Goal: Task Accomplishment & Management: Manage account settings

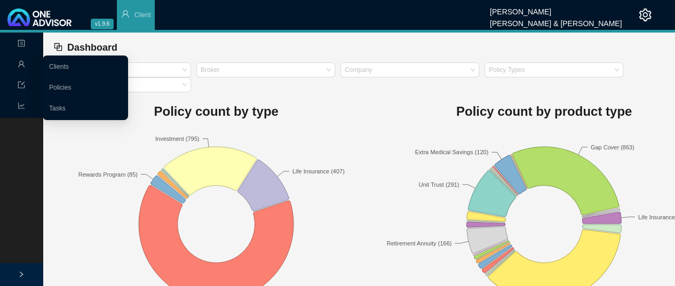
click at [19, 65] on icon "user" at bounding box center [21, 63] width 7 height 7
drag, startPoint x: 61, startPoint y: 109, endPoint x: 68, endPoint y: 109, distance: 6.9
click at [61, 109] on link "Tasks" at bounding box center [57, 108] width 17 height 7
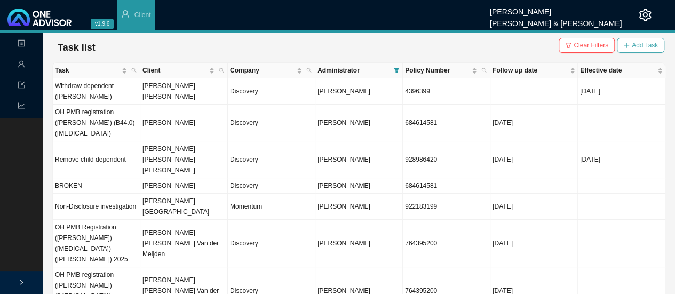
click at [638, 43] on span "Add Task" at bounding box center [645, 45] width 26 height 11
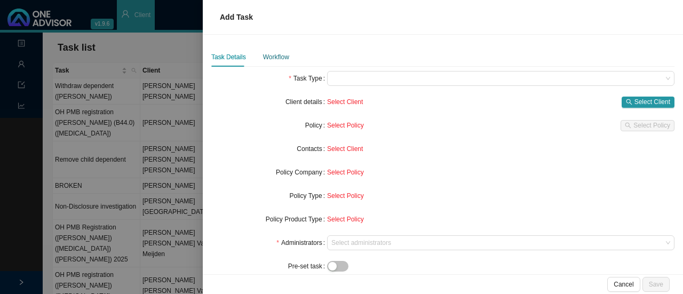
click at [276, 52] on div "Workflow" at bounding box center [276, 57] width 26 height 11
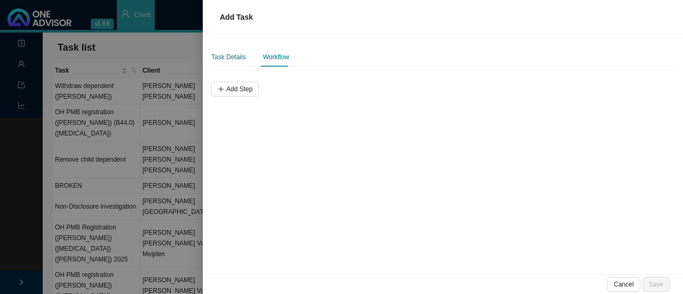
click at [234, 55] on div "Task Details" at bounding box center [228, 57] width 35 height 11
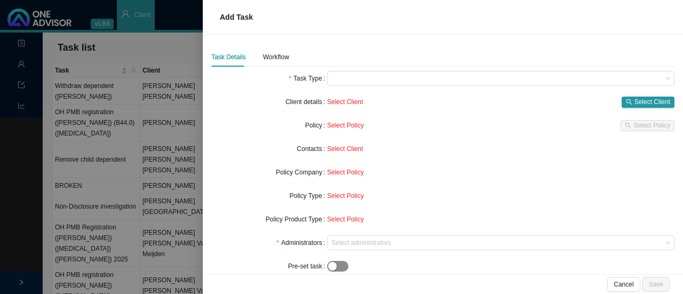
click at [341, 267] on span "button" at bounding box center [337, 266] width 21 height 11
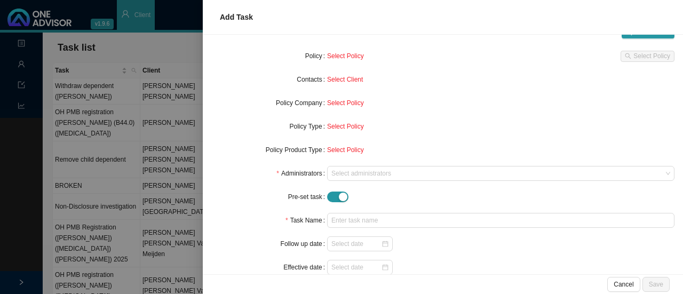
scroll to position [110, 0]
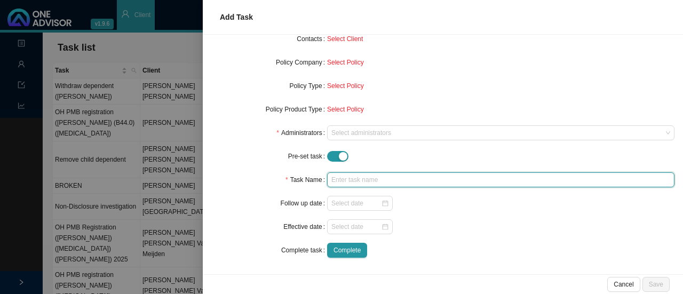
click at [347, 180] on input "text" at bounding box center [500, 179] width 347 height 15
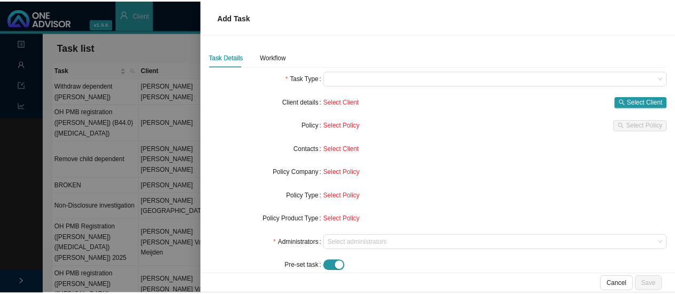
scroll to position [0, 0]
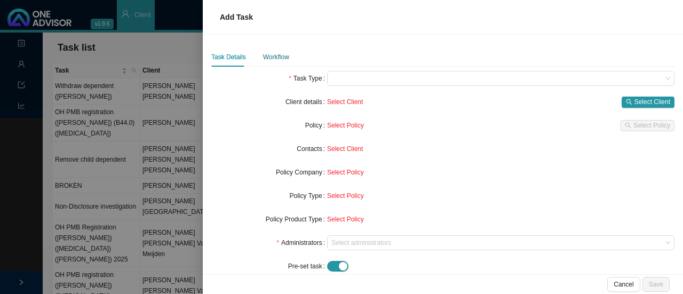
click at [270, 59] on div "Workflow" at bounding box center [276, 57] width 26 height 11
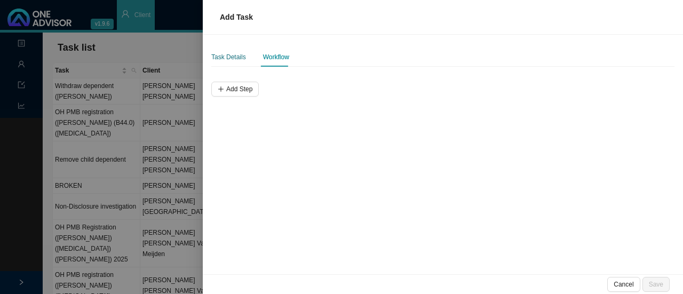
click at [231, 60] on div "Task Details" at bounding box center [228, 57] width 35 height 11
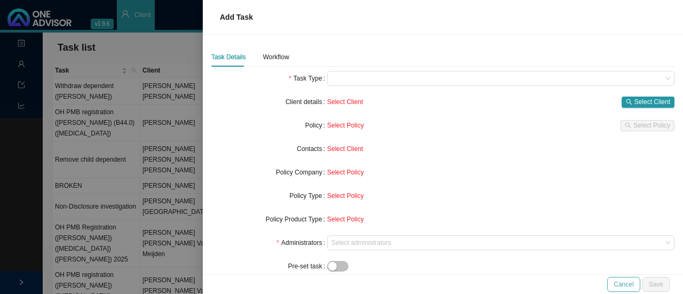
click at [633, 281] on span "Cancel" at bounding box center [623, 284] width 20 height 11
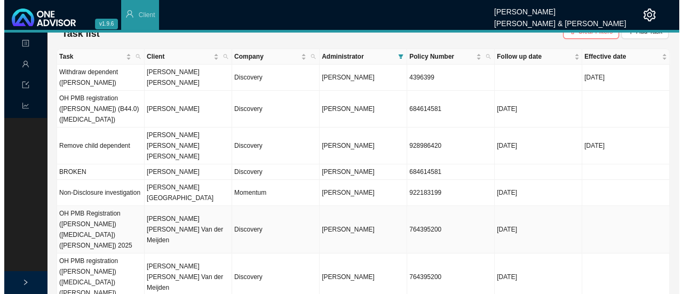
scroll to position [20, 0]
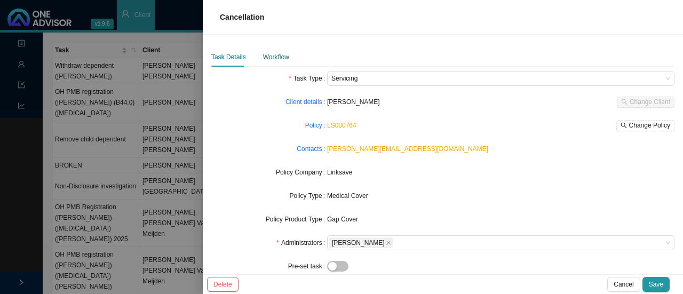
click at [268, 57] on div "Workflow" at bounding box center [276, 57] width 26 height 11
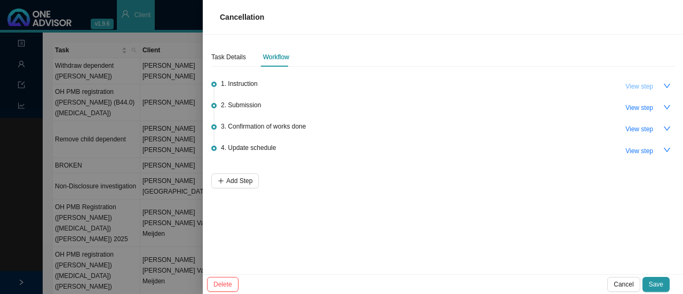
click at [640, 83] on span "View step" at bounding box center [639, 86] width 28 height 11
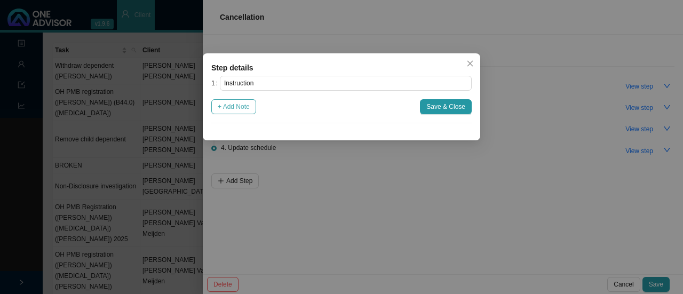
click at [226, 108] on span "+ Add Note" at bounding box center [234, 106] width 32 height 11
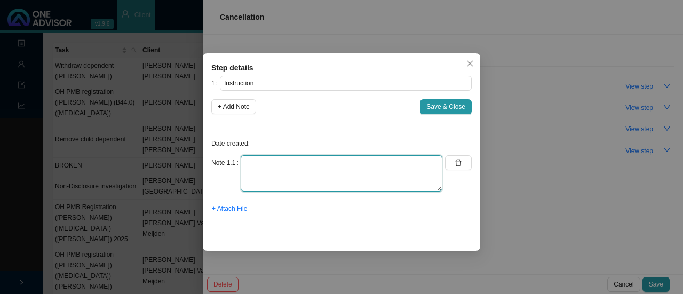
click at [273, 174] on textarea at bounding box center [342, 173] width 202 height 36
type textarea "w"
type textarea "W"
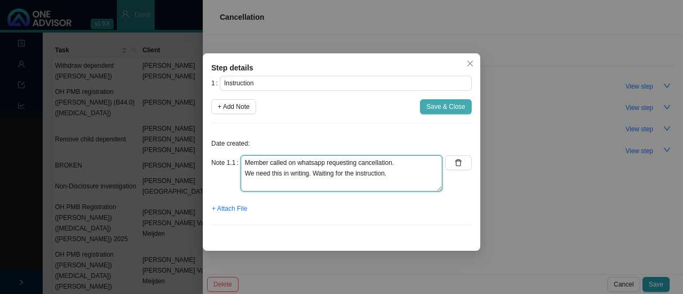
type textarea "Member called on whatsapp requesting cancellation. We need this in writing. Wai…"
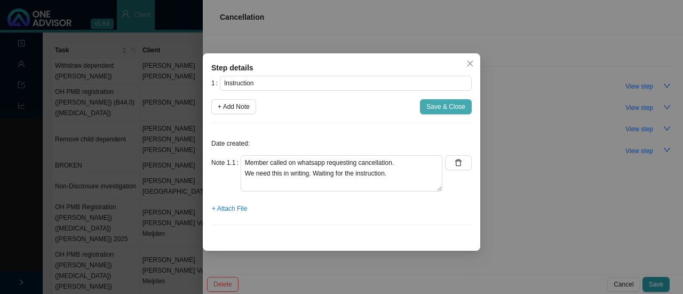
click at [440, 107] on span "Save & Close" at bounding box center [445, 106] width 39 height 11
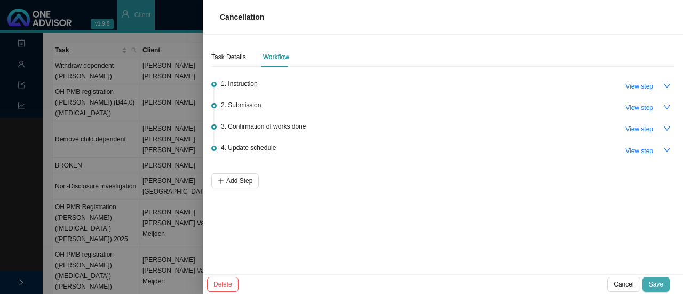
click at [658, 280] on span "Save" at bounding box center [656, 284] width 14 height 11
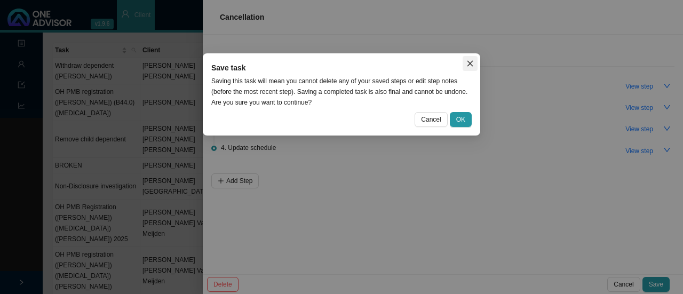
click at [470, 59] on button "Close" at bounding box center [469, 63] width 15 height 15
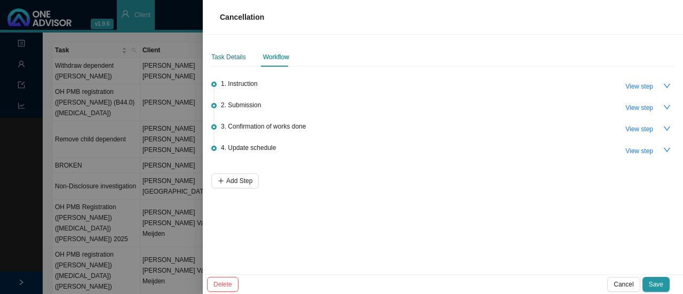
click at [235, 60] on div "Task Details" at bounding box center [228, 57] width 35 height 11
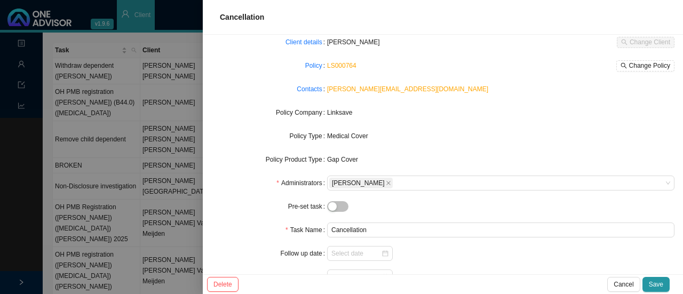
scroll to position [110, 0]
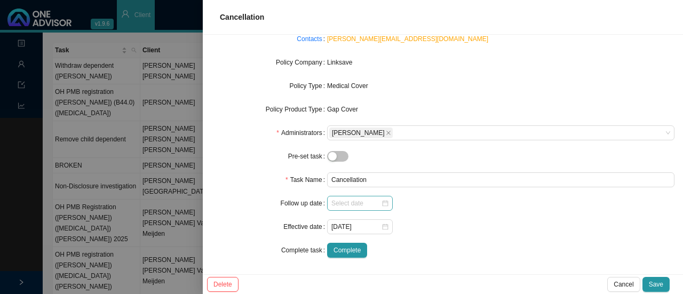
click at [380, 203] on div at bounding box center [359, 203] width 57 height 11
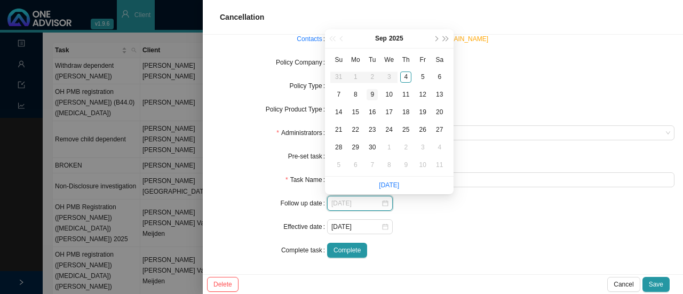
type input "[DATE]"
click at [372, 93] on div "9" at bounding box center [371, 94] width 11 height 11
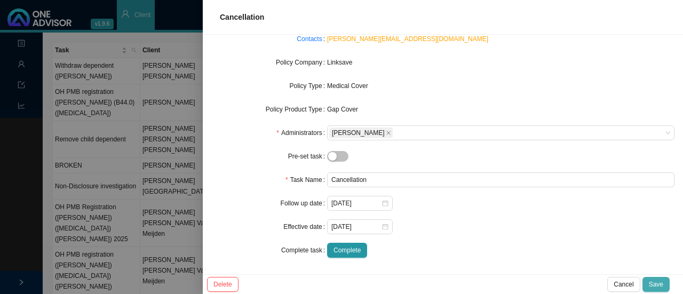
click at [661, 284] on span "Save" at bounding box center [656, 284] width 14 height 11
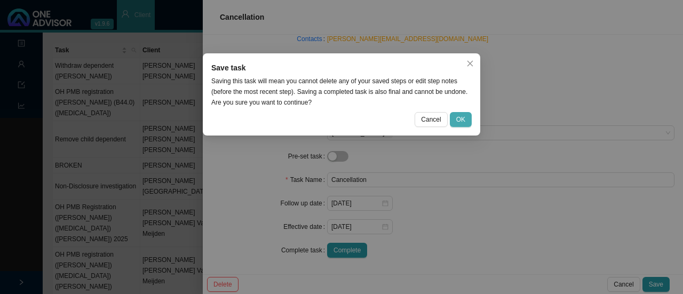
click at [462, 117] on span "OK" at bounding box center [460, 119] width 9 height 11
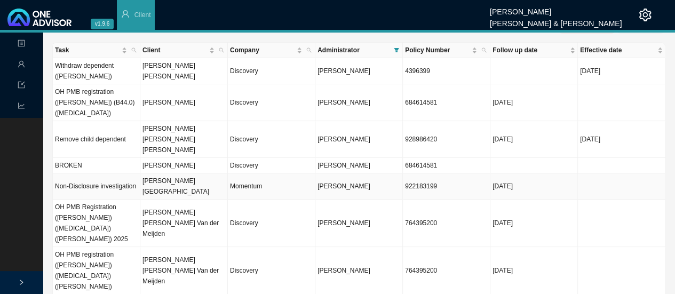
click at [172, 173] on td "Kelly Candice Ireland" at bounding box center [183, 186] width 87 height 26
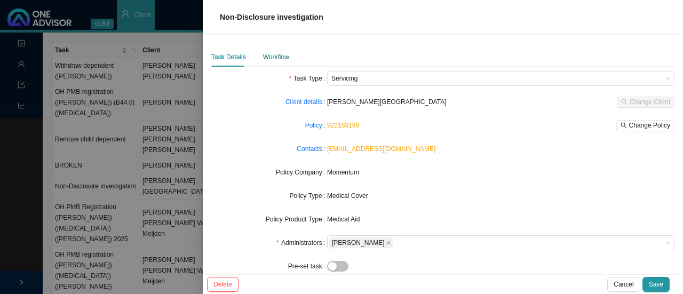
click at [271, 56] on div "Workflow" at bounding box center [276, 57] width 26 height 11
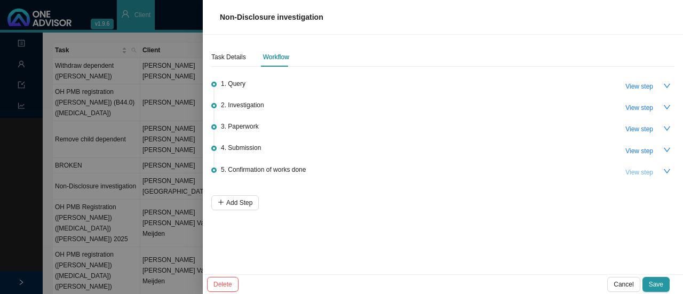
click at [643, 171] on span "View step" at bounding box center [639, 172] width 28 height 11
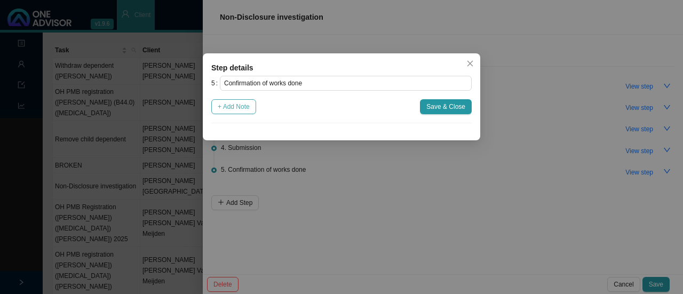
click at [239, 105] on span "+ Add Note" at bounding box center [234, 106] width 32 height 11
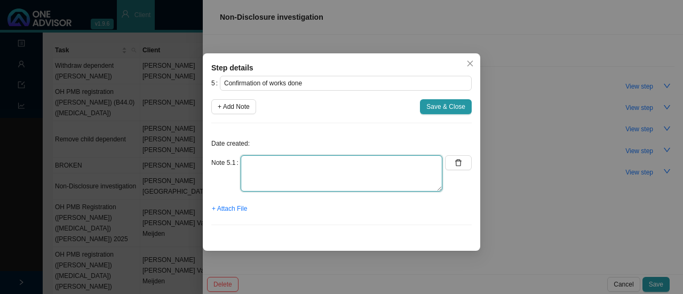
click at [271, 172] on textarea at bounding box center [342, 173] width 202 height 36
type textarea "Shared information"
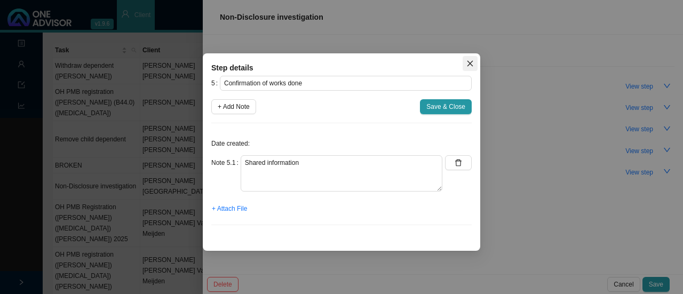
click at [469, 65] on icon "close" at bounding box center [469, 63] width 7 height 7
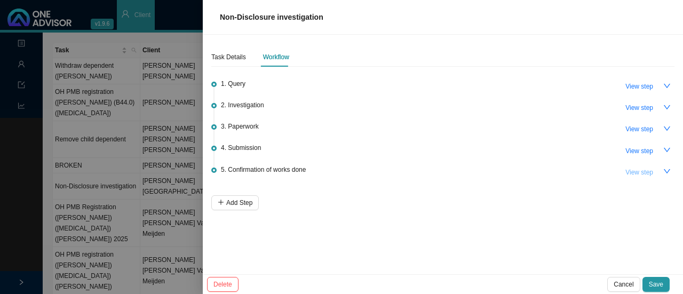
click at [652, 169] on span "View step" at bounding box center [639, 172] width 28 height 11
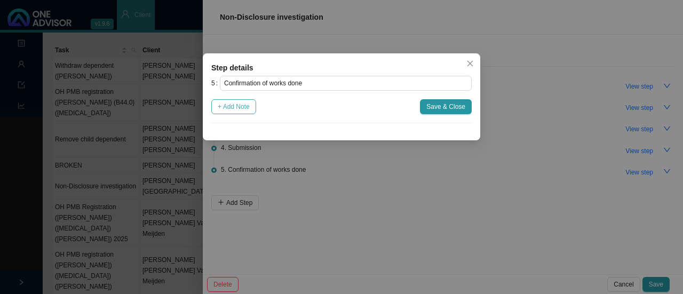
click at [236, 105] on span "+ Add Note" at bounding box center [234, 106] width 32 height 11
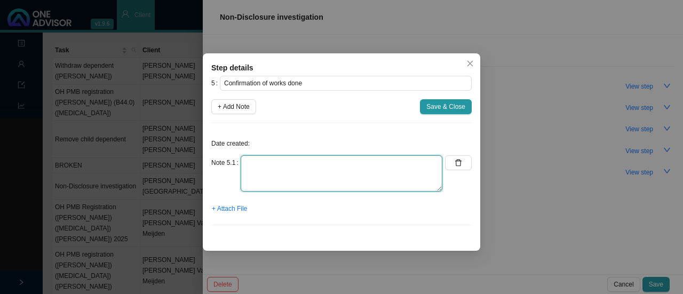
click at [250, 172] on textarea at bounding box center [342, 173] width 202 height 36
type textarea "Informed client on whatsapp & on email."
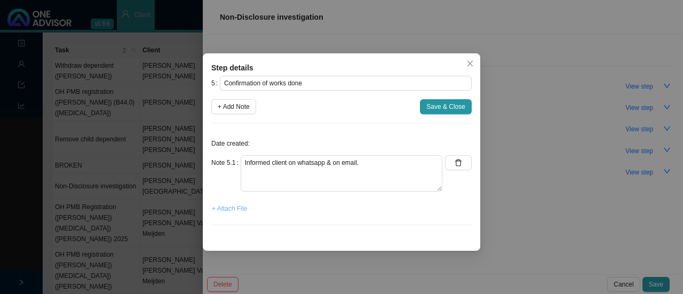
click at [224, 206] on span "+ Attach File" at bounding box center [229, 208] width 35 height 11
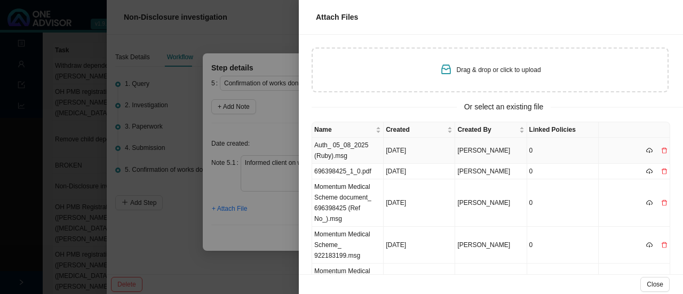
click at [330, 151] on td "Auth_ 05_08_2025 (Ruby).msg" at bounding box center [347, 151] width 71 height 26
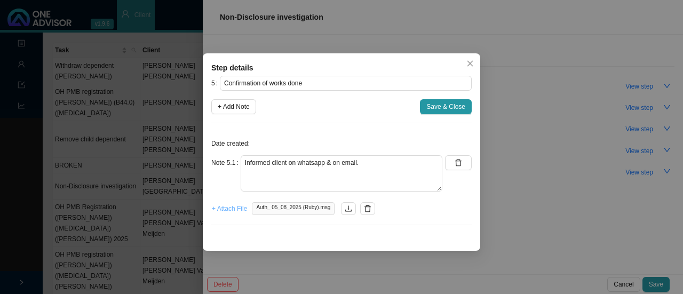
click at [219, 210] on span "+ Attach File" at bounding box center [229, 208] width 35 height 11
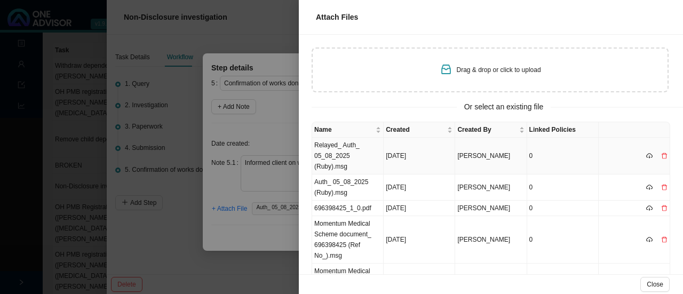
drag, startPoint x: 335, startPoint y: 154, endPoint x: 266, endPoint y: 143, distance: 69.6
click at [335, 154] on td "Relayed_ Auth_ 05_08_2025 (Ruby).msg" at bounding box center [347, 156] width 71 height 37
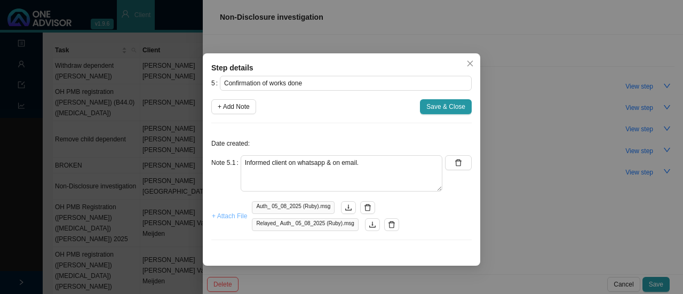
click at [234, 217] on span "+ Attach File" at bounding box center [229, 216] width 35 height 11
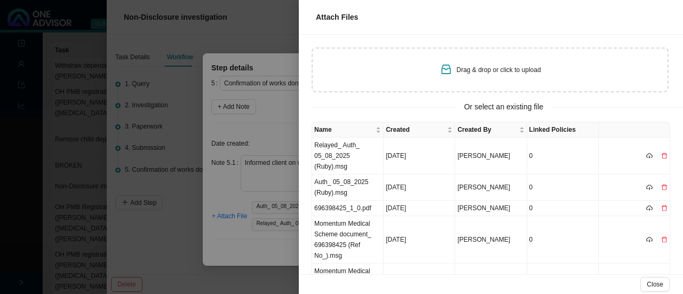
click at [436, 74] on div "Drag & drop or click to upload" at bounding box center [489, 69] width 357 height 45
type input "C:\fakepath\Screenshot 2025-09-04 123221.png"
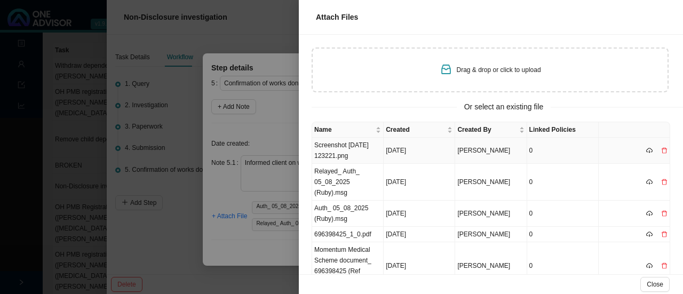
click at [343, 149] on td "Screenshot 2025-09-04 123221.png" at bounding box center [347, 151] width 71 height 26
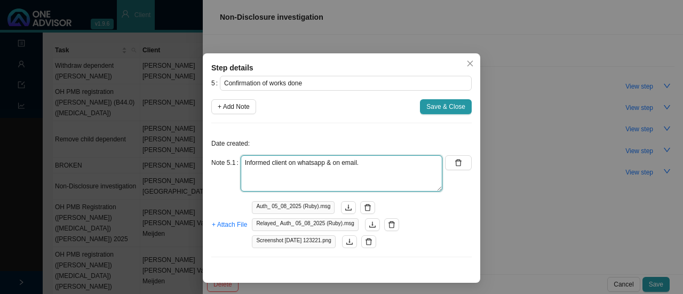
click at [372, 164] on textarea "Informed client on whatsapp & on email." at bounding box center [342, 173] width 202 height 36
click at [337, 183] on textarea "Informed client on whatsapp & on email. Authorisation number is" at bounding box center [342, 173] width 202 height 36
paste textarea "148693643."
type textarea "Informed client on whatsapp & on email. Authorisation number is 148693643."
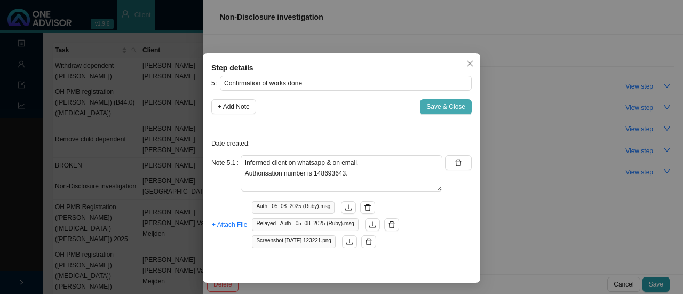
click at [439, 105] on span "Save & Close" at bounding box center [445, 106] width 39 height 11
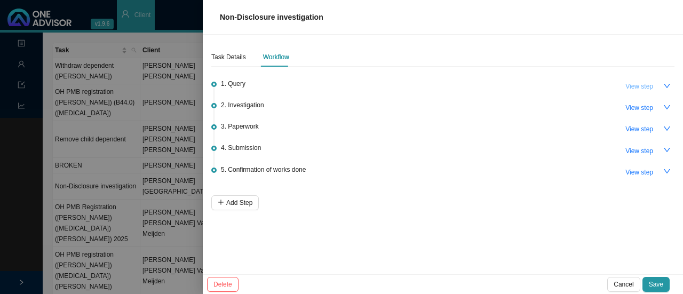
click at [632, 86] on span "View step" at bounding box center [639, 86] width 28 height 11
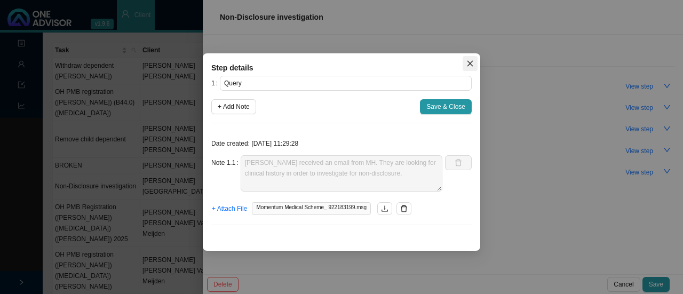
click at [468, 63] on icon "close" at bounding box center [469, 63] width 7 height 7
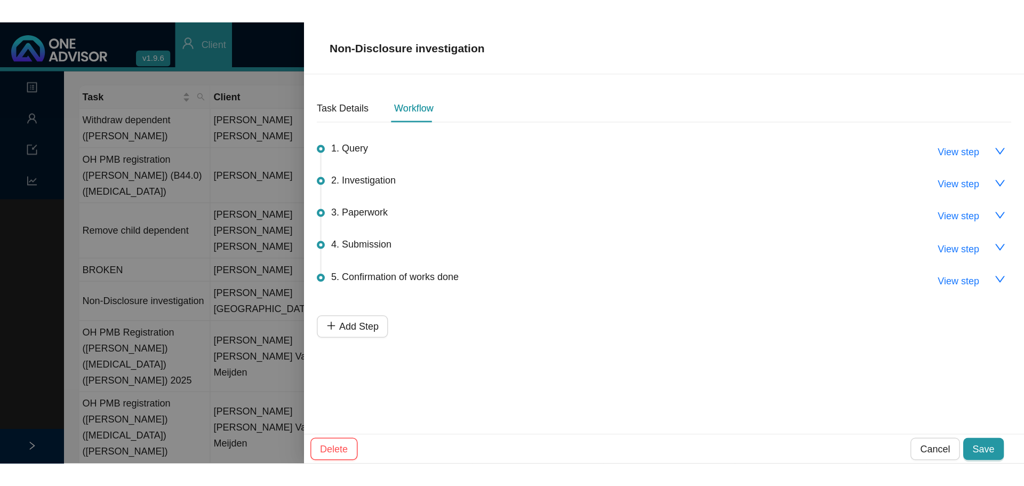
scroll to position [0, 0]
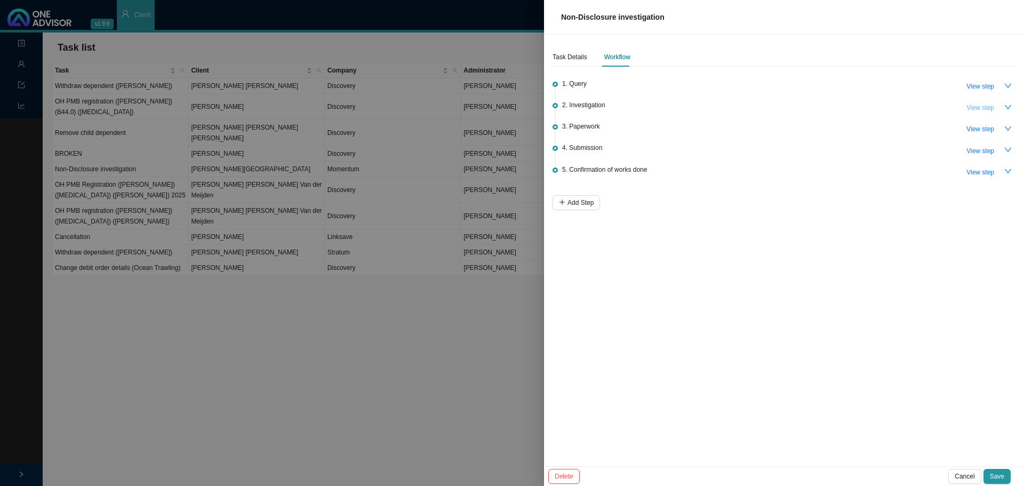
click at [682, 105] on span "View step" at bounding box center [980, 107] width 28 height 11
type input "Investigation"
type textarea "Called Dr M Viljoen - Ear, Nose and Throat Surgeon 0333302456 // Unable to get …"
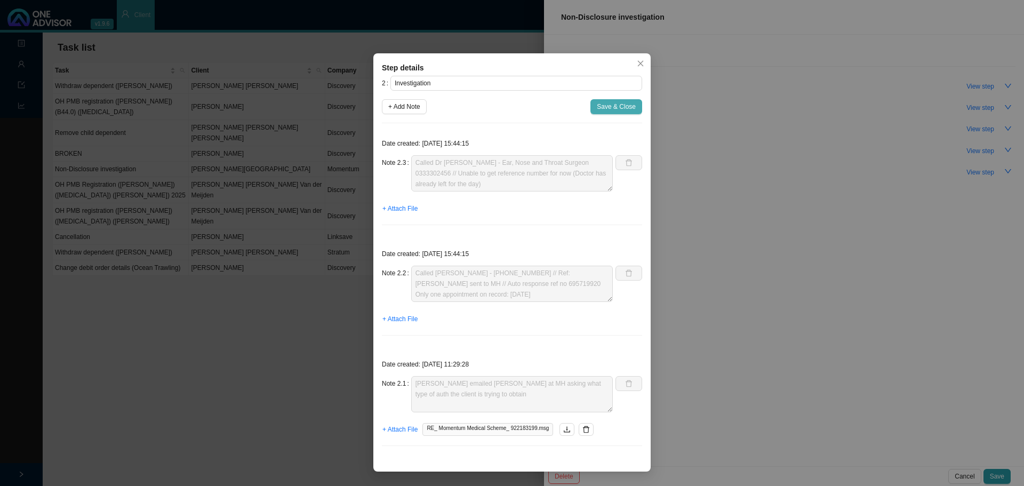
click at [608, 102] on span "Save & Close" at bounding box center [616, 106] width 39 height 11
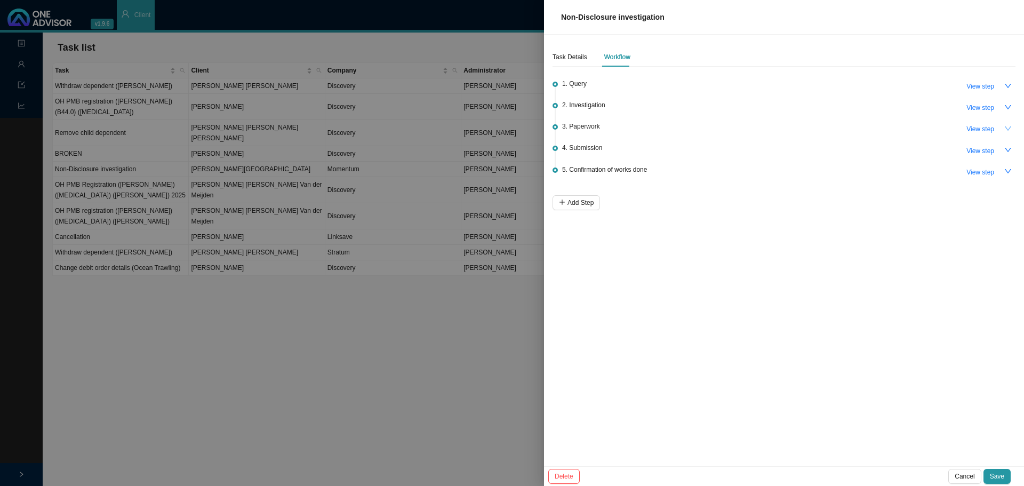
click at [682, 128] on icon "down" at bounding box center [1007, 128] width 7 height 7
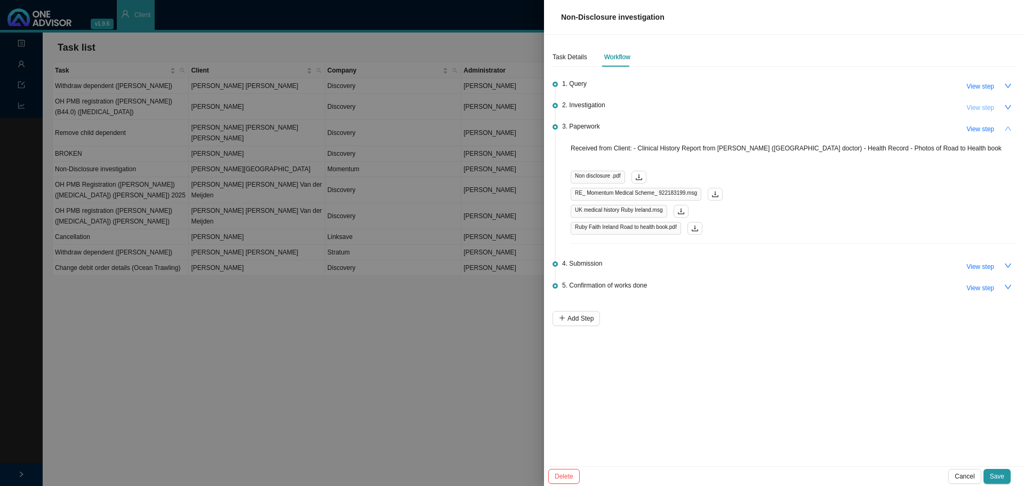
click at [682, 110] on span "View step" at bounding box center [980, 107] width 28 height 11
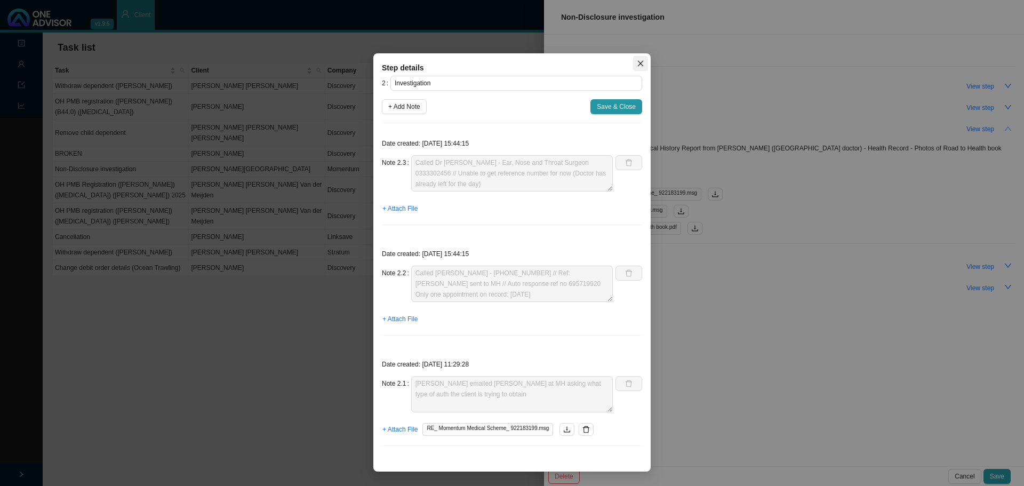
click at [642, 62] on icon "close" at bounding box center [640, 63] width 7 height 7
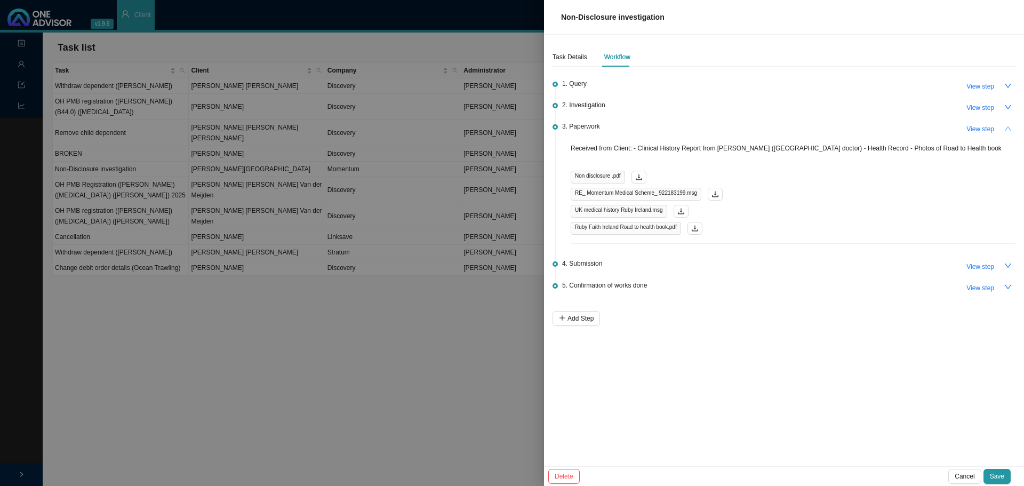
click at [682, 126] on button "button" at bounding box center [1008, 128] width 15 height 15
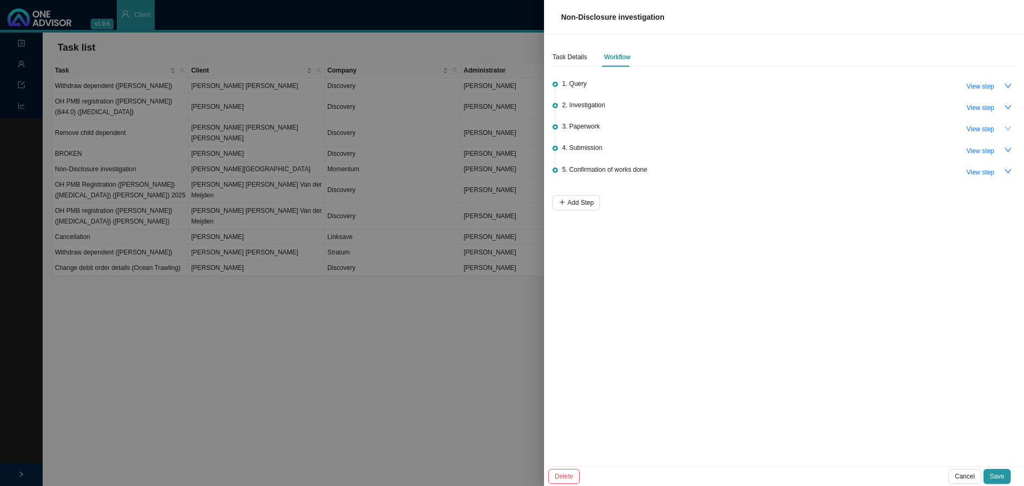
click at [682, 126] on button "button" at bounding box center [1008, 128] width 15 height 15
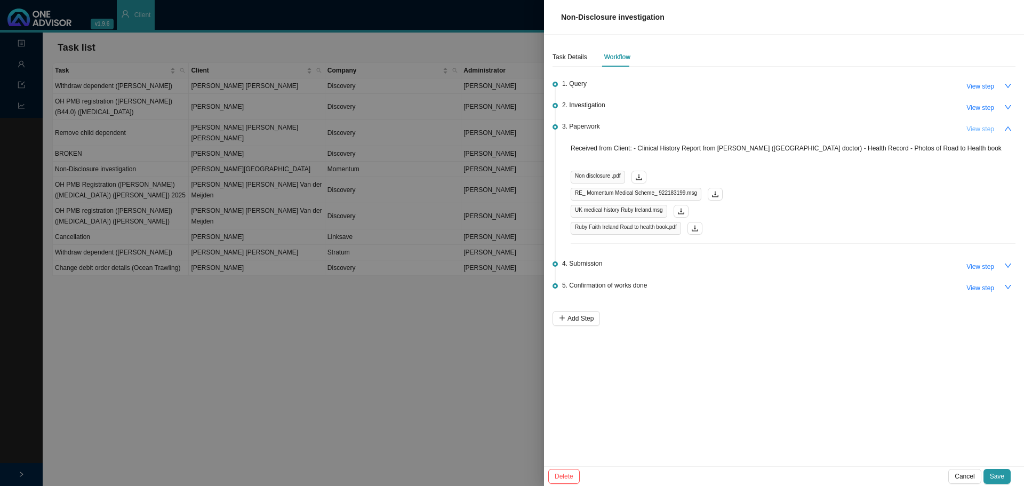
click at [682, 126] on span "View step" at bounding box center [980, 129] width 28 height 11
type input "Paperwork"
type textarea "Received from Client: - Clinical History Report from Dr Kinnersley (UK doctor) …"
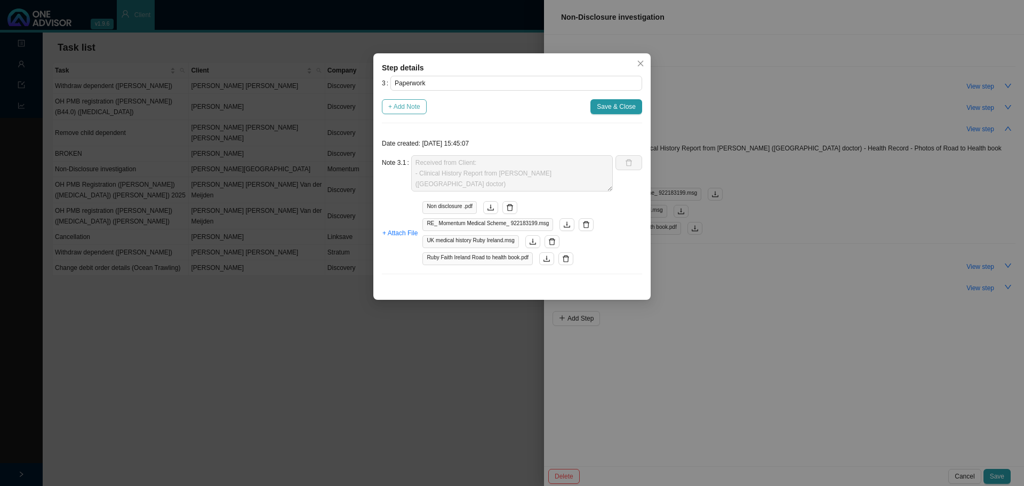
click at [412, 108] on span "+ Add Note" at bounding box center [404, 106] width 32 height 11
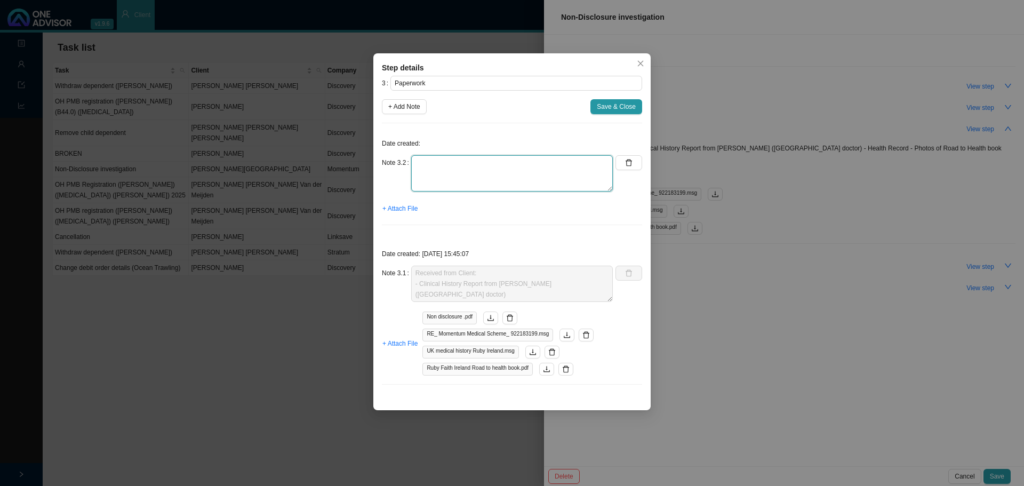
click at [461, 167] on textarea at bounding box center [512, 173] width 202 height 36
type textarea "W"
type textarea "Full whatsapp chat with client."
click at [399, 205] on span "+ Attach File" at bounding box center [399, 208] width 35 height 11
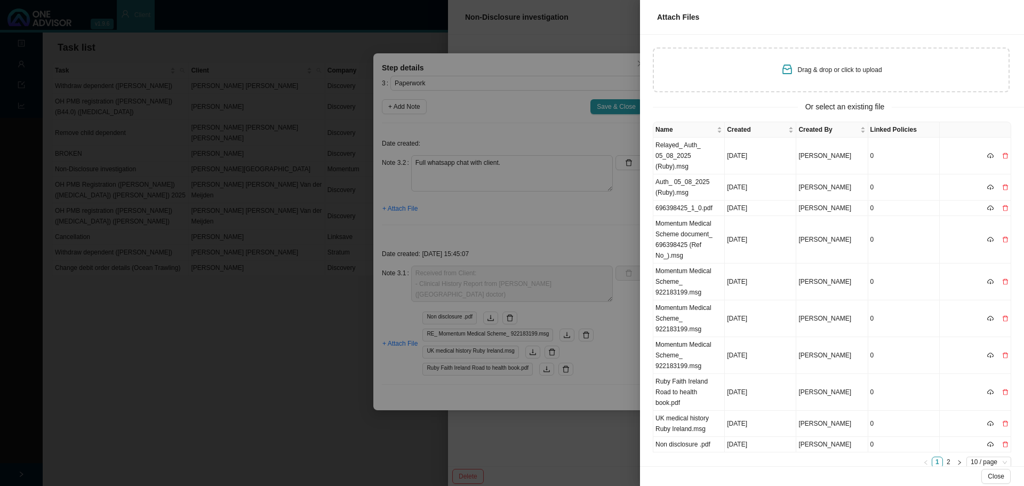
click at [682, 70] on span "Drag & drop or click to upload" at bounding box center [840, 69] width 84 height 7
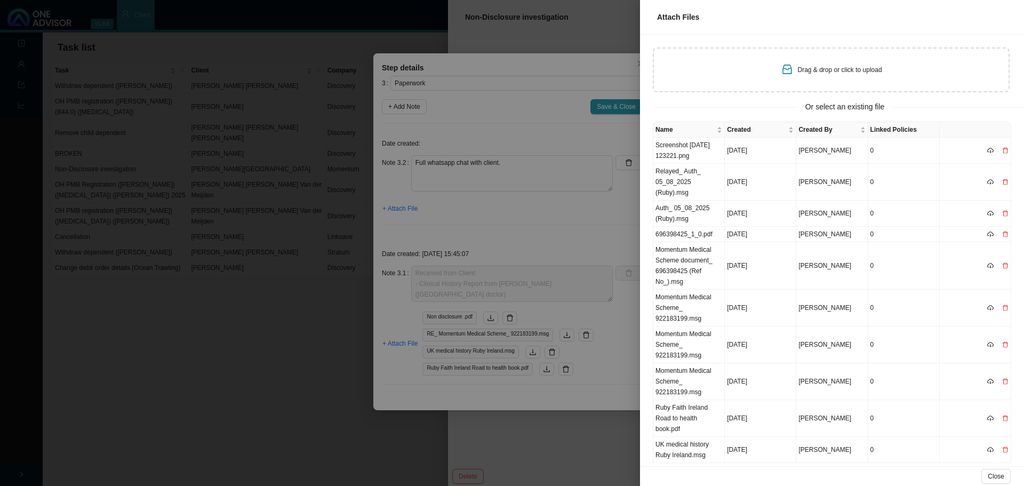
type input "C:\fakepath\WhatsApp Chat with Kelly Ireland[1].zip"
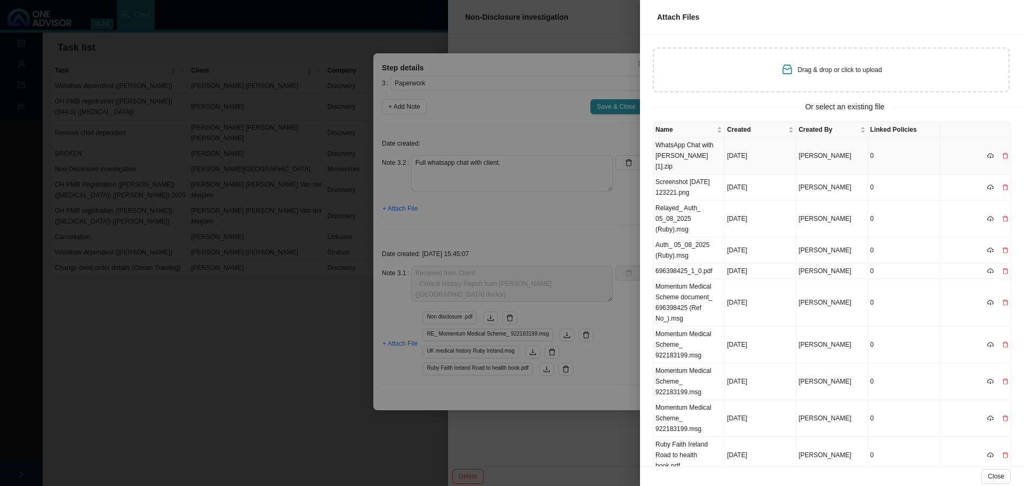
click at [682, 155] on td "WhatsApp Chat with Kelly Ireland[1].zip" at bounding box center [688, 156] width 71 height 37
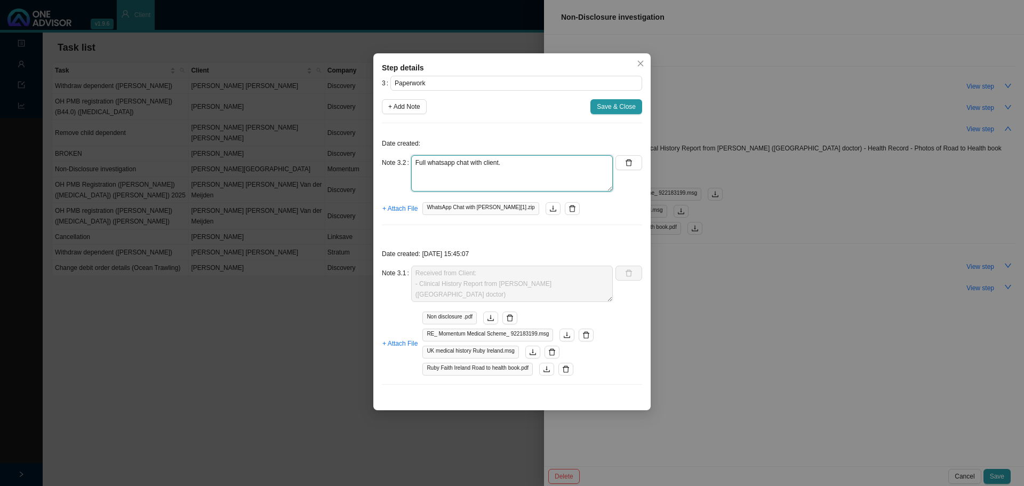
click at [505, 161] on textarea "Full whatsapp chat with client." at bounding box center [512, 173] width 202 height 36
click at [605, 108] on span "Save & Close" at bounding box center [616, 106] width 39 height 11
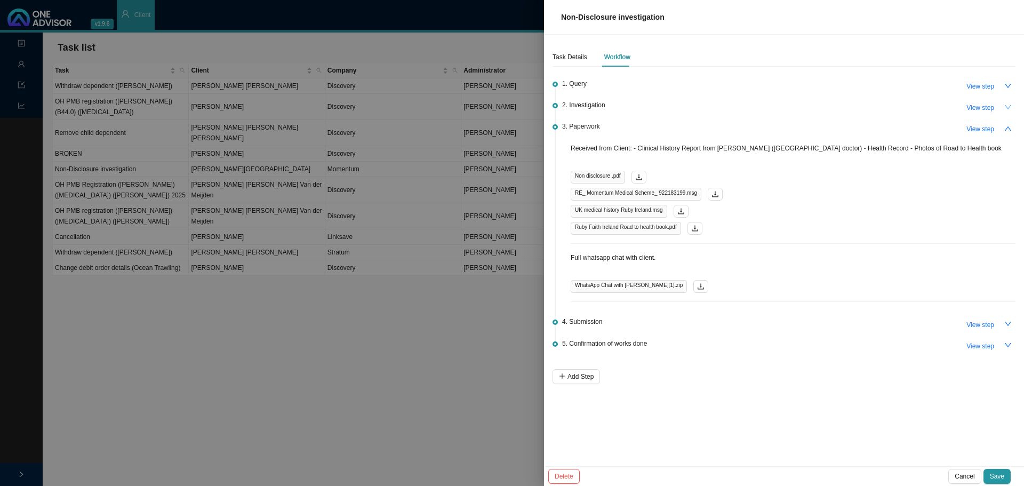
click at [682, 107] on icon "down" at bounding box center [1007, 106] width 7 height 7
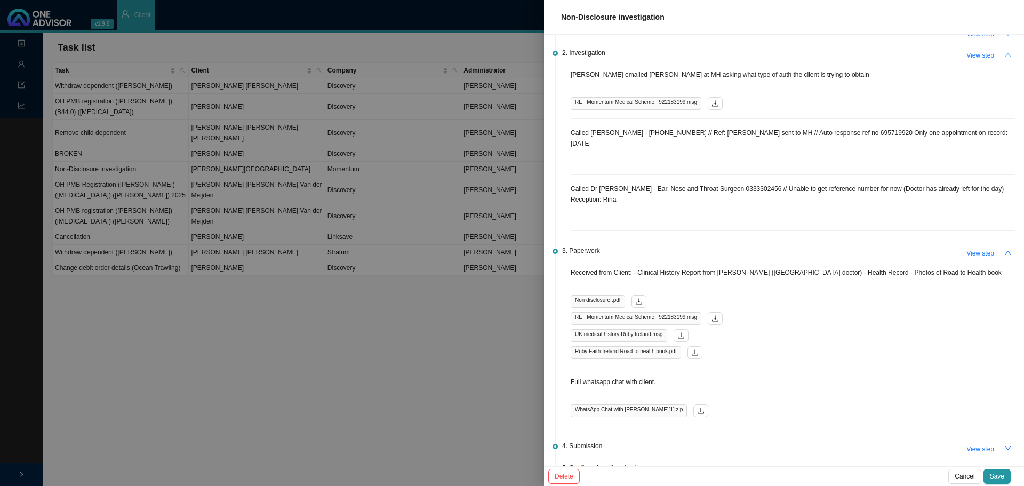
scroll to position [90, 0]
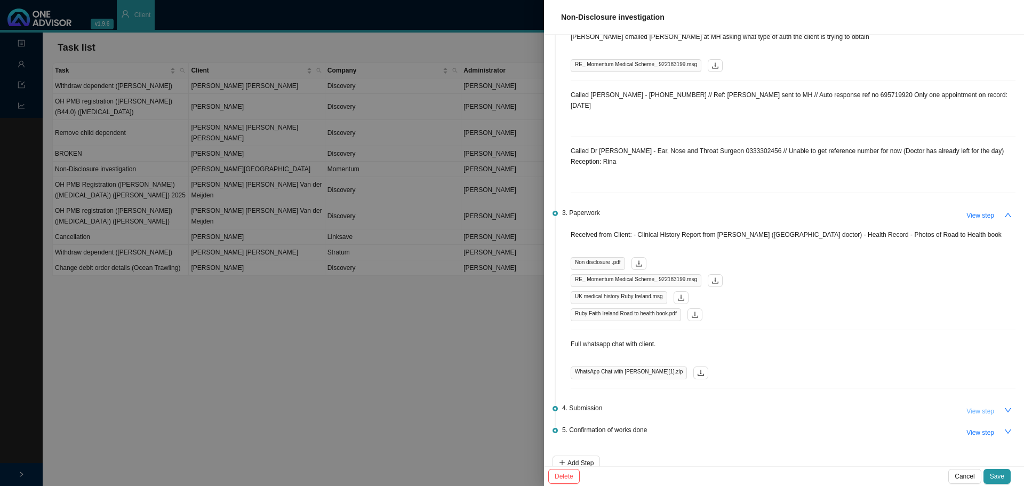
click at [682, 293] on span "View step" at bounding box center [980, 411] width 28 height 11
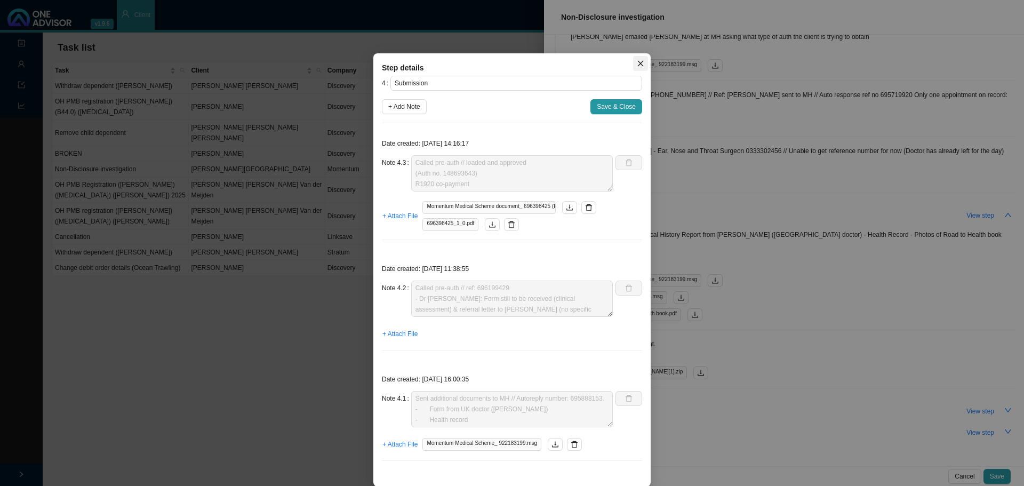
click at [633, 62] on span "Close" at bounding box center [640, 63] width 15 height 7
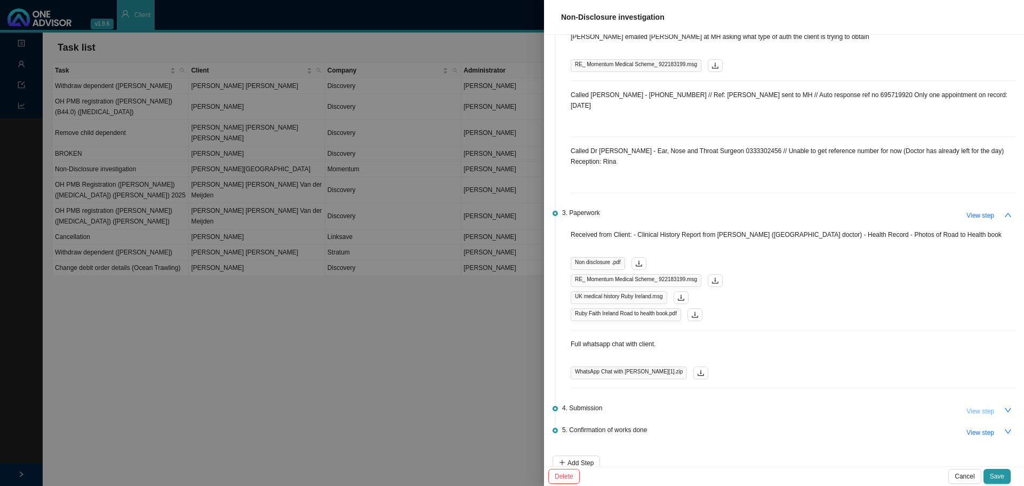
click at [682, 293] on span "View step" at bounding box center [980, 411] width 28 height 11
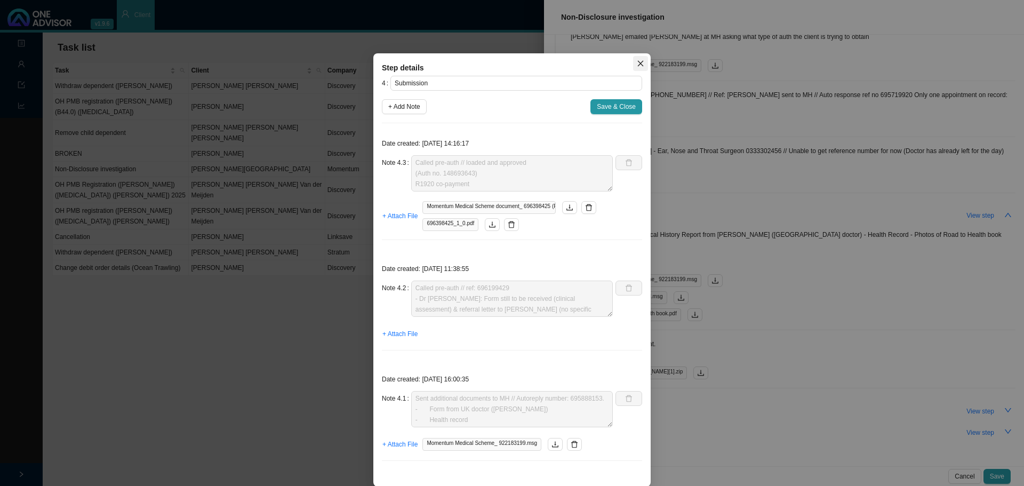
click at [638, 62] on icon "close" at bounding box center [641, 64] width 6 height 6
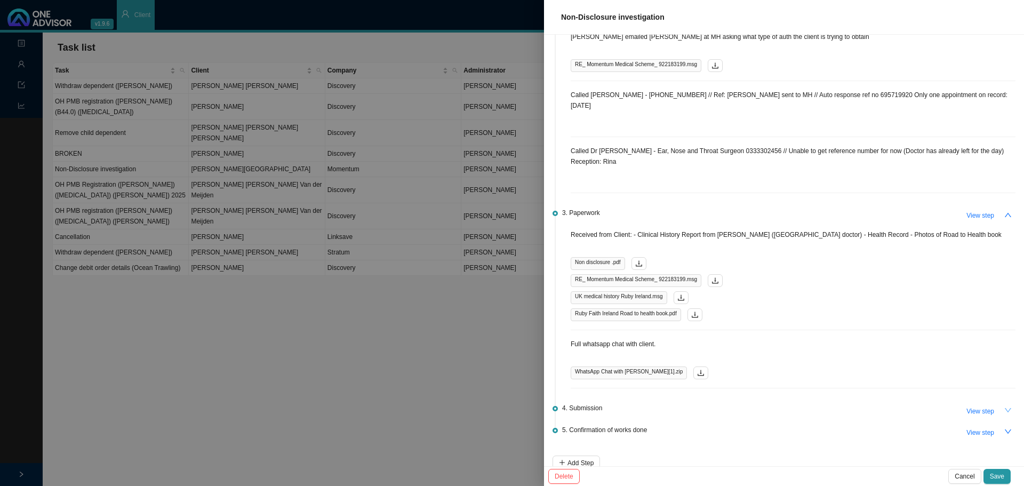
click at [682, 293] on icon "down" at bounding box center [1007, 409] width 7 height 7
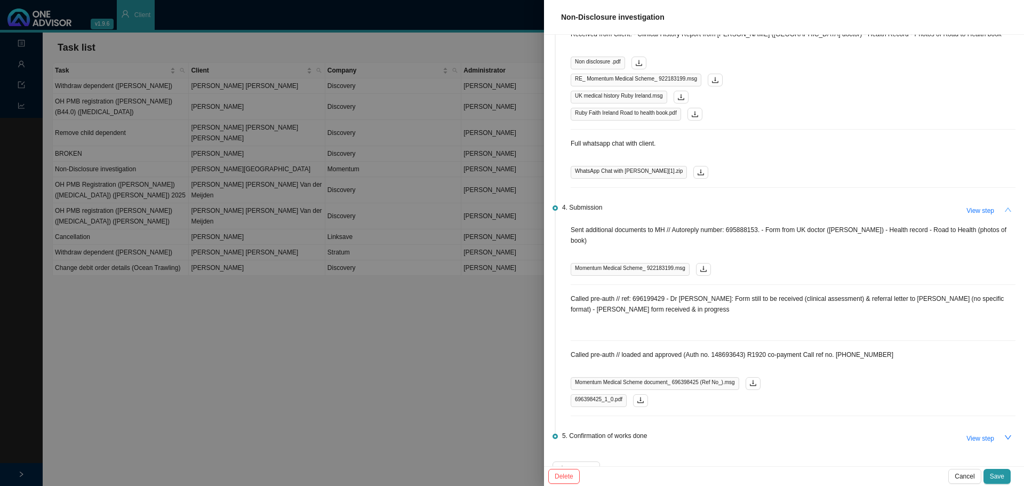
scroll to position [297, 0]
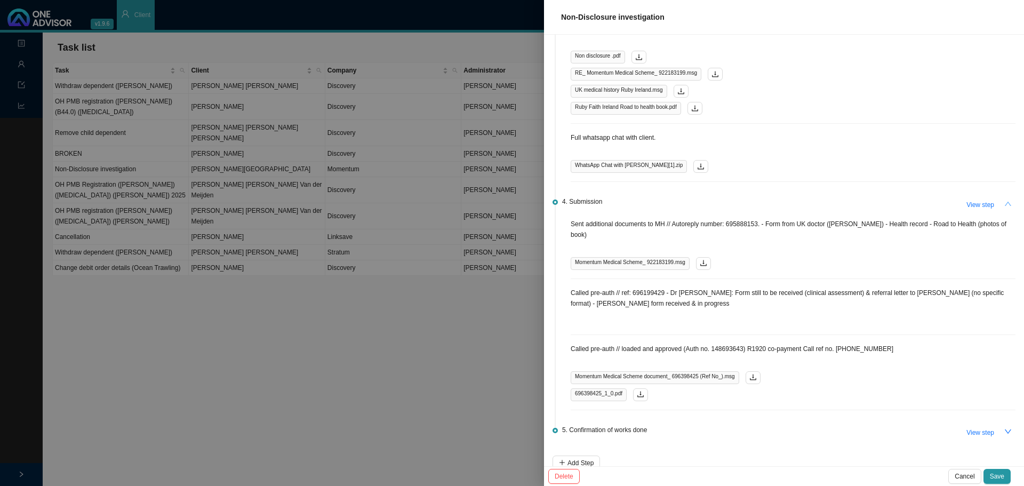
drag, startPoint x: 1002, startPoint y: 416, endPoint x: 869, endPoint y: 408, distance: 132.6
click at [682, 293] on button "button" at bounding box center [1008, 432] width 15 height 15
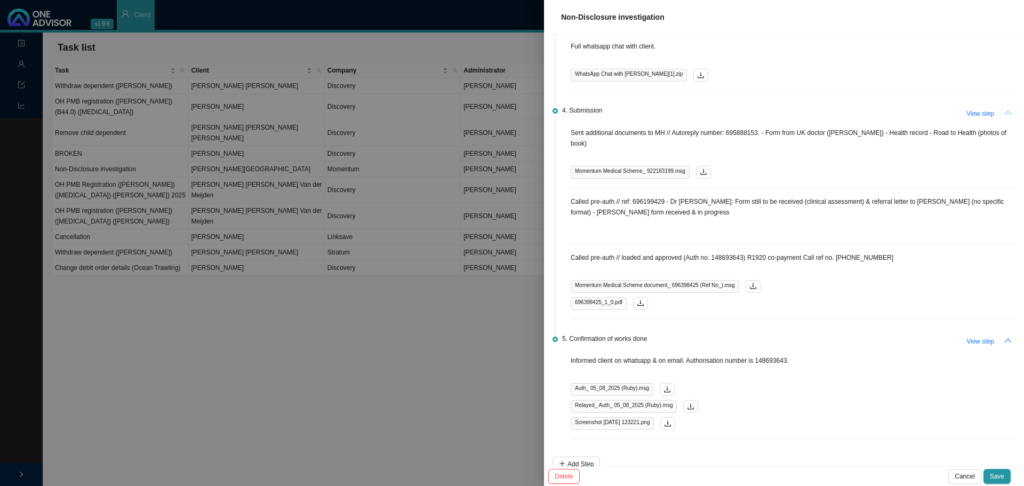
scroll to position [388, 0]
click at [682, 293] on span "Save" at bounding box center [997, 476] width 14 height 11
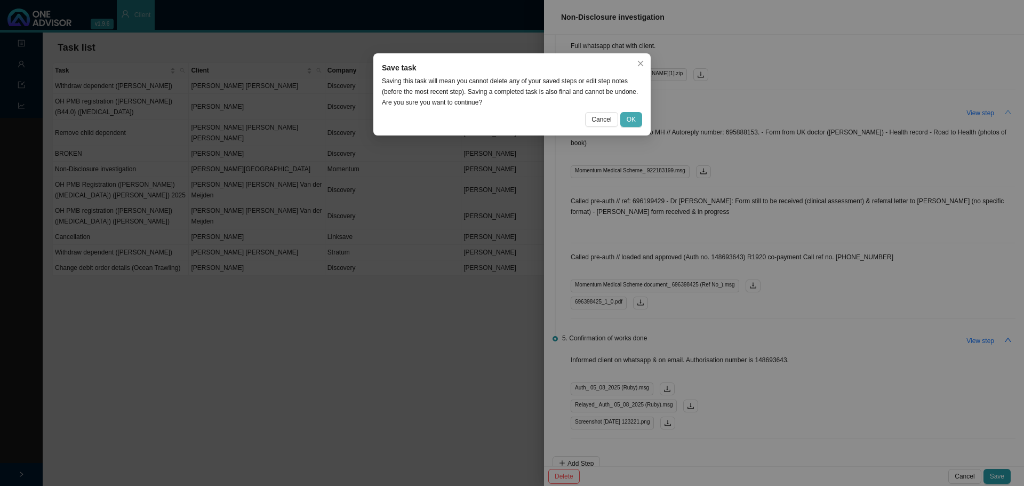
click at [637, 120] on button "OK" at bounding box center [631, 119] width 22 height 15
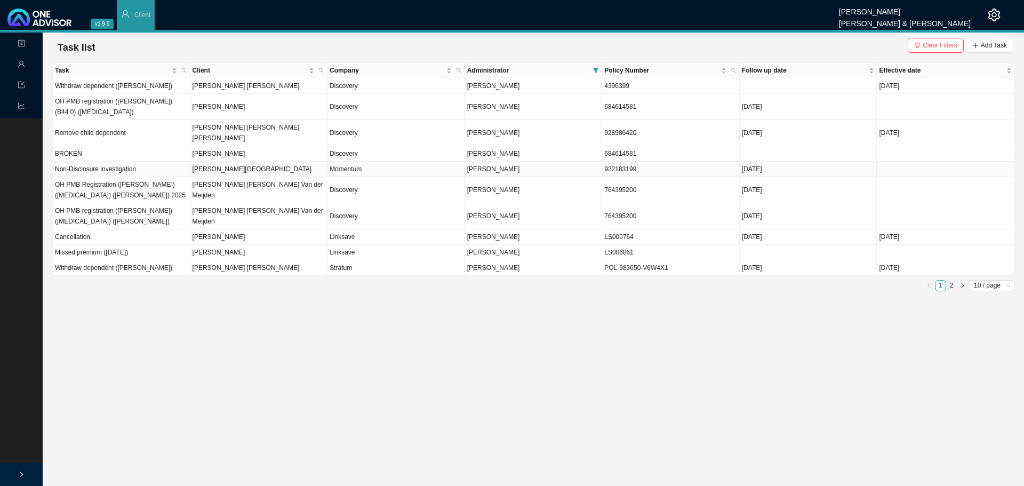
click at [118, 162] on td "Non-Disclosure investigation" at bounding box center [122, 169] width 138 height 15
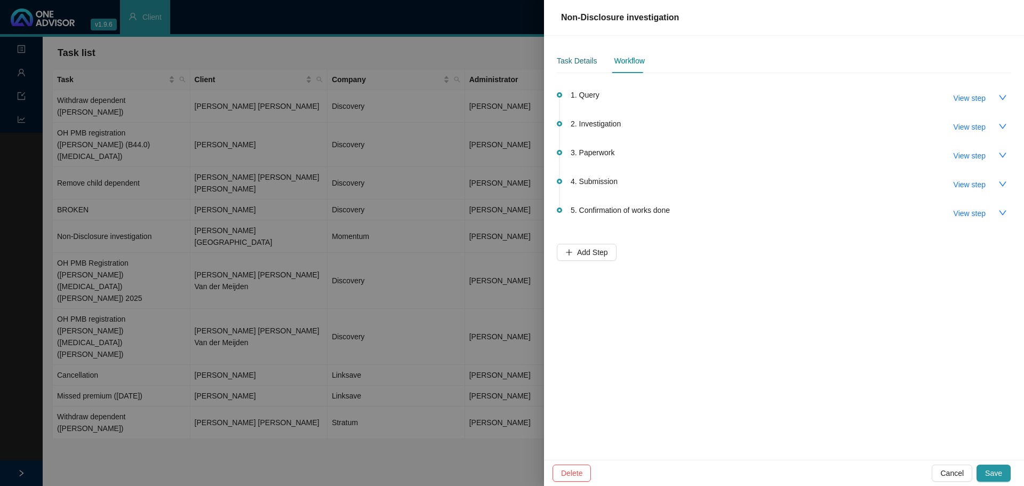
click at [569, 63] on div "Task Details" at bounding box center [577, 61] width 40 height 12
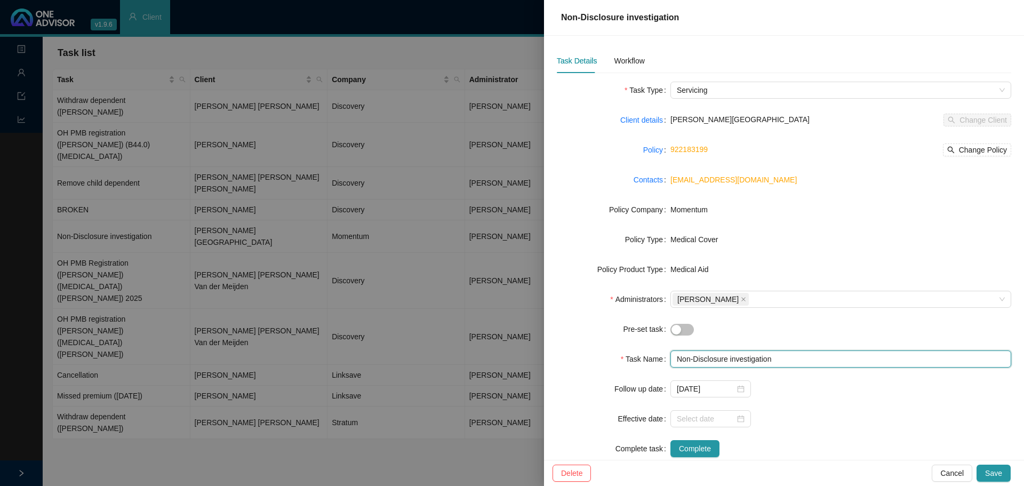
click at [682, 293] on input "Non-Disclosure investigation" at bounding box center [840, 358] width 341 height 17
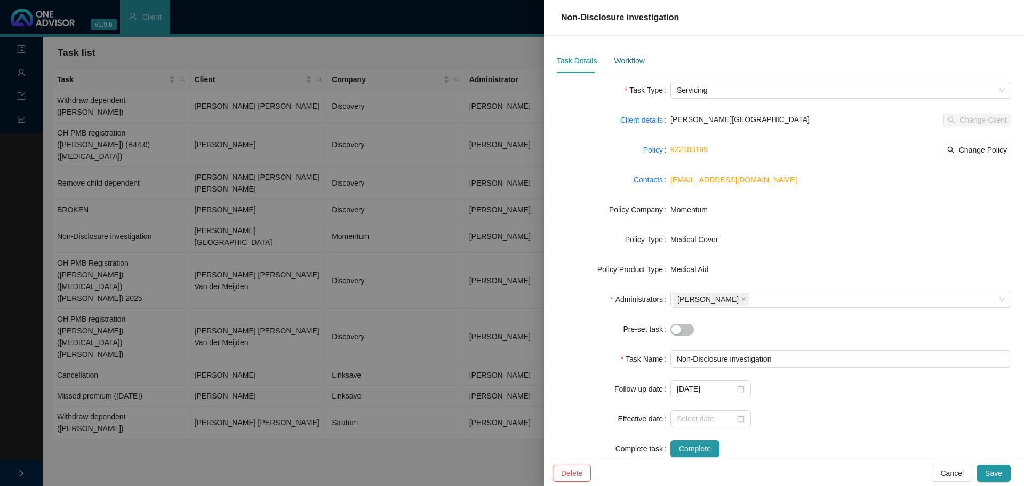
click at [623, 60] on div "Workflow" at bounding box center [629, 61] width 30 height 12
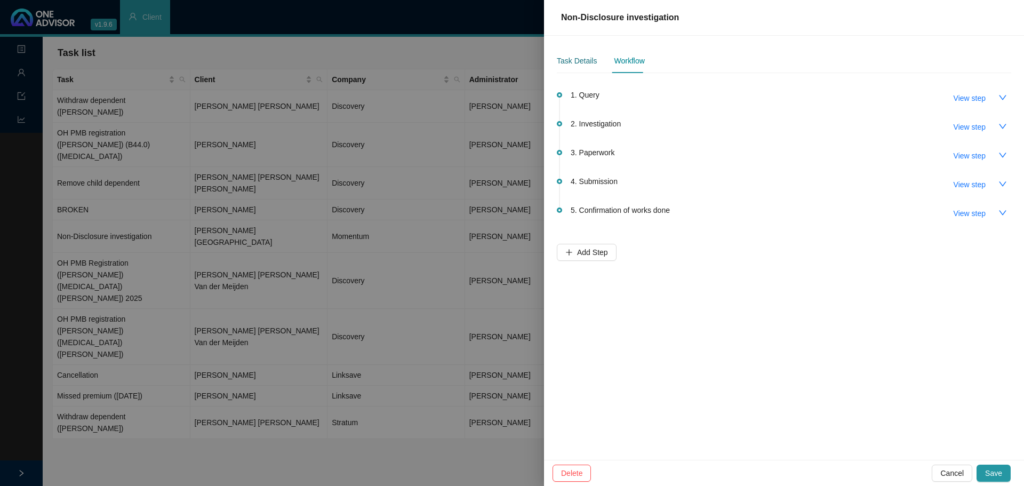
click at [573, 55] on div "Task Details" at bounding box center [577, 61] width 40 height 12
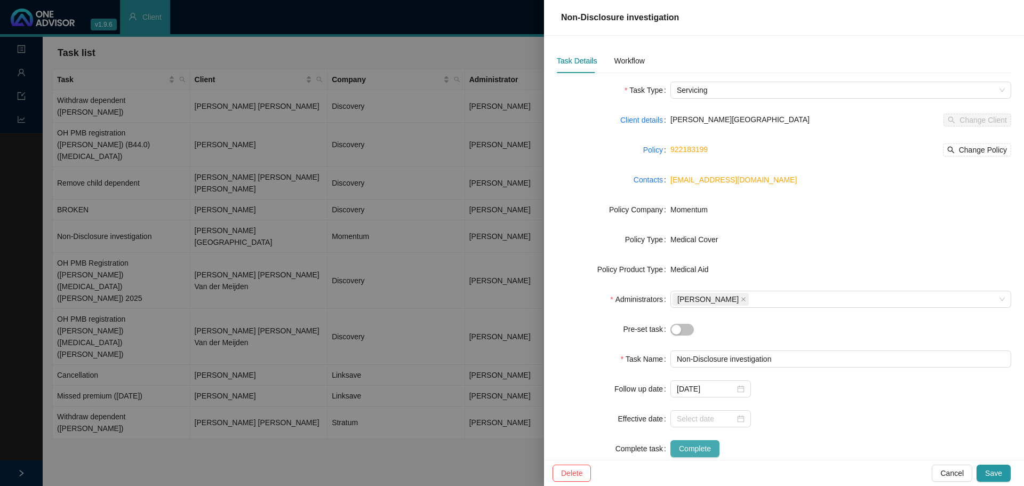
click at [682, 293] on span "Complete" at bounding box center [695, 449] width 32 height 12
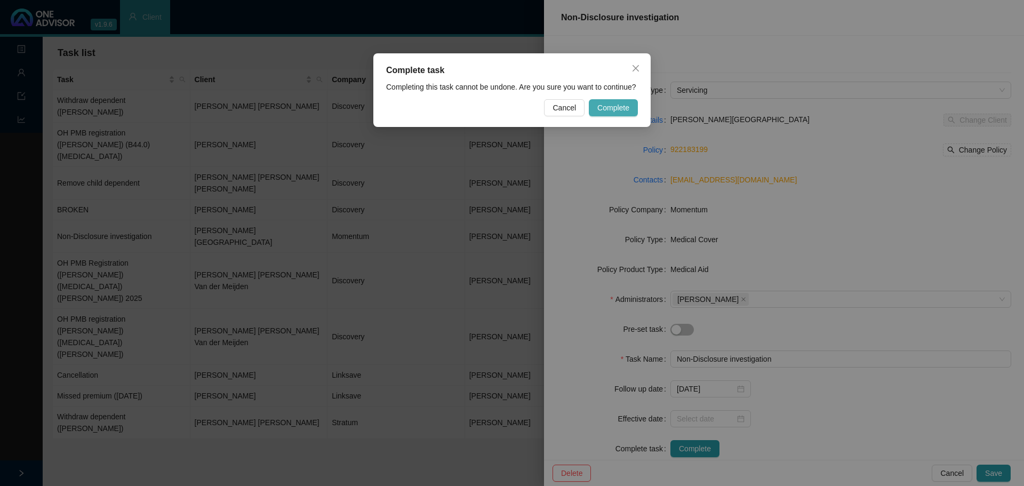
click at [599, 111] on span "Complete" at bounding box center [613, 108] width 32 height 12
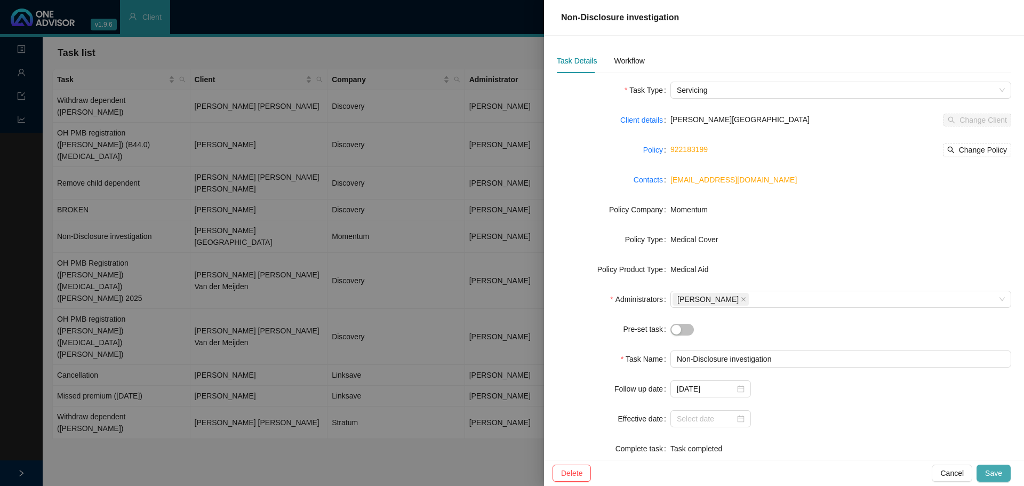
click at [682, 293] on span "Save" at bounding box center [993, 473] width 17 height 12
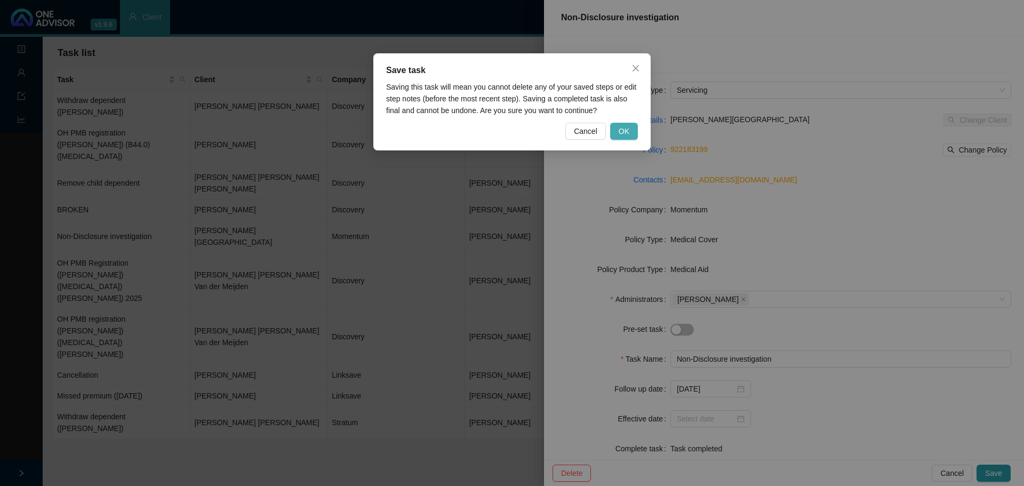
click at [627, 125] on button "OK" at bounding box center [624, 131] width 28 height 17
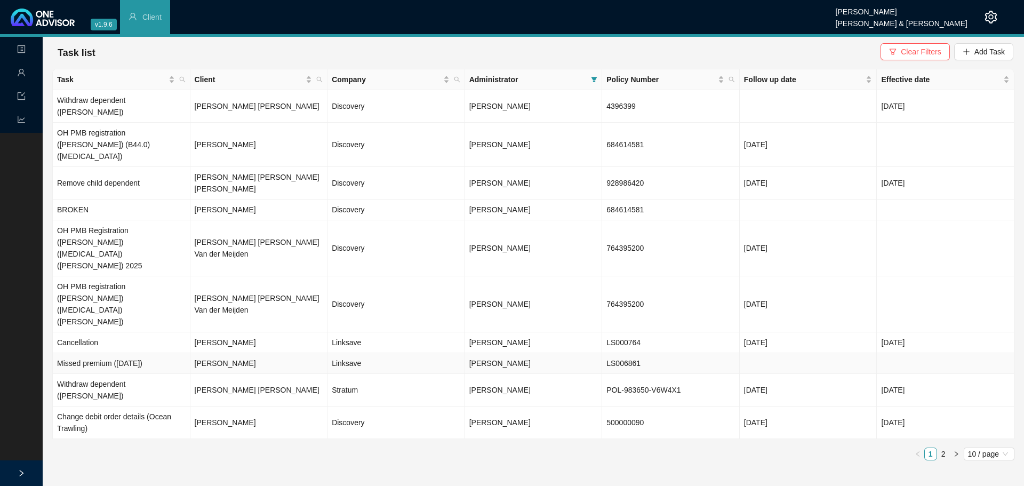
click at [149, 293] on td "Missed premium ([DATE])" at bounding box center [122, 363] width 138 height 21
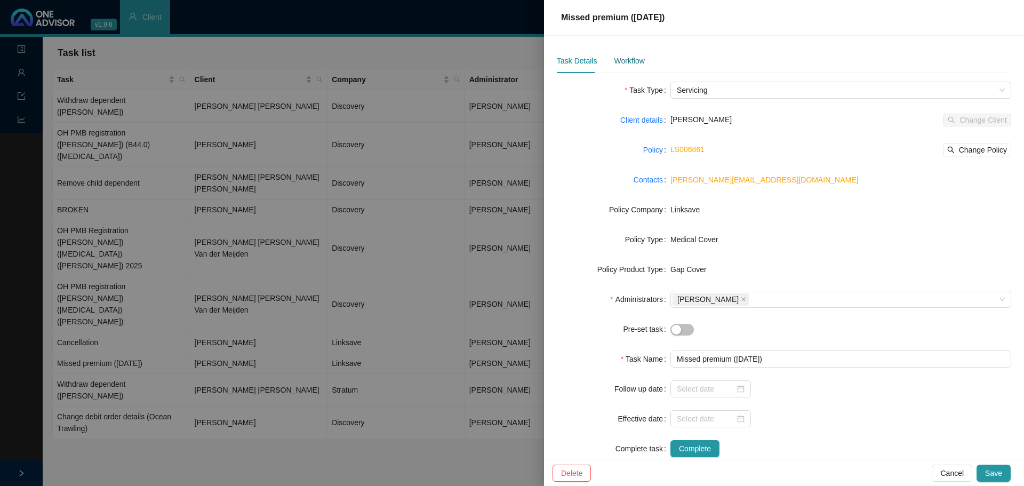
click at [634, 60] on div "Workflow" at bounding box center [629, 61] width 30 height 12
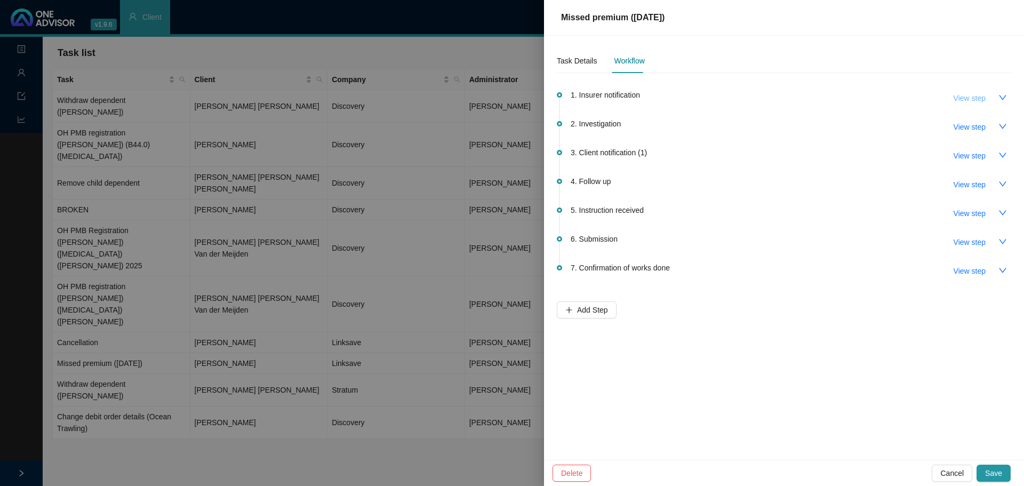
click at [682, 94] on span "View step" at bounding box center [970, 98] width 32 height 12
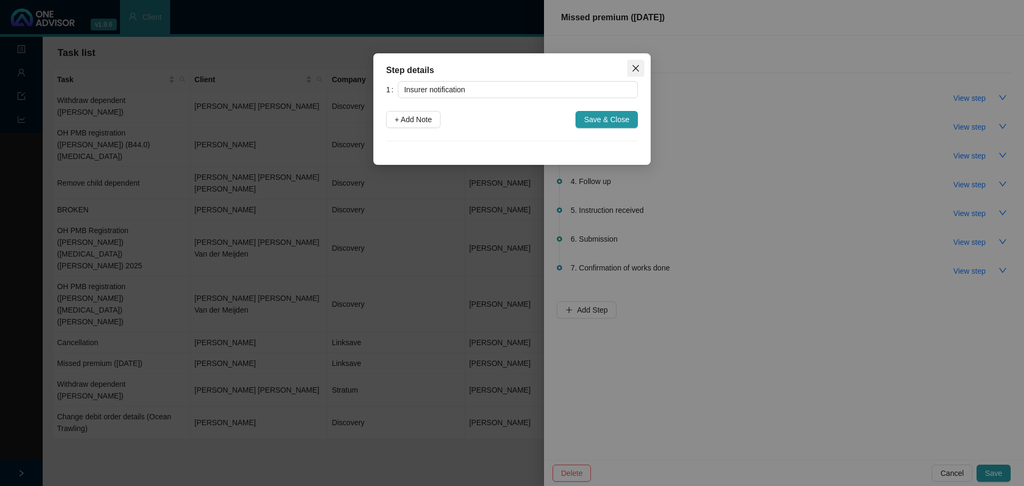
click at [634, 66] on icon "close" at bounding box center [636, 68] width 9 height 9
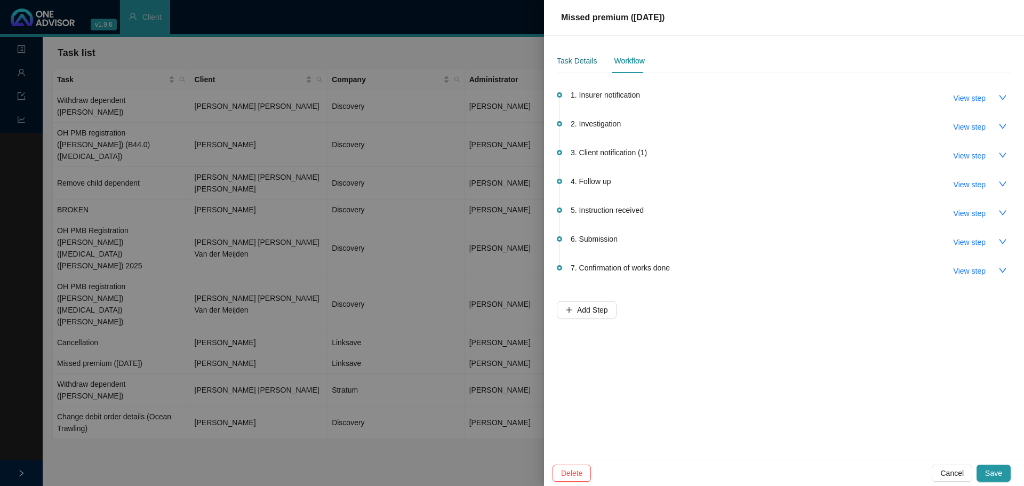
click at [577, 60] on div "Task Details" at bounding box center [577, 61] width 40 height 12
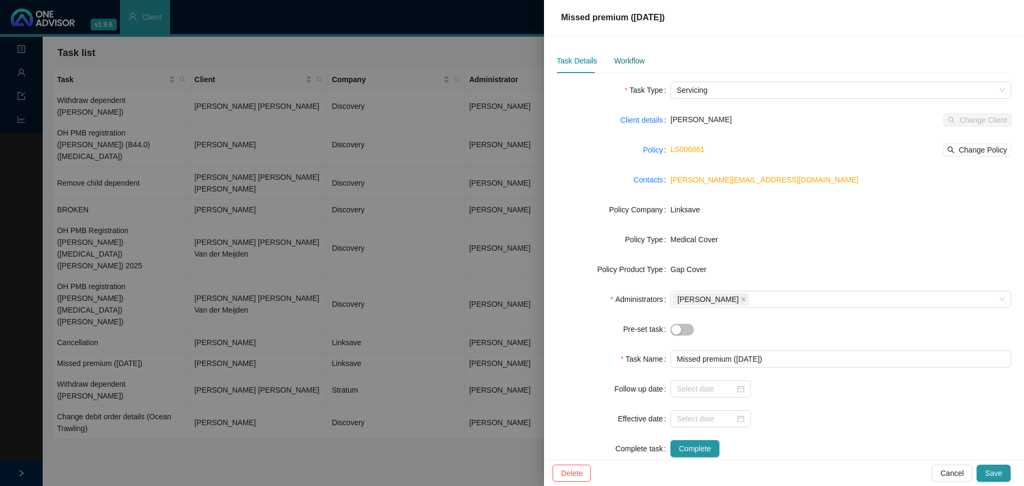
click at [632, 62] on div "Workflow" at bounding box center [629, 61] width 30 height 12
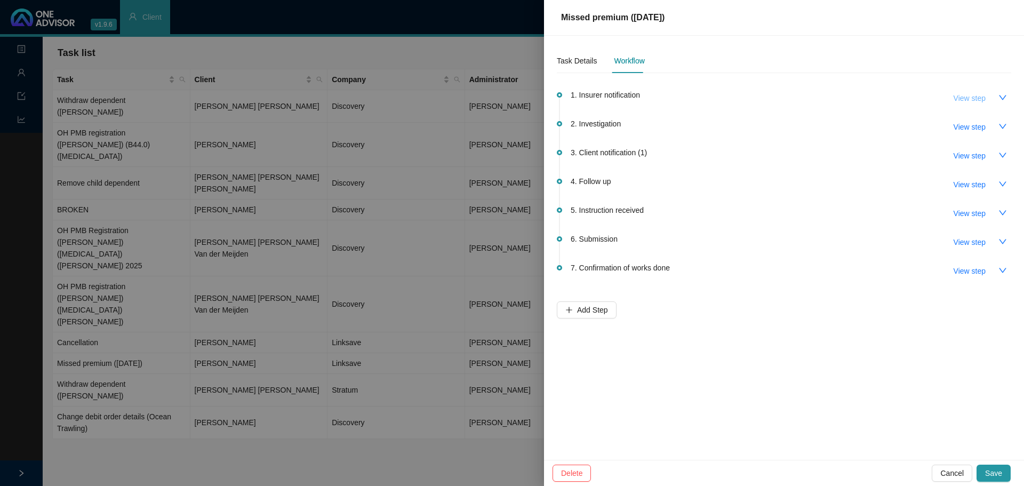
click at [682, 93] on span "View step" at bounding box center [970, 98] width 32 height 12
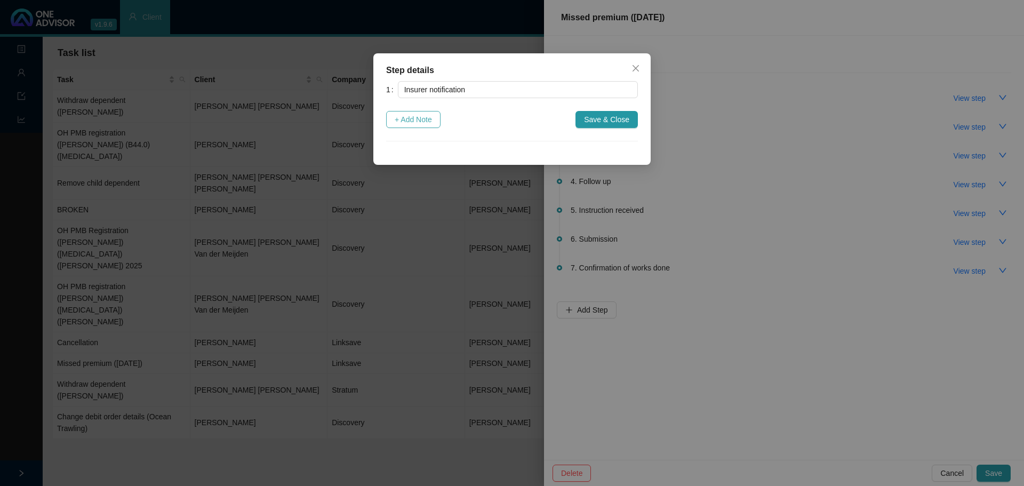
click at [422, 117] on span "+ Add Note" at bounding box center [413, 120] width 37 height 12
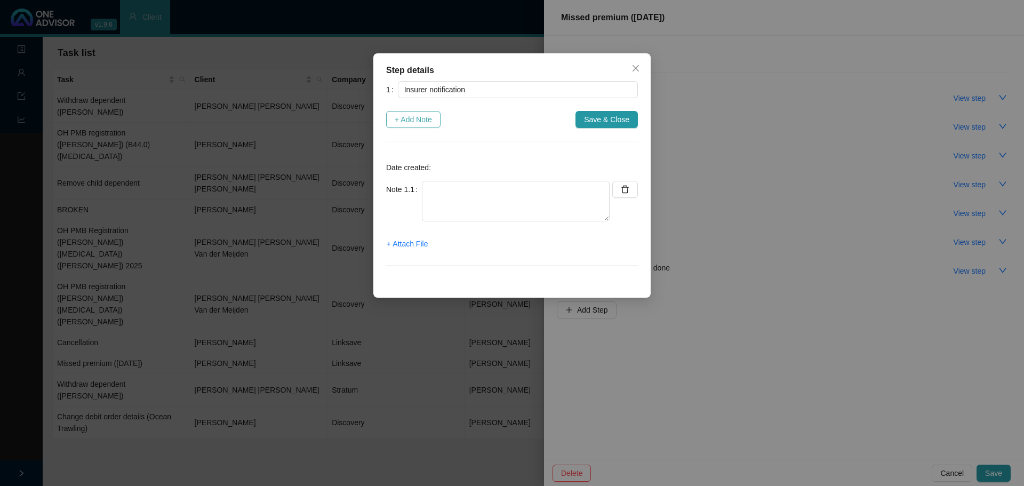
click at [411, 118] on span "+ Add Note" at bounding box center [413, 120] width 37 height 12
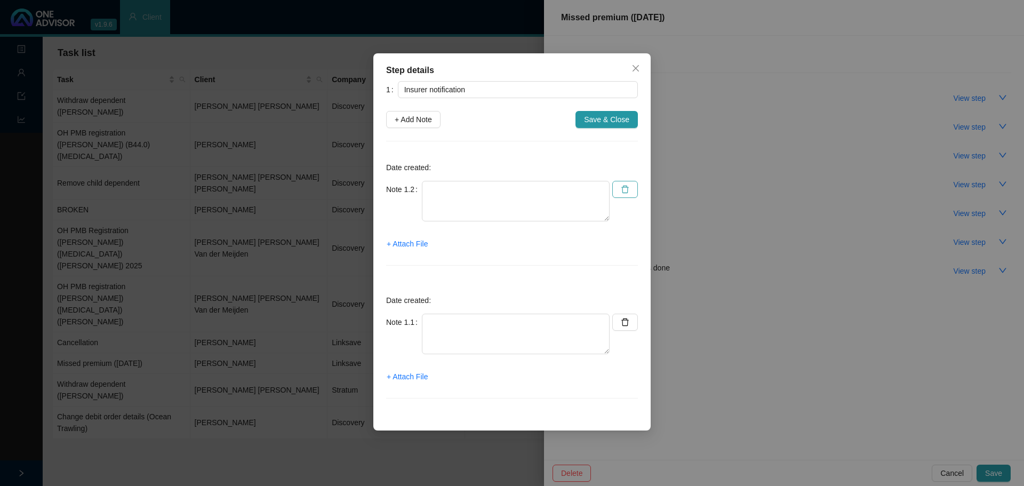
click at [626, 189] on icon "delete" at bounding box center [625, 189] width 9 height 9
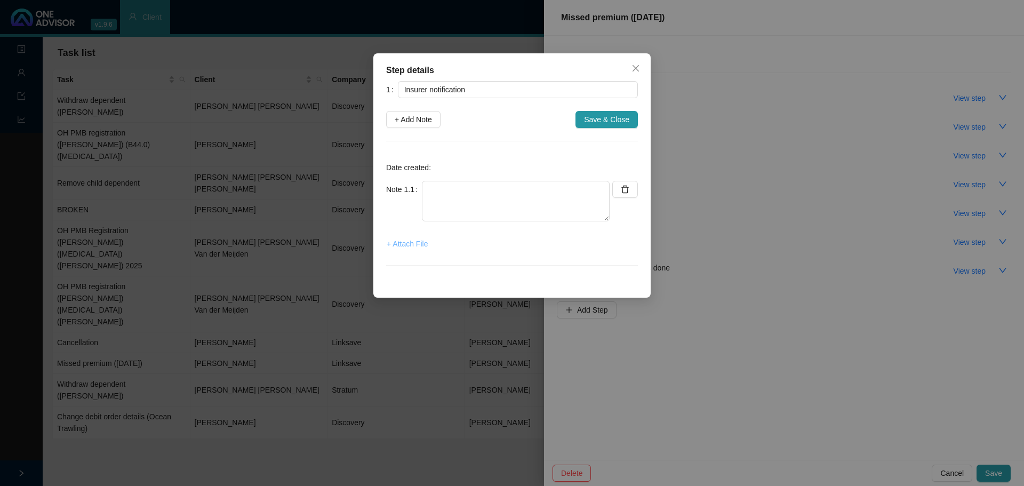
click at [409, 242] on span "+ Attach File" at bounding box center [407, 244] width 41 height 12
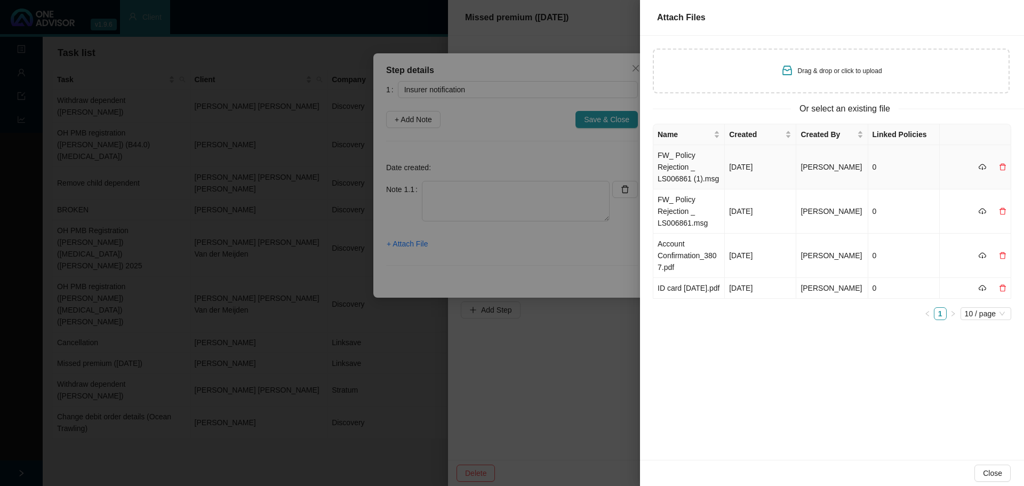
click at [681, 163] on td "FW_ Policy Rejection _ LS006861 (1).msg" at bounding box center [688, 167] width 71 height 44
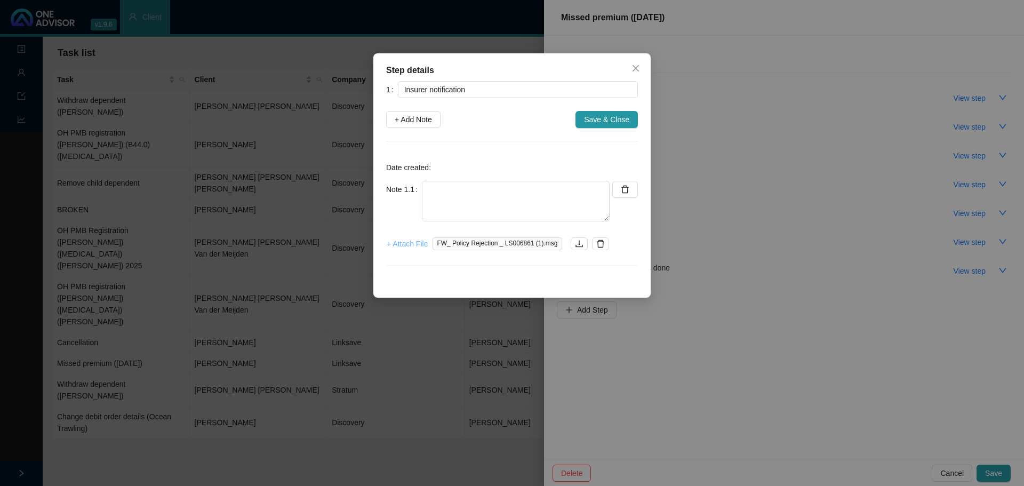
click at [408, 245] on span "+ Attach File" at bounding box center [407, 244] width 41 height 12
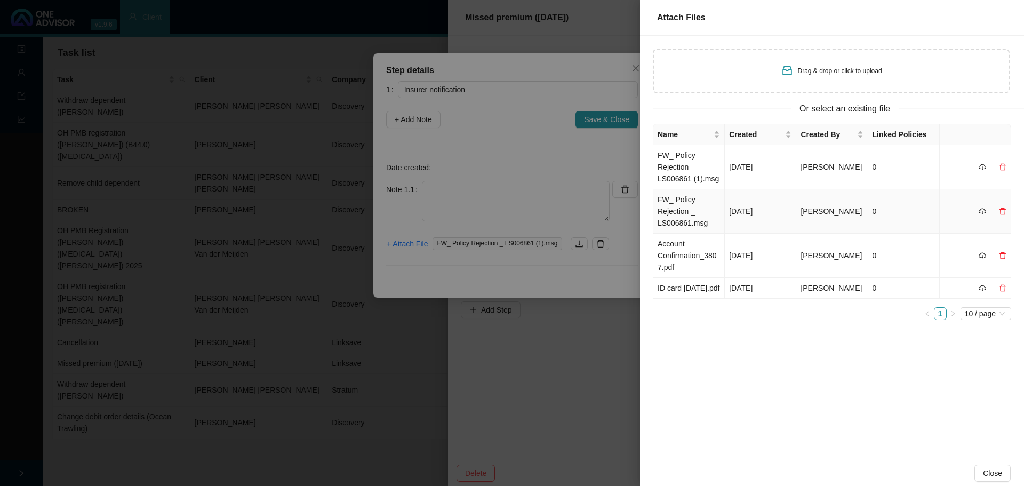
click at [676, 215] on td "FW_ Policy Rejection _ LS006861.msg" at bounding box center [688, 211] width 71 height 44
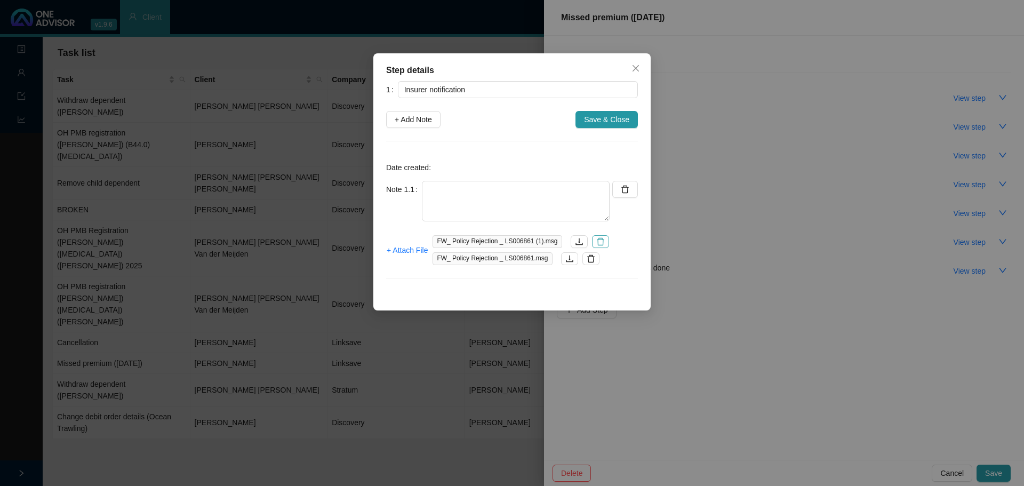
click at [597, 241] on icon "delete" at bounding box center [600, 241] width 7 height 7
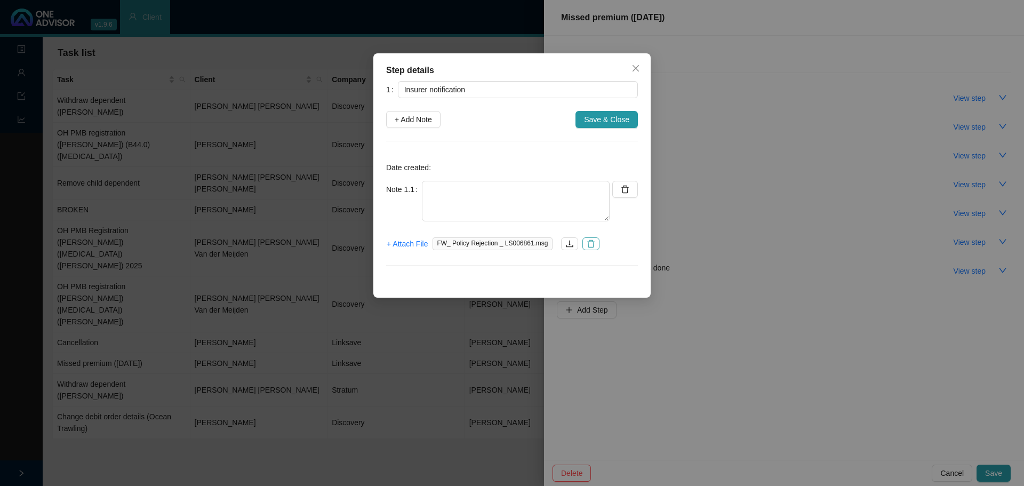
click at [590, 241] on button "button" at bounding box center [590, 243] width 17 height 13
click at [421, 243] on span "+ Attach File" at bounding box center [407, 244] width 41 height 12
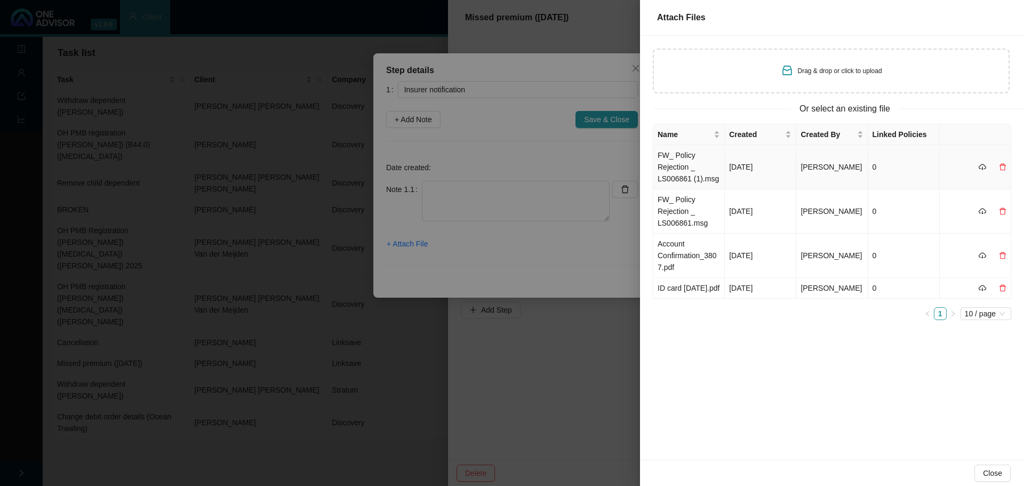
click at [682, 176] on td "FW_ Policy Rejection _ LS006861 (1).msg" at bounding box center [688, 167] width 71 height 44
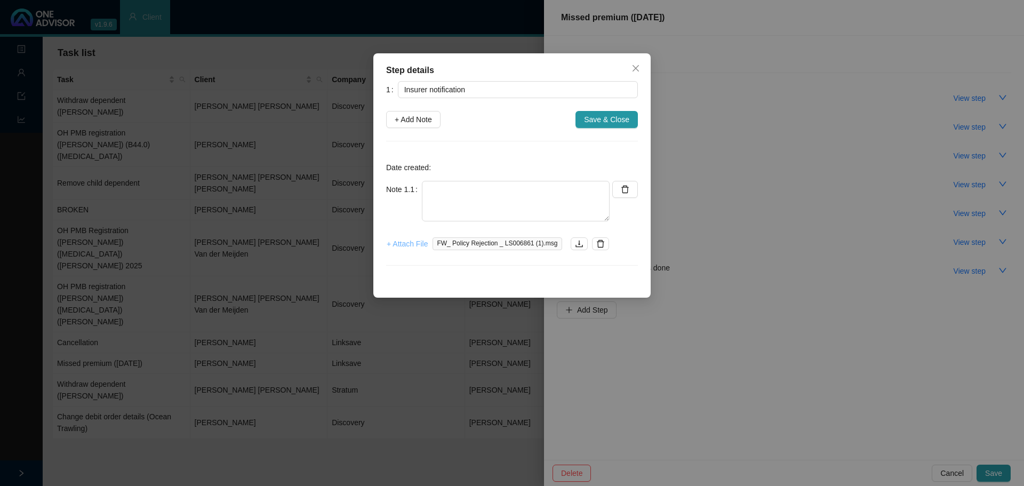
click at [397, 244] on span "+ Attach File" at bounding box center [407, 244] width 41 height 12
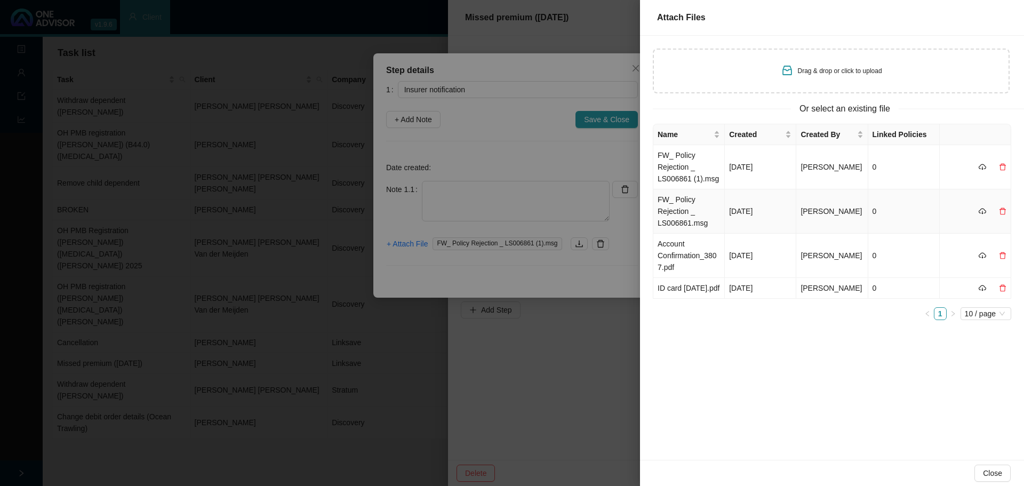
click at [678, 211] on td "FW_ Policy Rejection _ LS006861.msg" at bounding box center [688, 211] width 71 height 44
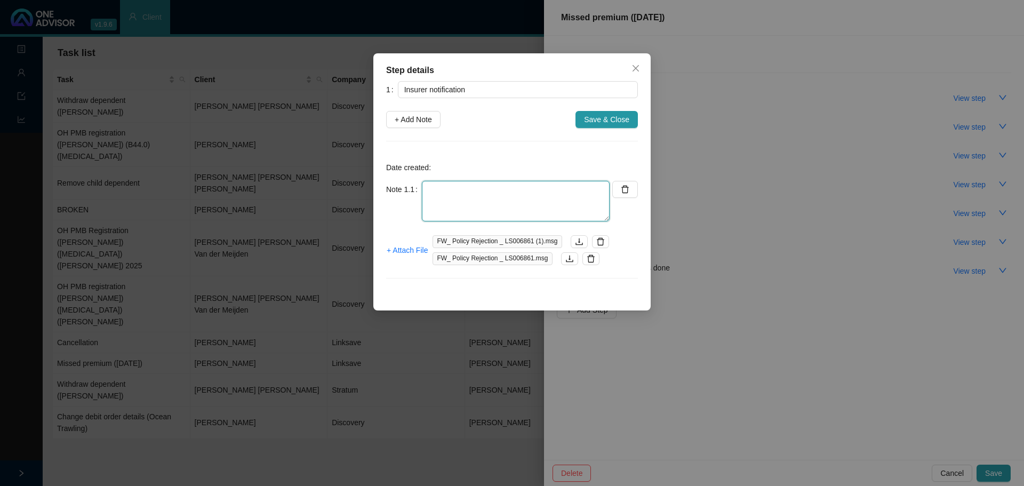
click at [484, 187] on textarea at bounding box center [516, 201] width 188 height 41
type textarea "I"
click at [561, 260] on button "button" at bounding box center [569, 258] width 17 height 13
click at [587, 261] on icon "delete" at bounding box center [590, 258] width 7 height 7
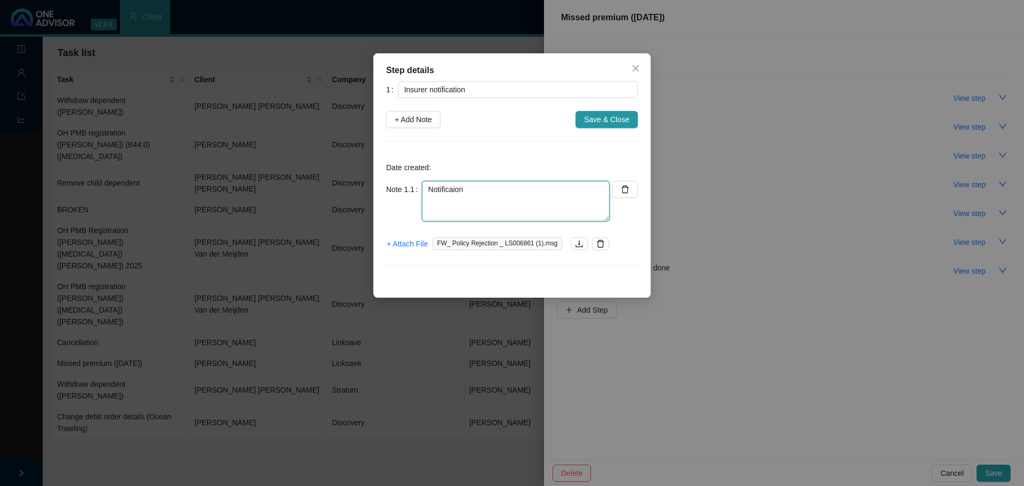
click at [474, 187] on textarea "Notificaion" at bounding box center [516, 201] width 188 height 41
type textarea "N"
type textarea "Unpaid premium for September"
click at [608, 121] on span "Save & Close" at bounding box center [606, 120] width 45 height 12
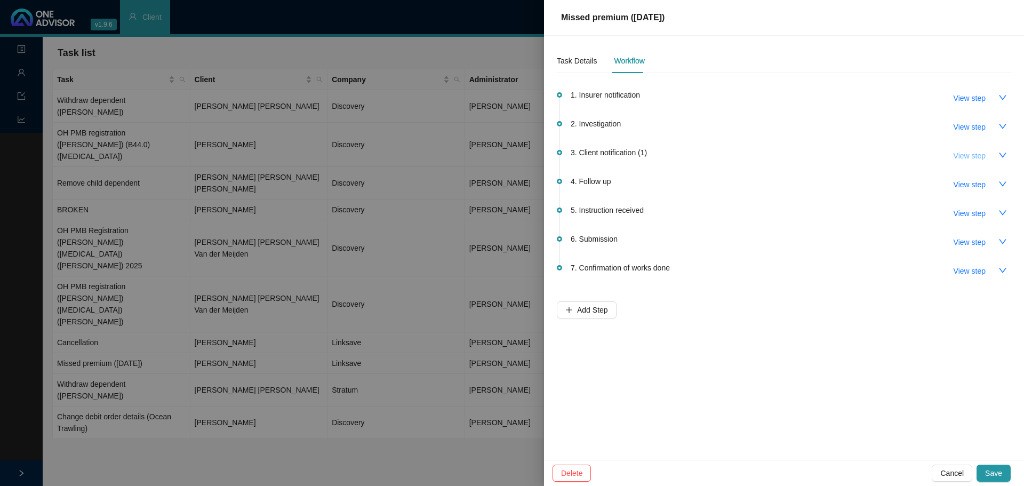
click at [682, 156] on span "View step" at bounding box center [970, 156] width 32 height 12
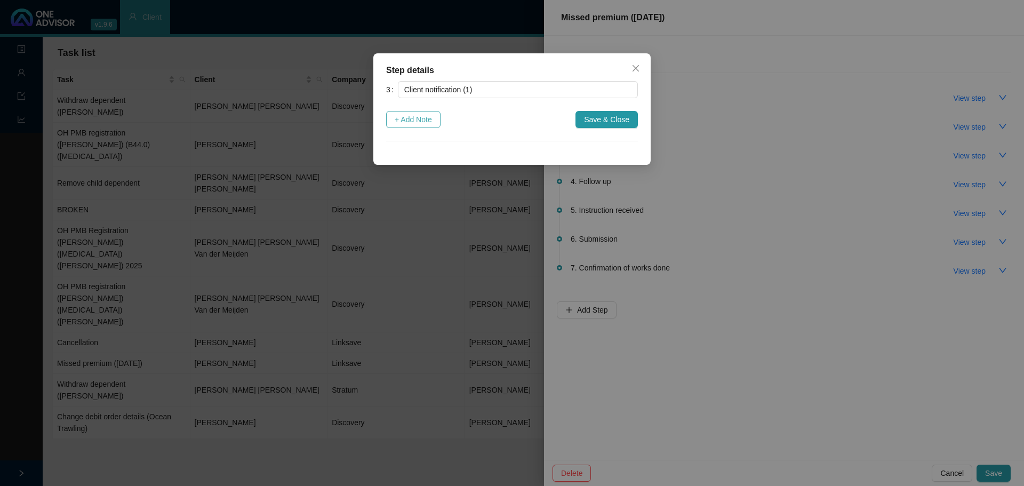
click at [413, 118] on span "+ Add Note" at bounding box center [413, 120] width 37 height 12
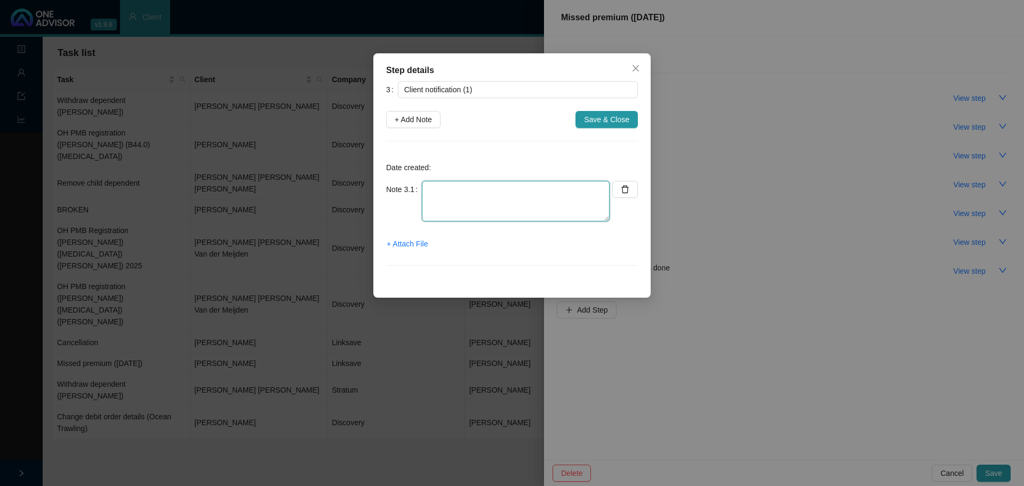
click at [458, 185] on textarea at bounding box center [516, 201] width 188 height 41
click at [406, 246] on span "+ Attach File" at bounding box center [407, 244] width 41 height 12
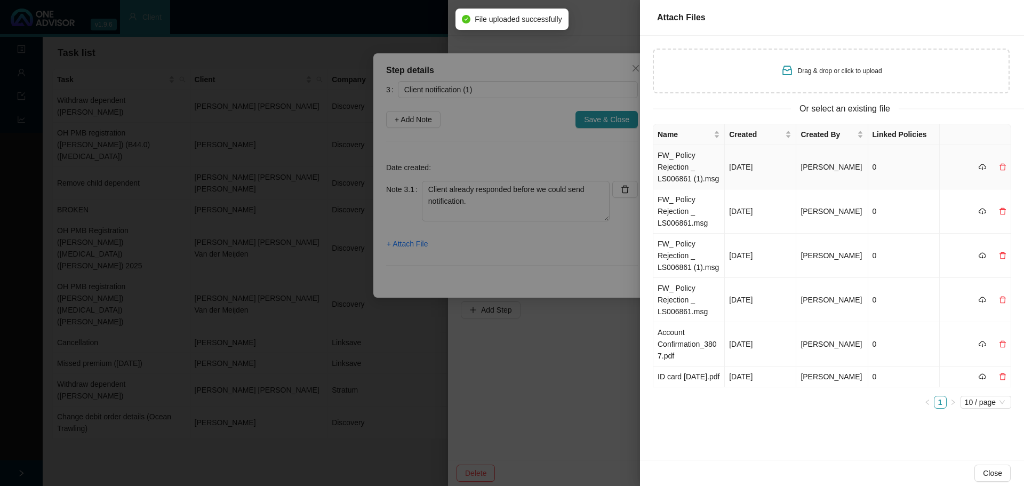
click at [682, 169] on td "FW_ Policy Rejection _ LS006861 (1).msg" at bounding box center [688, 167] width 71 height 44
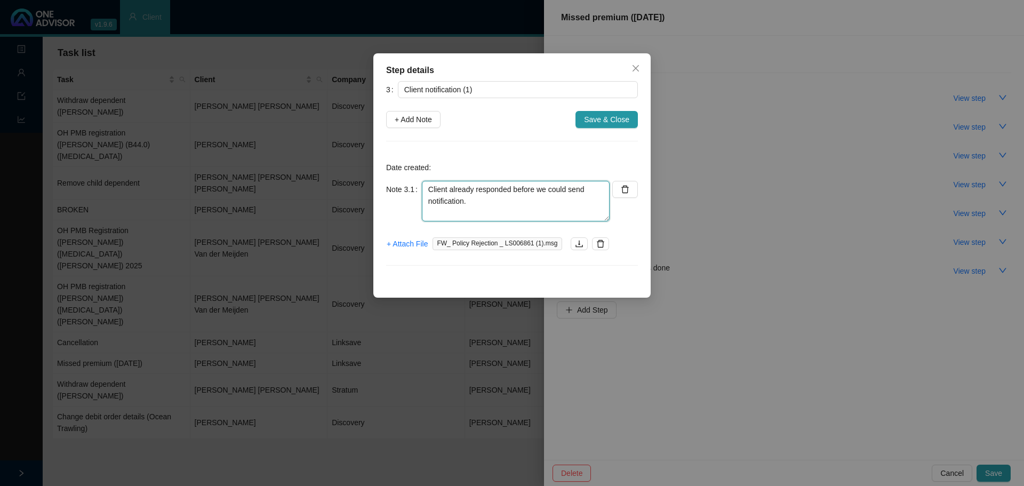
click at [504, 199] on textarea "Client already responded before we could send notification." at bounding box center [516, 201] width 188 height 41
type textarea "Client already responded before we could send notification. Double debit at the…"
click at [601, 121] on span "Save & Close" at bounding box center [606, 120] width 45 height 12
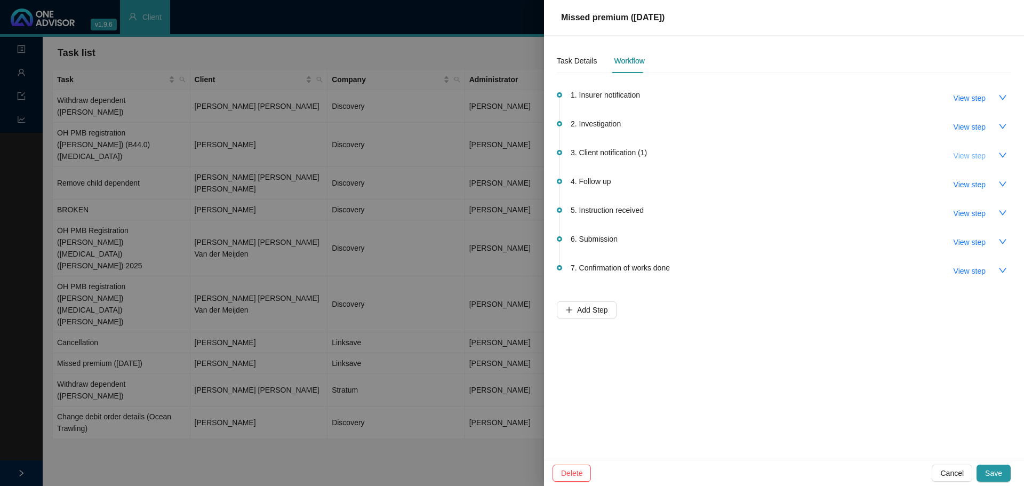
click at [682, 157] on span "View step" at bounding box center [970, 156] width 32 height 12
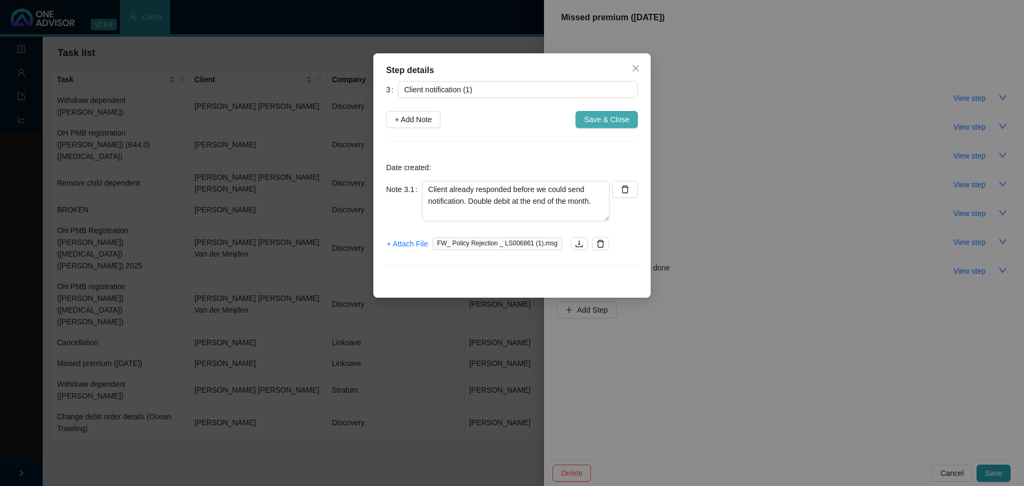
click at [594, 122] on span "Save & Close" at bounding box center [606, 120] width 45 height 12
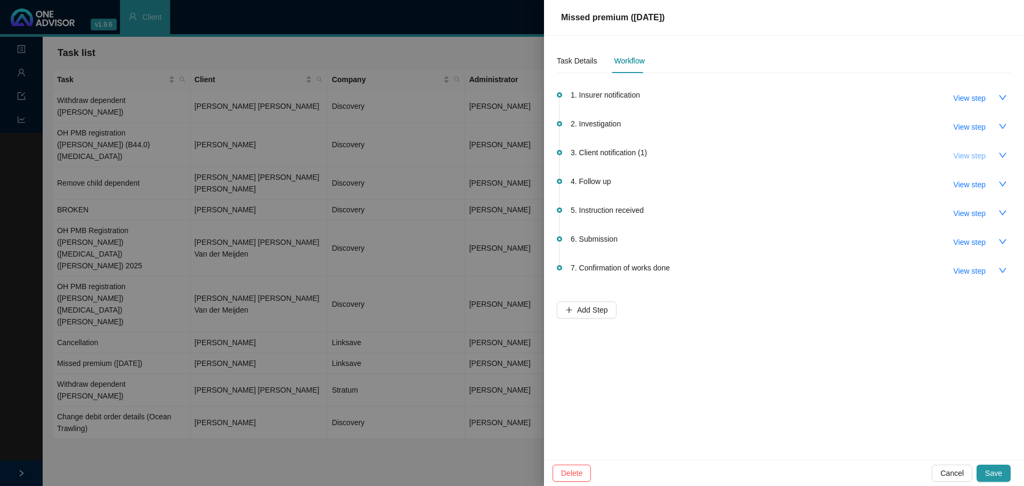
click at [682, 153] on span "View step" at bounding box center [970, 156] width 32 height 12
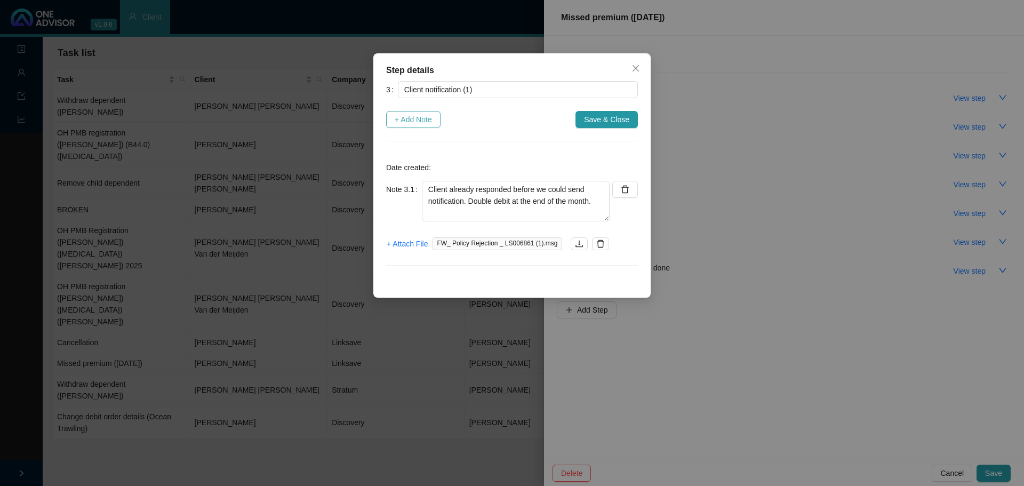
click at [413, 121] on span "+ Add Note" at bounding box center [413, 120] width 37 height 12
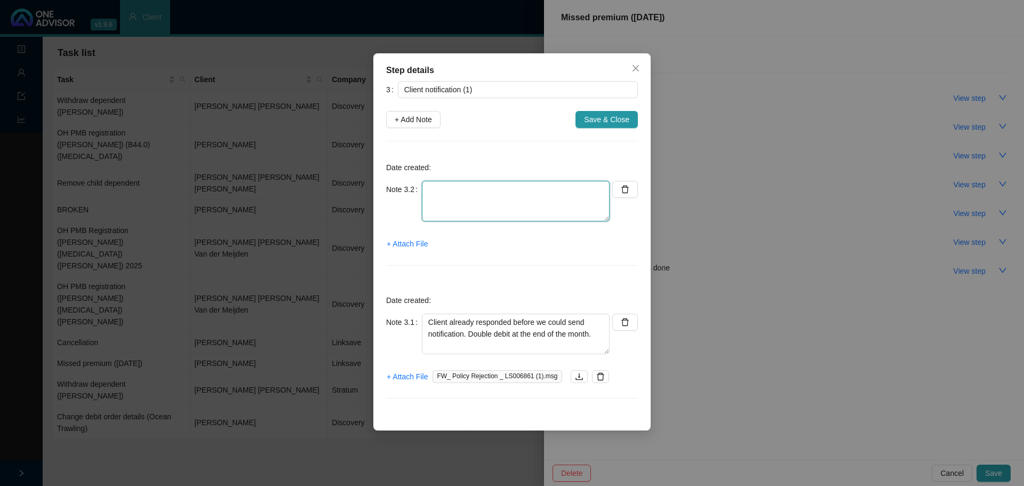
click at [442, 196] on textarea at bounding box center [516, 201] width 188 height 41
type textarea "Acknowledged clients request for double debit."
click at [408, 243] on span "+ Attach File" at bounding box center [407, 244] width 41 height 12
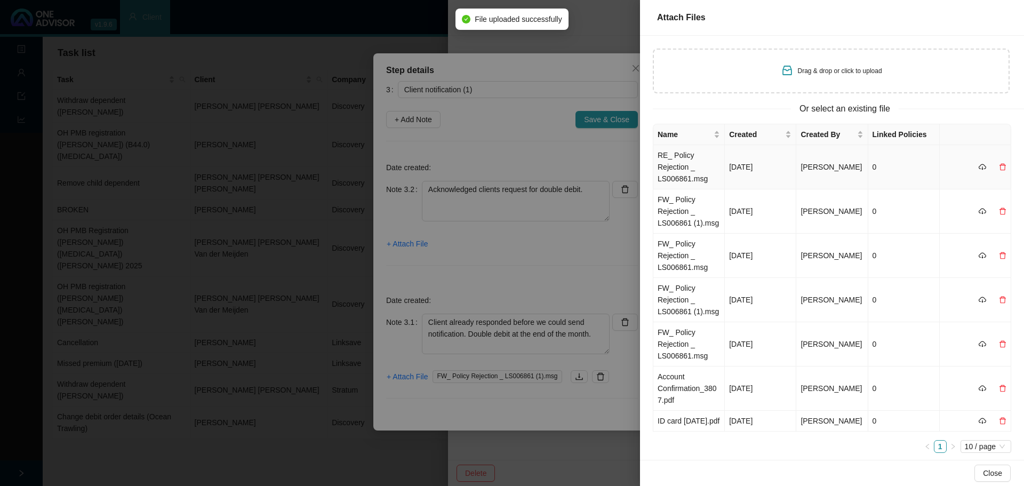
click at [682, 167] on td "RE_ Policy Rejection _ LS006861.msg" at bounding box center [688, 167] width 71 height 44
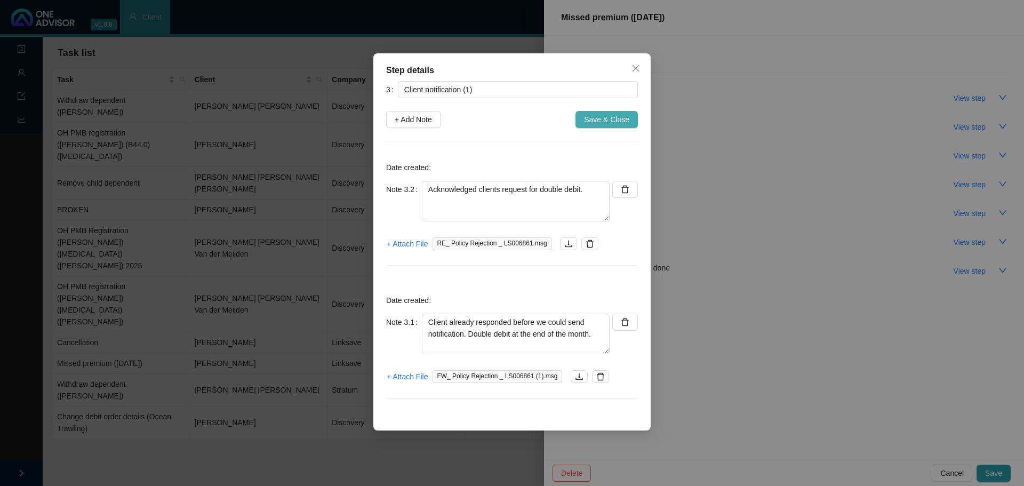
click at [606, 116] on span "Save & Close" at bounding box center [606, 120] width 45 height 12
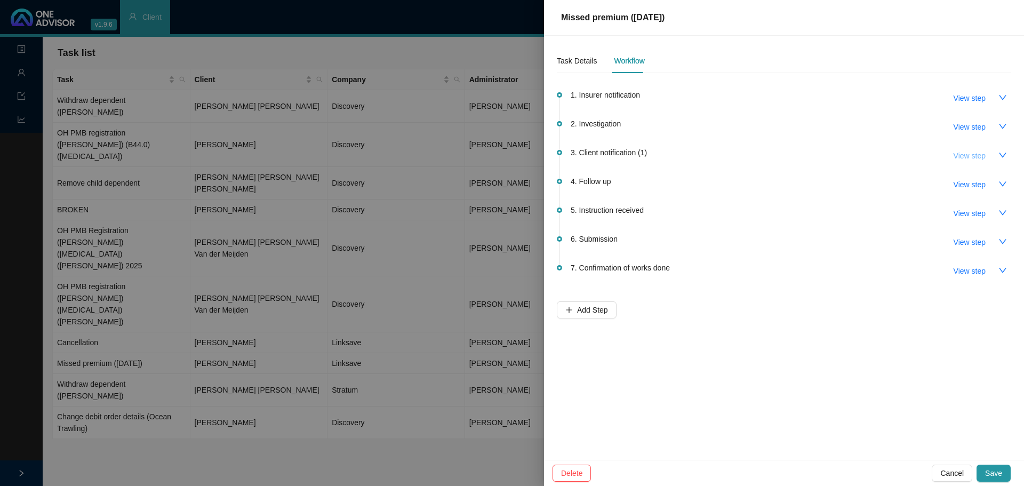
click at [682, 154] on span "View step" at bounding box center [970, 156] width 32 height 12
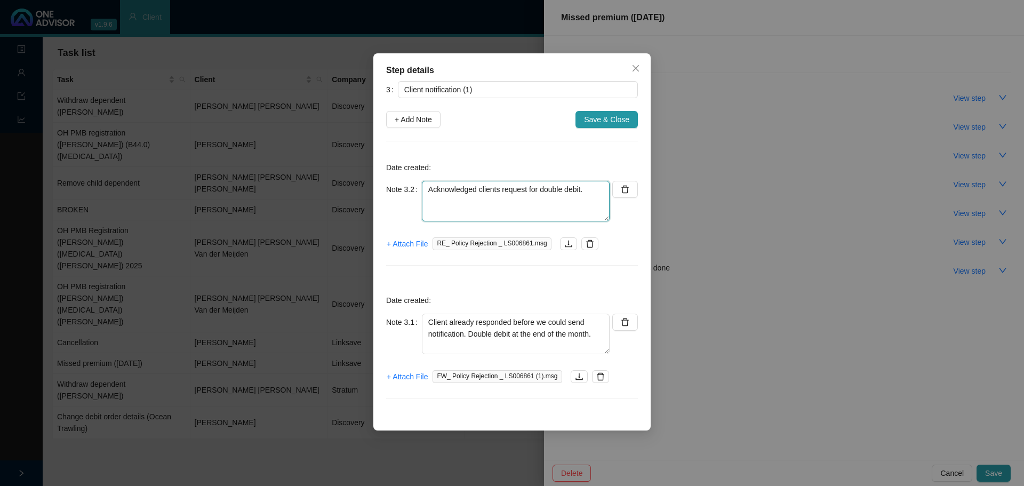
drag, startPoint x: 589, startPoint y: 189, endPoint x: 400, endPoint y: 188, distance: 189.4
click at [399, 188] on div "Note 3.2 Acknowledged clients request for double debit." at bounding box center [497, 201] width 223 height 41
click at [571, 293] on textarea "Client already responded before we could send notification. Double debit at the…" at bounding box center [516, 334] width 188 height 41
drag, startPoint x: 598, startPoint y: 338, endPoint x: 367, endPoint y: 317, distance: 231.9
click at [367, 293] on div "Step details 3 Client notification (1) + Add Note Save & Close Date created: No…" at bounding box center [512, 243] width 1024 height 486
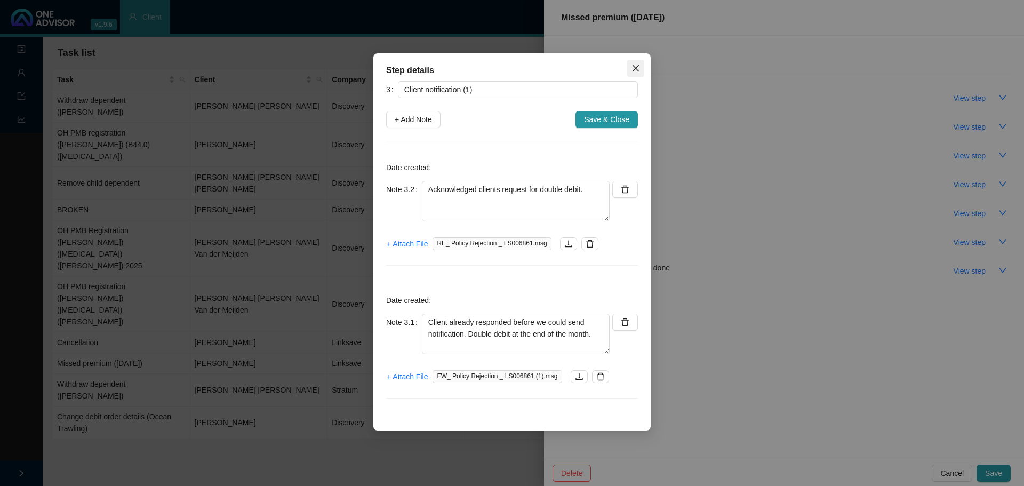
click at [634, 69] on icon "close" at bounding box center [636, 68] width 9 height 9
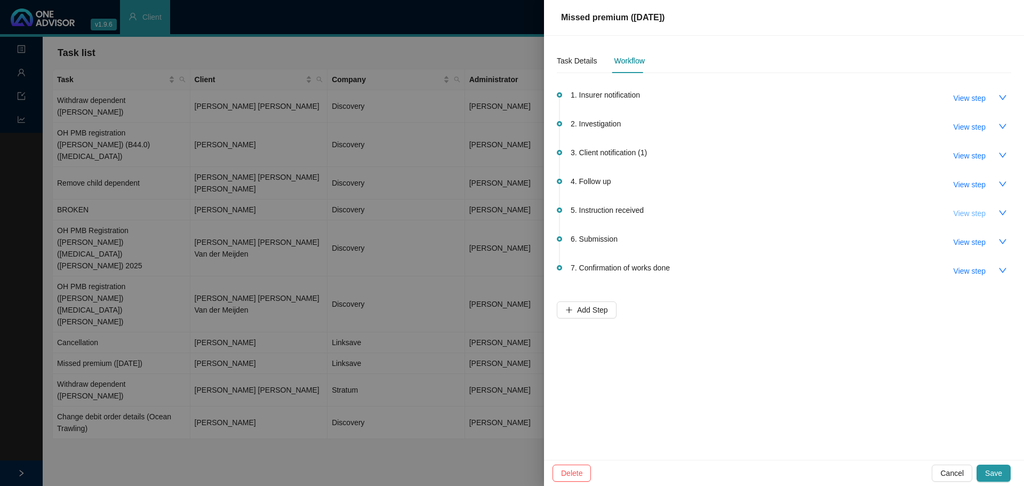
click at [682, 210] on span "View step" at bounding box center [970, 213] width 32 height 12
type input "Instruction received"
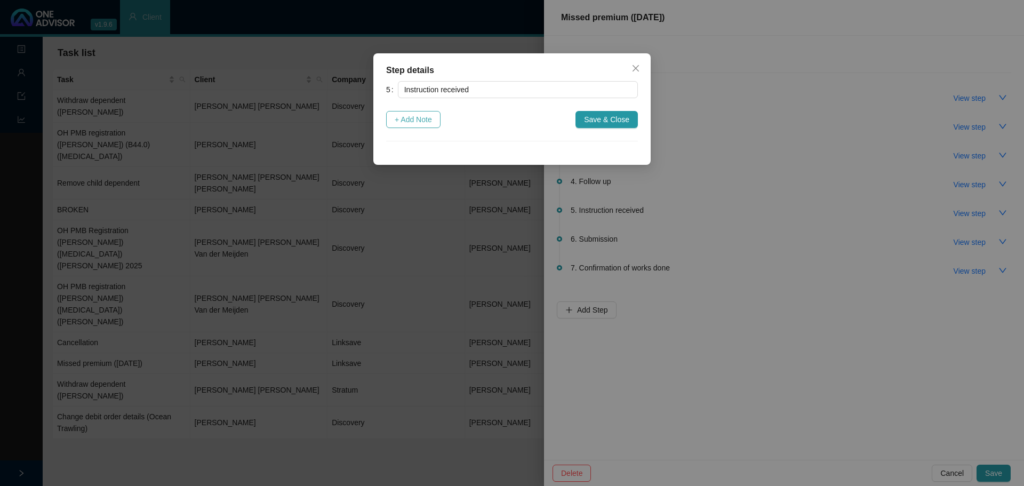
click at [426, 116] on span "+ Add Note" at bounding box center [413, 120] width 37 height 12
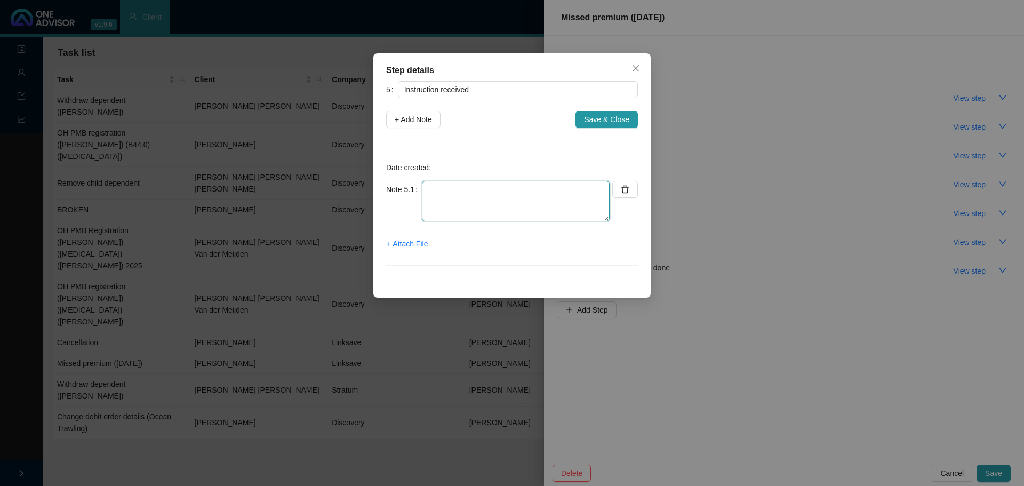
click at [477, 195] on textarea at bounding box center [516, 201] width 188 height 41
paste textarea "Client already responded before we could send notification. Double debit at the…"
type textarea "Client already responded before we could send notification. Double debit at the…"
click at [413, 243] on span "+ Attach File" at bounding box center [407, 244] width 41 height 12
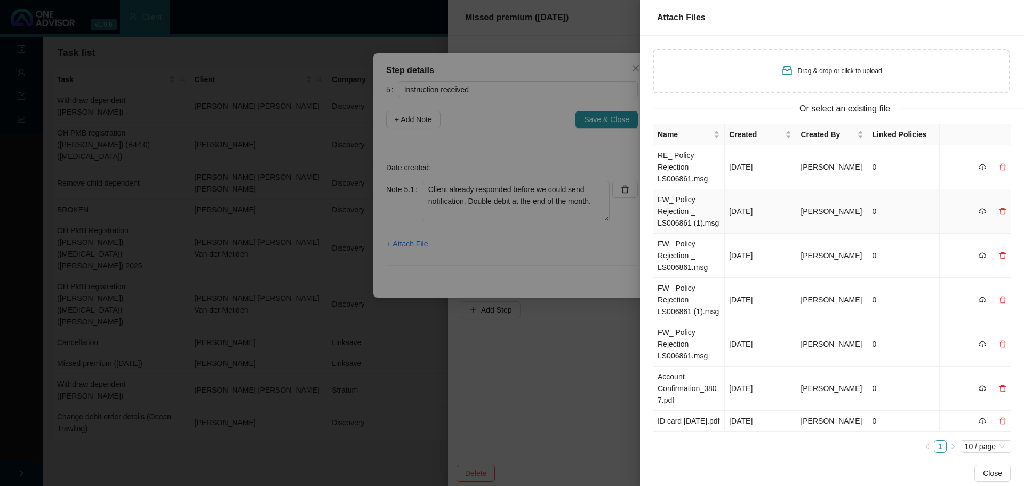
click at [682, 211] on td "FW_ Policy Rejection _ LS006861 (1).msg" at bounding box center [688, 211] width 71 height 44
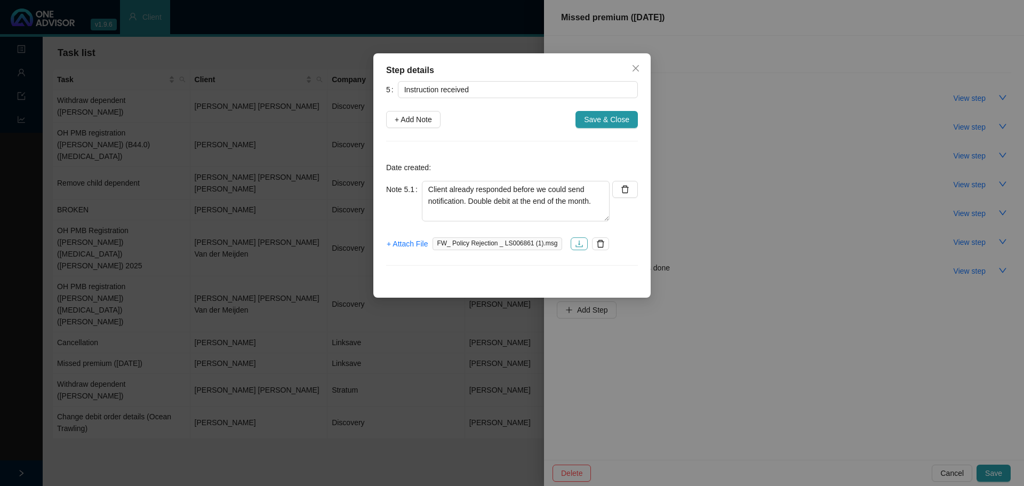
click at [576, 244] on icon "download" at bounding box center [579, 244] width 7 height 7
click at [600, 244] on button "button" at bounding box center [600, 243] width 17 height 13
click at [410, 244] on span "+ Attach File" at bounding box center [407, 244] width 41 height 12
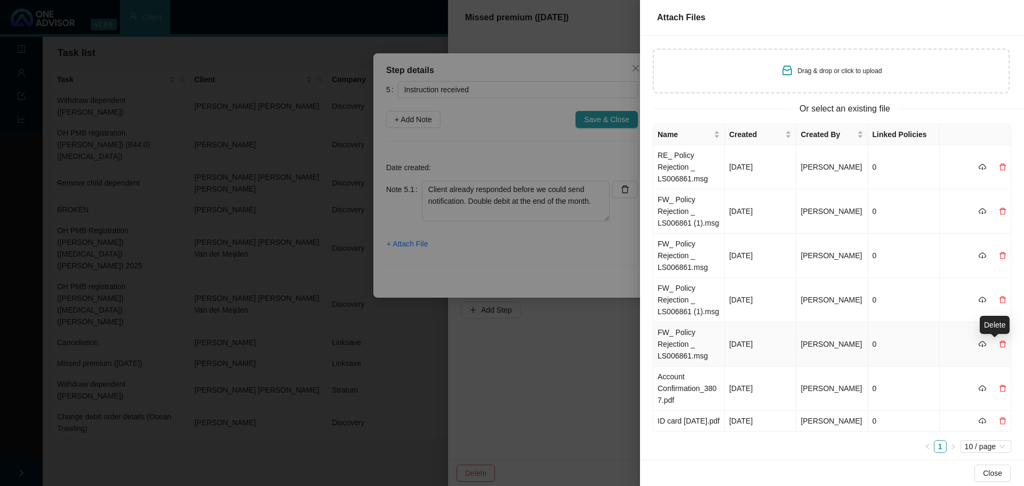
click at [682, 293] on icon "delete" at bounding box center [1002, 343] width 7 height 7
click at [682, 293] on button "Yes" at bounding box center [1007, 321] width 21 height 13
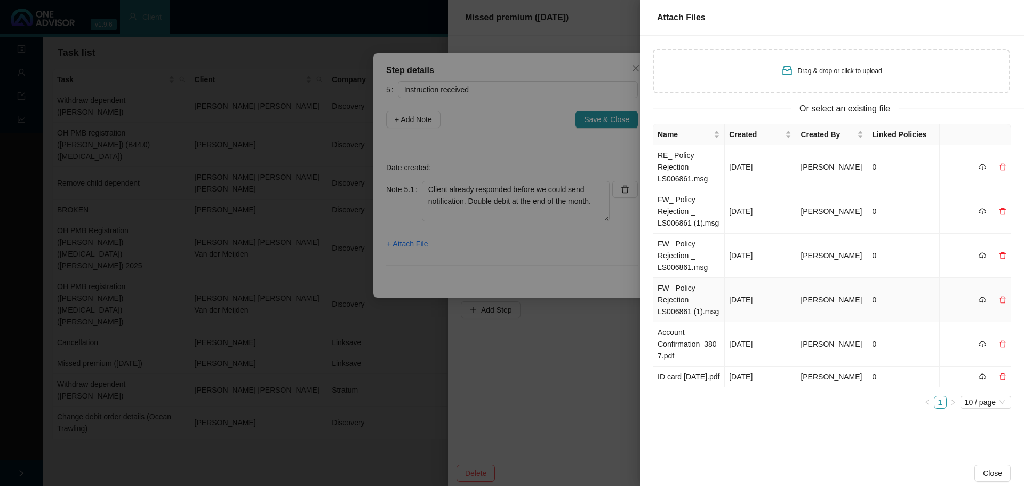
click at [682, 293] on td "[DATE]" at bounding box center [760, 300] width 71 height 44
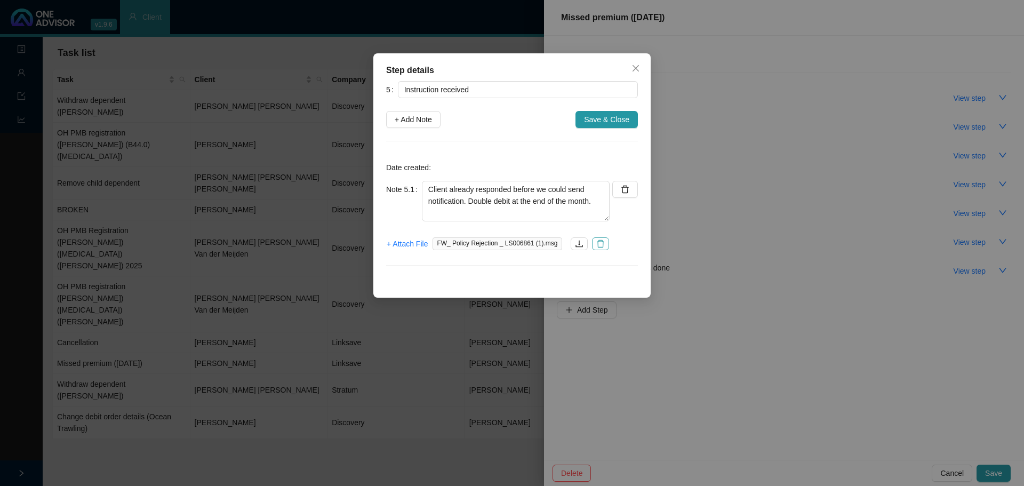
click at [597, 242] on icon "delete" at bounding box center [600, 243] width 7 height 7
click at [409, 242] on span "+ Attach File" at bounding box center [407, 244] width 41 height 12
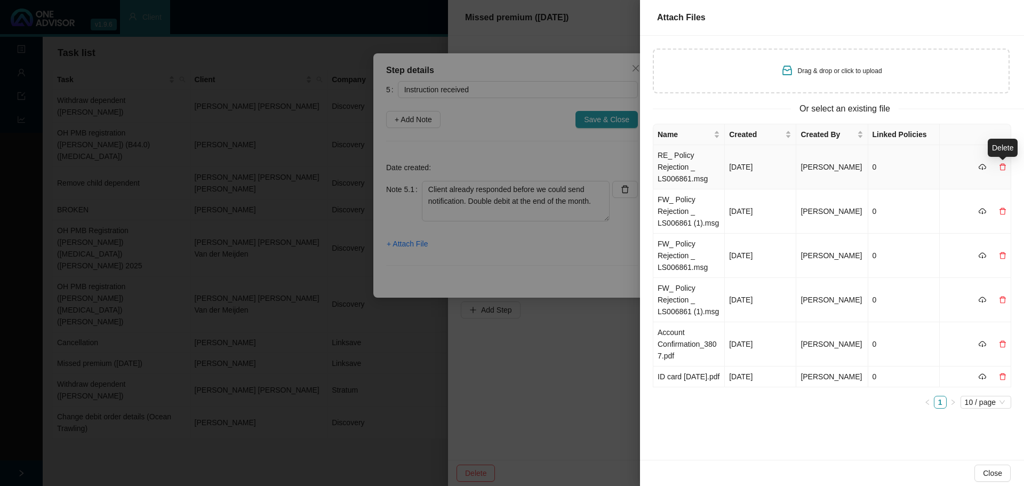
click at [682, 165] on icon "delete" at bounding box center [1003, 167] width 6 height 7
click at [682, 145] on span "Yes" at bounding box center [1008, 144] width 12 height 12
click at [682, 165] on icon "delete" at bounding box center [1003, 167] width 6 height 7
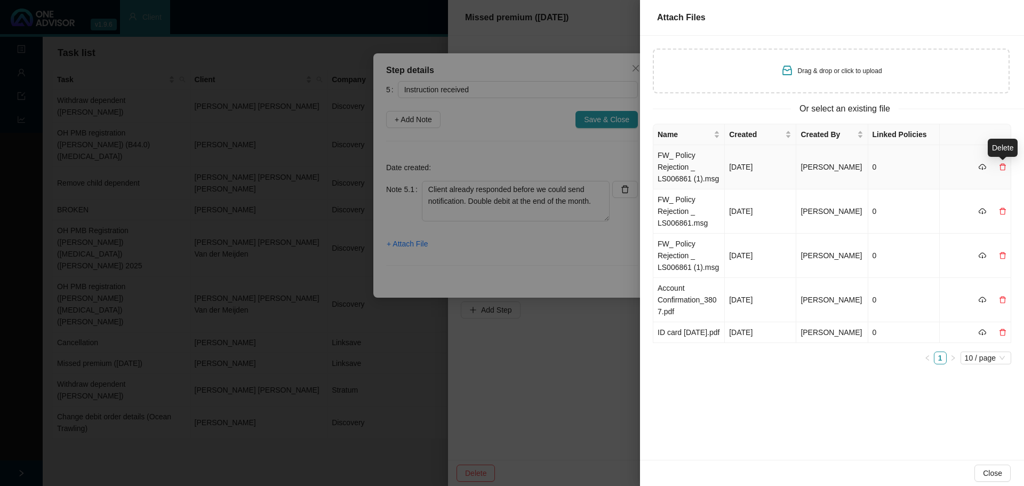
click at [682, 164] on icon "delete" at bounding box center [1003, 167] width 6 height 7
click at [682, 144] on span "Yes" at bounding box center [1008, 144] width 12 height 12
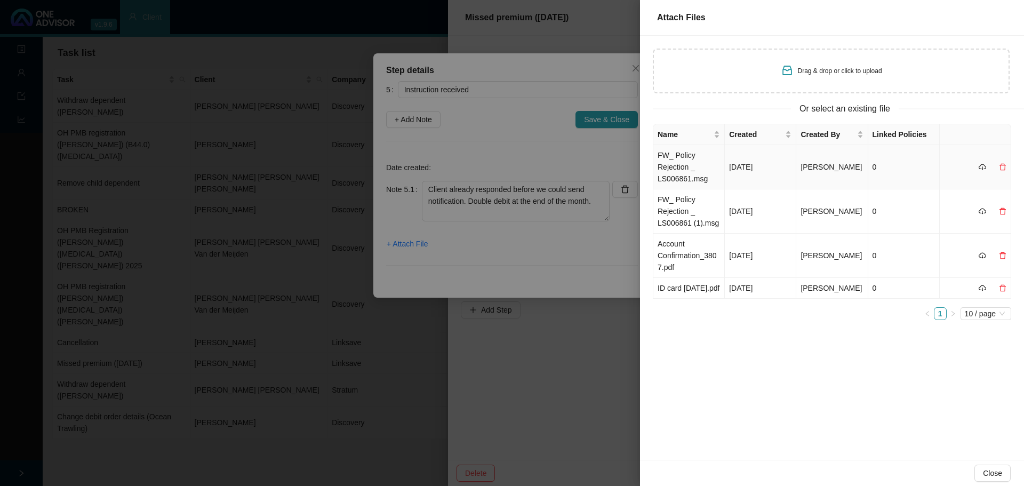
click at [682, 166] on icon "delete" at bounding box center [1002, 166] width 7 height 7
click at [682, 143] on span "Yes" at bounding box center [1008, 144] width 12 height 12
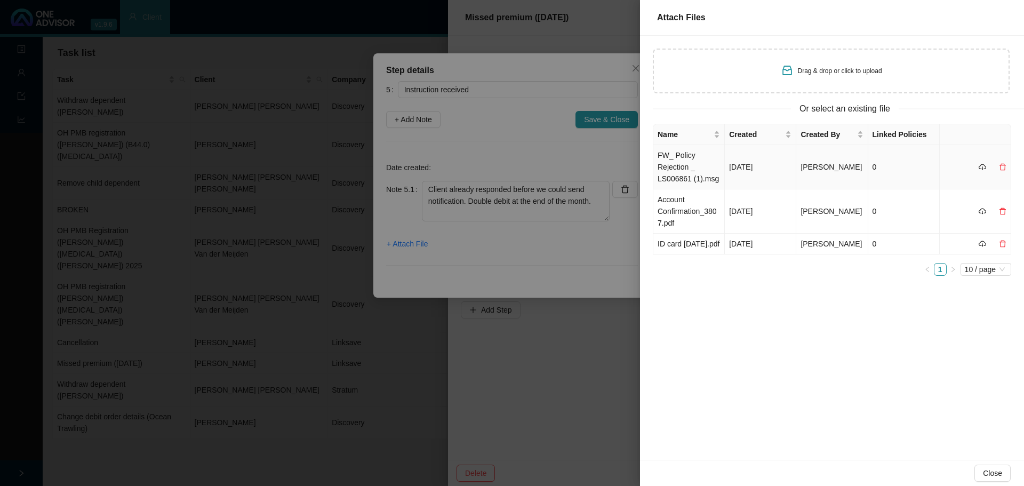
click at [682, 166] on icon "delete" at bounding box center [1002, 166] width 7 height 7
click at [682, 144] on span "Yes" at bounding box center [1008, 144] width 12 height 12
click at [558, 149] on div at bounding box center [512, 243] width 1024 height 486
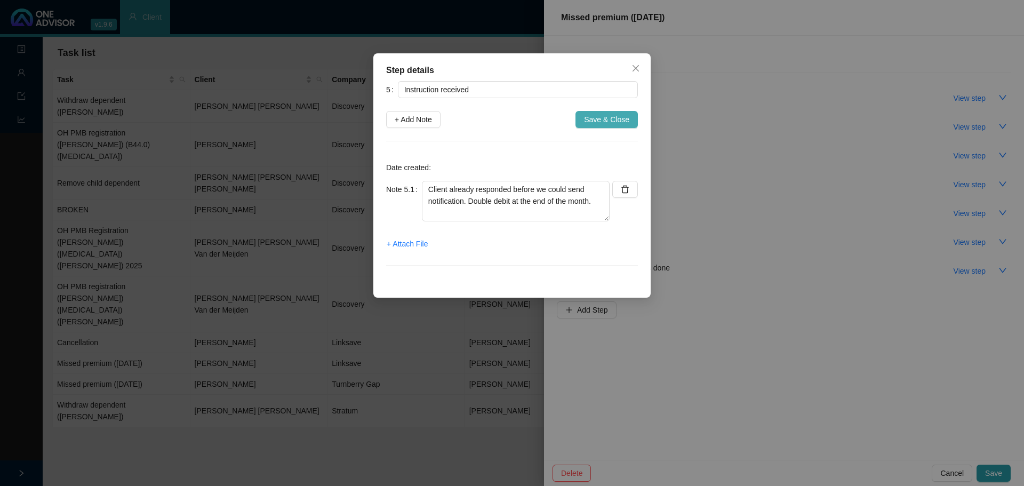
click at [596, 123] on span "Save & Close" at bounding box center [606, 120] width 45 height 12
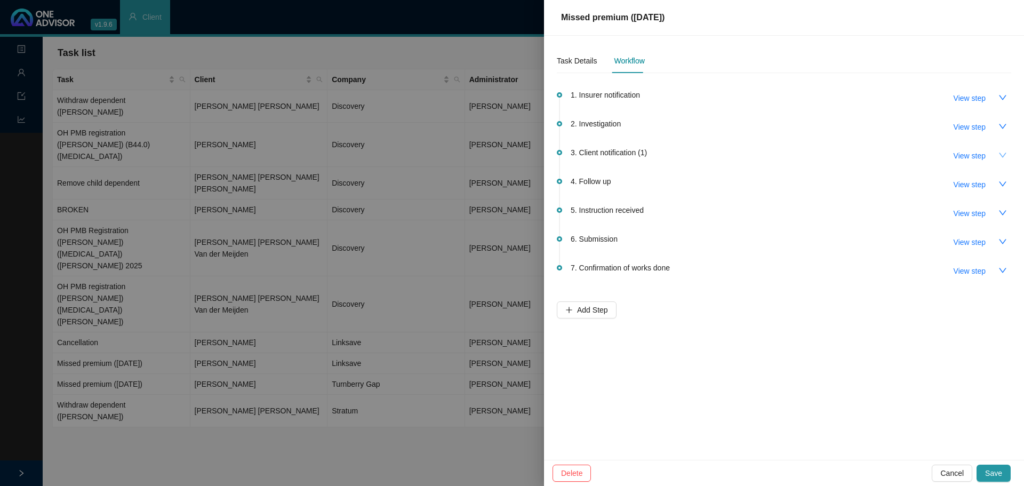
click at [682, 153] on button "button" at bounding box center [1002, 155] width 17 height 17
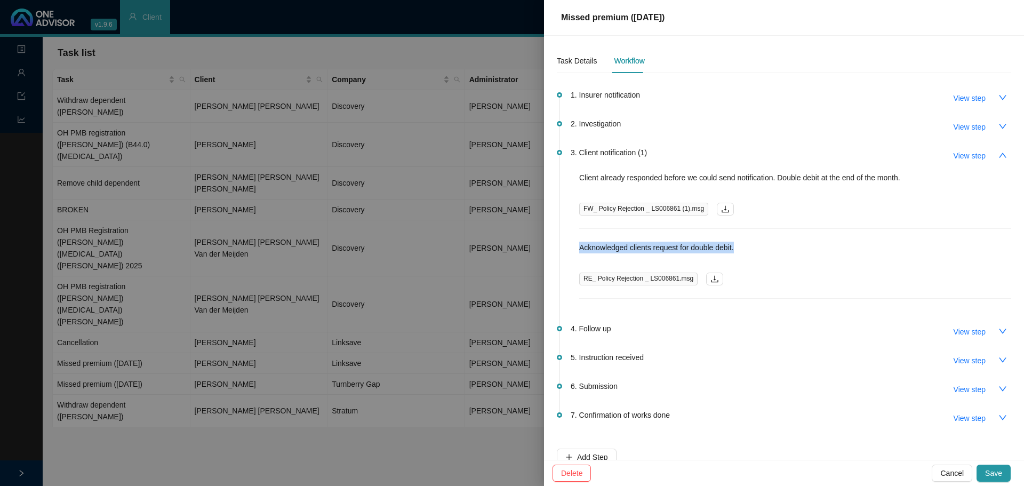
drag, startPoint x: 698, startPoint y: 246, endPoint x: 574, endPoint y: 241, distance: 124.4
click at [574, 241] on div "3. Client notification (1) View step Client already responded before we could s…" at bounding box center [791, 222] width 441 height 153
copy p "Acknowledged clients request for double debit."
click at [682, 293] on span "View step" at bounding box center [970, 361] width 32 height 12
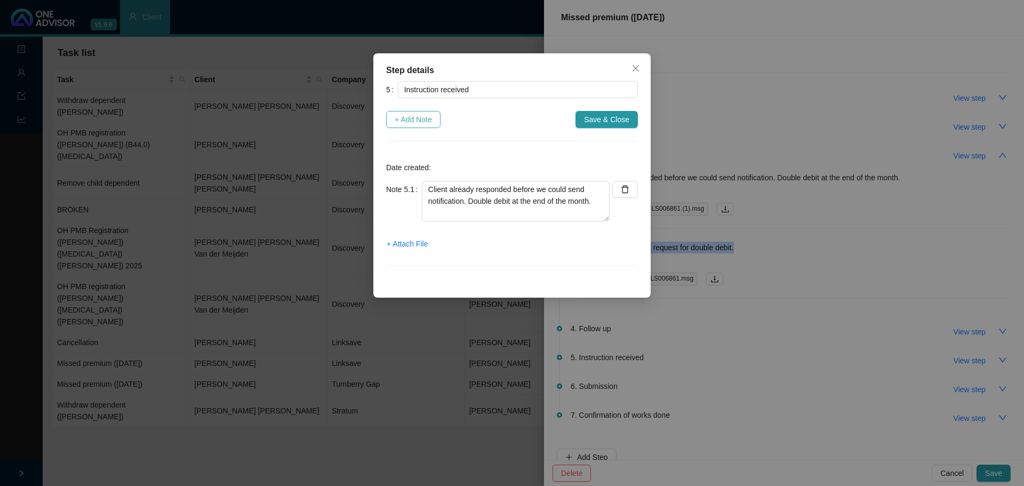
drag, startPoint x: 417, startPoint y: 117, endPoint x: 421, endPoint y: 141, distance: 24.9
click at [417, 117] on span "+ Add Note" at bounding box center [413, 120] width 37 height 12
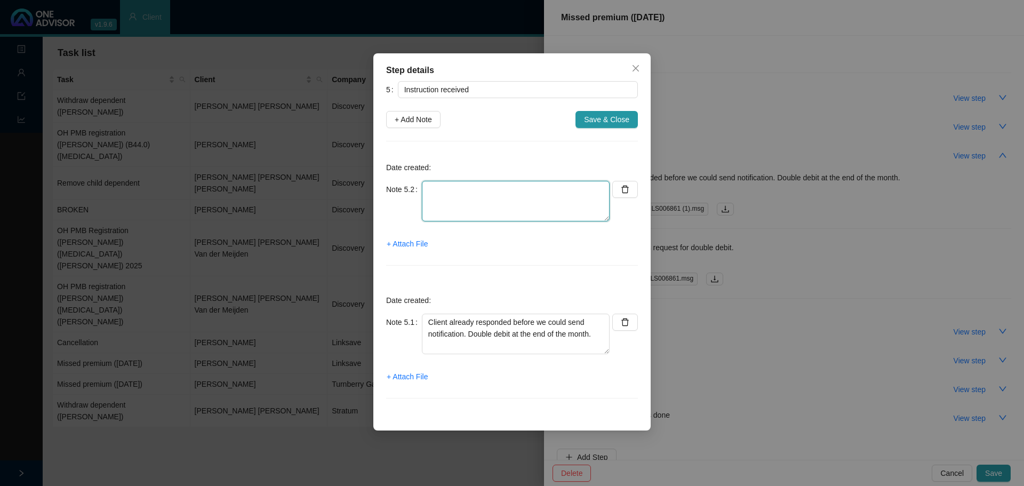
click at [459, 195] on textarea at bounding box center [516, 201] width 188 height 41
paste textarea "Acknowledged clients request for double debit."
click at [407, 293] on span "+ Attach File" at bounding box center [407, 377] width 41 height 12
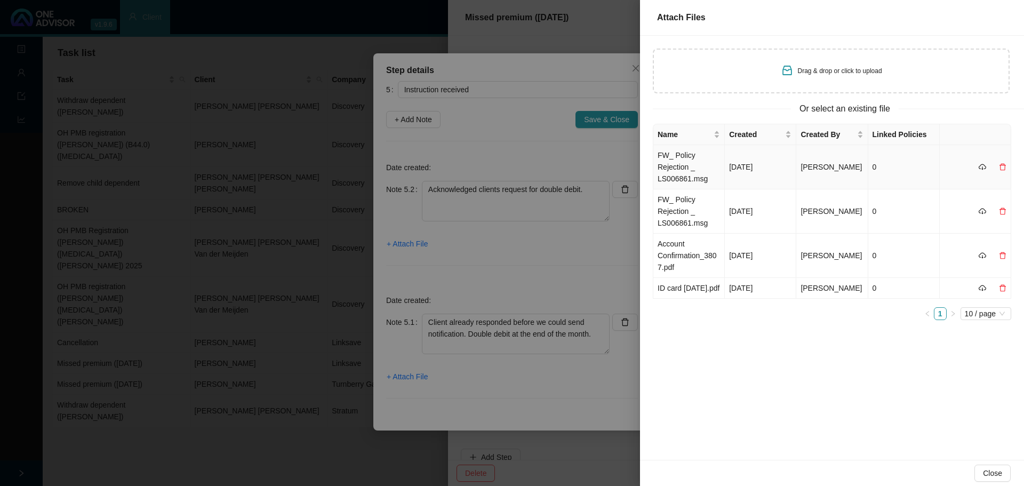
click at [682, 167] on td "FW_ Policy Rejection _ LS006861.msg" at bounding box center [688, 167] width 71 height 44
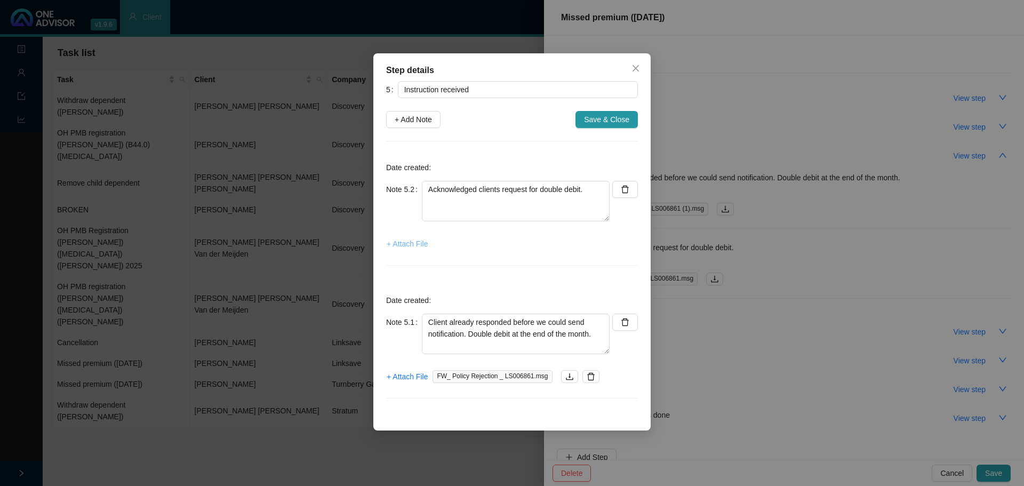
click at [416, 244] on span "+ Attach File" at bounding box center [407, 244] width 41 height 12
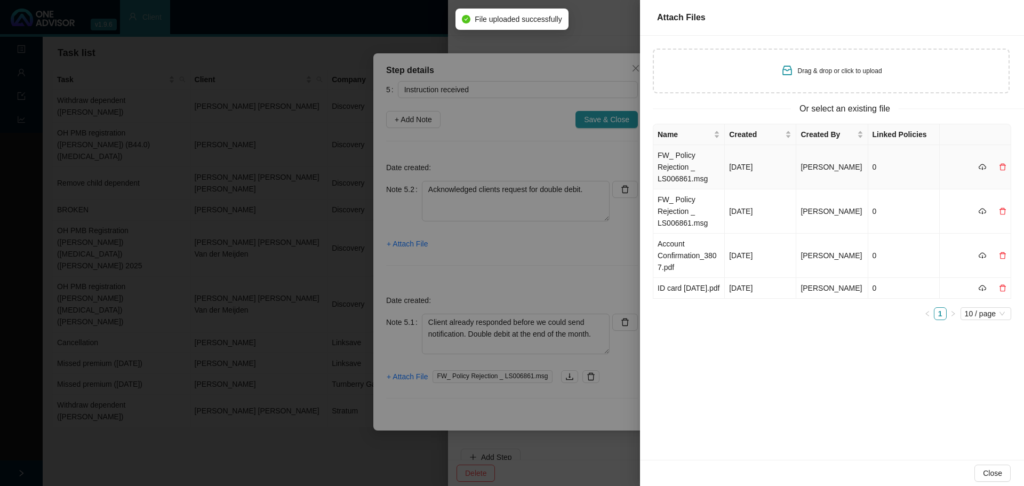
click at [682, 159] on td "FW_ Policy Rejection _ LS006861.msg" at bounding box center [688, 167] width 71 height 44
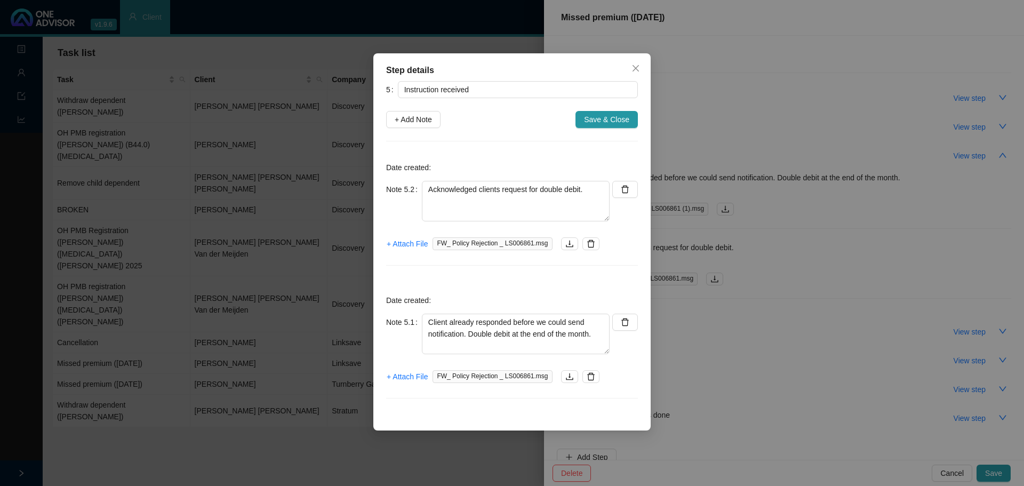
click at [473, 240] on span "FW_ Policy Rejection _ LS006861.msg" at bounding box center [492, 243] width 119 height 13
click at [565, 244] on icon "download" at bounding box center [569, 243] width 9 height 9
click at [587, 243] on icon "delete" at bounding box center [591, 243] width 9 height 9
click at [404, 241] on span "+ Attach File" at bounding box center [407, 244] width 41 height 12
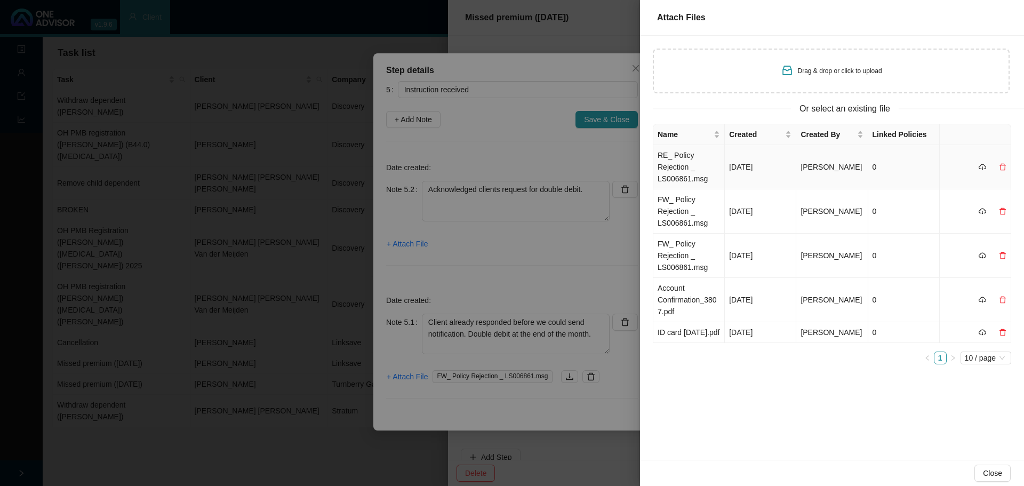
click at [682, 178] on td "RE_ Policy Rejection _ LS006861.msg" at bounding box center [688, 167] width 71 height 44
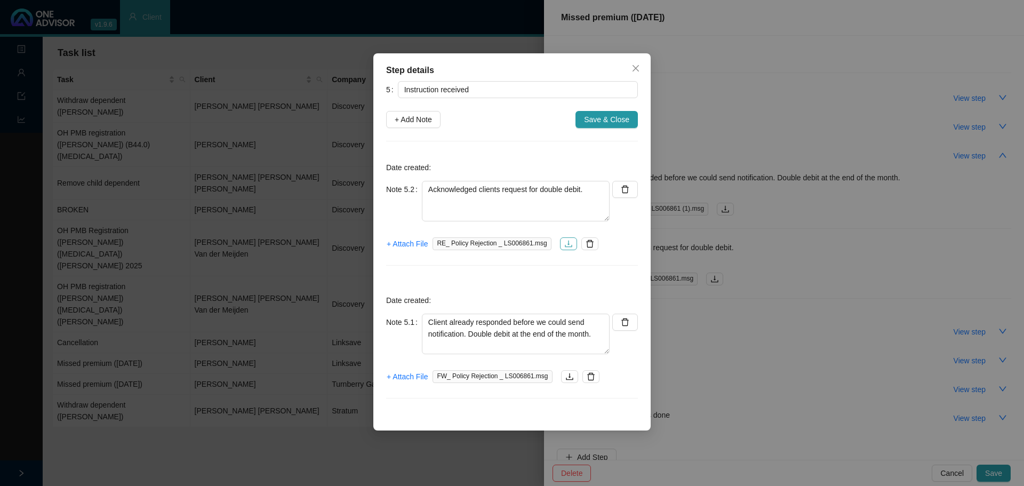
click at [564, 246] on icon "download" at bounding box center [568, 243] width 9 height 9
click at [596, 186] on textarea "Acknowledged clients request for double debit." at bounding box center [516, 201] width 188 height 41
type textarea "Acknowledged clients request for double debit. Follow up in the new month."
click at [476, 293] on span "FW_ Policy Rejection _ LS006861.msg" at bounding box center [492, 376] width 119 height 13
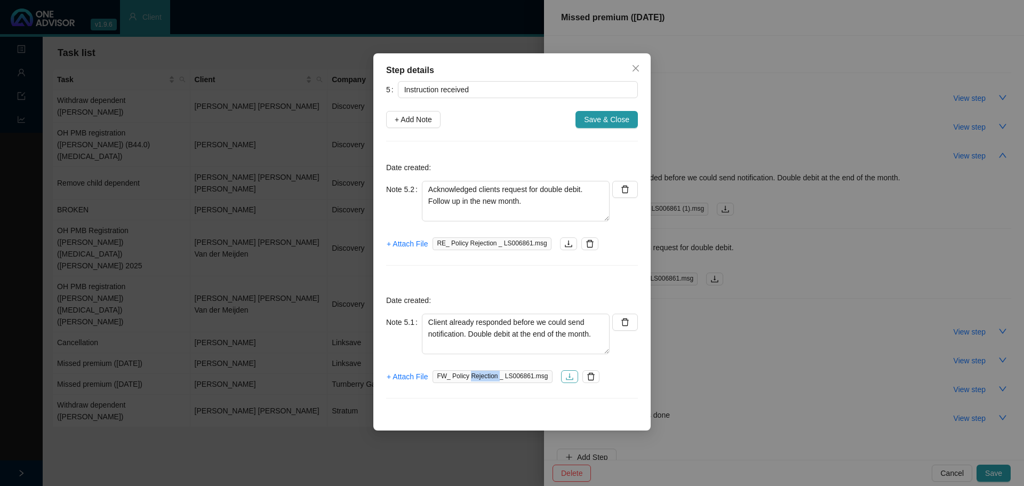
click at [565, 293] on icon "download" at bounding box center [569, 376] width 9 height 9
click at [595, 119] on span "Save & Close" at bounding box center [606, 120] width 45 height 12
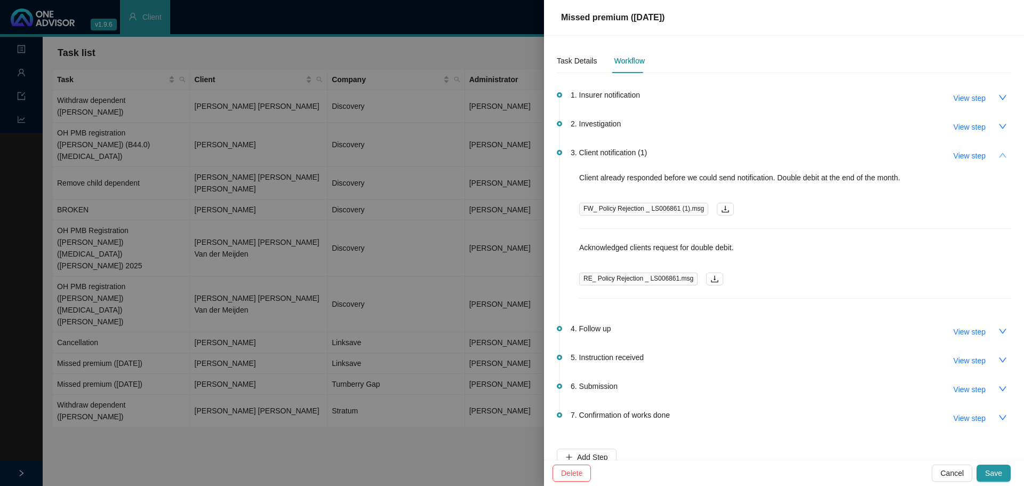
click at [682, 157] on icon "up" at bounding box center [1002, 155] width 7 height 5
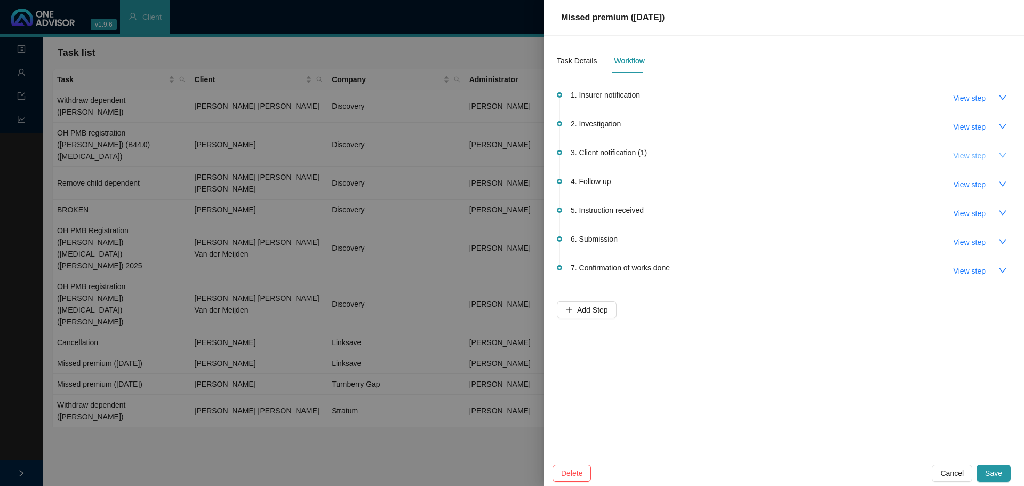
click at [682, 155] on span "View step" at bounding box center [970, 156] width 32 height 12
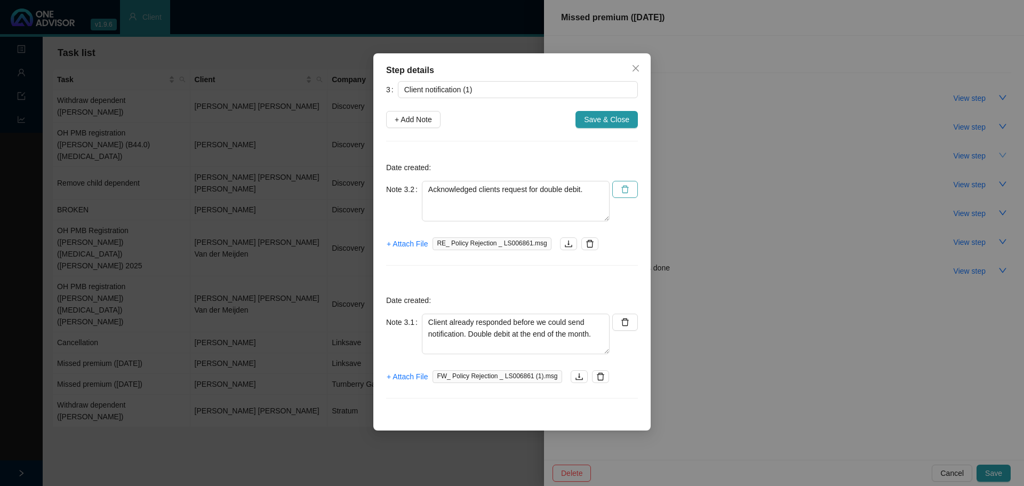
click at [630, 190] on button "button" at bounding box center [625, 189] width 26 height 17
type textarea "Client already responded before we could send notification. Double debit at the…"
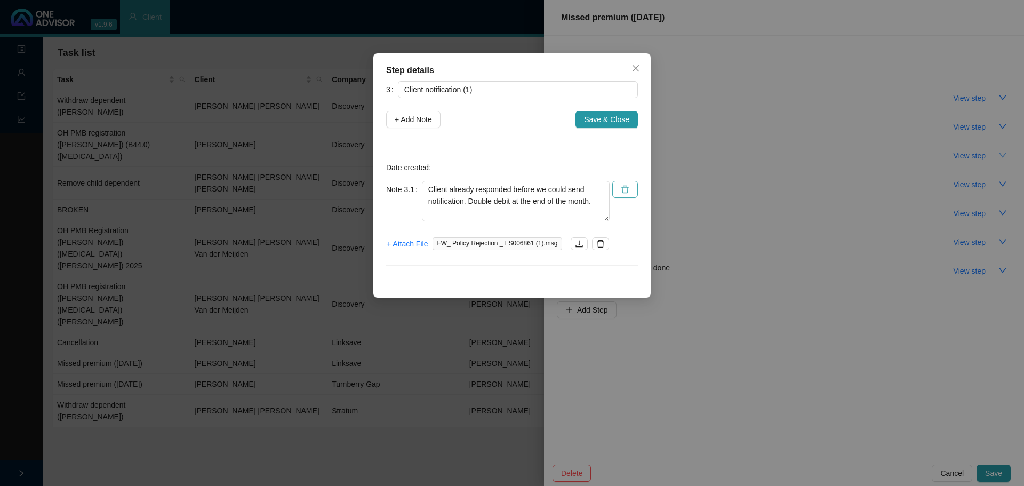
click at [630, 190] on button "button" at bounding box center [625, 189] width 26 height 17
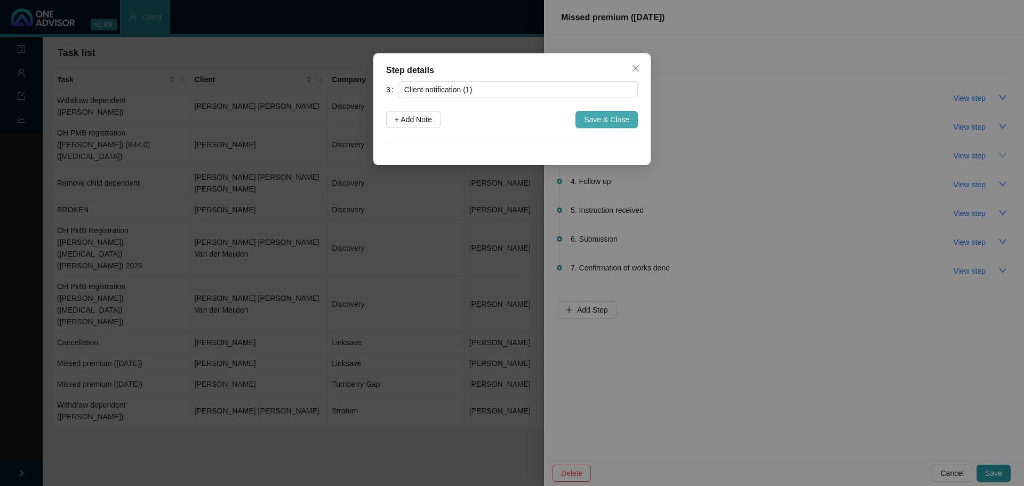
click at [609, 119] on span "Save & Close" at bounding box center [606, 120] width 45 height 12
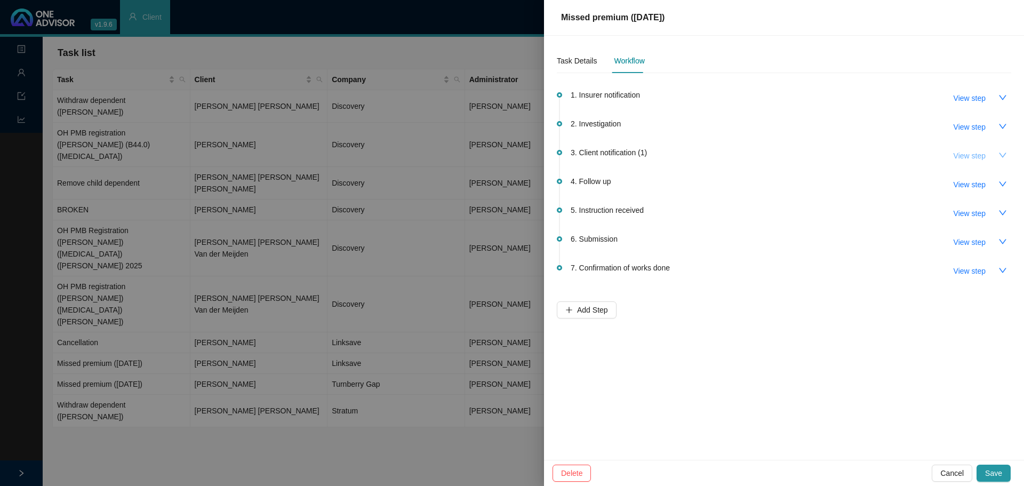
click at [682, 156] on button "View step" at bounding box center [969, 155] width 49 height 17
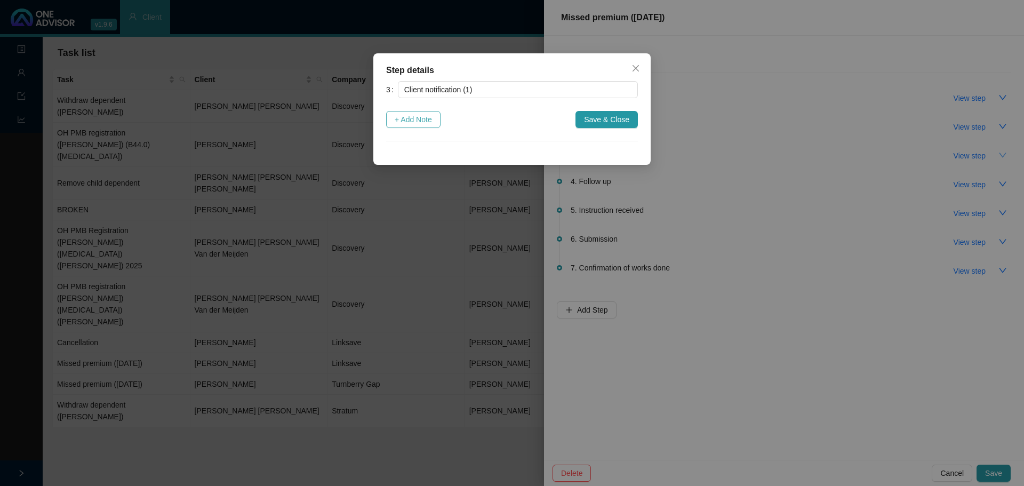
click at [411, 122] on span "+ Add Note" at bounding box center [413, 120] width 37 height 12
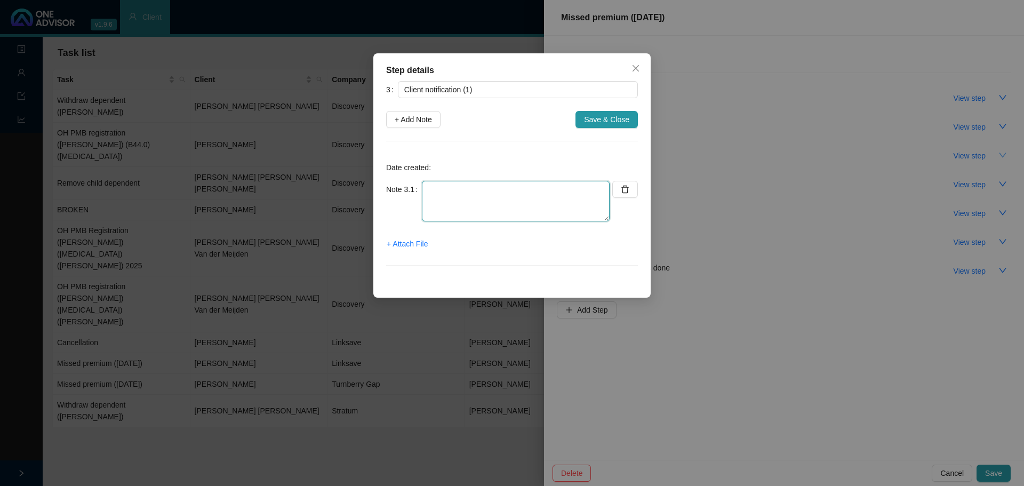
click at [444, 204] on textarea at bounding box center [516, 201] width 188 height 41
type textarea "C"
type textarea "Did not inform client of notification. He already acknowledged the email from L…"
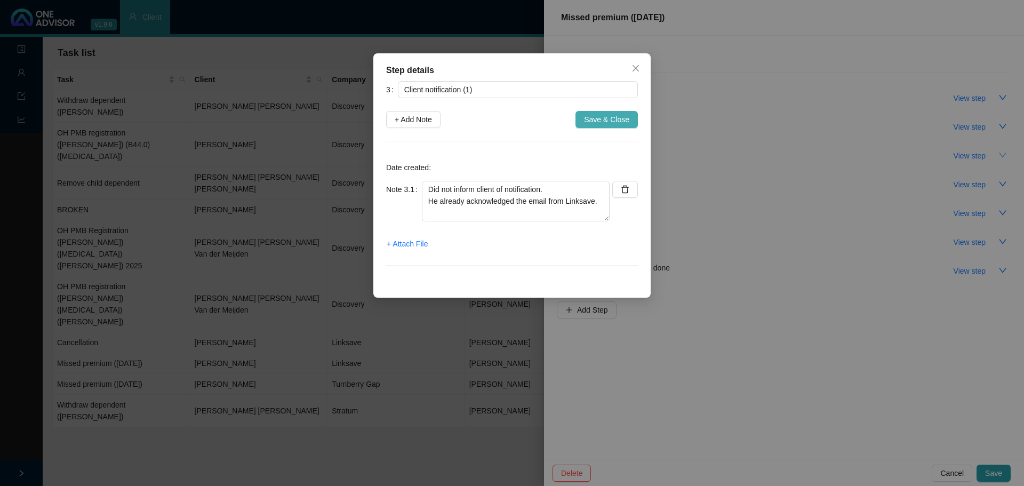
click at [607, 119] on span "Save & Close" at bounding box center [606, 120] width 45 height 12
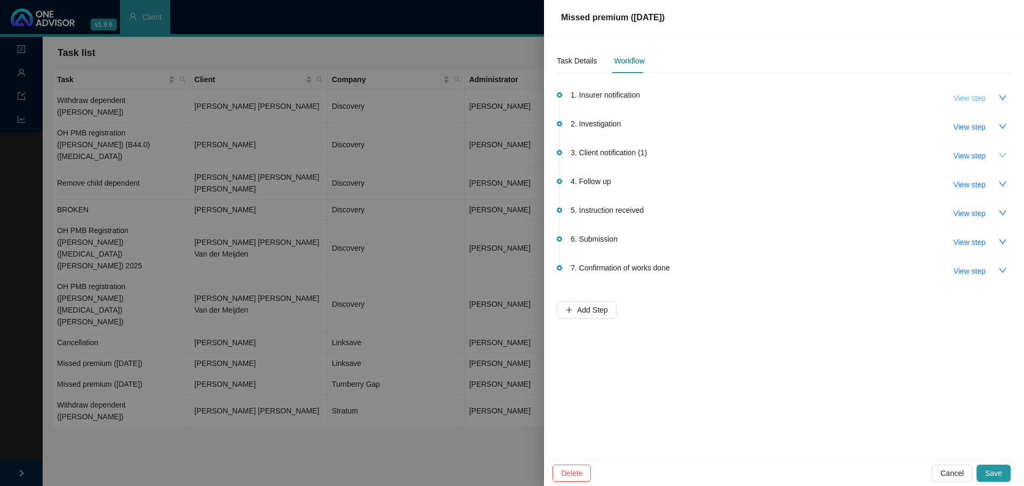
click at [682, 94] on span "View step" at bounding box center [970, 98] width 32 height 12
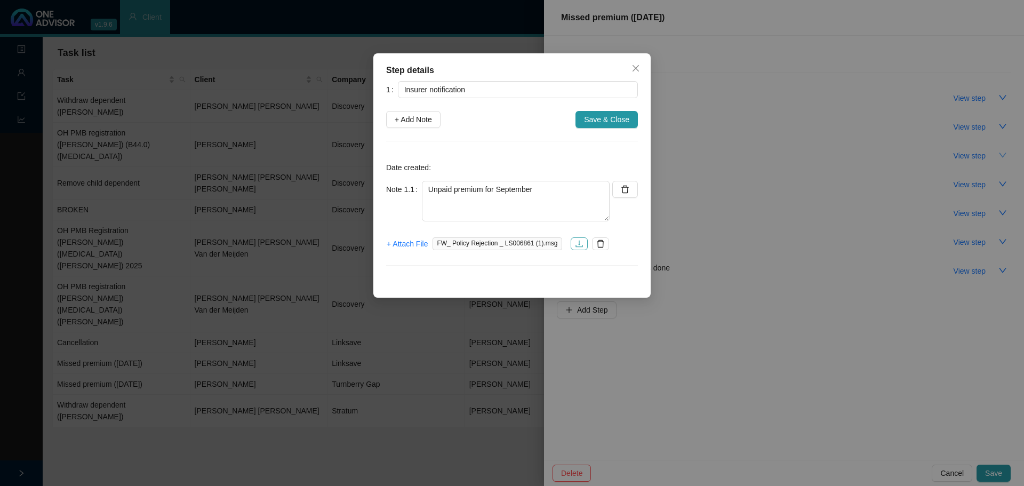
click at [575, 244] on icon "download" at bounding box center [579, 243] width 9 height 9
click at [604, 119] on span "Save & Close" at bounding box center [606, 120] width 45 height 12
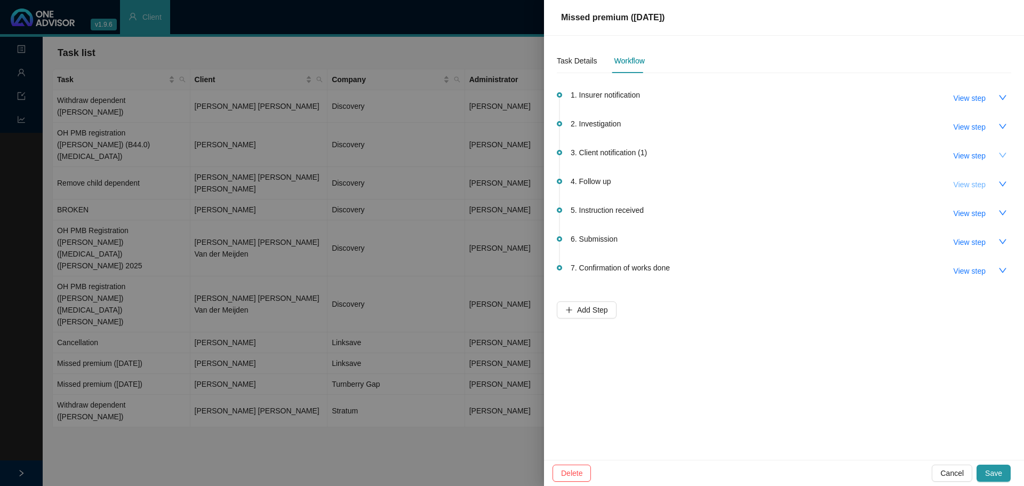
click at [682, 184] on span "View step" at bounding box center [970, 185] width 32 height 12
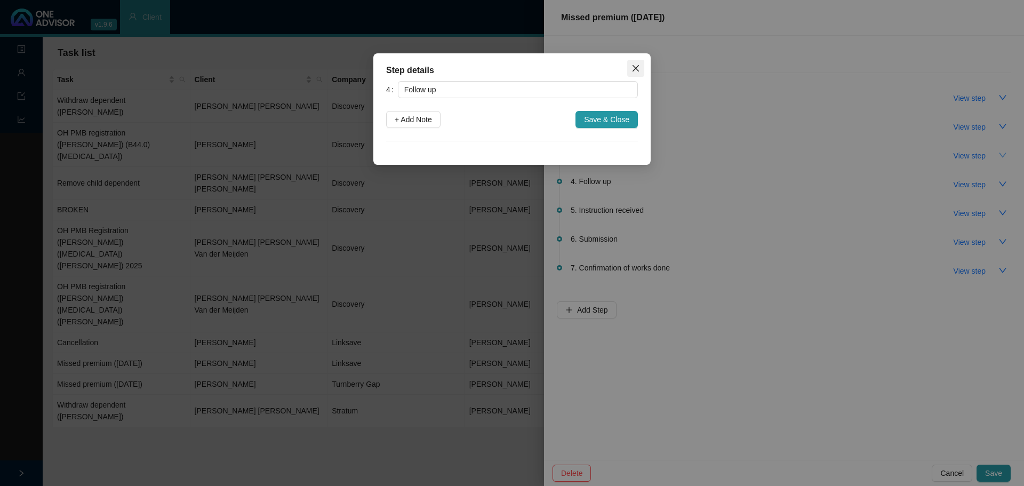
click at [630, 66] on span "Close" at bounding box center [635, 68] width 17 height 9
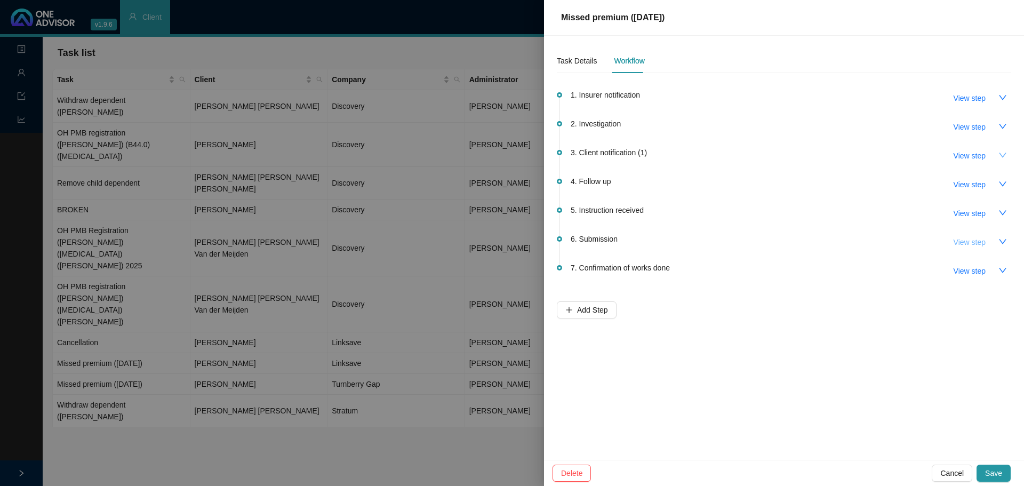
click at [682, 239] on span "View step" at bounding box center [970, 242] width 32 height 12
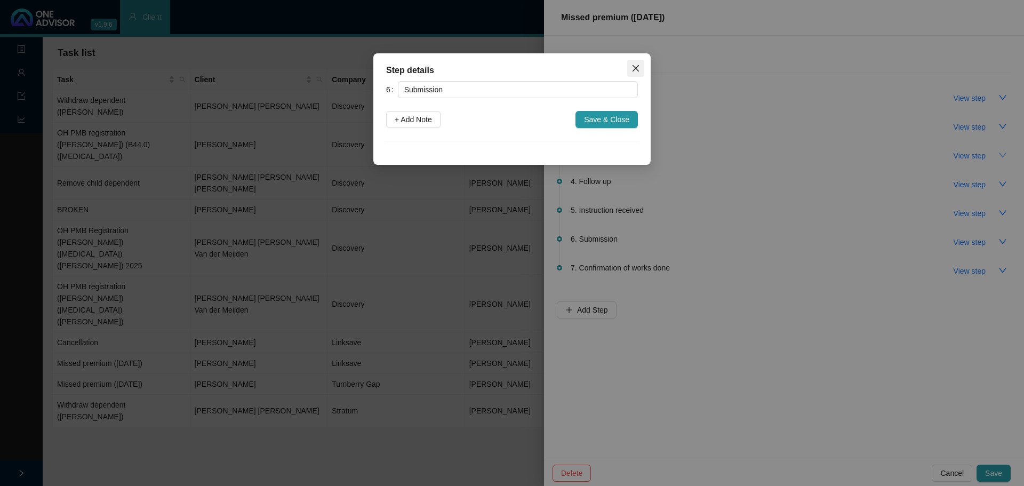
drag, startPoint x: 631, startPoint y: 69, endPoint x: 652, endPoint y: 116, distance: 51.3
click at [631, 68] on span "Close" at bounding box center [635, 68] width 17 height 9
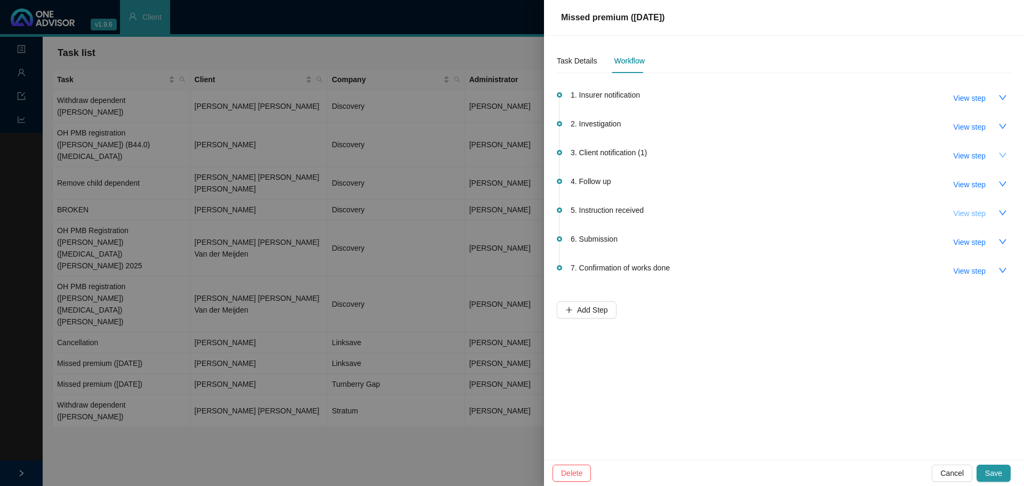
click at [682, 210] on span "View step" at bounding box center [970, 213] width 32 height 12
type input "Instruction received"
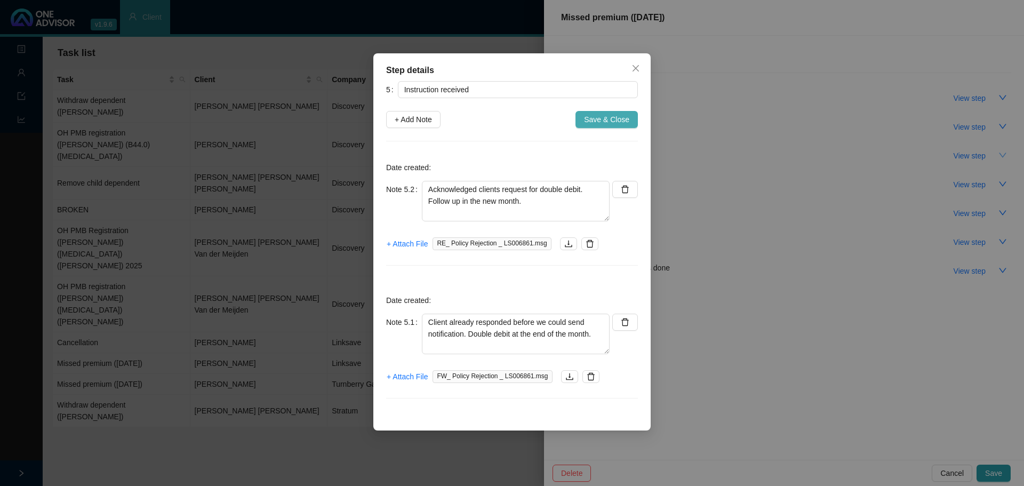
click at [617, 120] on span "Save & Close" at bounding box center [606, 120] width 45 height 12
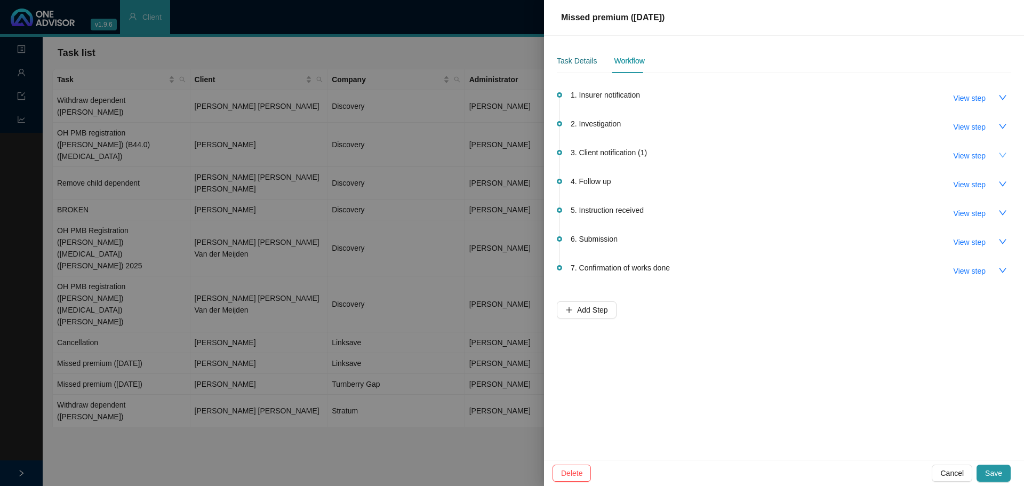
click at [568, 60] on div "Task Details" at bounding box center [577, 61] width 40 height 12
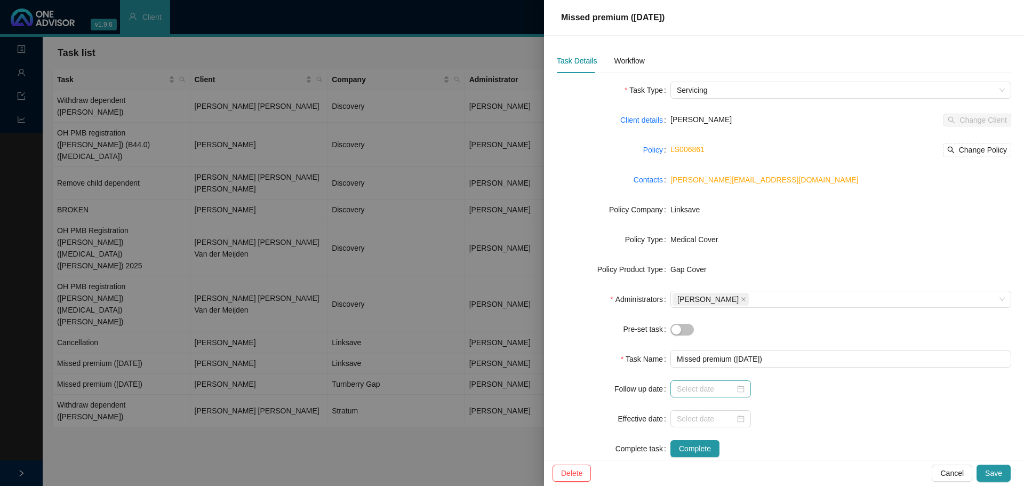
click at [682, 293] on div at bounding box center [711, 389] width 68 height 12
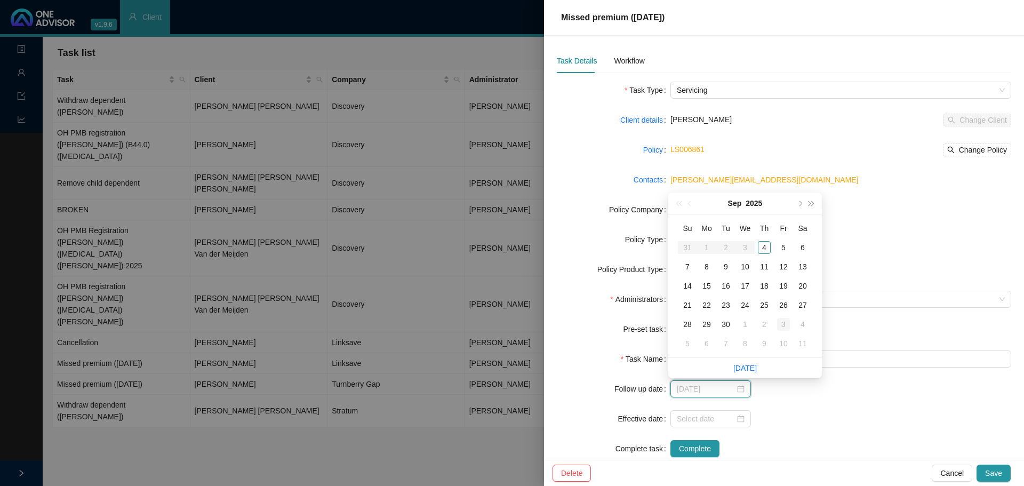
type input "2025-10-03"
click at [682, 293] on div "3" at bounding box center [783, 324] width 13 height 13
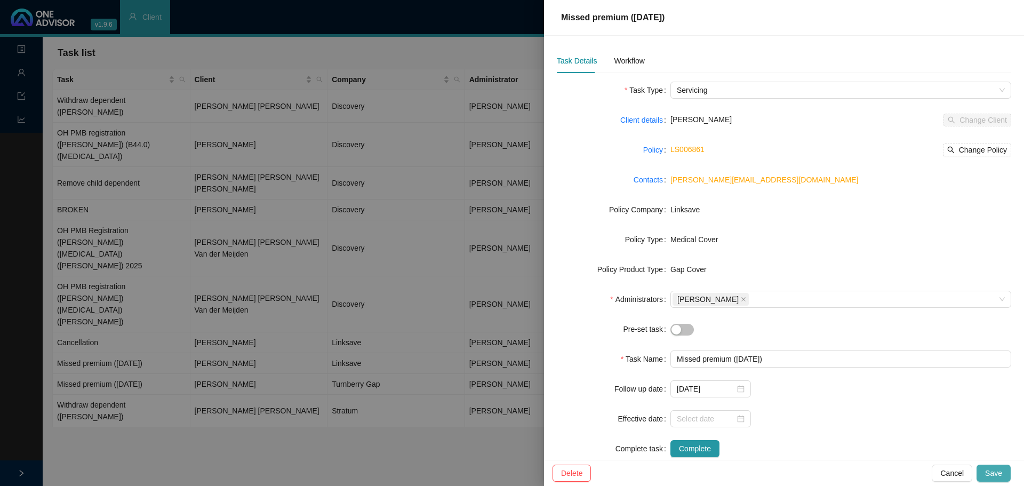
click at [682, 293] on span "Save" at bounding box center [993, 473] width 17 height 12
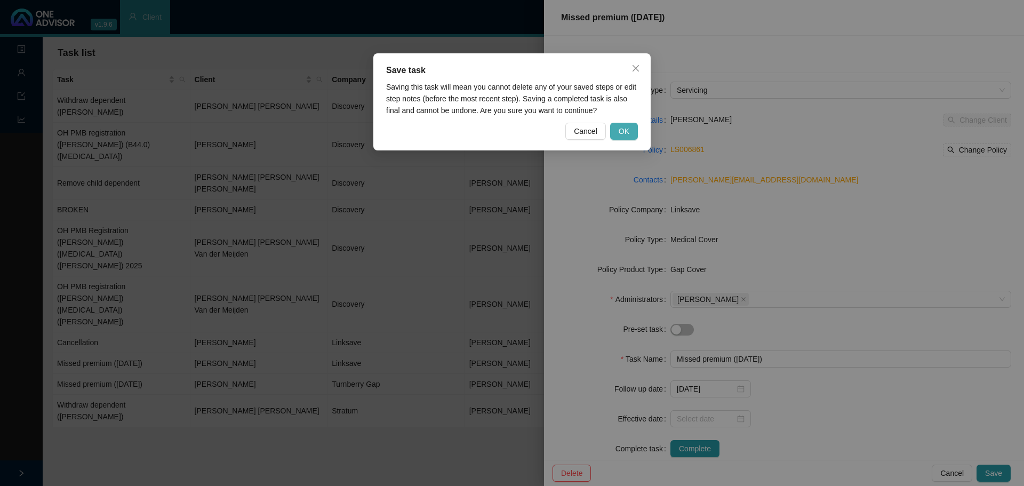
click at [631, 132] on button "OK" at bounding box center [624, 131] width 28 height 17
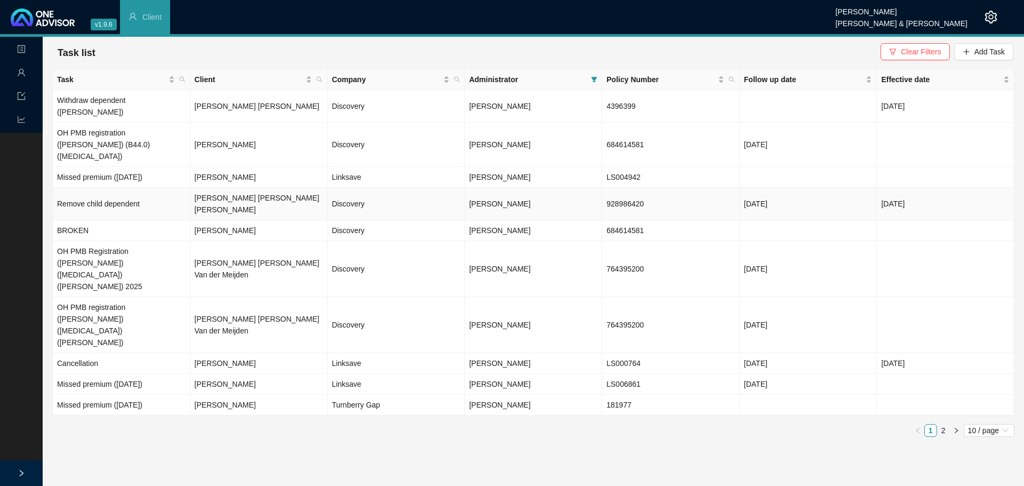
click at [240, 188] on td "[PERSON_NAME] [PERSON_NAME] [PERSON_NAME]" at bounding box center [259, 204] width 138 height 33
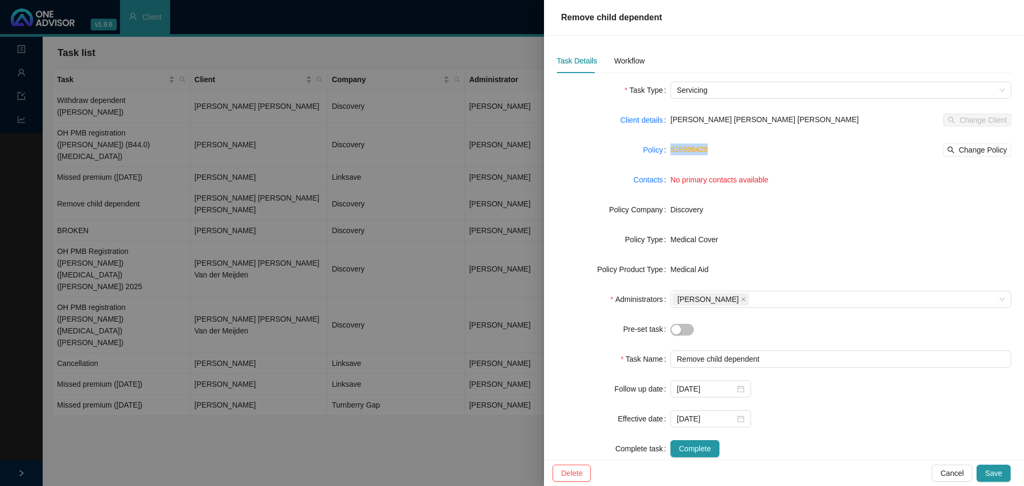
drag, startPoint x: 707, startPoint y: 150, endPoint x: 666, endPoint y: 146, distance: 41.3
click at [666, 146] on div "Policy 928986420 Change Policy" at bounding box center [784, 149] width 454 height 17
copy div "928986420"
click at [634, 61] on div "Workflow" at bounding box center [629, 61] width 30 height 12
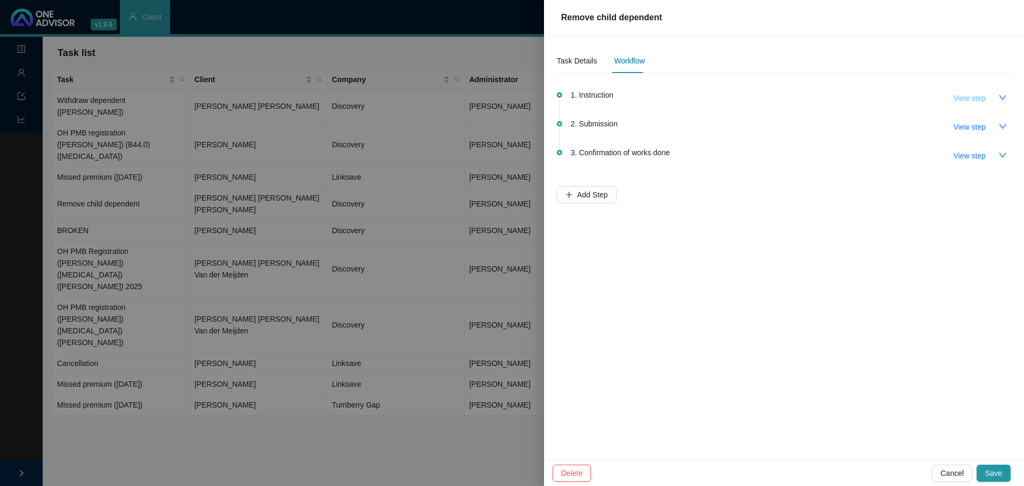
click at [682, 98] on span "View step" at bounding box center [970, 98] width 32 height 12
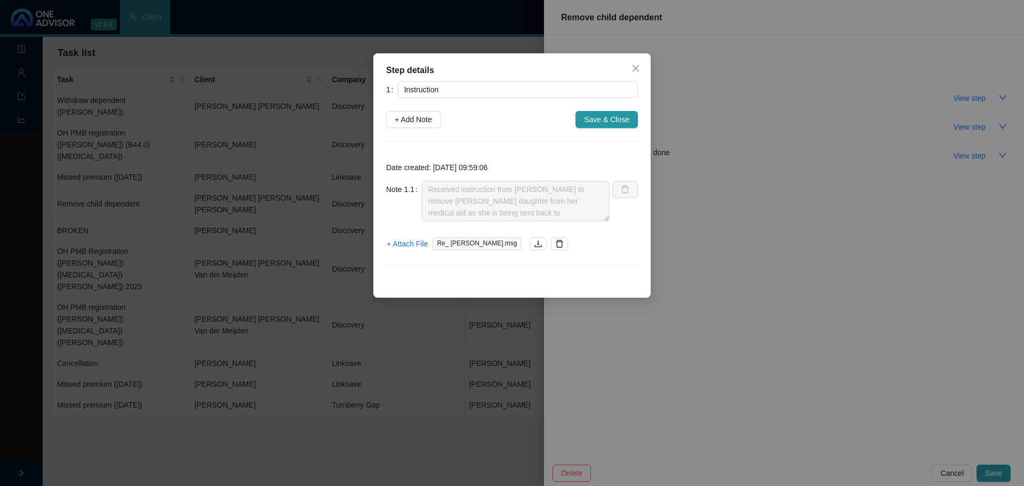
click at [452, 248] on span "Re_ Mark.msg" at bounding box center [477, 243] width 89 height 13
click at [530, 249] on button "button" at bounding box center [538, 243] width 17 height 13
click at [638, 67] on icon "close" at bounding box center [636, 68] width 9 height 9
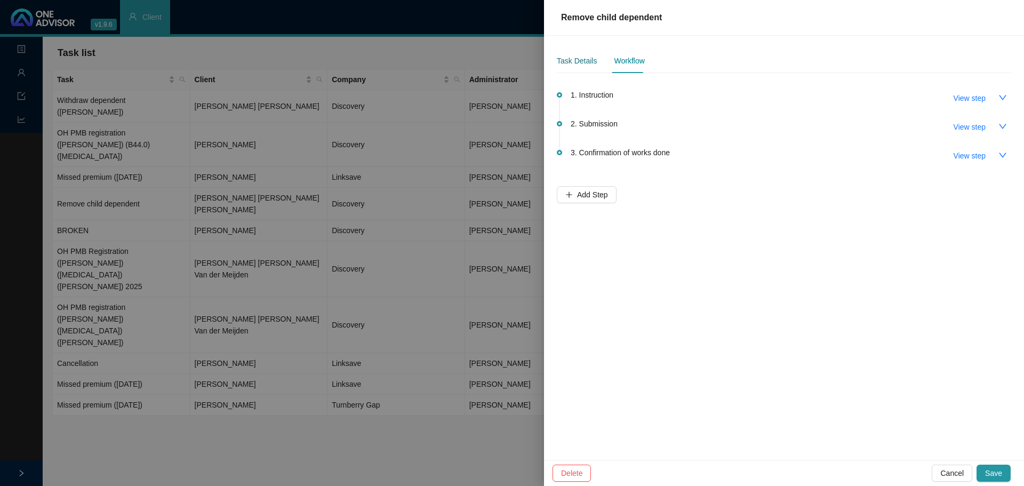
click at [584, 60] on div "Task Details" at bounding box center [577, 61] width 40 height 12
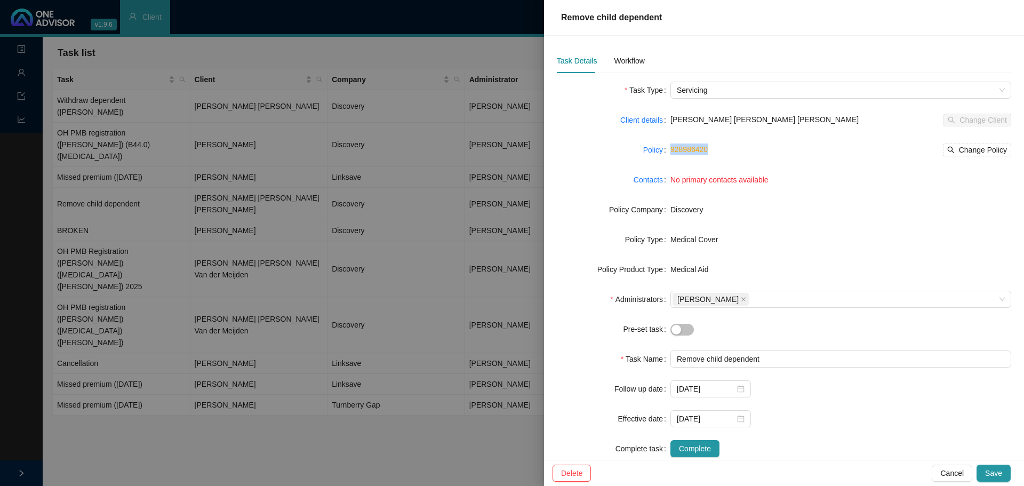
drag, startPoint x: 705, startPoint y: 153, endPoint x: 668, endPoint y: 151, distance: 37.4
click at [668, 151] on div "Policy 928986420 Change Policy" at bounding box center [784, 149] width 454 height 17
copy div "928986420"
click at [682, 150] on link "928986420" at bounding box center [688, 149] width 37 height 9
click at [682, 148] on div "Click to copy" at bounding box center [736, 149] width 51 height 18
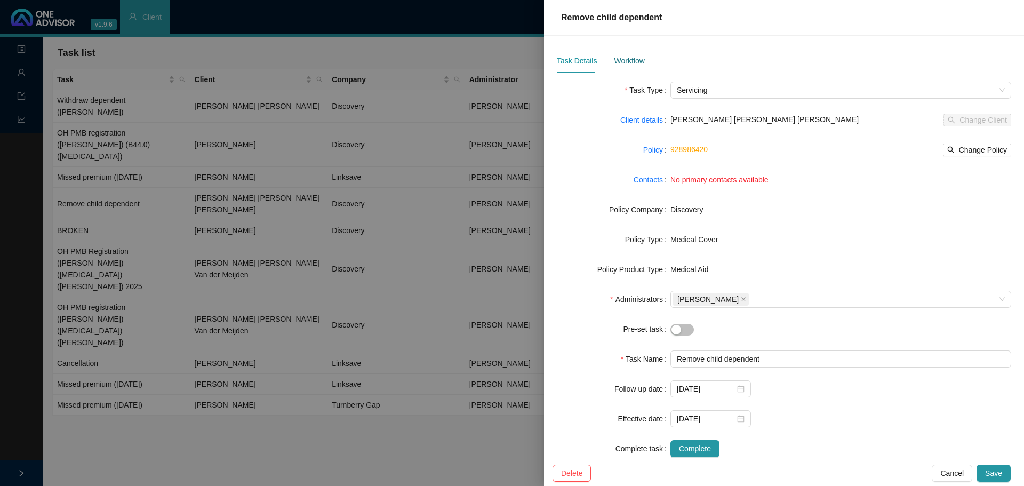
click at [630, 61] on div "Workflow" at bounding box center [629, 61] width 30 height 12
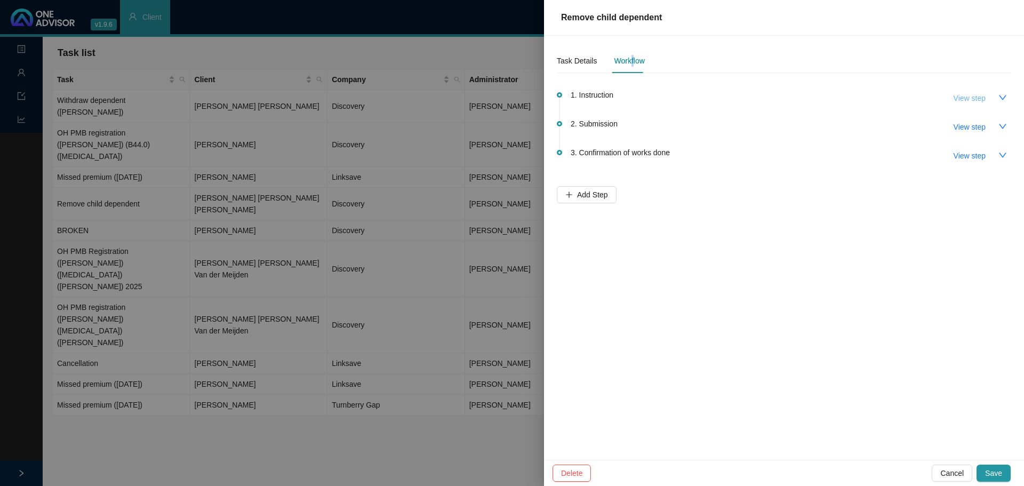
click at [682, 97] on span "View step" at bounding box center [970, 98] width 32 height 12
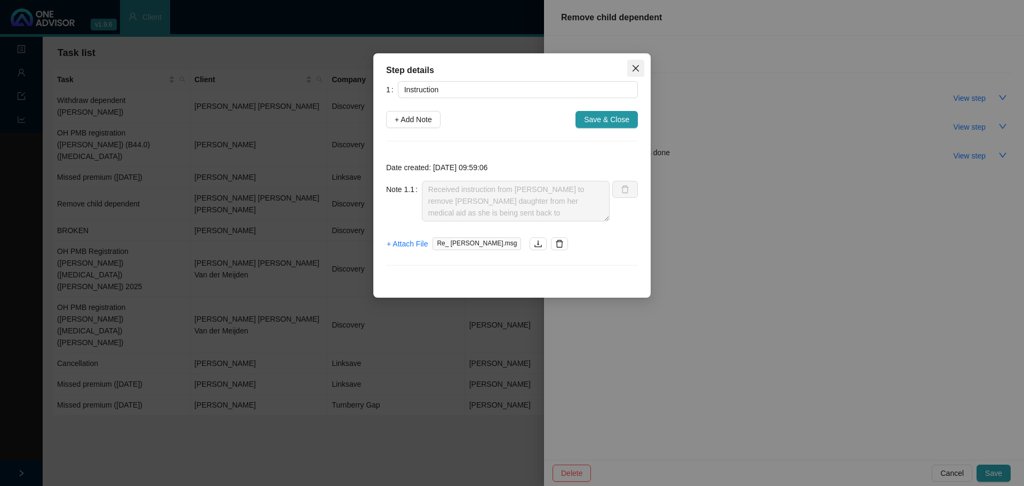
click at [630, 67] on span "Close" at bounding box center [635, 68] width 17 height 9
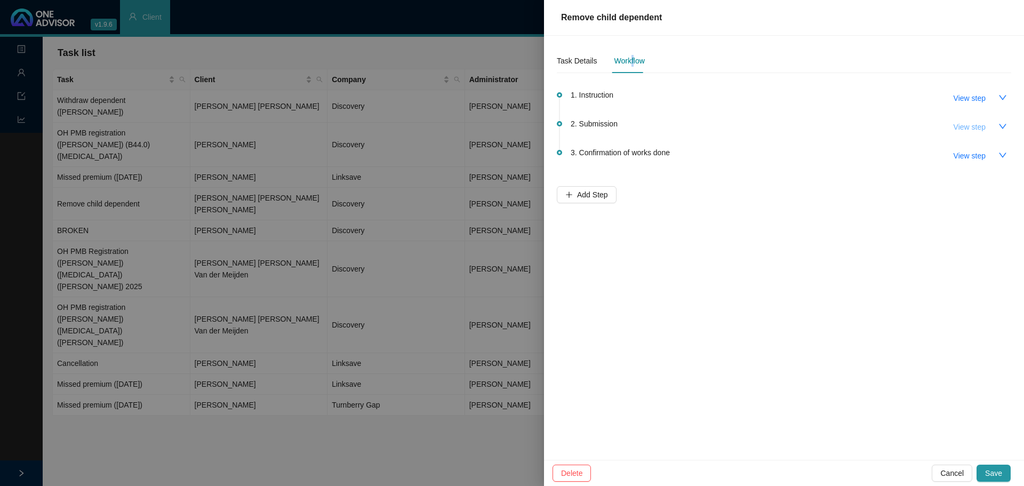
click at [682, 125] on span "View step" at bounding box center [970, 127] width 32 height 12
type input "Submission"
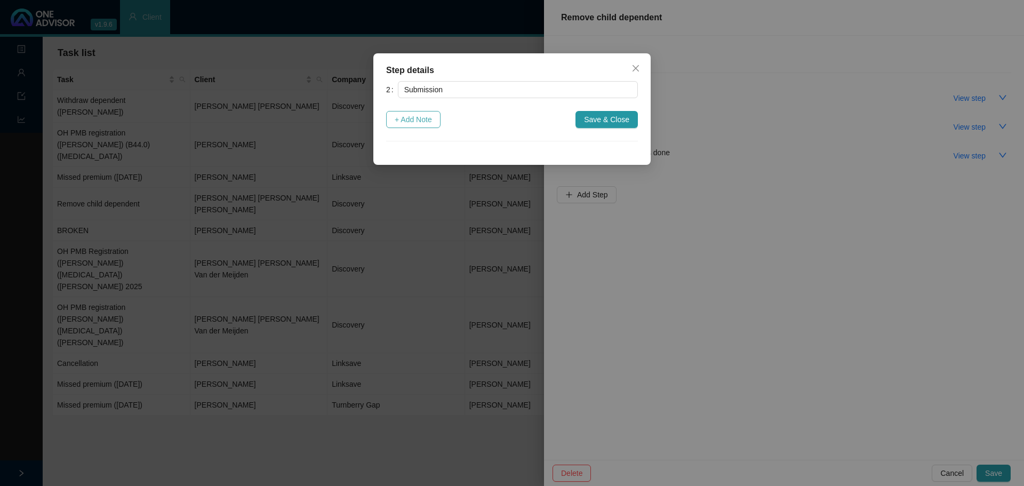
click at [424, 120] on span "+ Add Note" at bounding box center [413, 120] width 37 height 12
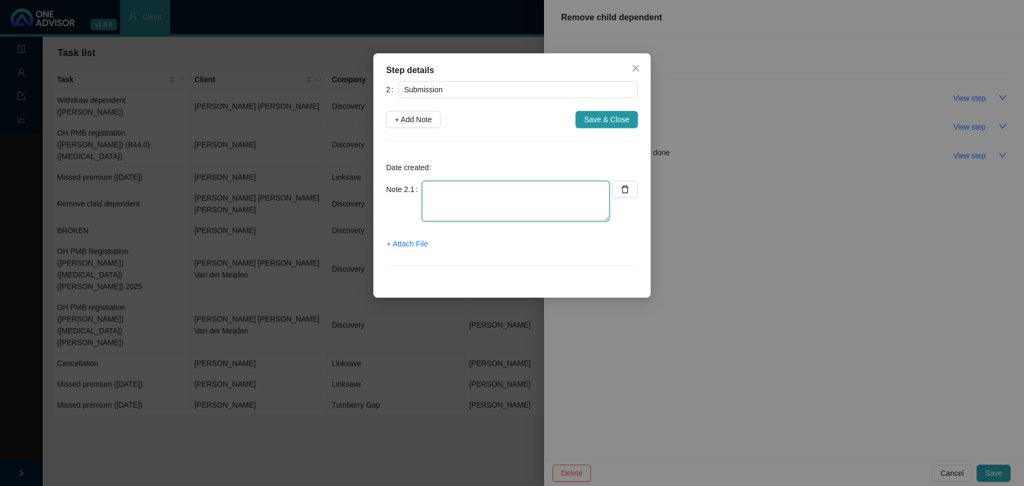
click at [448, 189] on textarea at bounding box center [516, 201] width 188 height 41
type textarea "r"
click at [420, 247] on span "+ Attach File" at bounding box center [407, 244] width 41 height 12
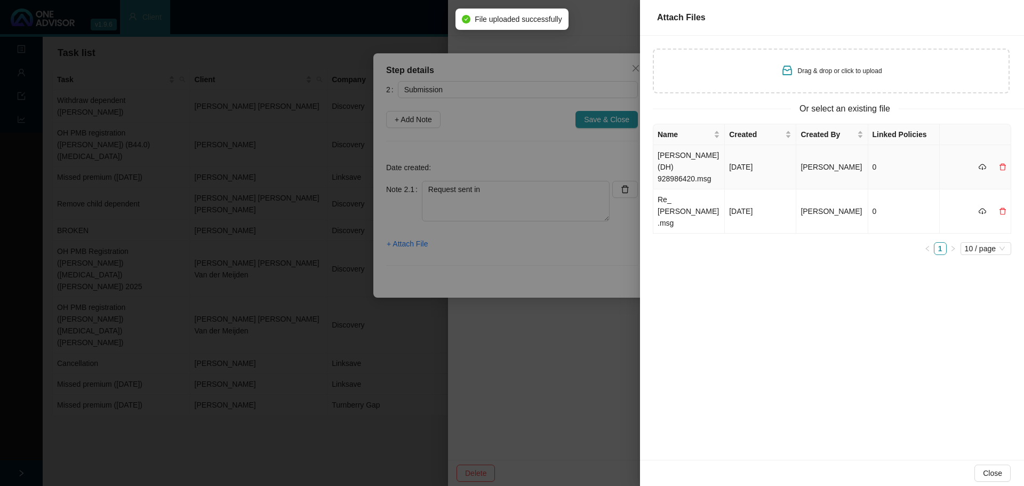
click at [682, 174] on td "MAZA GARCIA_ BJ (DH) 928986420.msg" at bounding box center [688, 167] width 71 height 44
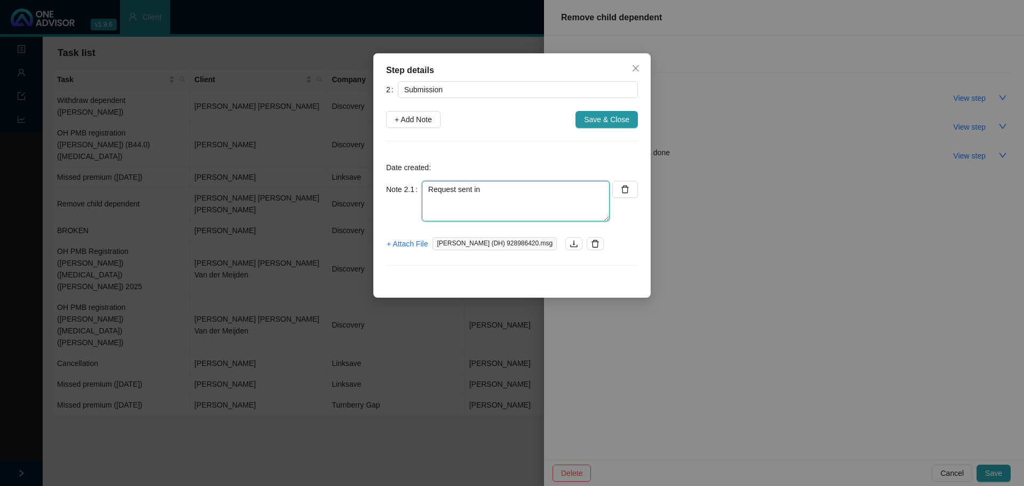
click at [500, 191] on textarea "Request sent in" at bounding box center [516, 201] width 188 height 41
click at [406, 246] on span "+ Attach File" at bounding box center [407, 244] width 41 height 12
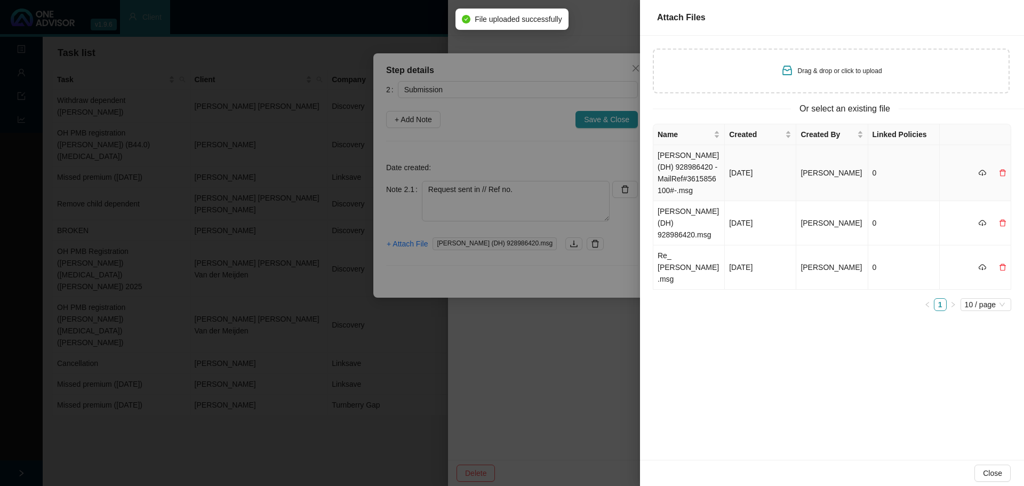
click at [682, 163] on td "MAZA GARCIA_ BJ (DH) 928986420 -MailRef#3615856100#-.msg" at bounding box center [688, 173] width 71 height 56
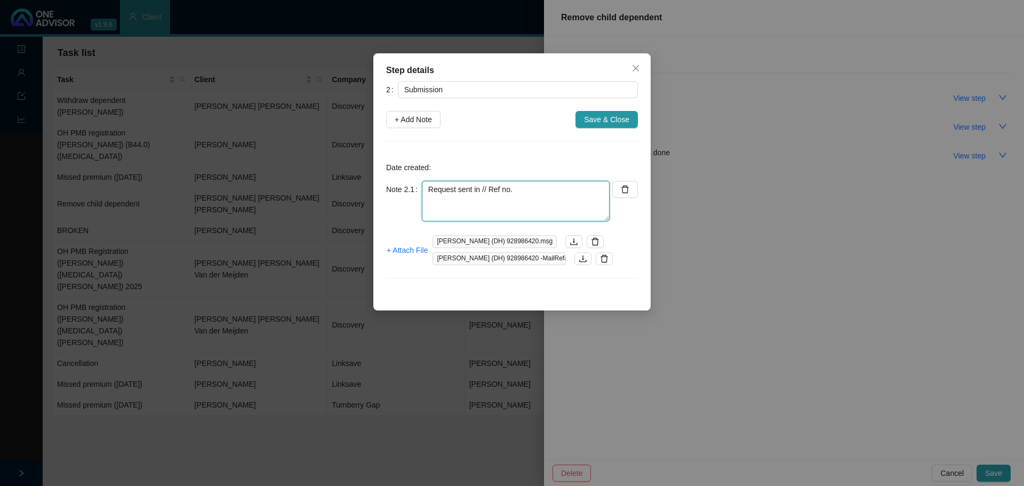
click at [522, 186] on textarea "Request sent in // Ref no." at bounding box center [516, 201] width 188 height 41
paste textarea "11451703949."
click at [489, 188] on textarea "Request sent in // Ref no. 11451703949." at bounding box center [516, 201] width 188 height 41
click at [572, 202] on textarea "Request sent in // Autoreply ref no. 11451703949." at bounding box center [516, 201] width 188 height 41
type textarea "Request sent in // Autoreply ref no. 11451703949."
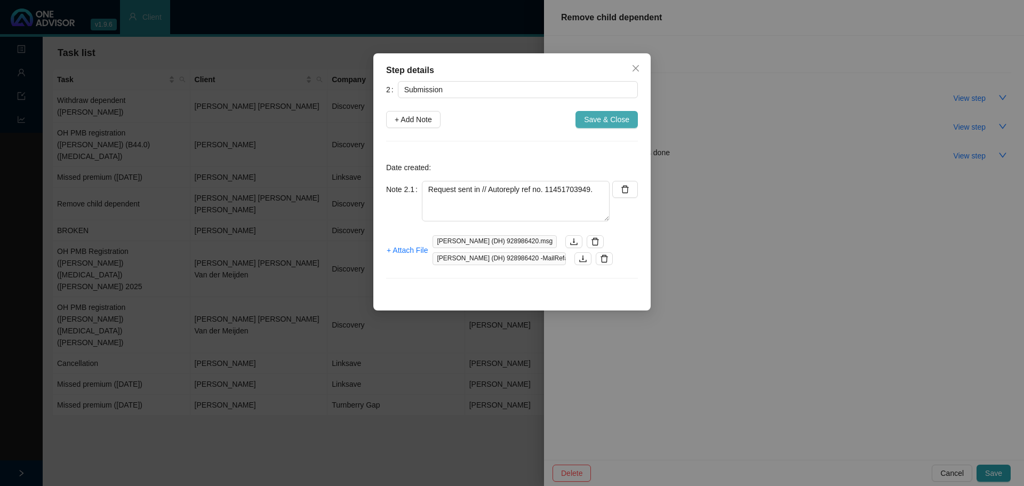
click at [596, 117] on span "Save & Close" at bounding box center [606, 120] width 45 height 12
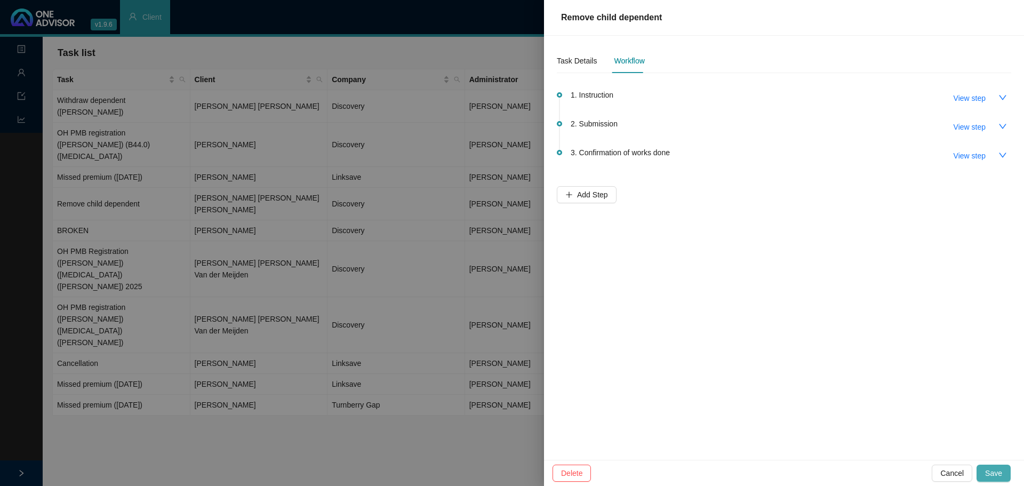
click at [682, 293] on span "Save" at bounding box center [993, 473] width 17 height 12
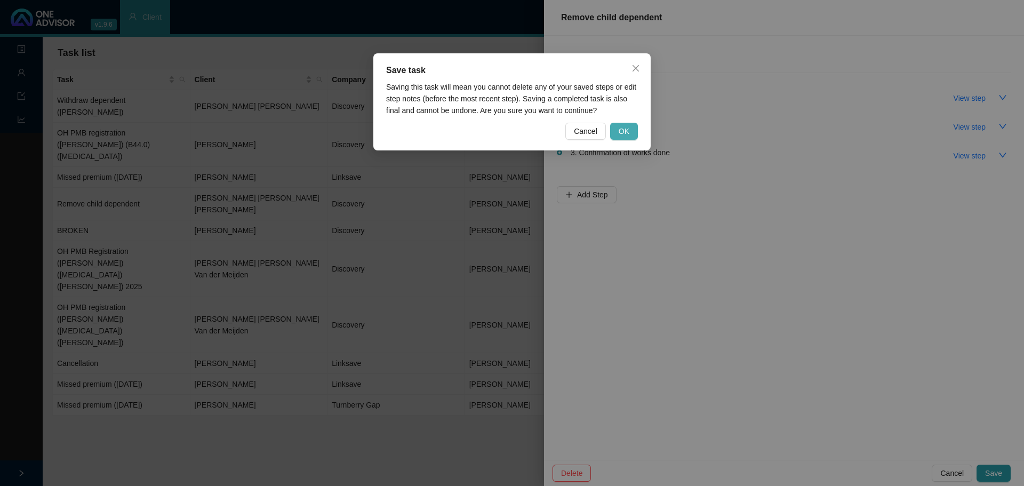
click at [624, 130] on span "OK" at bounding box center [624, 131] width 11 height 12
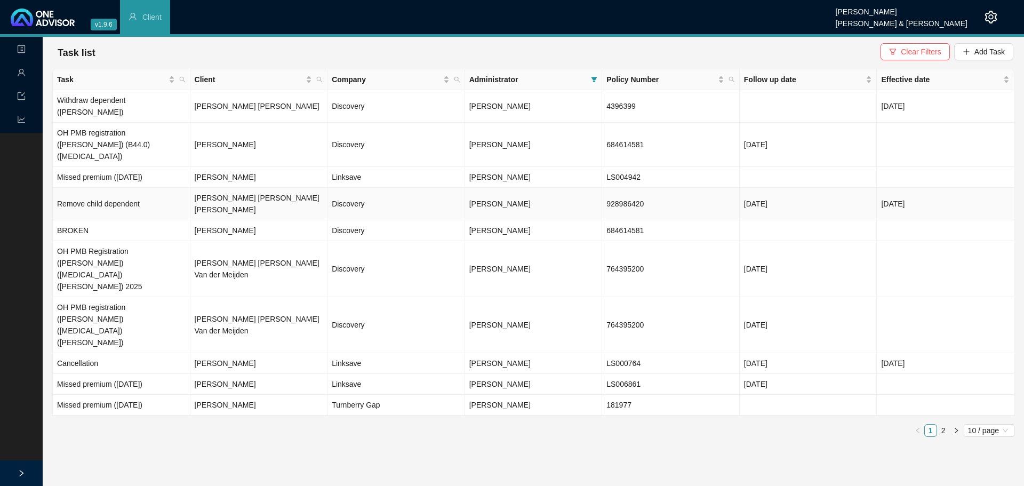
click at [209, 188] on td "[PERSON_NAME] [PERSON_NAME] [PERSON_NAME]" at bounding box center [259, 204] width 138 height 33
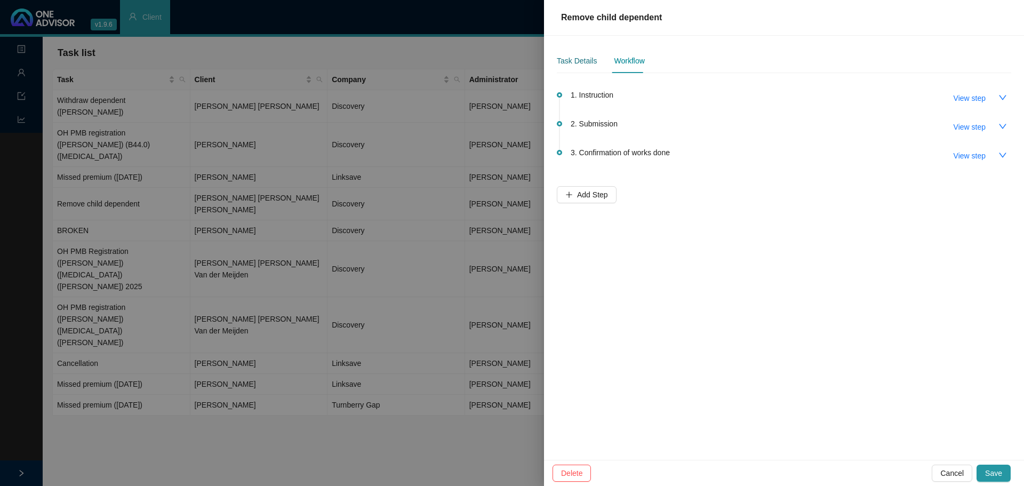
drag, startPoint x: 570, startPoint y: 60, endPoint x: 578, endPoint y: 71, distance: 13.5
click at [570, 59] on div "Task Details" at bounding box center [577, 61] width 40 height 12
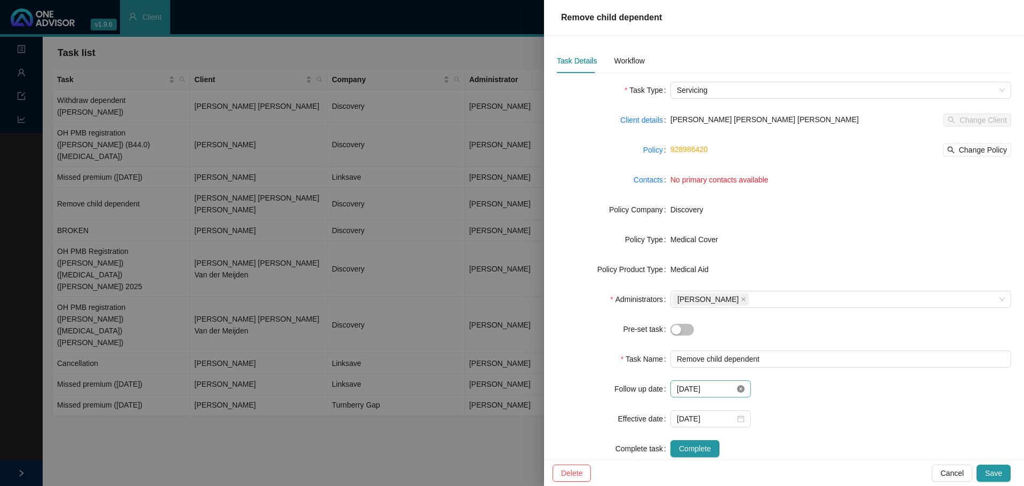
click at [682, 293] on icon "close-circle" at bounding box center [740, 388] width 7 height 7
click at [682, 293] on div at bounding box center [711, 389] width 68 height 12
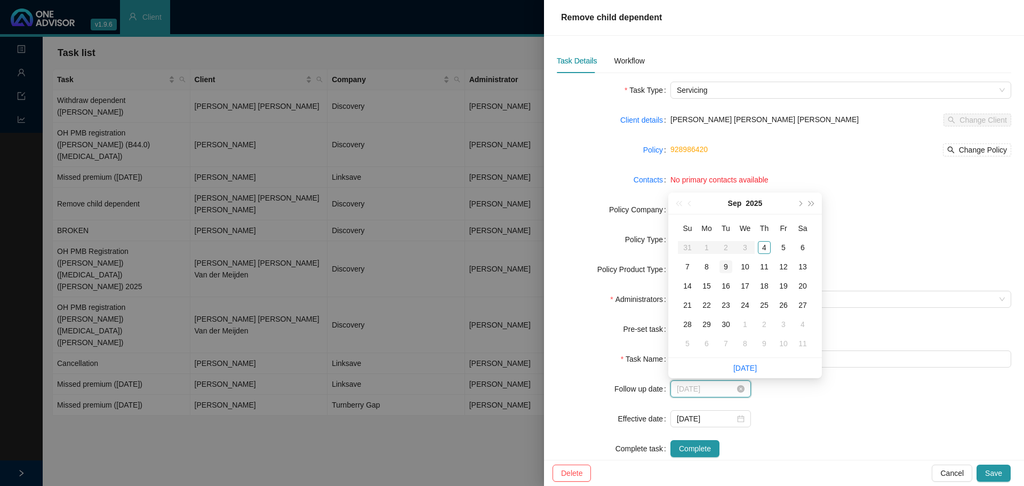
type input "[DATE]"
click at [682, 261] on div "9" at bounding box center [726, 266] width 13 height 13
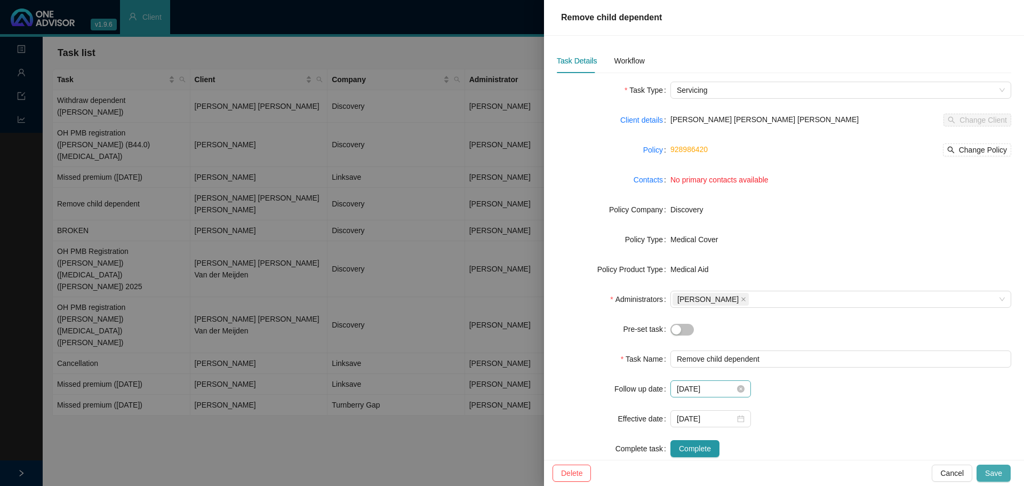
click at [682, 293] on span "Save" at bounding box center [993, 473] width 17 height 12
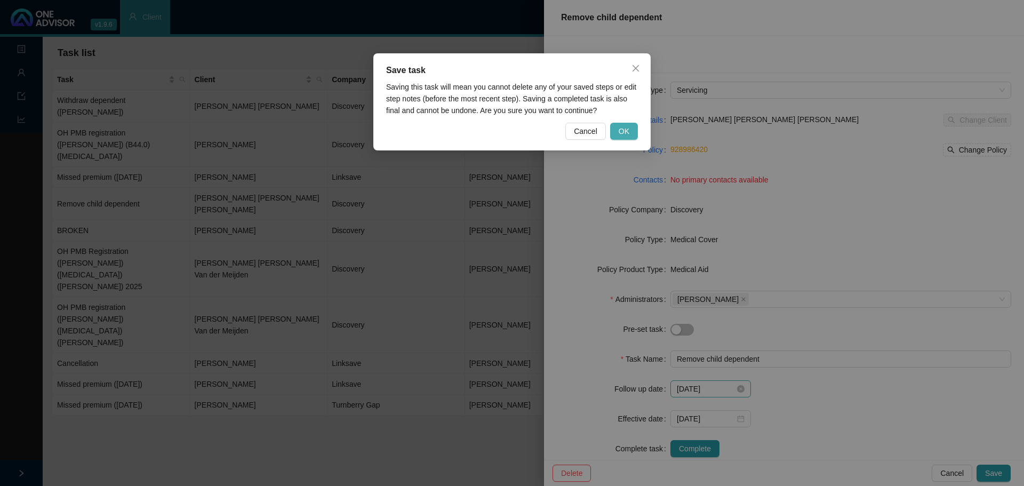
click at [626, 131] on span "OK" at bounding box center [624, 131] width 11 height 12
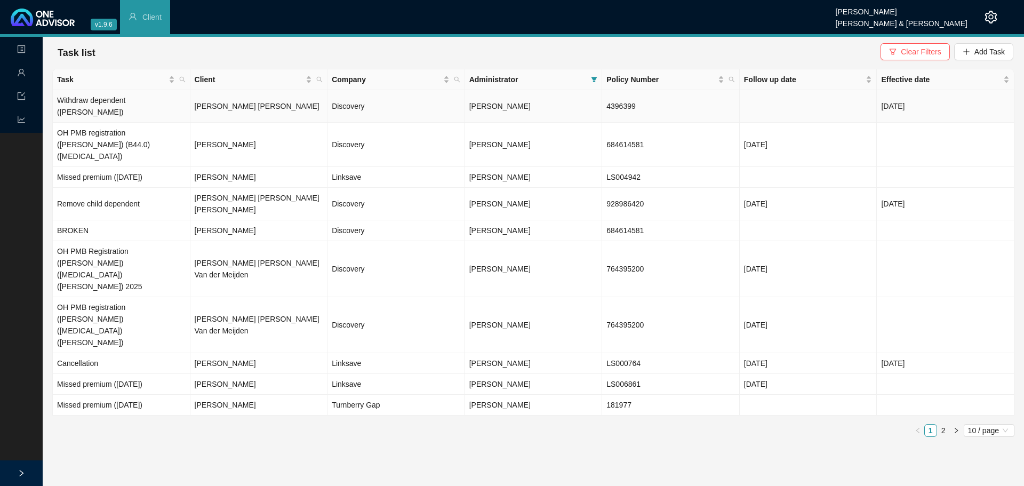
click at [122, 102] on td "Withdraw dependent ([PERSON_NAME])" at bounding box center [122, 106] width 138 height 33
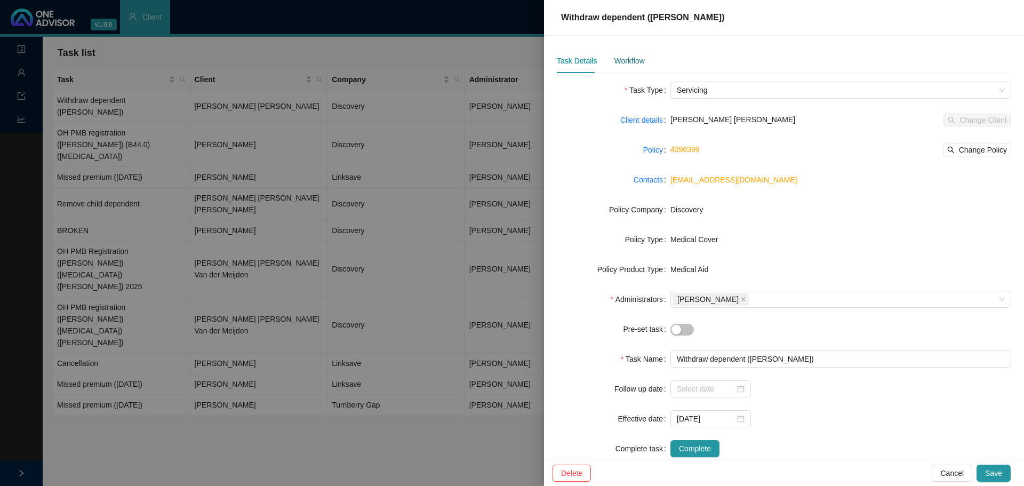
click at [625, 62] on div "Workflow" at bounding box center [629, 61] width 30 height 12
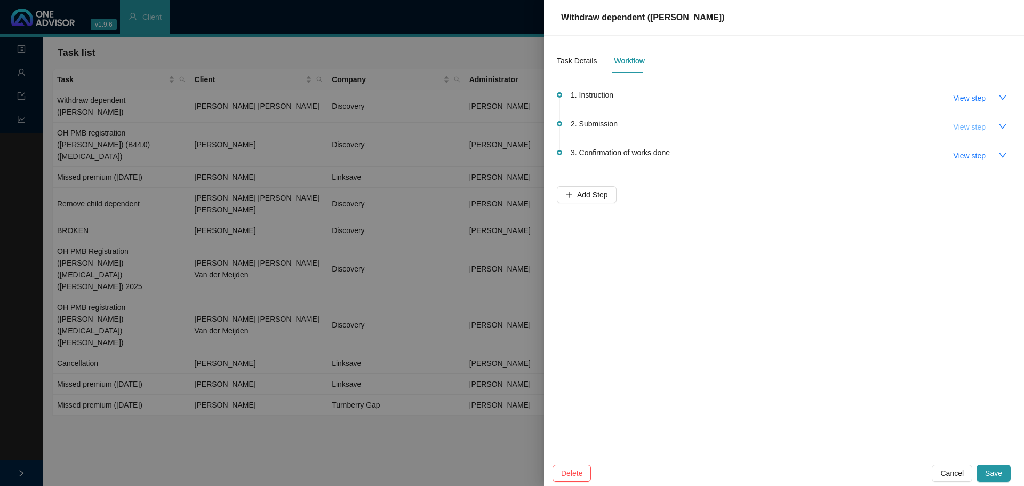
click at [682, 129] on span "View step" at bounding box center [970, 127] width 32 height 12
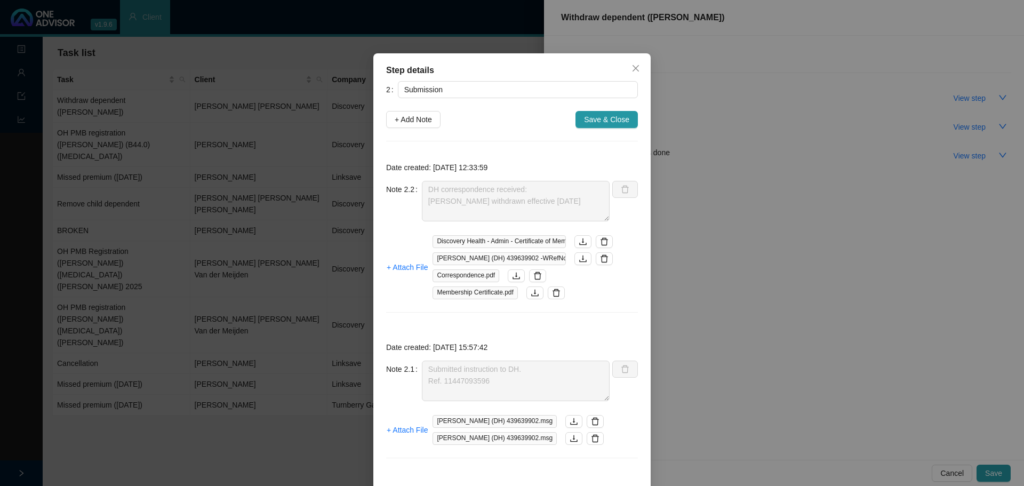
click at [477, 292] on span "Membership Certificate.pdf" at bounding box center [475, 292] width 85 height 13
click at [533, 293] on icon "download" at bounding box center [535, 293] width 9 height 9
click at [608, 115] on span "Save & Close" at bounding box center [606, 120] width 45 height 12
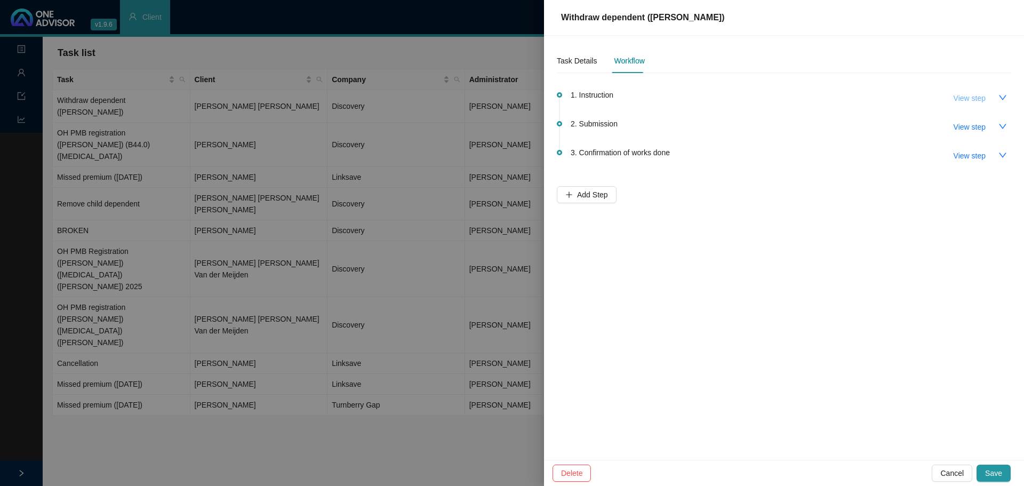
click at [682, 99] on span "View step" at bounding box center [970, 98] width 32 height 12
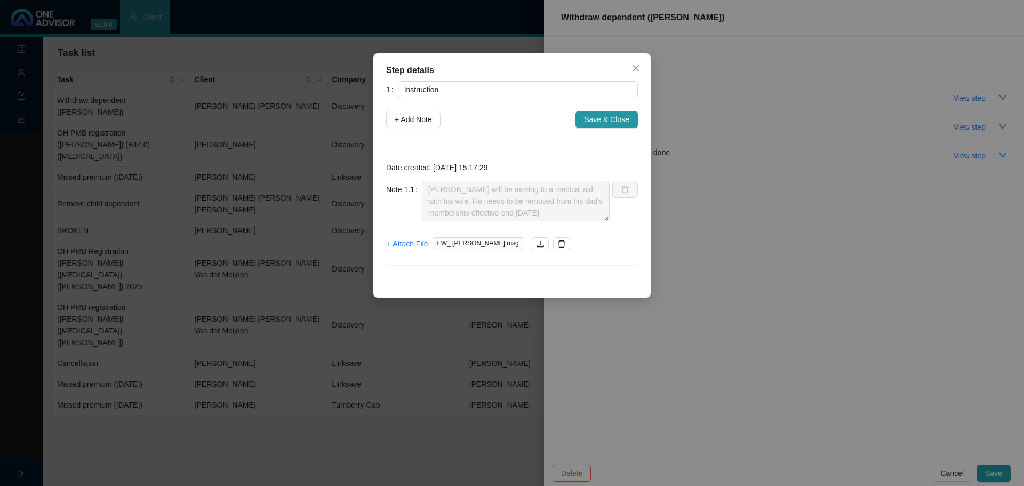
click at [473, 243] on span "FW_ Ross Williamson.msg" at bounding box center [478, 243] width 90 height 13
click at [536, 241] on icon "download" at bounding box center [540, 243] width 9 height 9
click at [634, 70] on icon "close" at bounding box center [636, 68] width 6 height 6
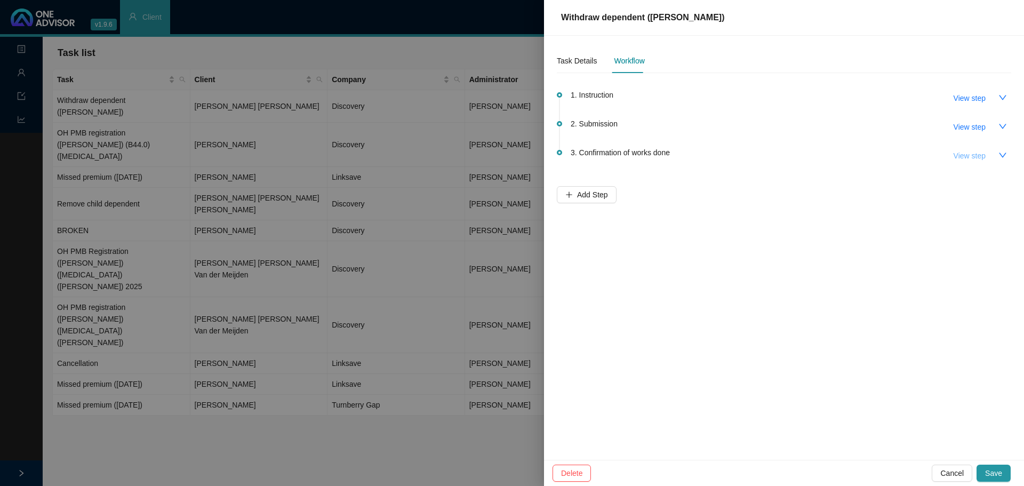
click at [682, 152] on span "View step" at bounding box center [970, 156] width 32 height 12
type input "Confirmation of works done"
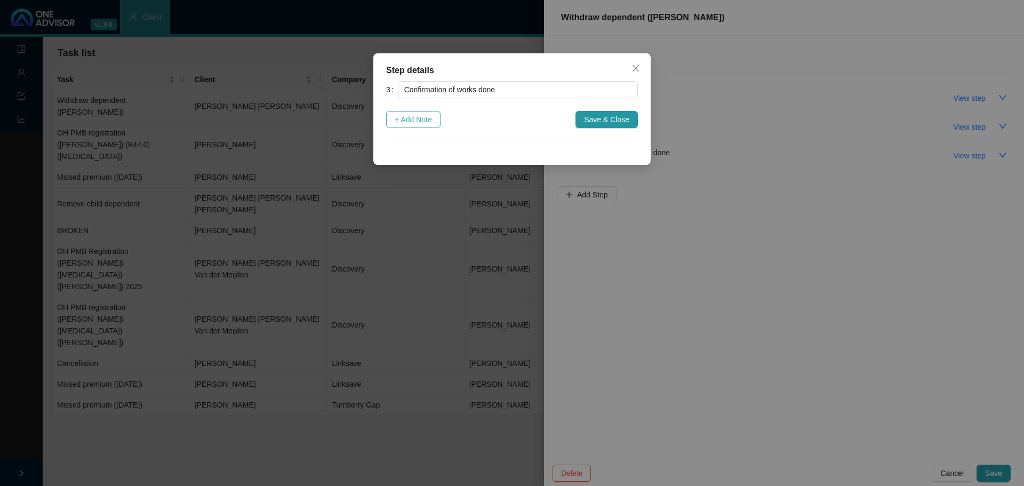
click at [414, 118] on span "+ Add Note" at bounding box center [413, 120] width 37 height 12
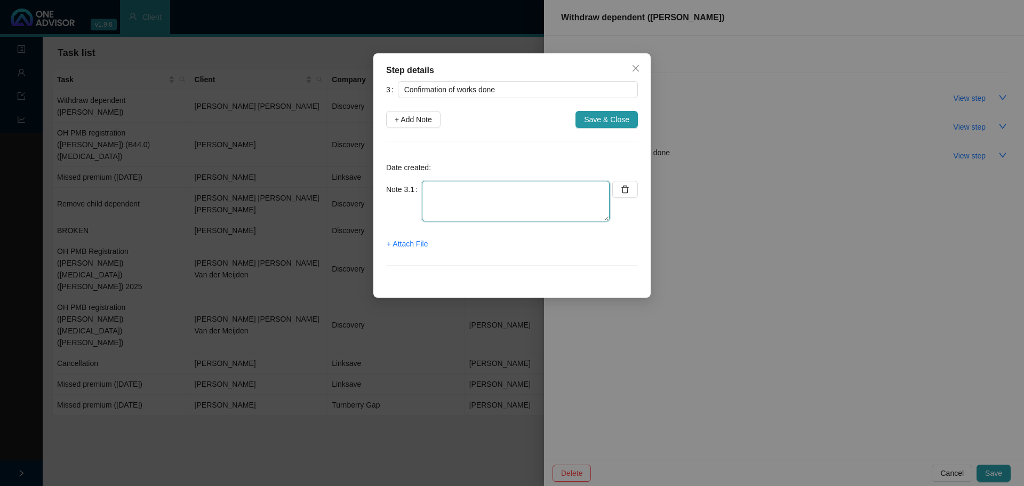
click at [447, 197] on textarea at bounding box center [516, 201] width 188 height 41
type textarea "S"
type textarea "m"
type textarea "Membership certificate sent to Selby & Ross. Date day of cover: 30.09.2025."
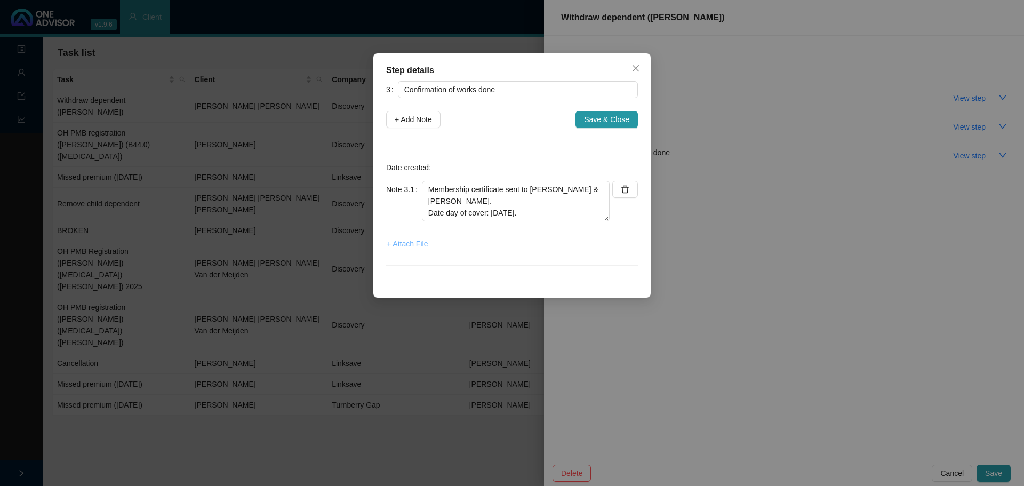
click at [406, 248] on span "+ Attach File" at bounding box center [407, 244] width 41 height 12
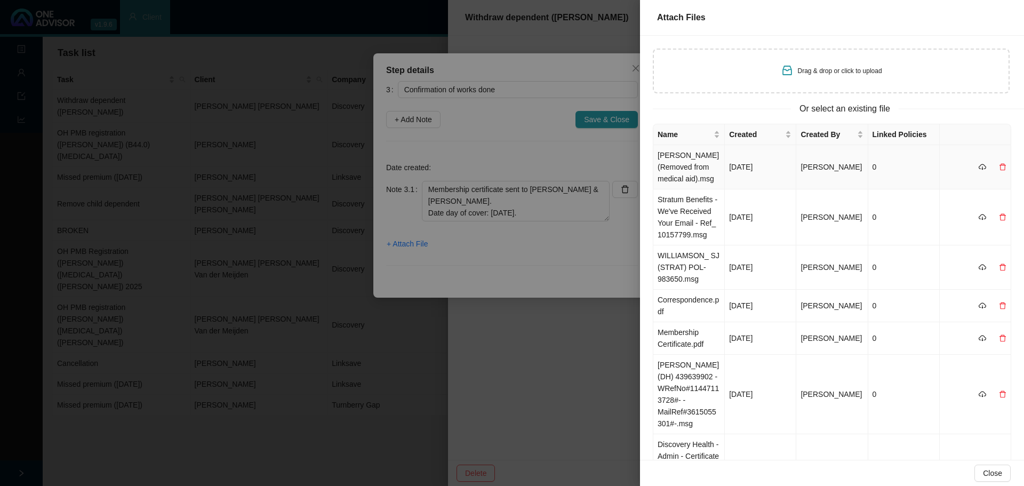
click at [682, 169] on td "Ross (Removed from medical aid).msg" at bounding box center [688, 167] width 71 height 44
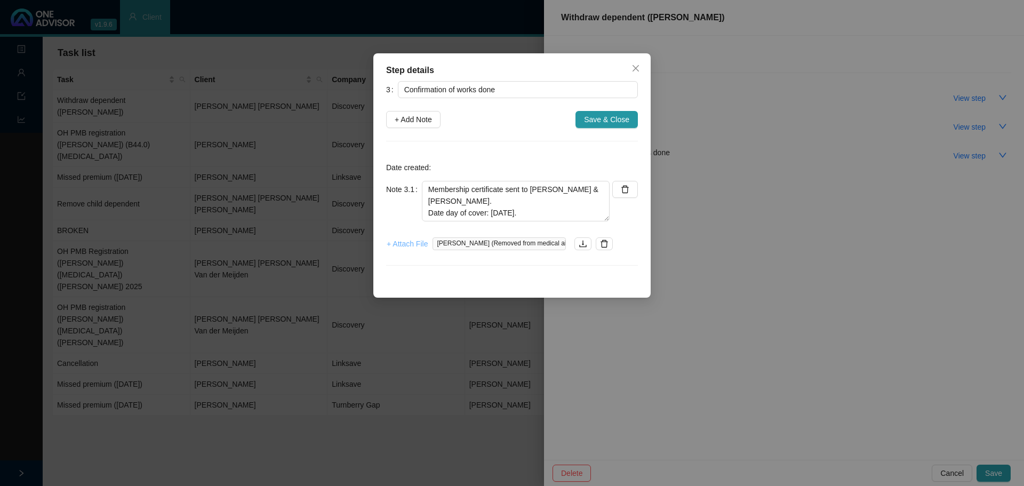
click at [414, 241] on span "+ Attach File" at bounding box center [407, 244] width 41 height 12
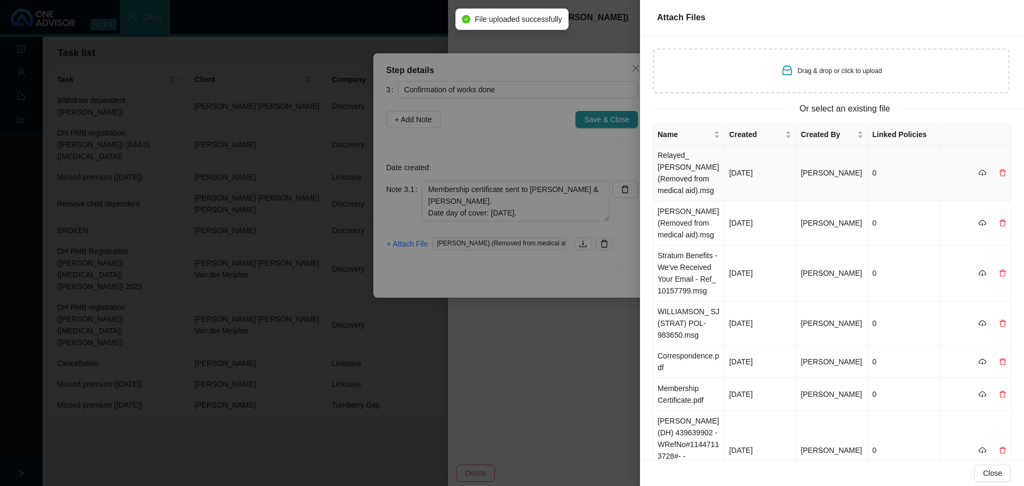
click at [682, 158] on td "Relayed_ Ross (Removed from medical aid).msg" at bounding box center [688, 173] width 71 height 56
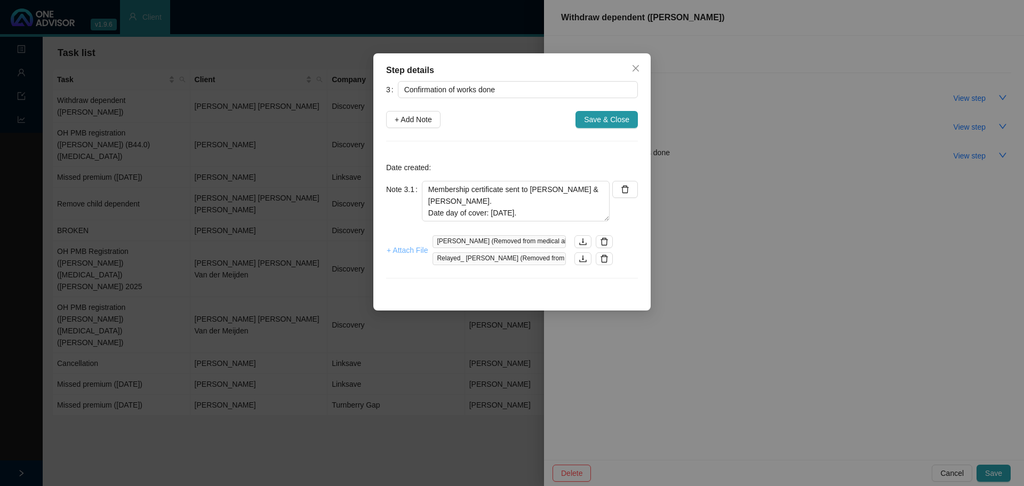
click at [414, 252] on span "+ Attach File" at bounding box center [407, 250] width 41 height 12
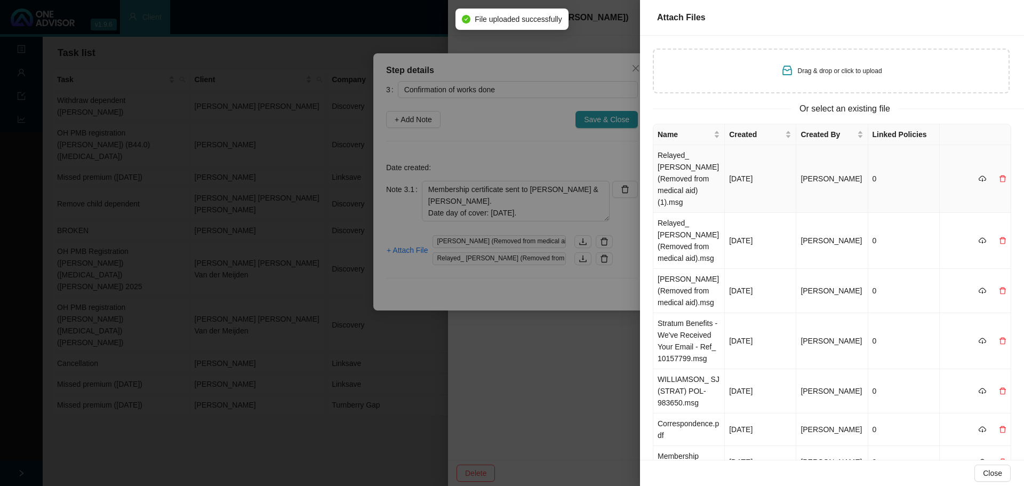
click at [682, 169] on td "Relayed_ Ross (Removed from medical aid) (1).msg" at bounding box center [688, 179] width 71 height 68
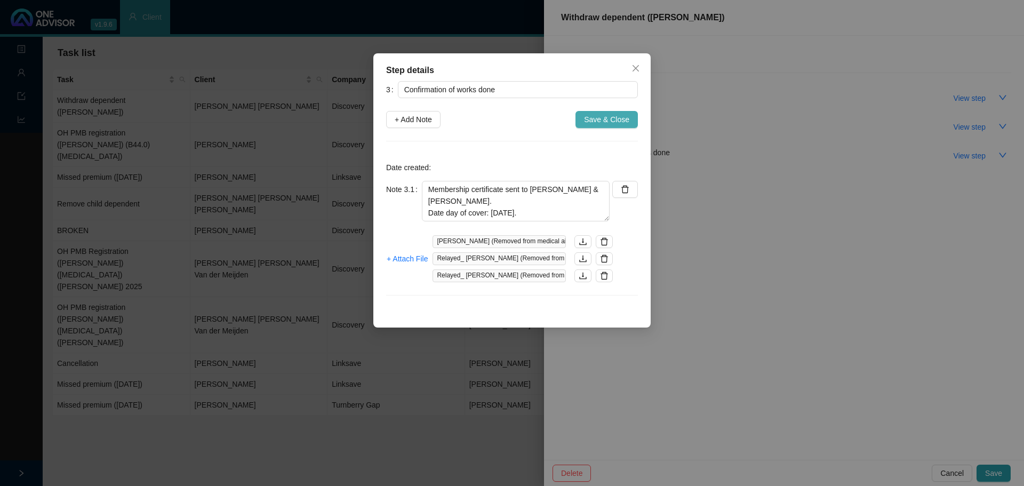
click at [605, 121] on span "Save & Close" at bounding box center [606, 120] width 45 height 12
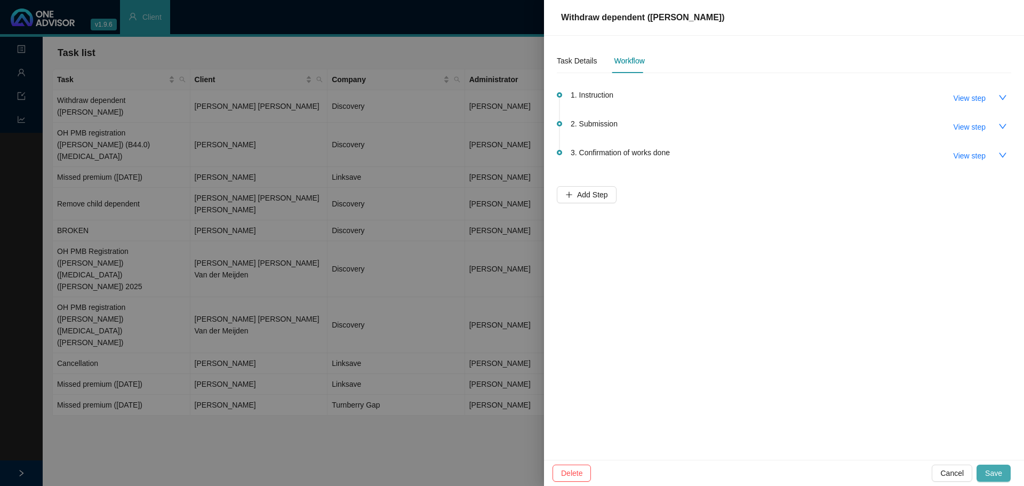
click at [682, 293] on button "Save" at bounding box center [994, 473] width 34 height 17
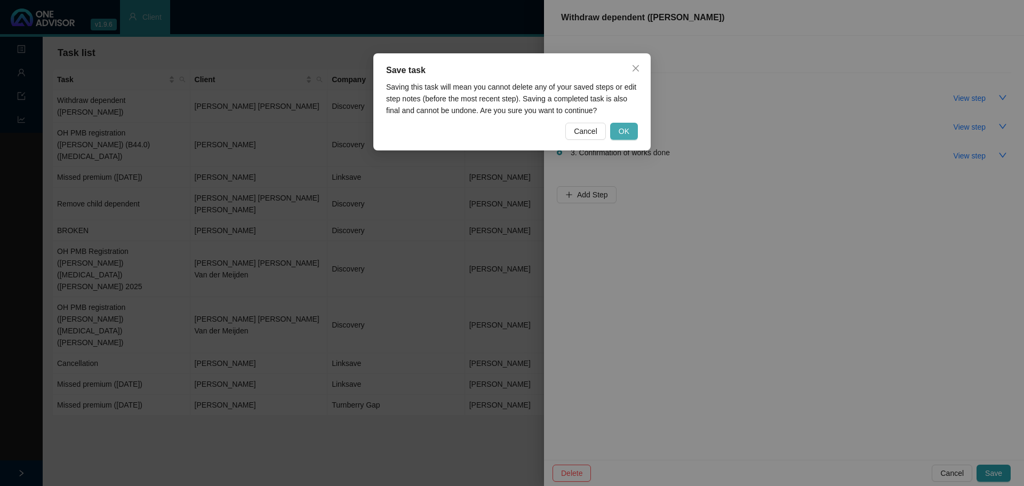
click at [619, 132] on button "OK" at bounding box center [624, 131] width 28 height 17
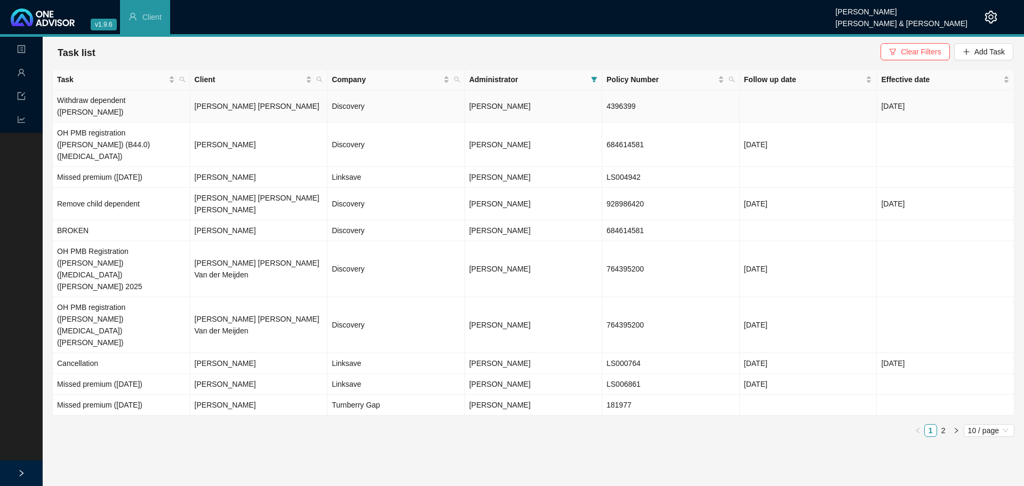
click at [255, 102] on td "[PERSON_NAME] [PERSON_NAME]" at bounding box center [259, 106] width 138 height 33
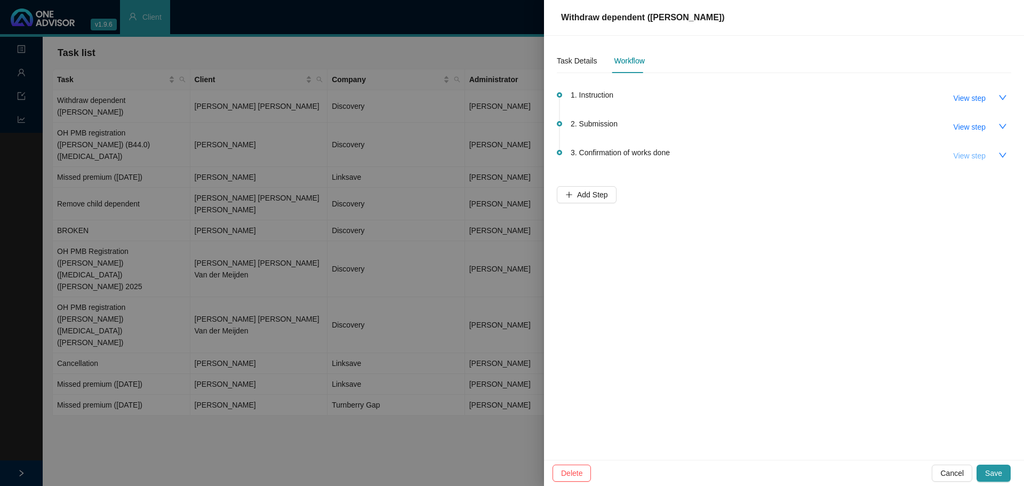
click at [682, 156] on span "View step" at bounding box center [970, 156] width 32 height 12
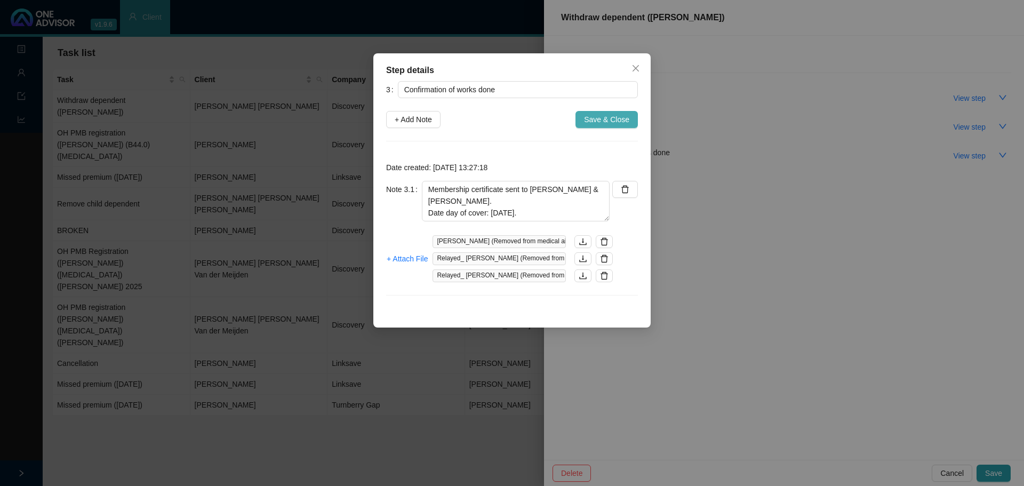
click at [599, 122] on span "Save & Close" at bounding box center [606, 120] width 45 height 12
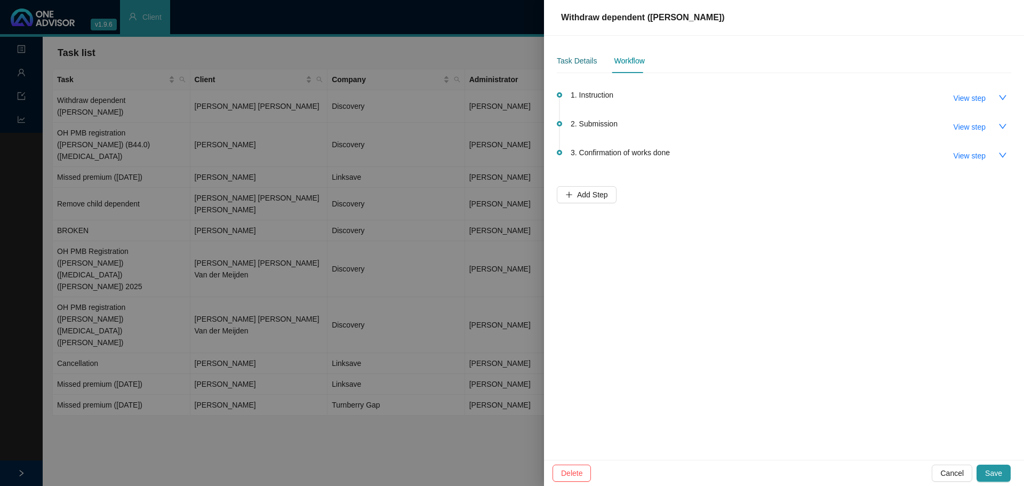
click at [583, 58] on div "Task Details" at bounding box center [577, 61] width 40 height 12
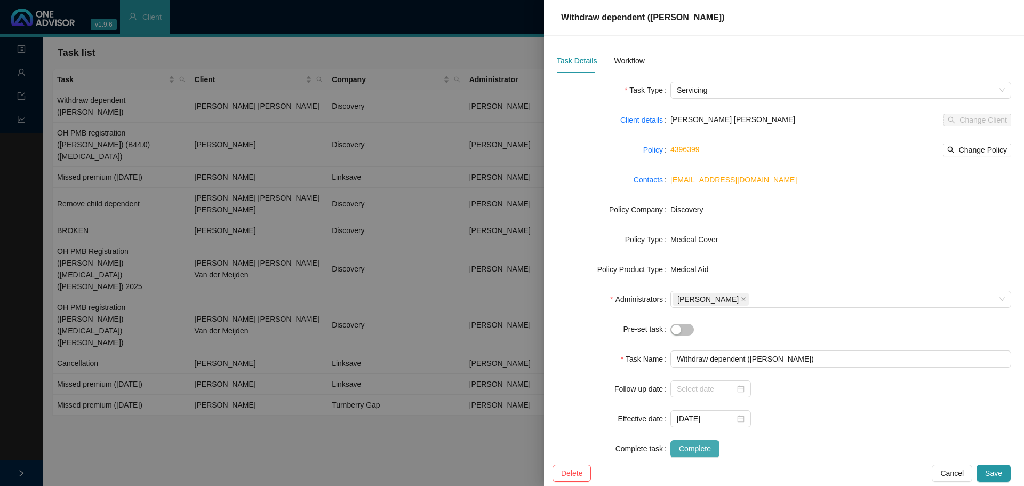
click at [682, 293] on span "Complete" at bounding box center [695, 449] width 32 height 12
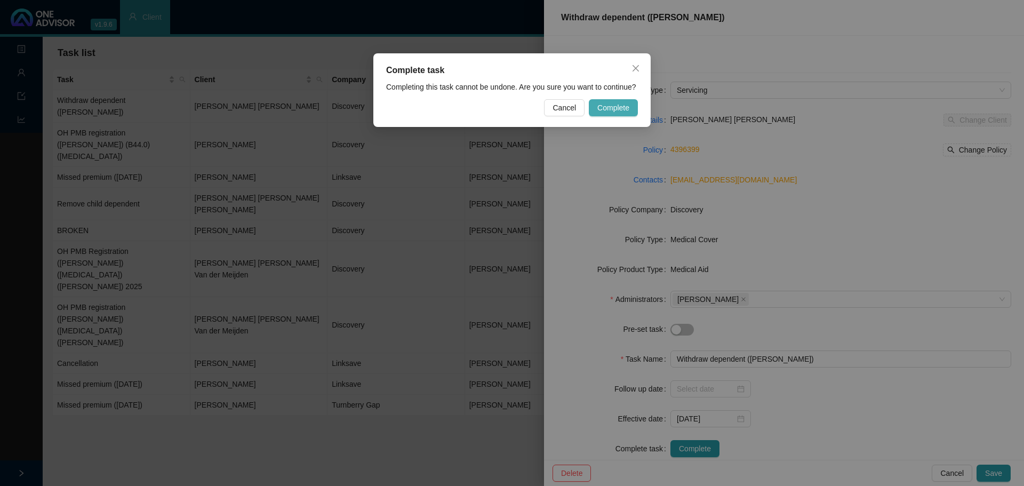
click at [609, 108] on span "Complete" at bounding box center [613, 108] width 32 height 12
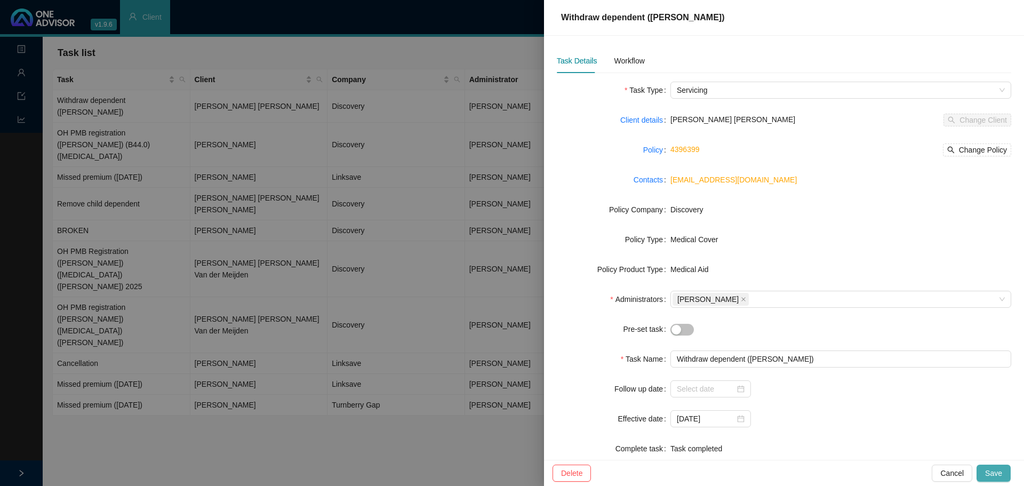
click at [682, 293] on span "Save" at bounding box center [993, 473] width 17 height 12
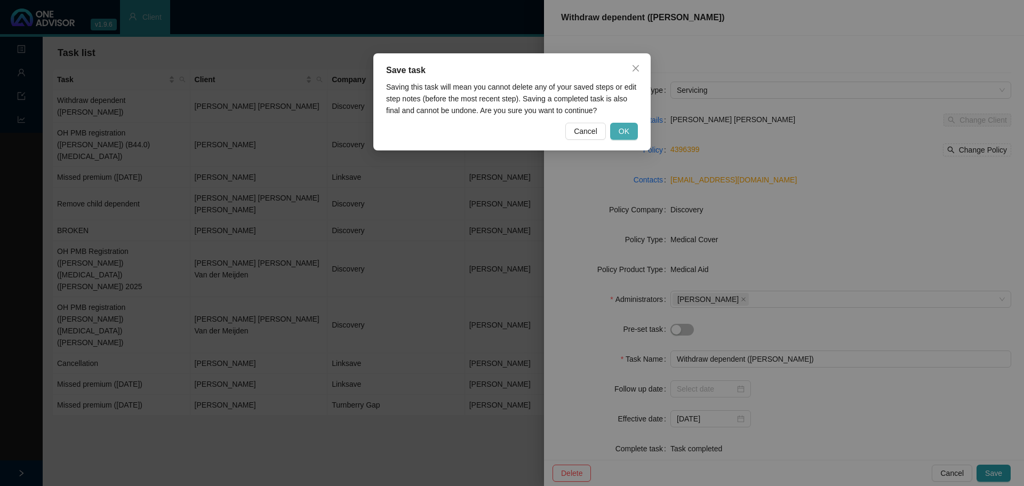
click at [626, 125] on button "OK" at bounding box center [624, 131] width 28 height 17
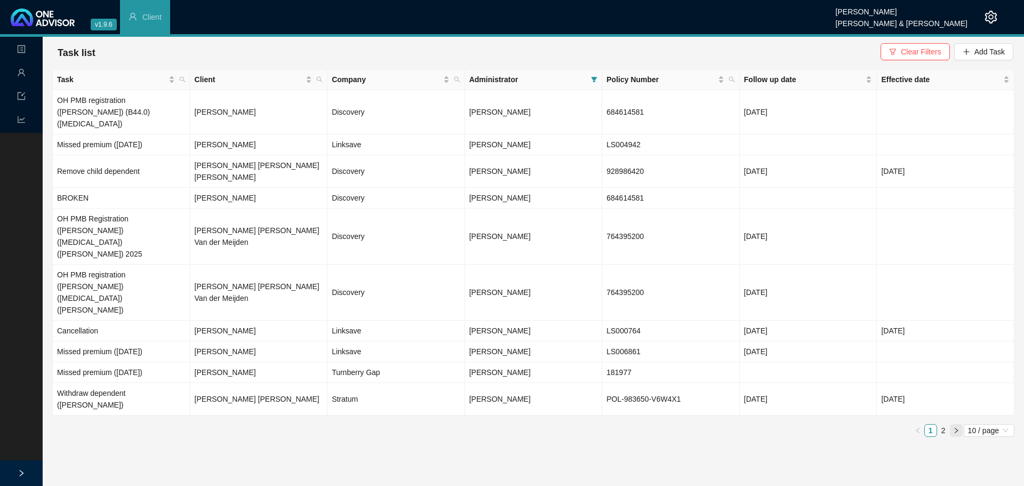
click at [682, 293] on icon "right" at bounding box center [956, 430] width 6 height 6
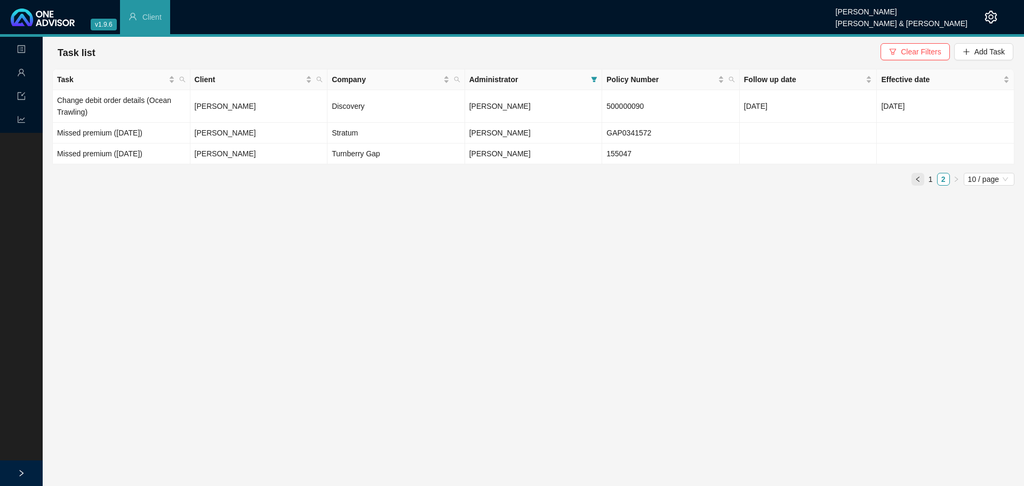
click at [682, 177] on icon "left" at bounding box center [918, 179] width 6 height 6
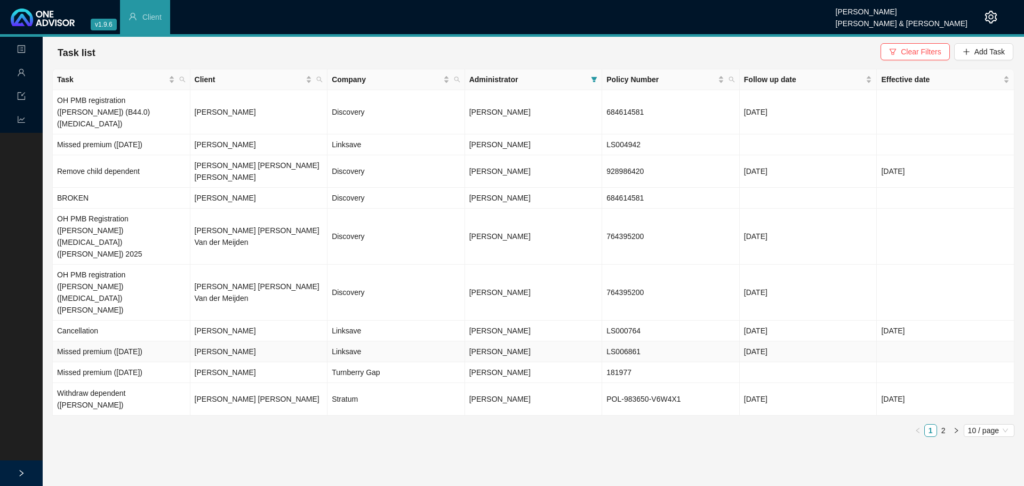
click at [123, 293] on td "Missed premium ([DATE])" at bounding box center [122, 351] width 138 height 21
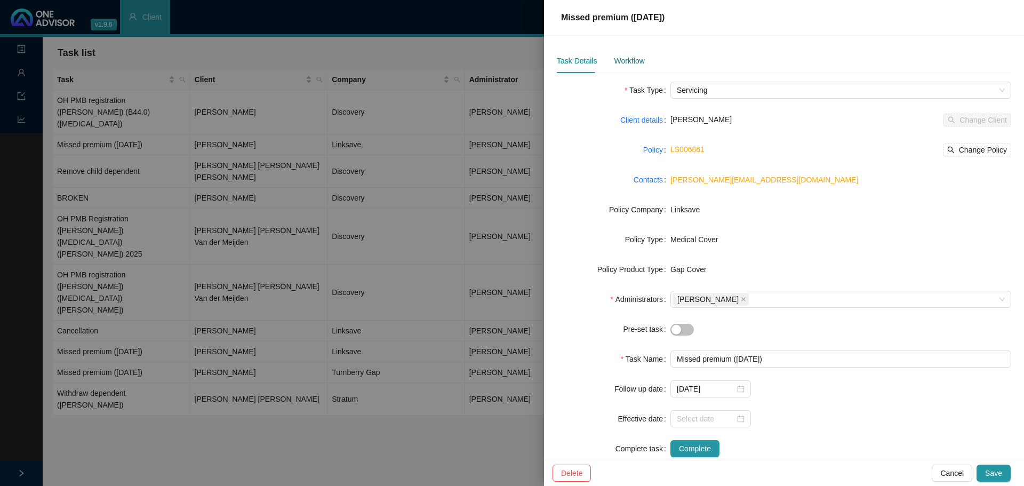
click at [628, 55] on div "Workflow" at bounding box center [629, 61] width 30 height 12
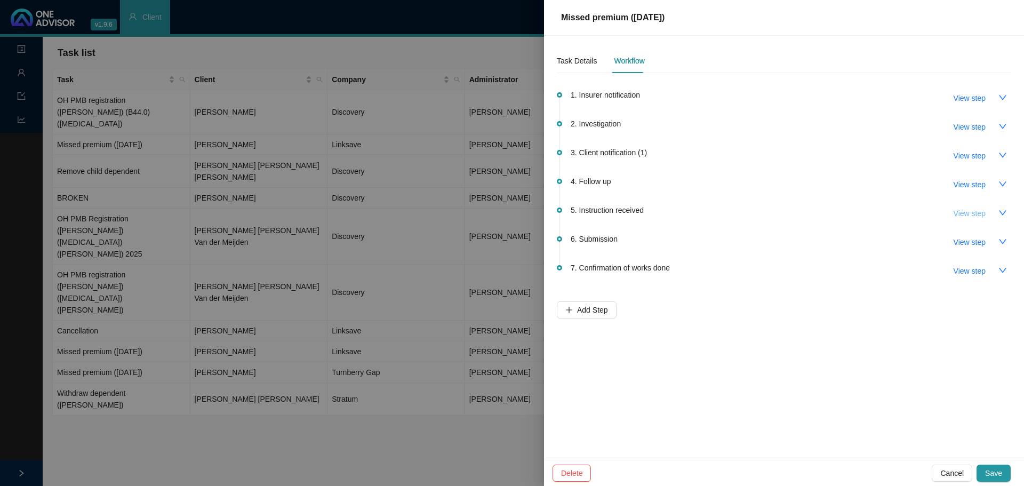
click at [682, 213] on span "View step" at bounding box center [970, 213] width 32 height 12
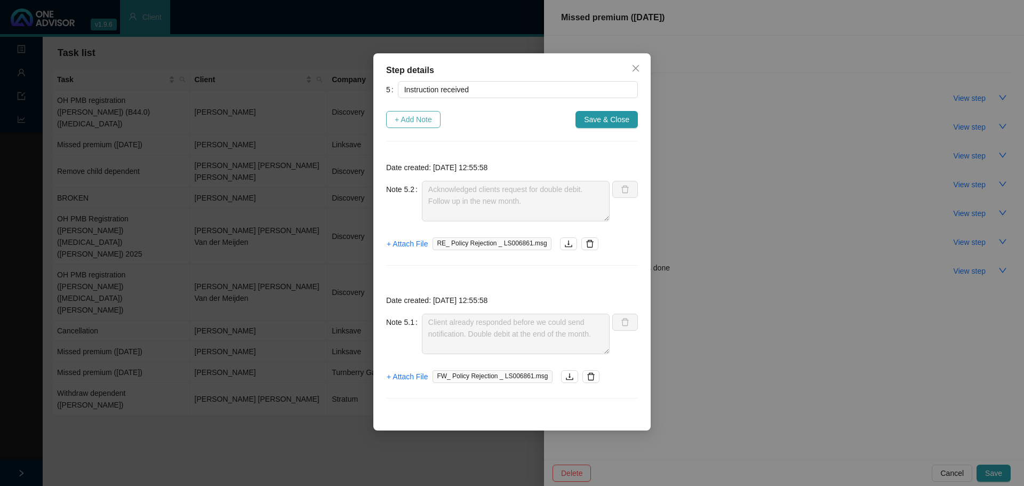
click at [425, 120] on span "+ Add Note" at bounding box center [413, 120] width 37 height 12
type textarea "Acknowledged clients request for double debit. Follow up in the new month."
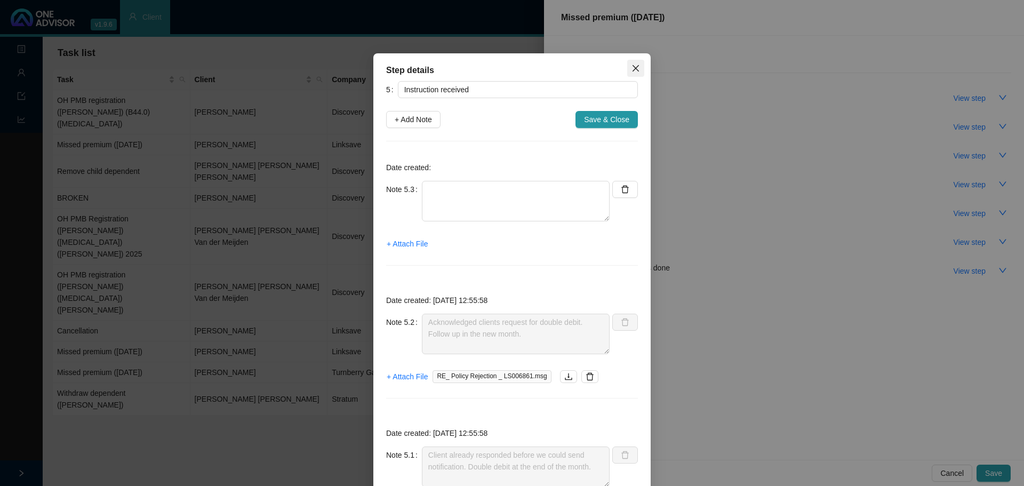
click at [632, 70] on icon "close" at bounding box center [636, 68] width 9 height 9
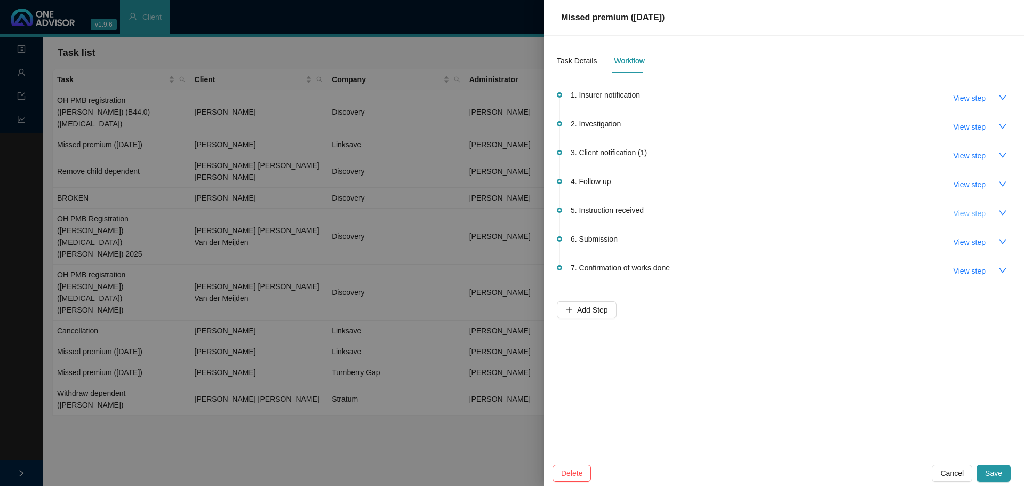
click at [682, 215] on span "View step" at bounding box center [970, 213] width 32 height 12
type textarea "Acknowledged clients request for double debit. Follow up in the new month."
type textarea "Client already responded before we could send notification. Double debit at the…"
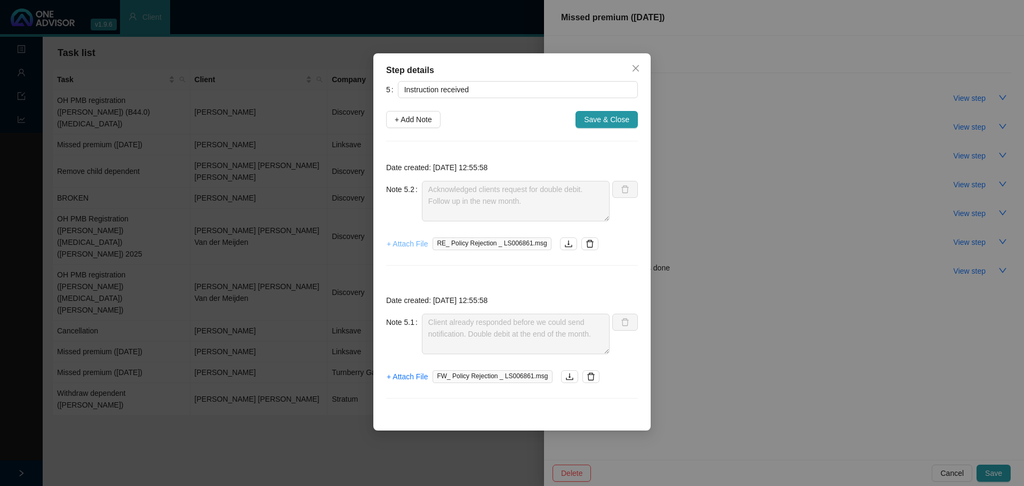
click at [411, 241] on span "+ Attach File" at bounding box center [407, 244] width 41 height 12
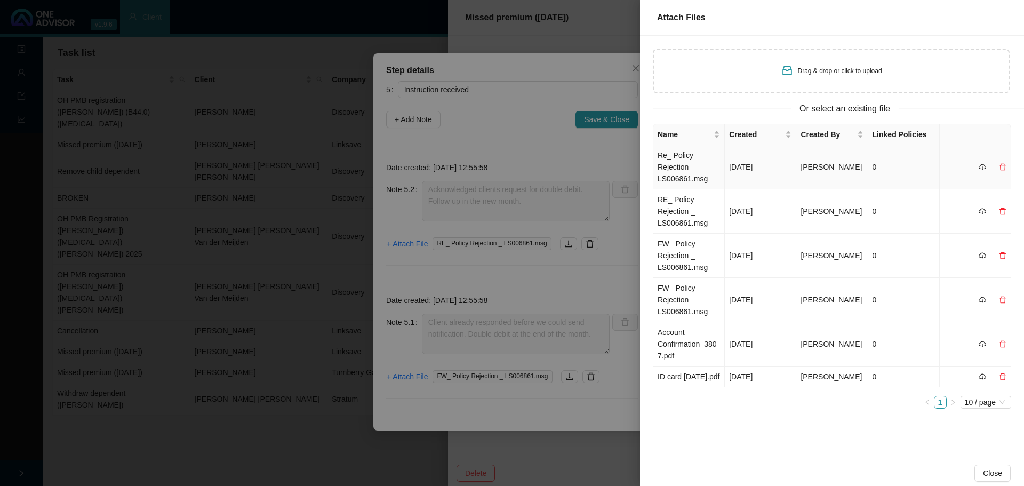
click at [682, 165] on td "Re_ Policy Rejection _ LS006861.msg" at bounding box center [688, 167] width 71 height 44
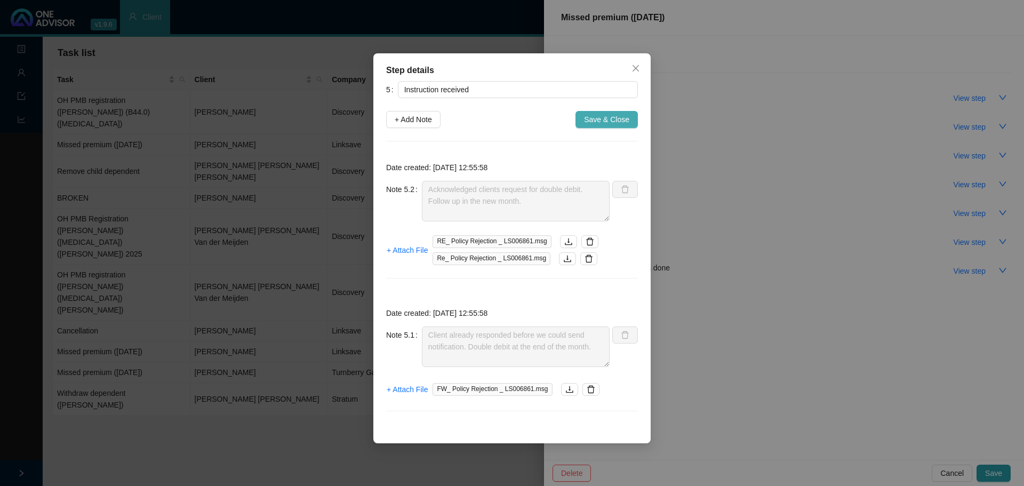
click at [612, 124] on span "Save & Close" at bounding box center [606, 120] width 45 height 12
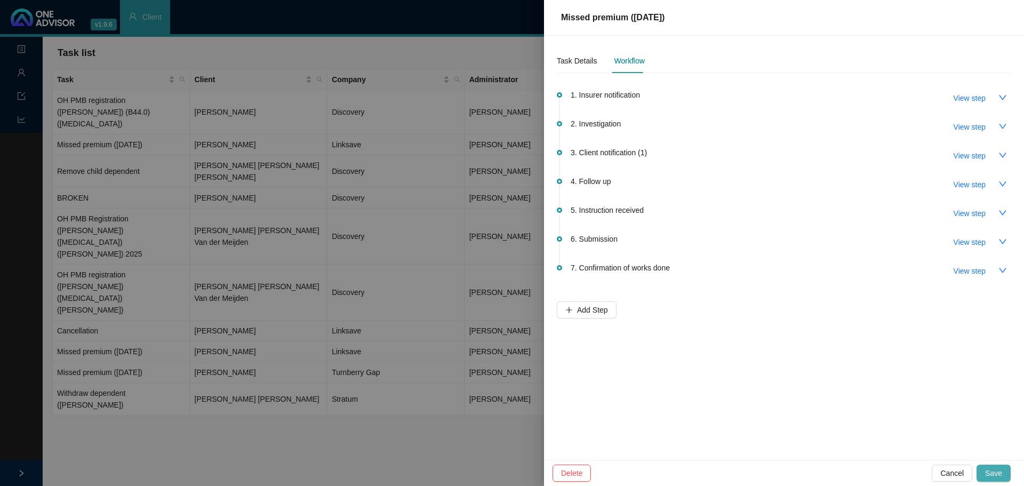
click at [682, 293] on button "Save" at bounding box center [994, 473] width 34 height 17
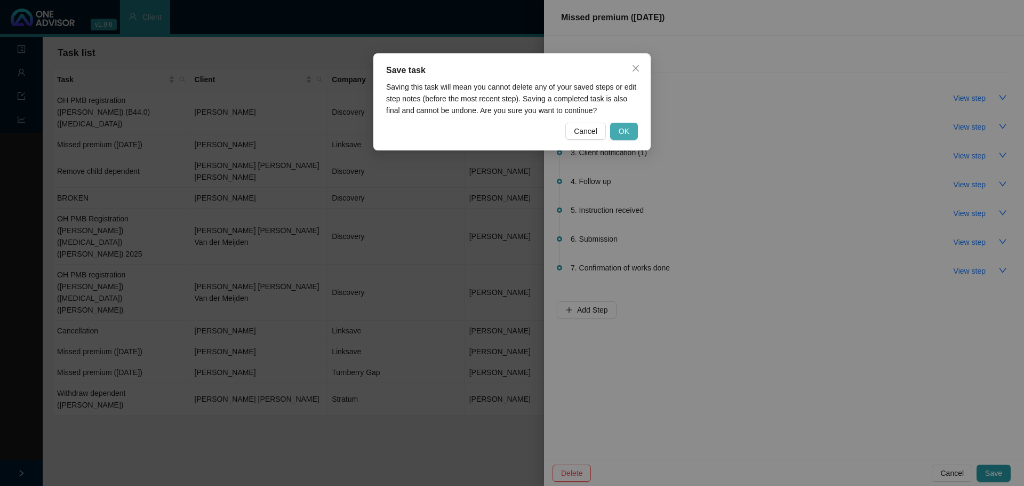
click at [625, 137] on span "OK" at bounding box center [624, 131] width 11 height 12
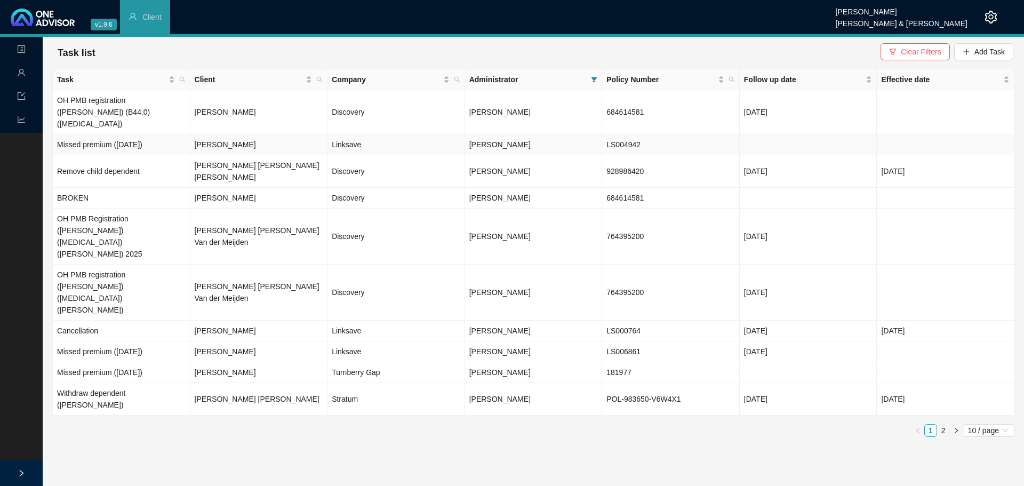
click at [133, 135] on td "Missed premium ([DATE])" at bounding box center [122, 144] width 138 height 21
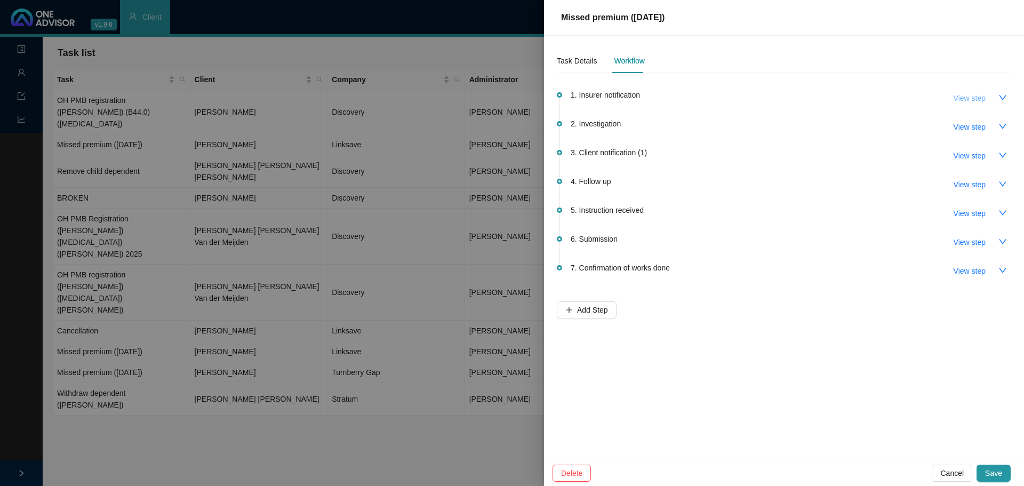
click at [682, 97] on button "View step" at bounding box center [969, 98] width 49 height 17
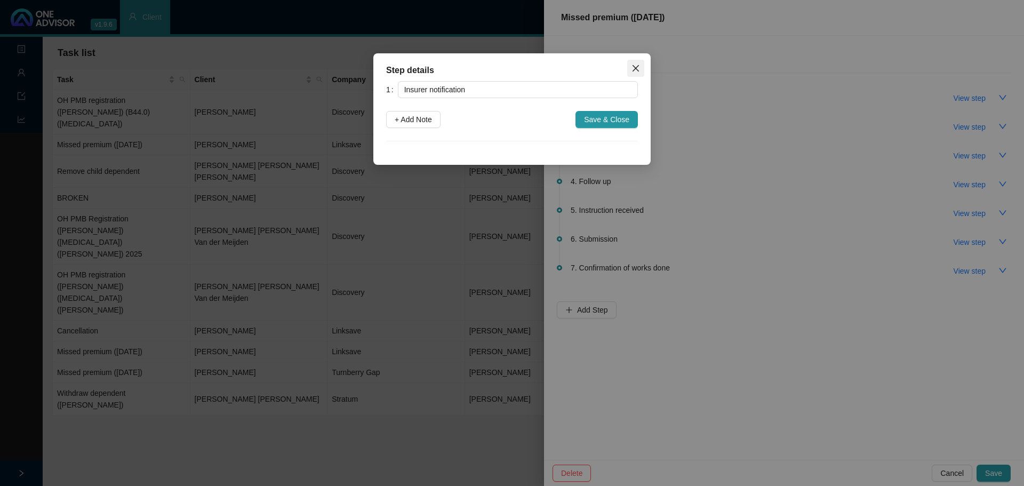
click at [635, 70] on icon "close" at bounding box center [636, 68] width 9 height 9
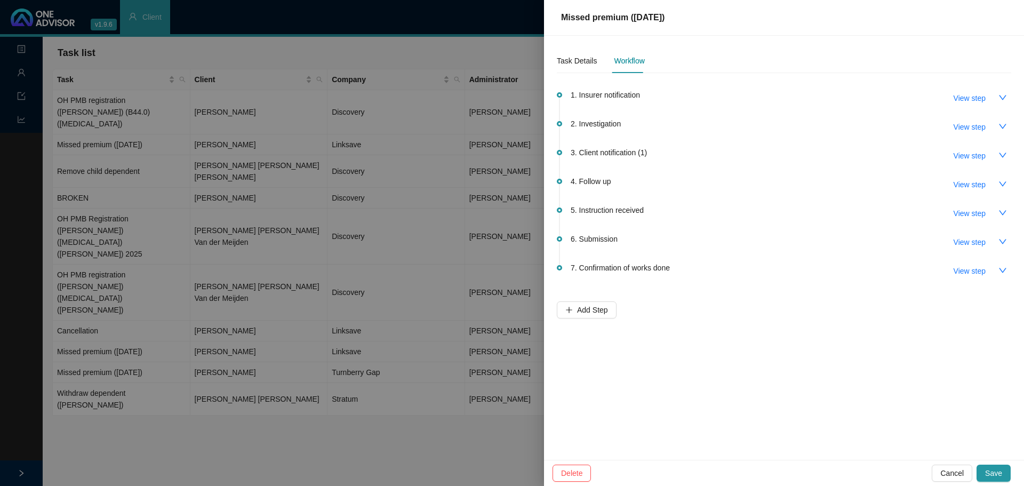
click at [494, 293] on div at bounding box center [512, 243] width 1024 height 486
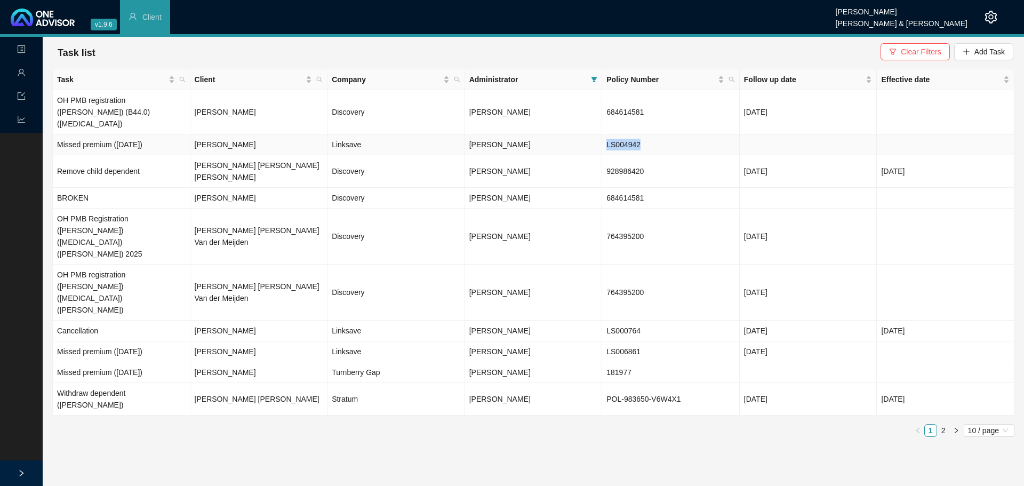
drag, startPoint x: 639, startPoint y: 135, endPoint x: 607, endPoint y: 132, distance: 32.1
click at [607, 134] on td "LS004942" at bounding box center [671, 144] width 138 height 21
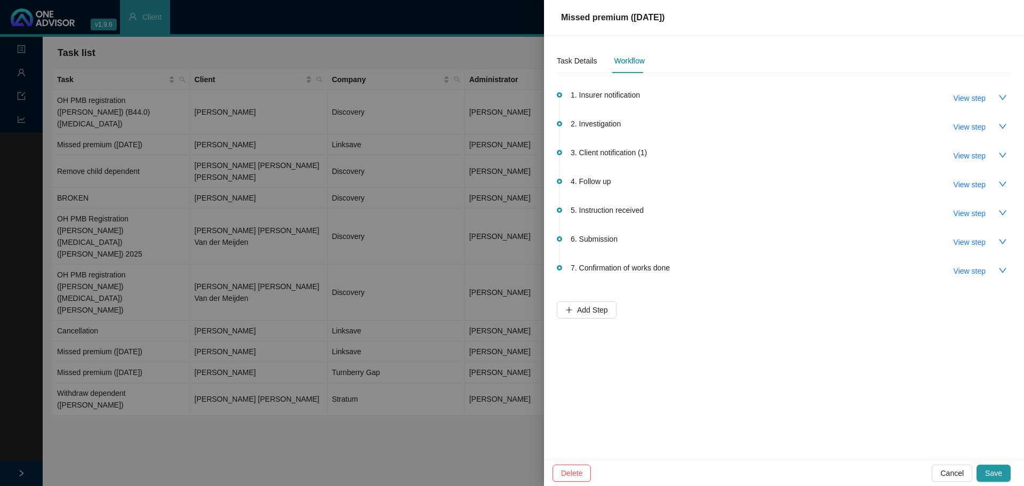
copy td "LS004942"
click at [420, 293] on div at bounding box center [512, 243] width 1024 height 486
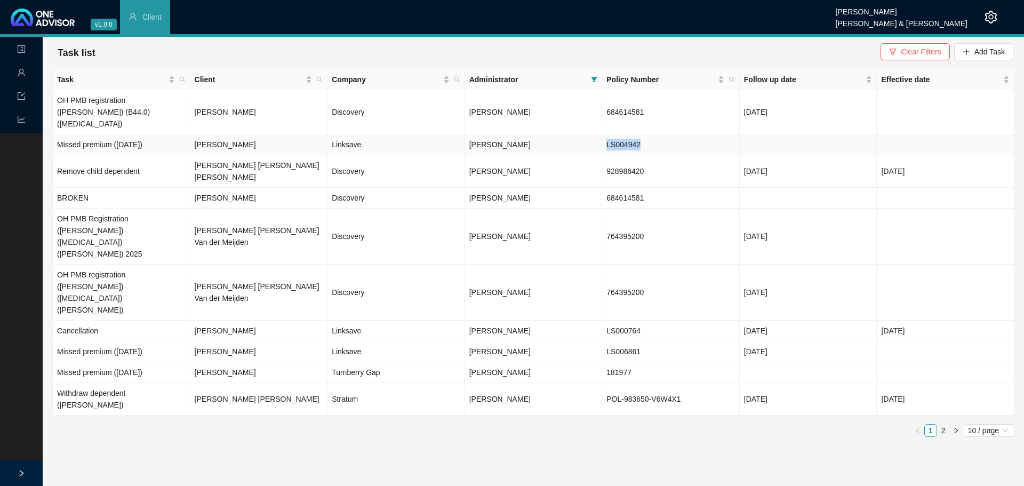
drag, startPoint x: 605, startPoint y: 131, endPoint x: 644, endPoint y: 132, distance: 39.5
click at [644, 134] on td "LS004942" at bounding box center [671, 144] width 138 height 21
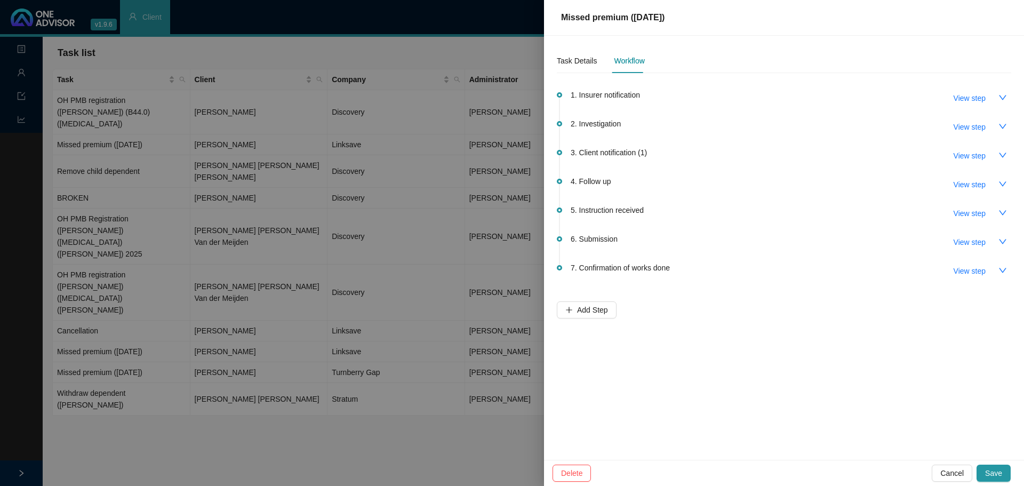
copy td "LS004942"
click at [682, 98] on span "View step" at bounding box center [970, 98] width 32 height 12
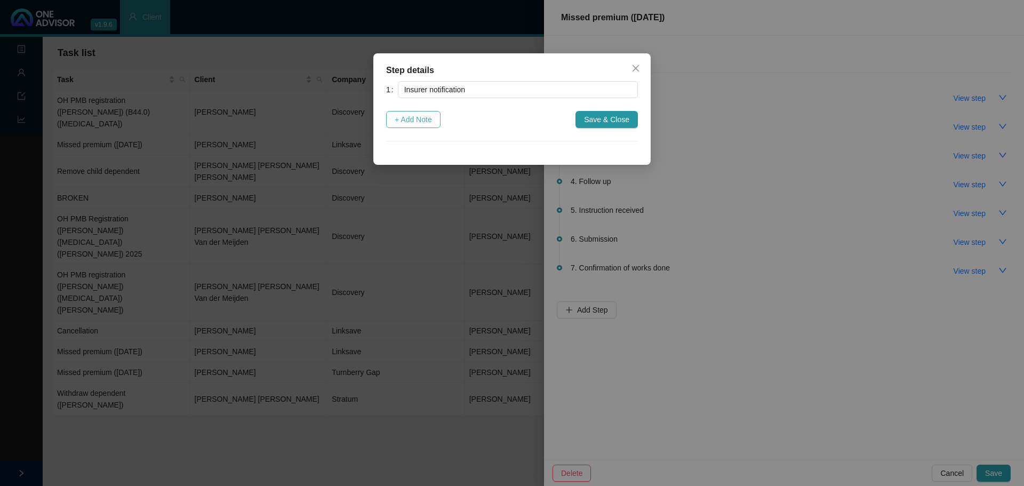
click at [418, 117] on span "+ Add Note" at bounding box center [413, 120] width 37 height 12
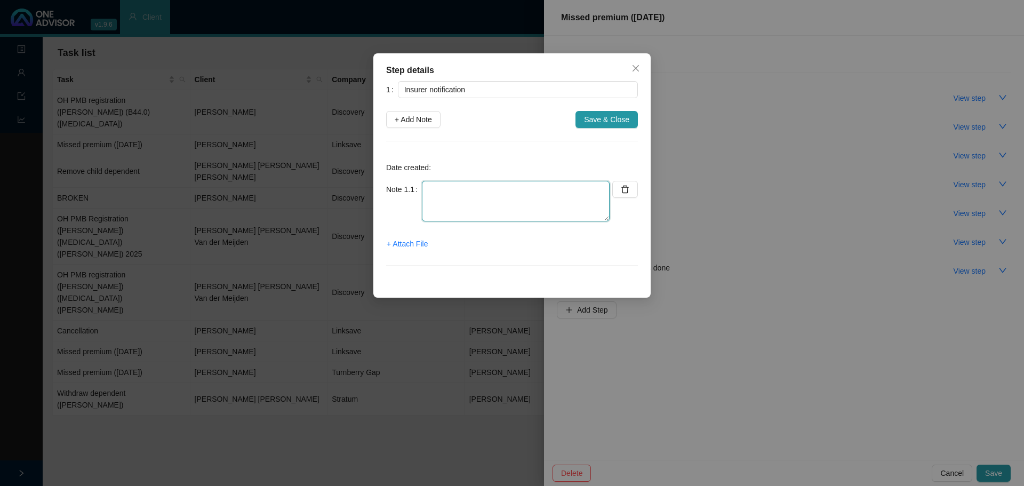
click at [443, 200] on textarea at bounding box center [516, 201] width 188 height 41
type textarea "R"
type textarea "U"
type textarea "r"
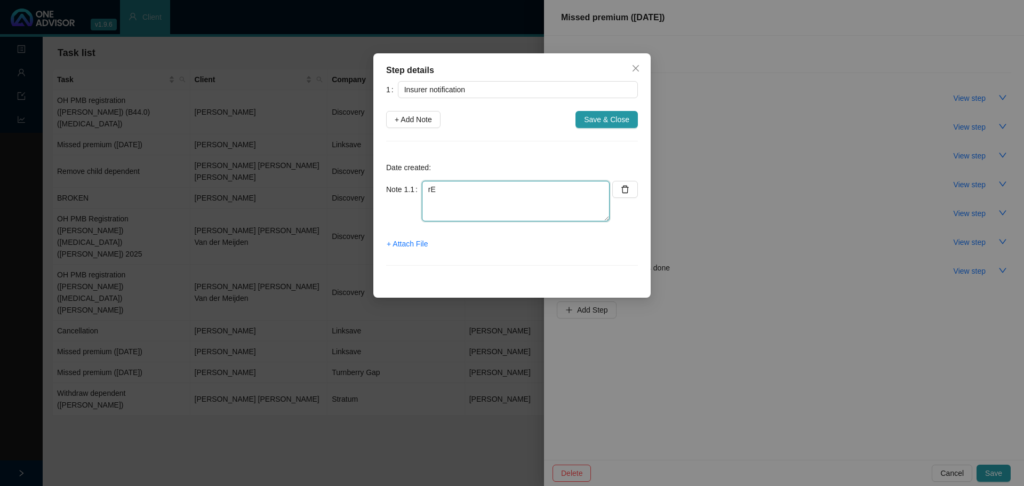
type textarea "r"
type textarea "D"
type textarea "R"
type textarea "Received"
click at [405, 241] on span "+ Attach File" at bounding box center [407, 244] width 41 height 12
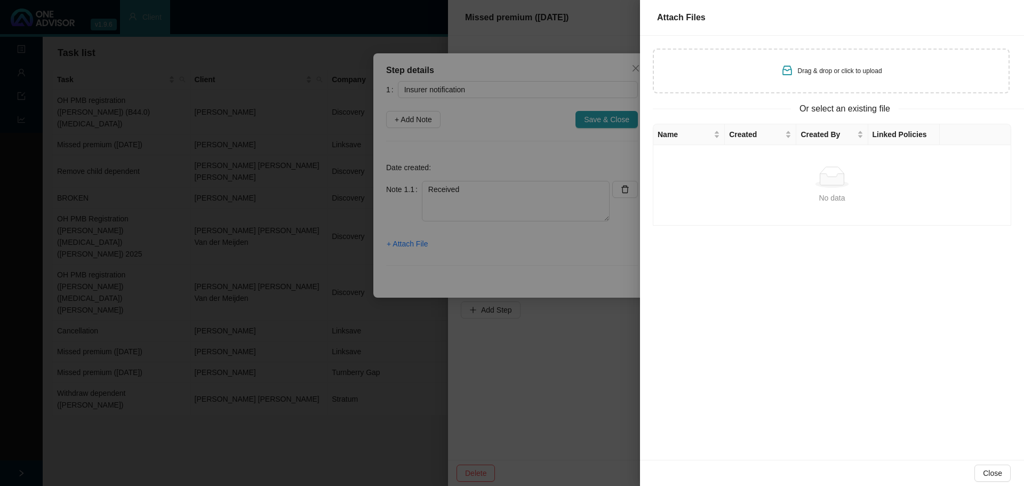
click at [532, 259] on div at bounding box center [512, 243] width 1024 height 486
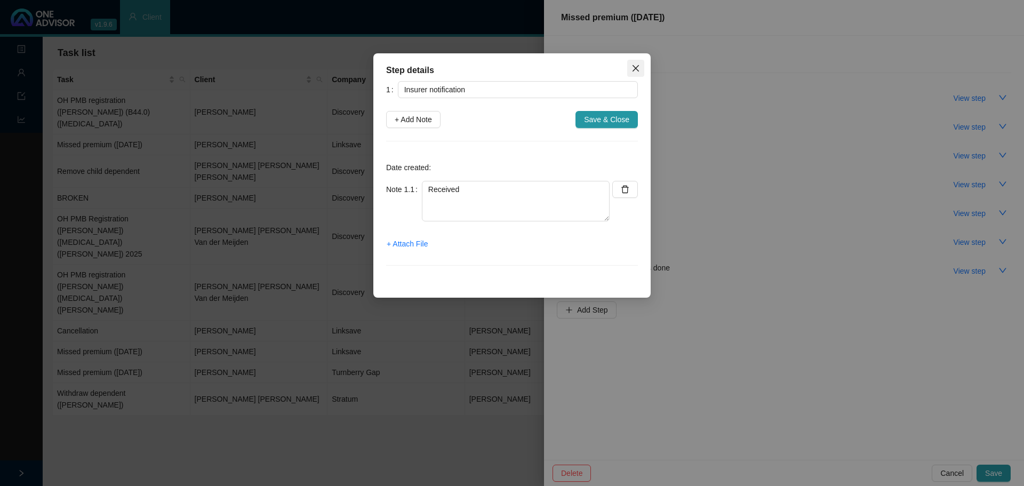
click at [633, 66] on icon "close" at bounding box center [636, 68] width 9 height 9
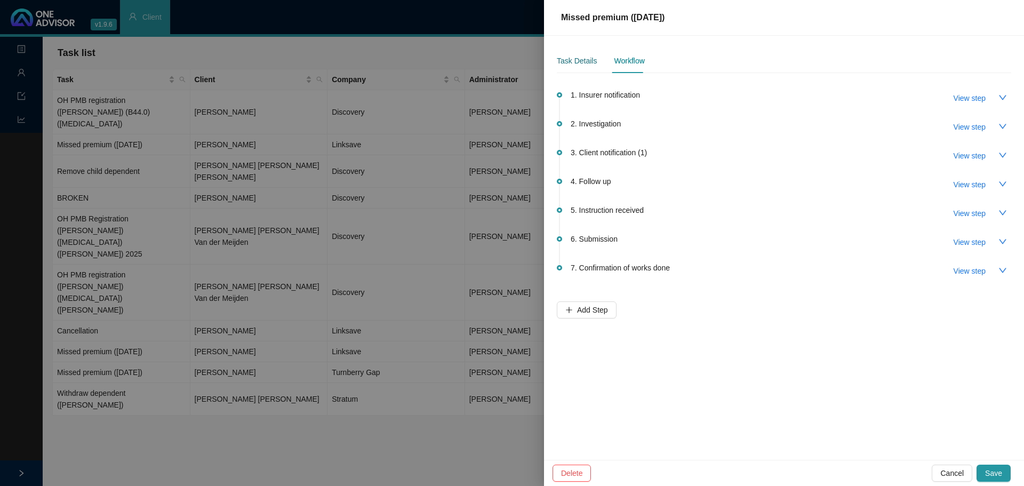
click at [573, 60] on div "Task Details" at bounding box center [577, 61] width 40 height 12
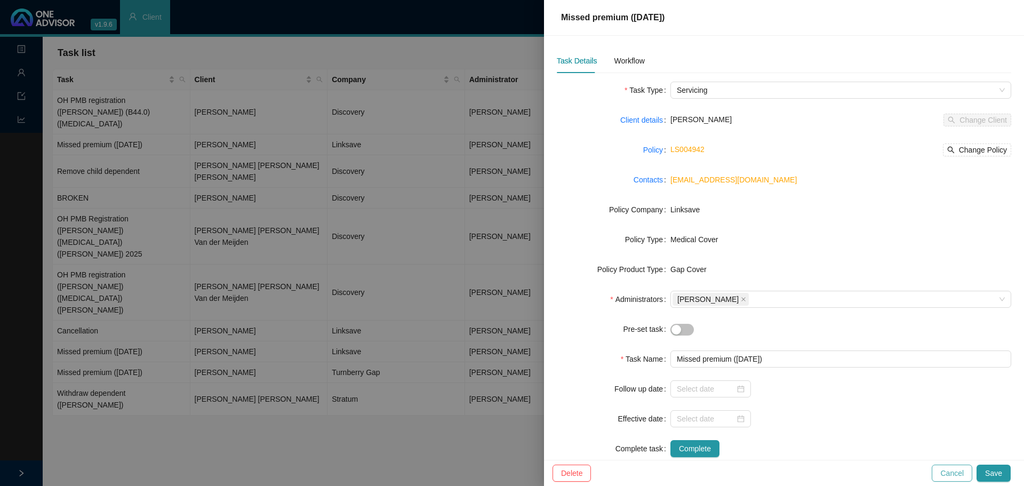
click at [682, 293] on span "Cancel" at bounding box center [951, 473] width 23 height 12
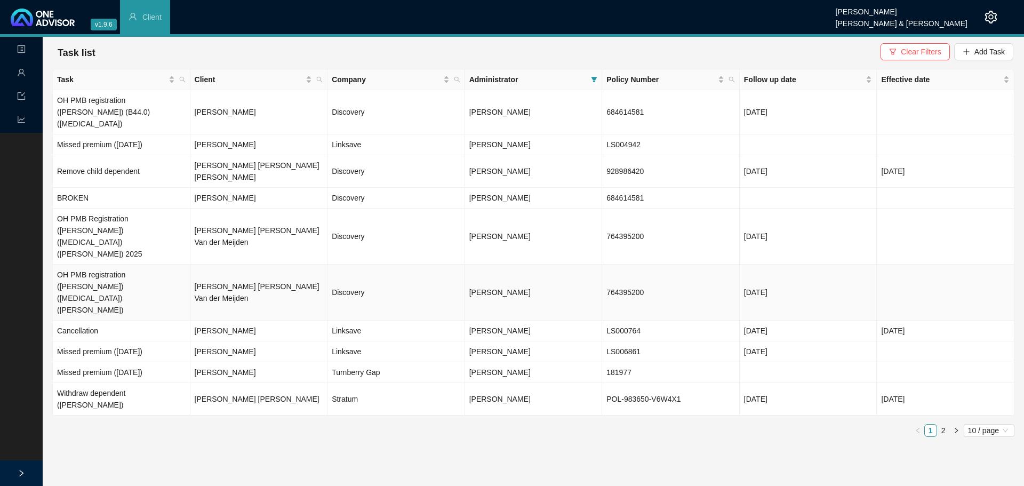
click at [180, 265] on td "OH PMB registration (Everly) (Cerebral palsy) (Shelley Broughton)" at bounding box center [122, 293] width 138 height 56
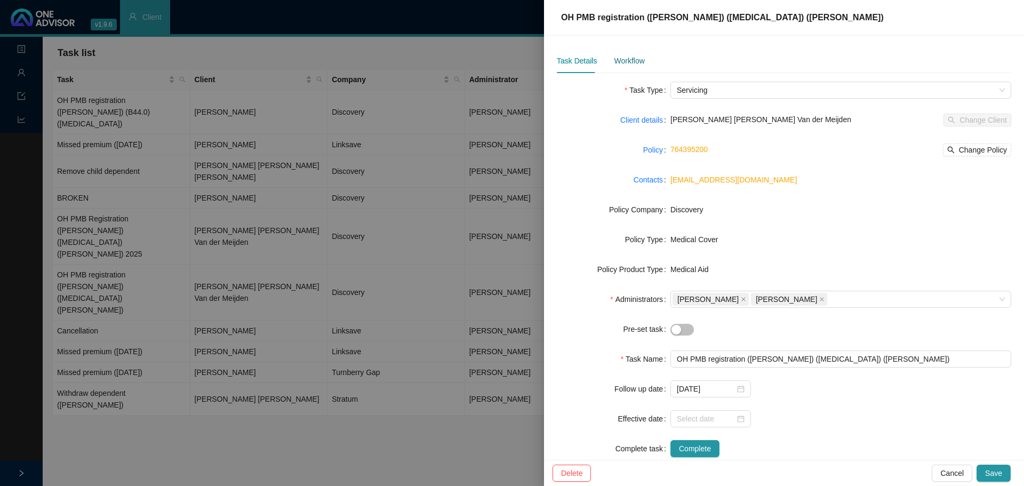
click at [627, 62] on div "Workflow" at bounding box center [629, 61] width 30 height 12
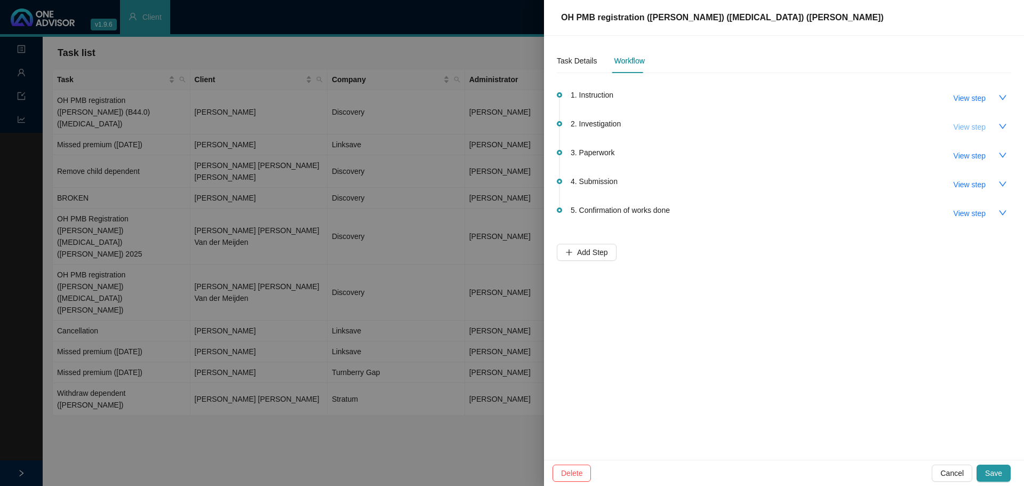
click at [682, 128] on span "View step" at bounding box center [970, 127] width 32 height 12
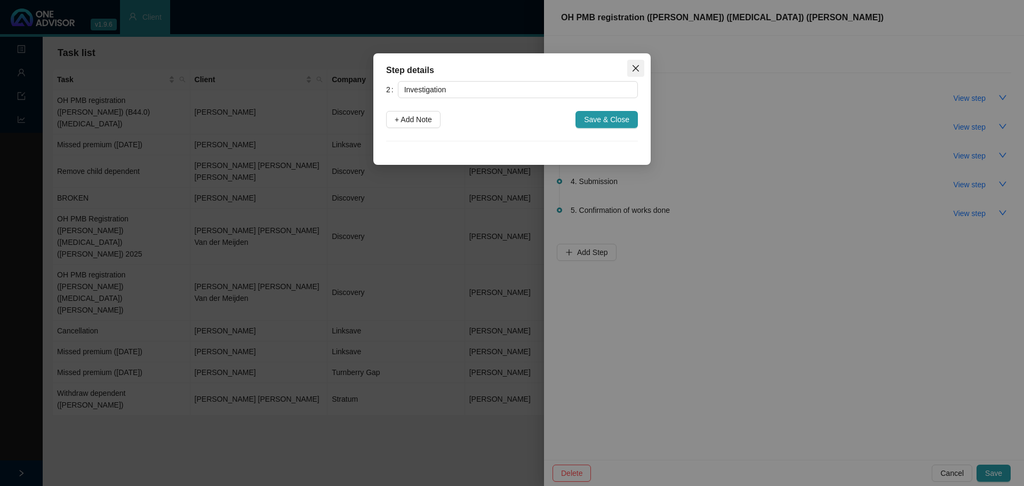
click at [636, 70] on icon "close" at bounding box center [636, 68] width 9 height 9
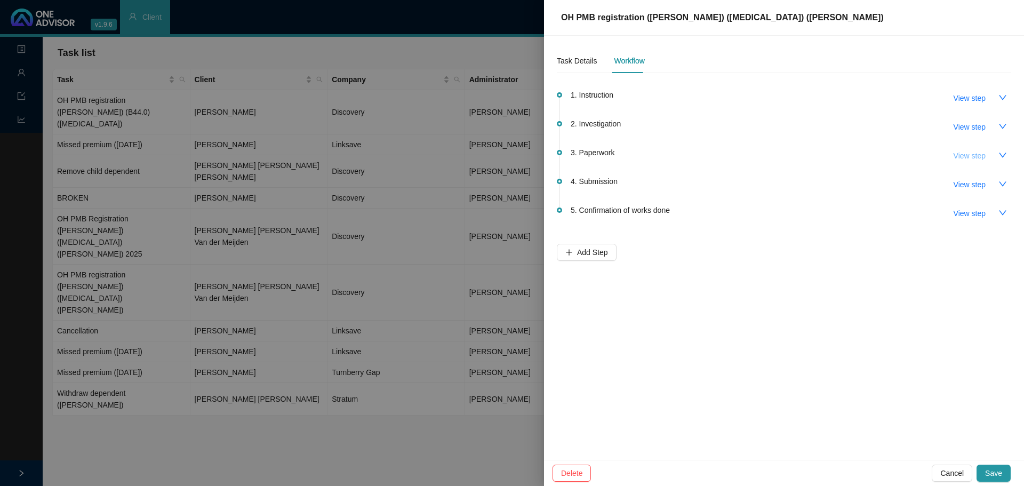
click at [682, 157] on span "View step" at bounding box center [970, 156] width 32 height 12
type input "Paperwork"
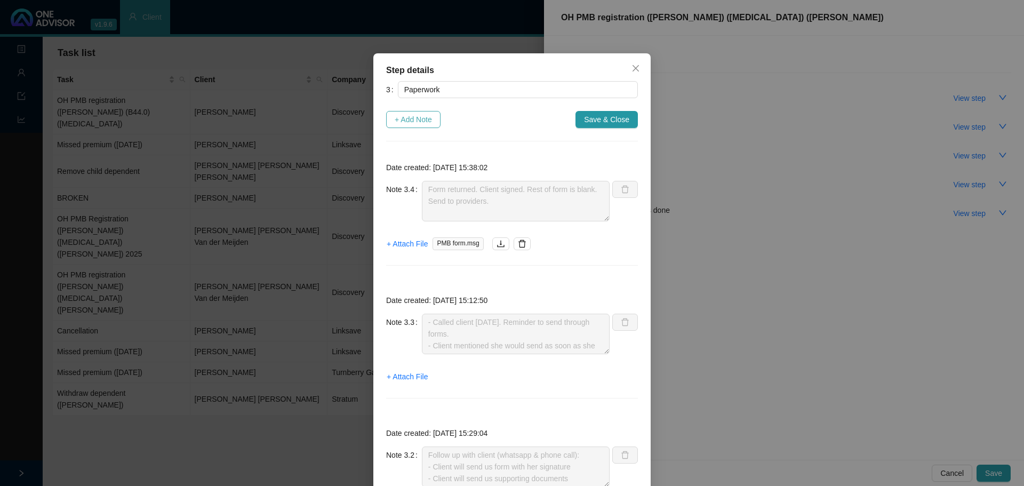
click at [419, 115] on span "+ Add Note" at bounding box center [413, 120] width 37 height 12
type textarea "Form returned. Client signed. Rest of form is blank. Send to providers."
type textarea "- Called client 26.08.2025. Reminder to send through forms. - Client mentioned …"
type textarea "Follow up with client (whatsapp & phone call): - Client will send us form with …"
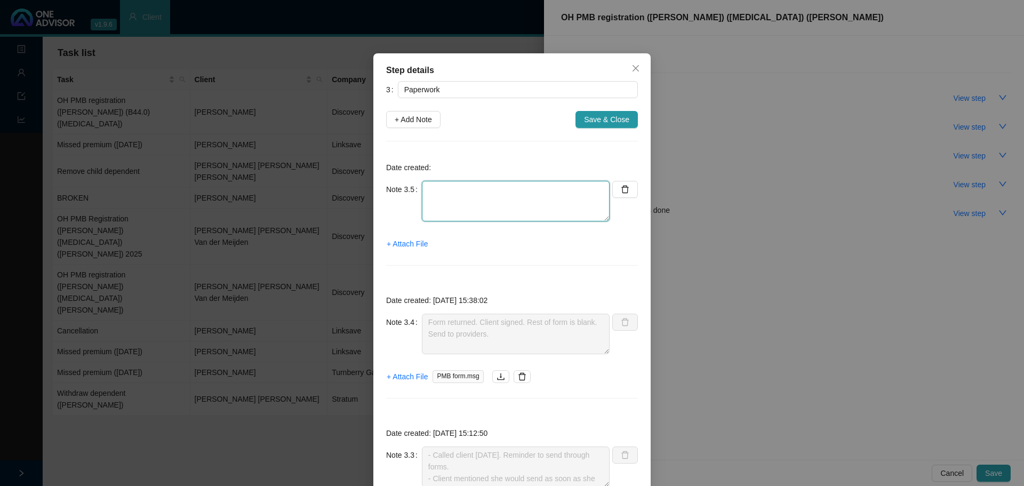
click at [461, 195] on textarea at bounding box center [516, 201] width 188 height 41
paste textarea "reception@broughtonjonck.co.za"
type textarea "Send PMB form to reception@broughtonjonck.co.za"
click at [497, 293] on icon "download" at bounding box center [501, 376] width 9 height 9
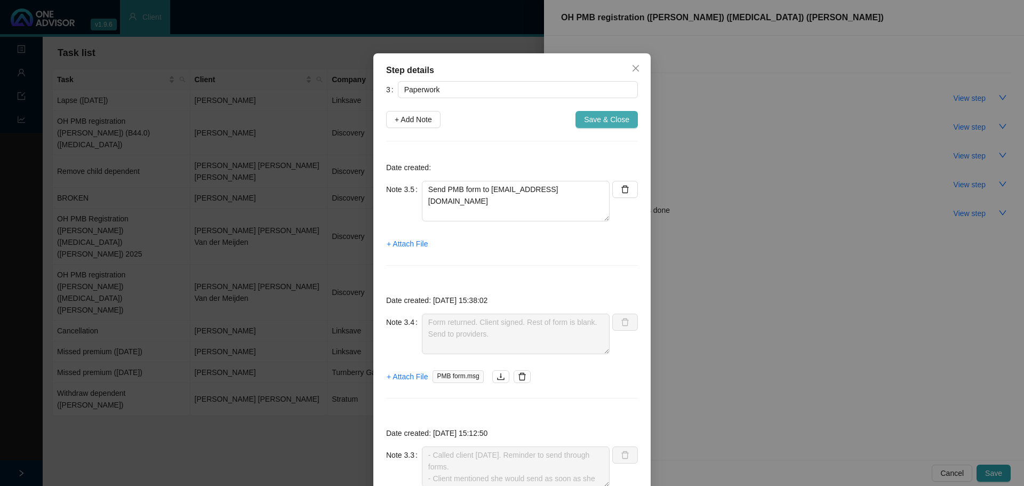
click at [595, 120] on span "Save & Close" at bounding box center [606, 120] width 45 height 12
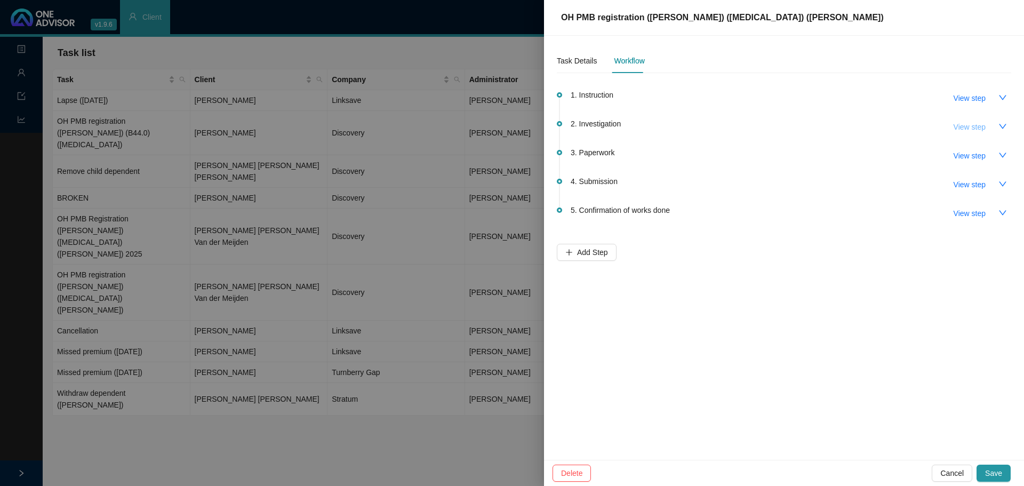
click at [682, 124] on span "View step" at bounding box center [970, 127] width 32 height 12
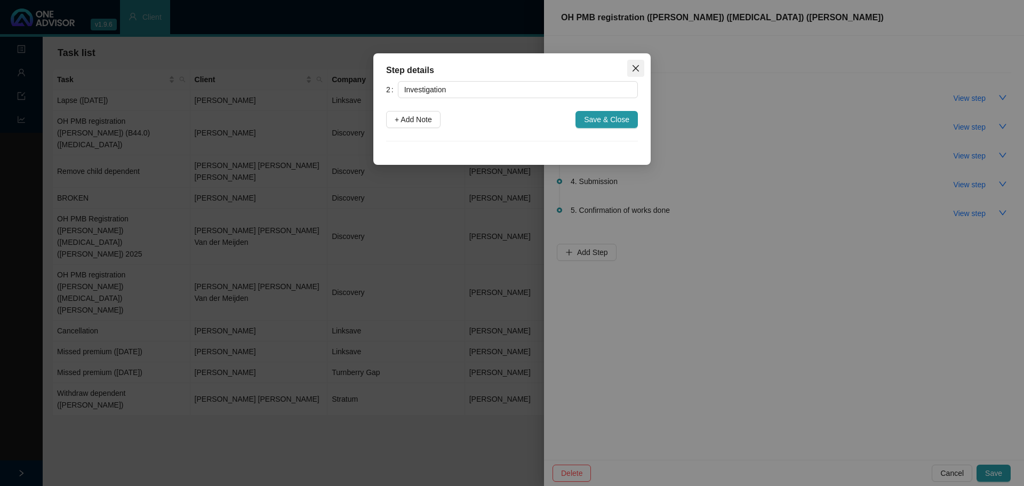
click at [635, 66] on icon "close" at bounding box center [636, 68] width 9 height 9
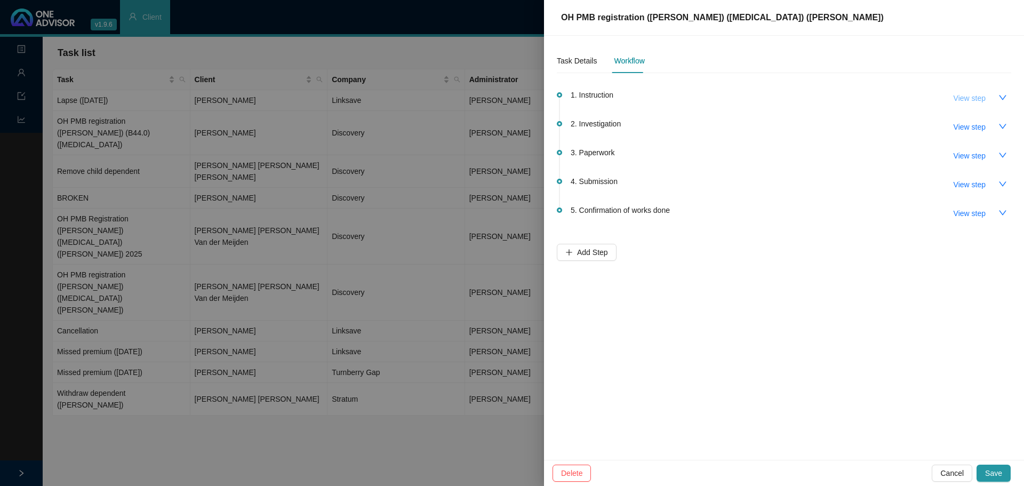
click at [682, 97] on span "View step" at bounding box center [970, 98] width 32 height 12
type input "Instruction"
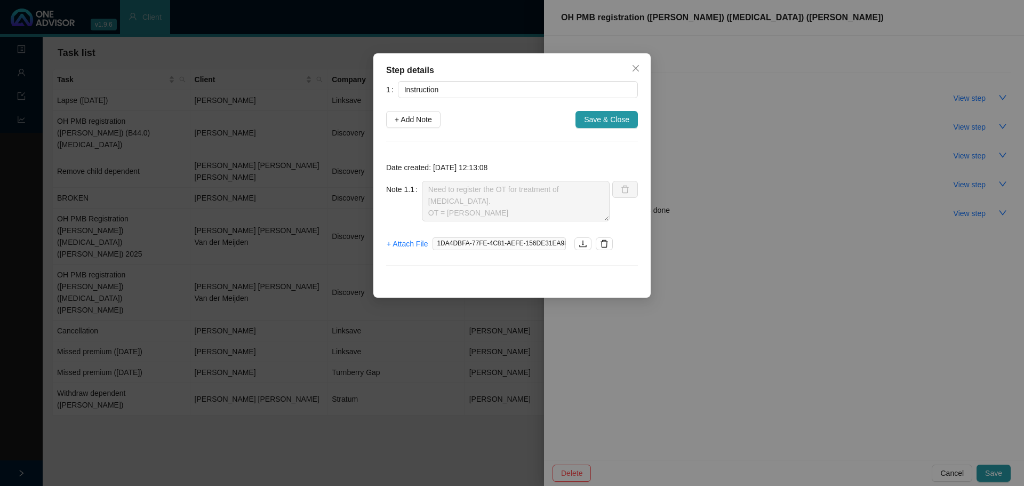
click at [467, 242] on span "1DA4DBFA-77FE-4C81-AEFE-156DE31EA98D.jpeg" at bounding box center [499, 243] width 133 height 13
click at [582, 242] on icon "download" at bounding box center [583, 243] width 9 height 9
click at [607, 122] on span "Save & Close" at bounding box center [606, 120] width 45 height 12
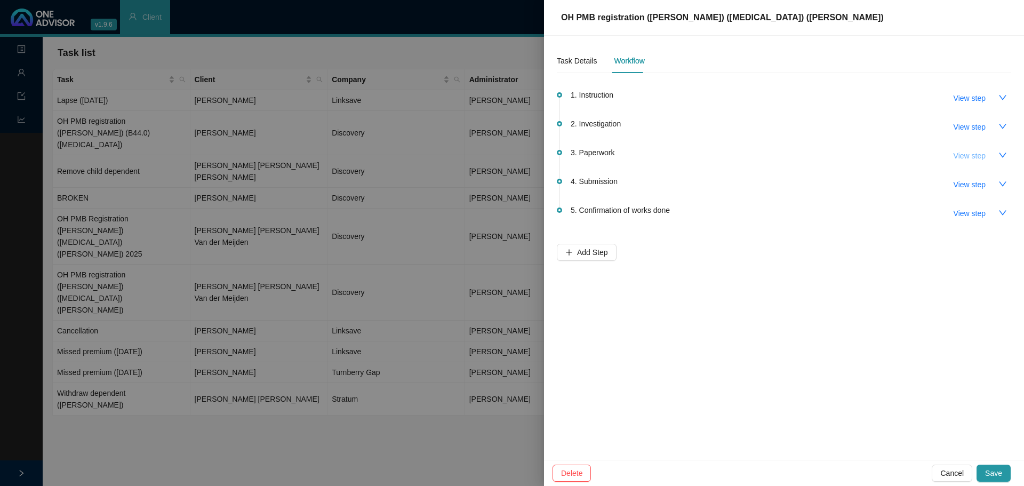
click at [682, 155] on span "View step" at bounding box center [970, 156] width 32 height 12
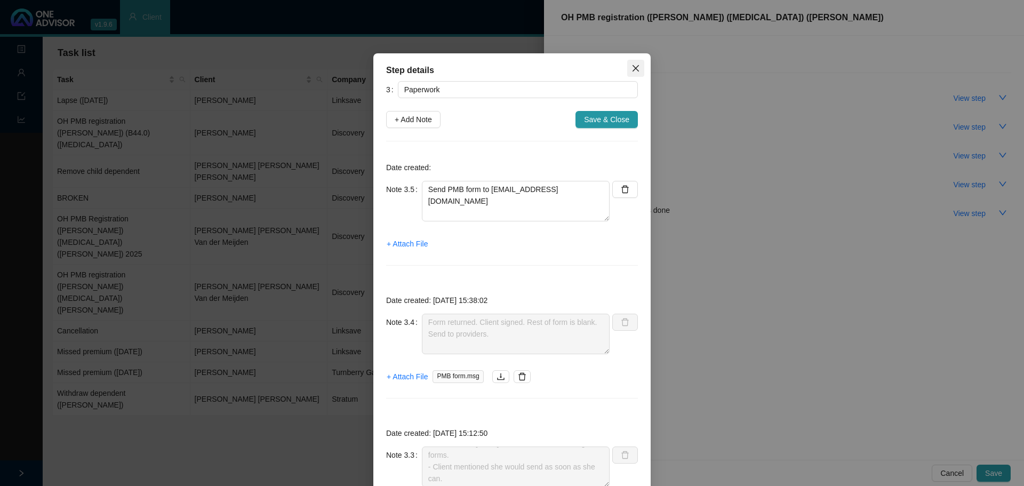
click at [632, 72] on icon "close" at bounding box center [636, 68] width 9 height 9
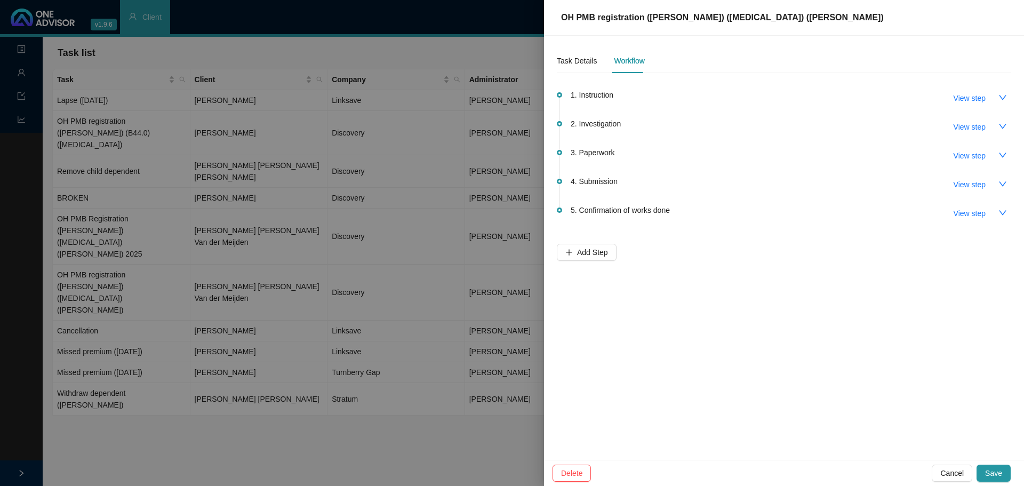
click at [97, 203] on div at bounding box center [512, 243] width 1024 height 486
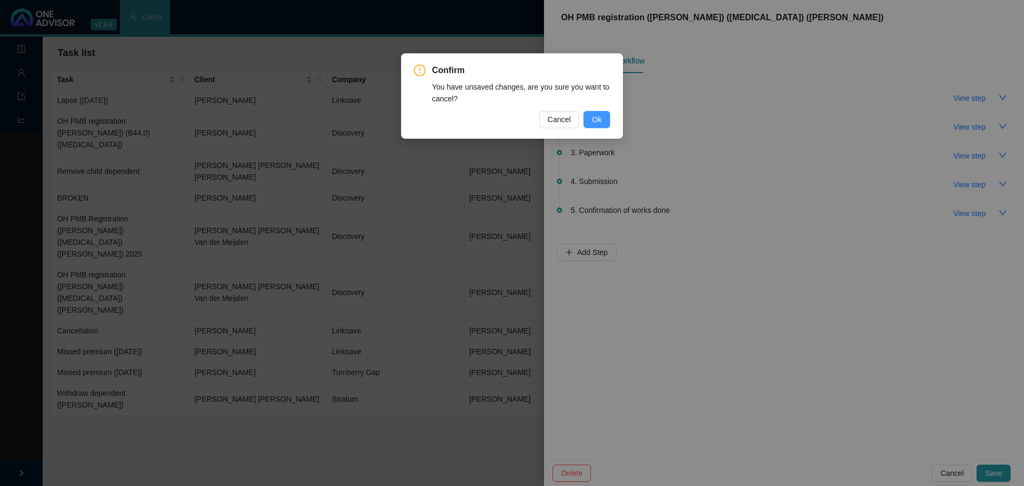
click at [594, 119] on span "Ok" at bounding box center [597, 120] width 10 height 12
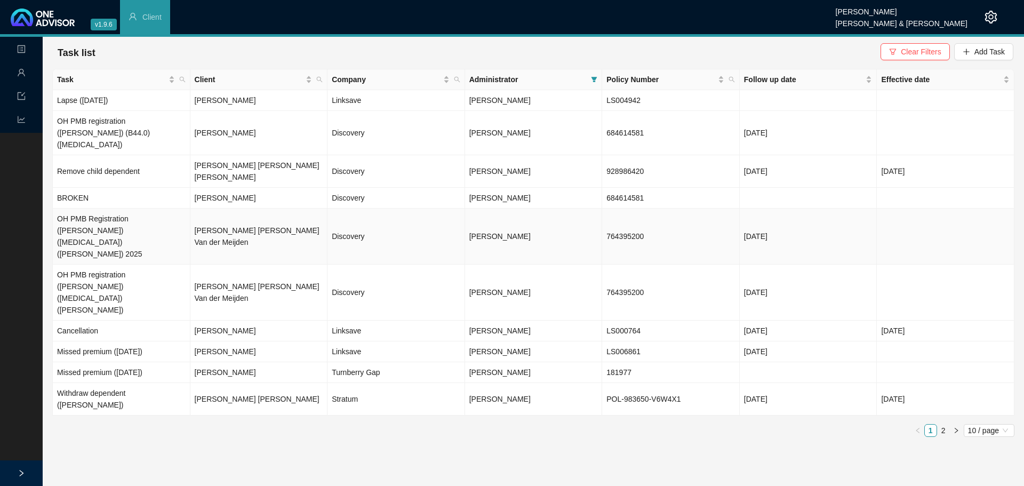
click at [103, 209] on td "OH PMB Registration (Everly) (Cerebral palsy) (Prof Scher) 2025" at bounding box center [122, 237] width 138 height 56
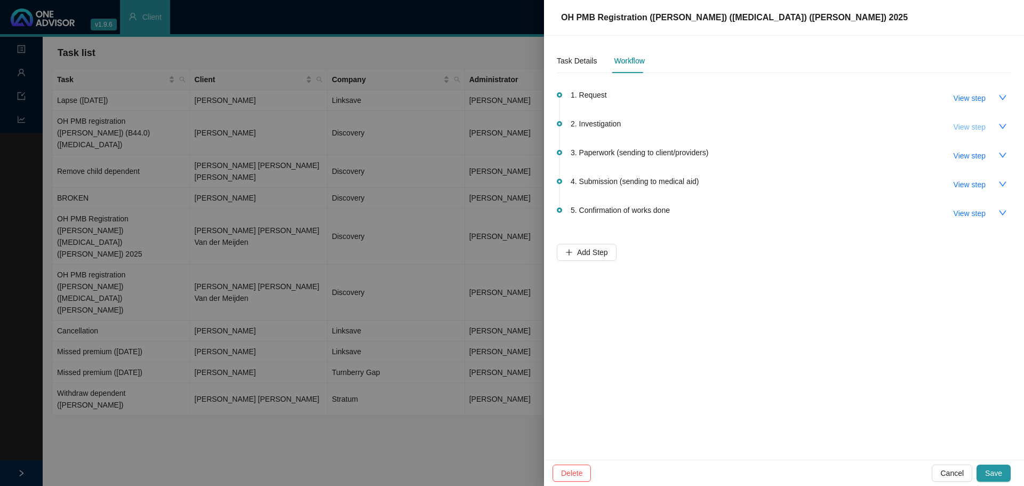
click at [682, 125] on span "View step" at bounding box center [970, 127] width 32 height 12
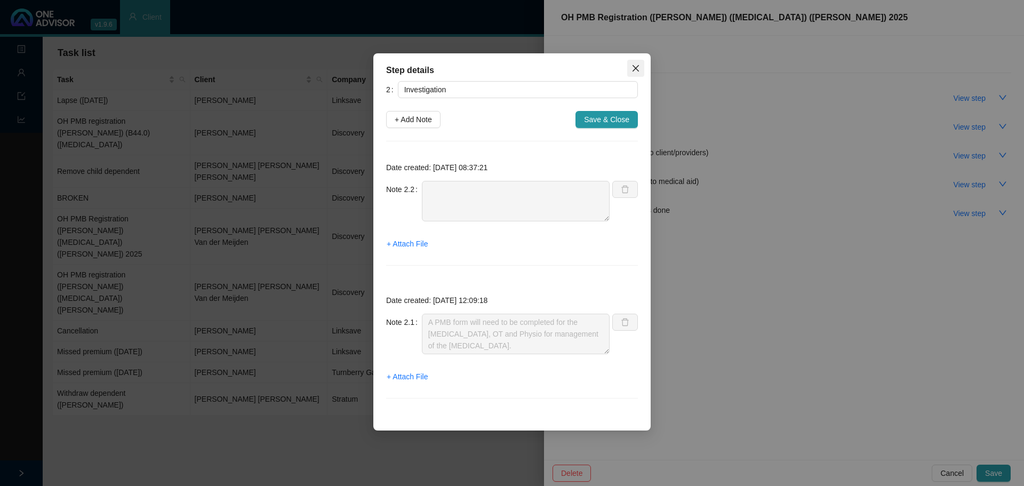
click at [636, 68] on icon "close" at bounding box center [636, 68] width 6 height 6
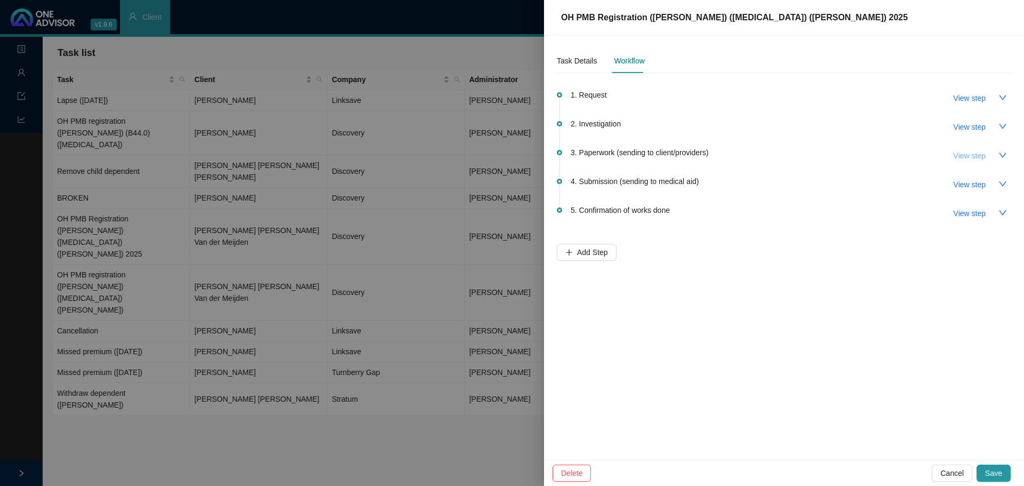
click at [682, 155] on span "View step" at bounding box center [970, 156] width 32 height 12
type input "Paperwork (sending to client/providers)"
type textarea "Called client 26.08.2025. Reminder to send through forms. Client mentioned she …"
type textarea "Follow up with client (whatsapp & phone call): - Client will send us form with …"
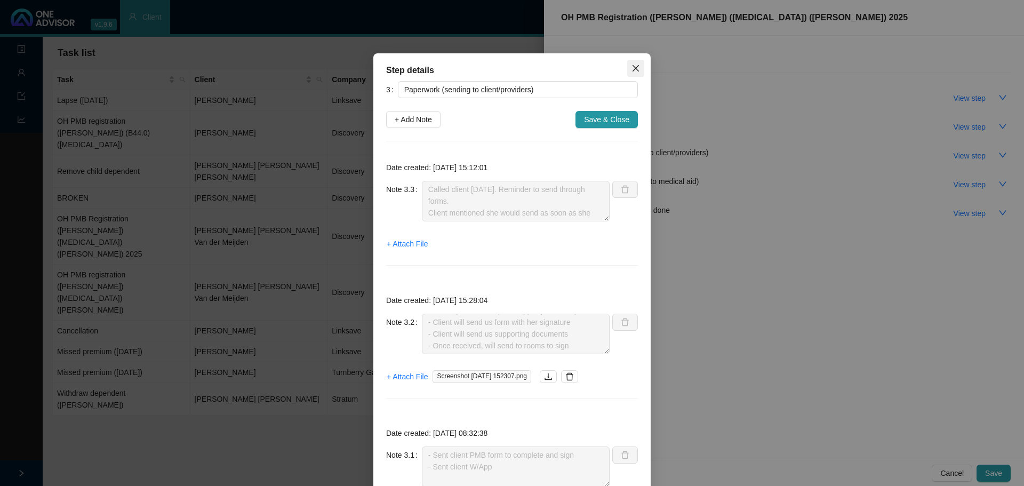
click at [633, 67] on icon "close" at bounding box center [636, 68] width 6 height 6
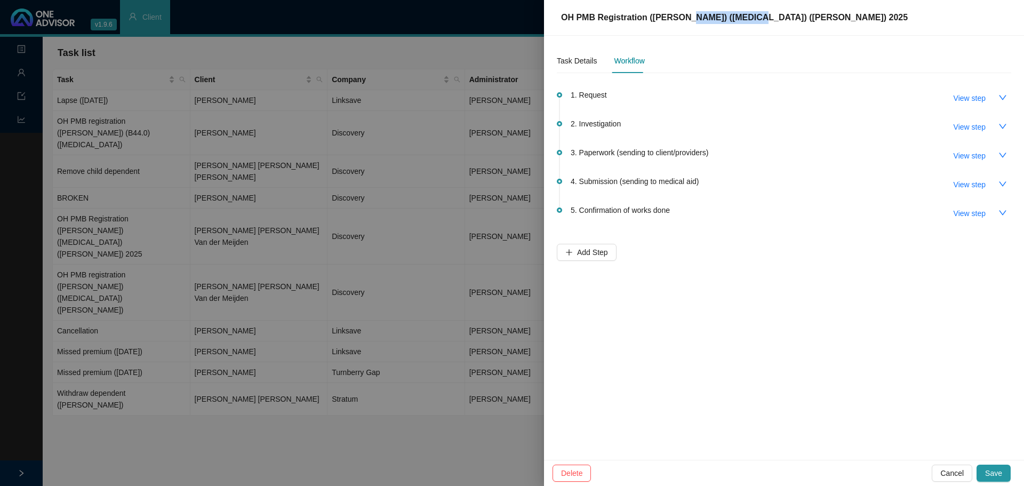
drag, startPoint x: 733, startPoint y: 18, endPoint x: 677, endPoint y: 18, distance: 56.5
click at [677, 18] on span "OH PMB Registration (Everly) (Cerebral palsy) (Prof Scher) 2025" at bounding box center [734, 17] width 347 height 9
click at [682, 22] on span "OH PMB Registration (Everly) (Cerebral palsy) (Prof Scher) 2025" at bounding box center [734, 17] width 347 height 9
drag, startPoint x: 733, startPoint y: 20, endPoint x: 679, endPoint y: 18, distance: 53.9
click at [679, 18] on span "OH PMB Registration (Everly) (Cerebral palsy) (Prof Scher) 2025" at bounding box center [734, 17] width 347 height 9
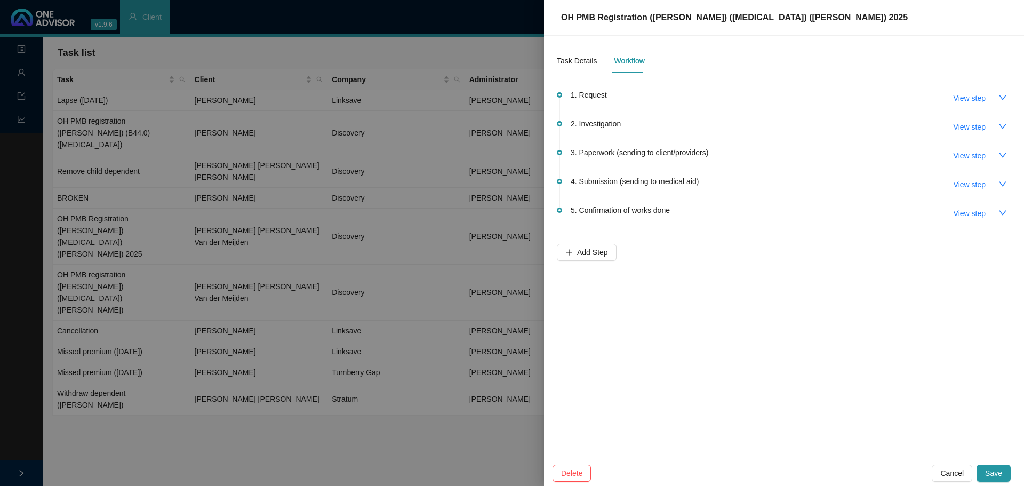
click at [228, 293] on div at bounding box center [512, 243] width 1024 height 486
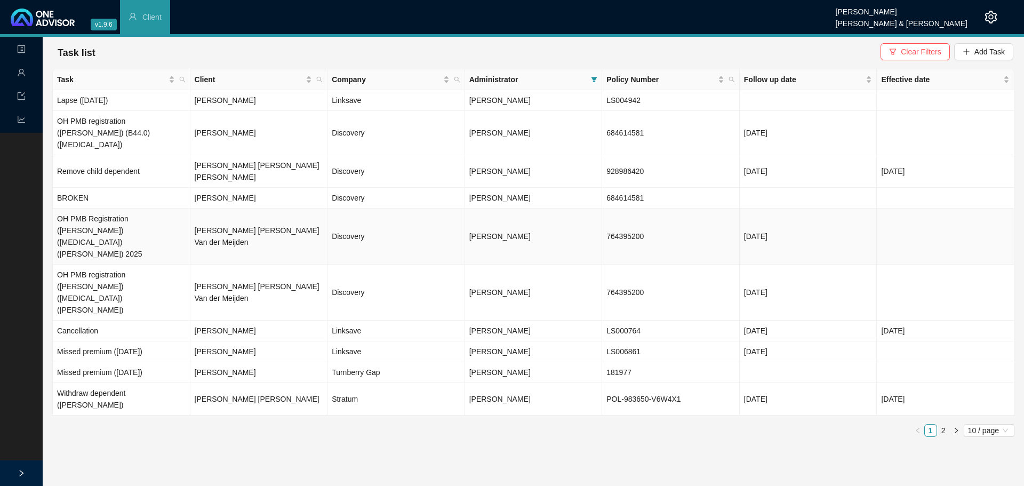
click at [150, 209] on td "OH PMB Registration (Everly) (Cerebral palsy) (Prof Scher) 2025" at bounding box center [122, 237] width 138 height 56
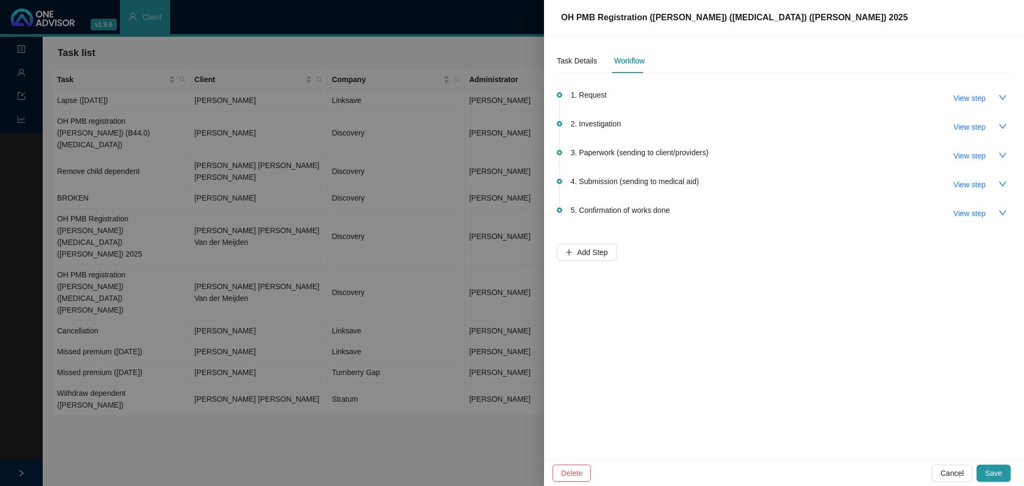
click at [122, 234] on div at bounding box center [512, 243] width 1024 height 486
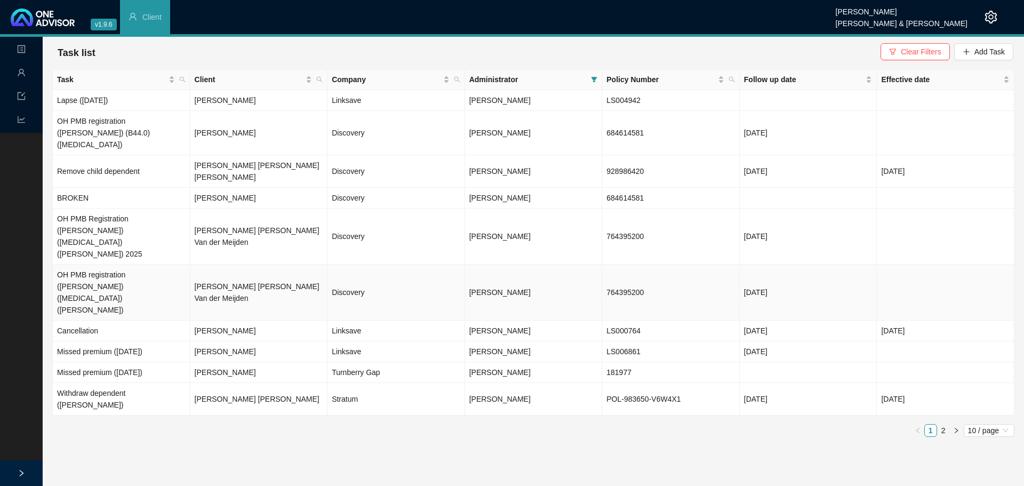
click at [121, 265] on td "OH PMB registration (Everly) (Cerebral palsy) (Shelley Broughton)" at bounding box center [122, 293] width 138 height 56
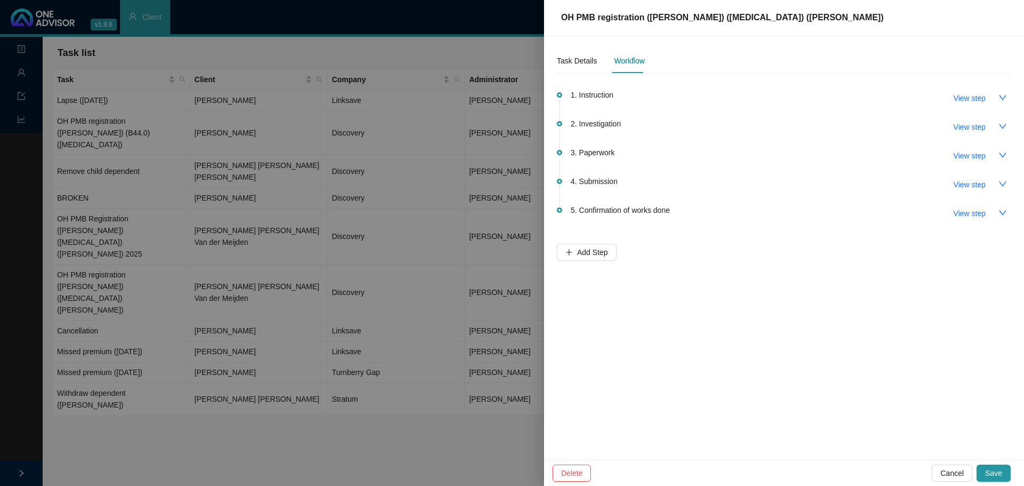
click at [119, 205] on div at bounding box center [512, 243] width 1024 height 486
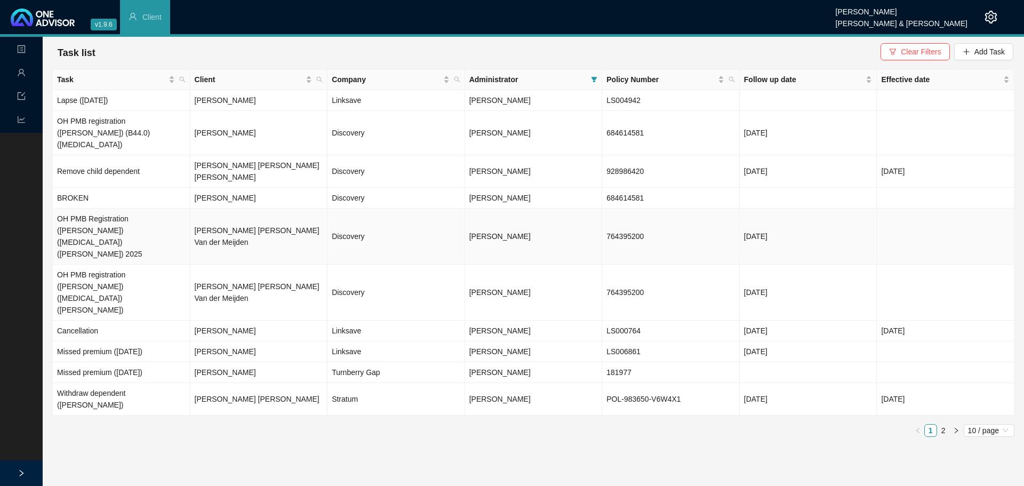
click at [119, 209] on td "OH PMB Registration (Everly) (Cerebral palsy) (Prof Scher) 2025" at bounding box center [122, 237] width 138 height 56
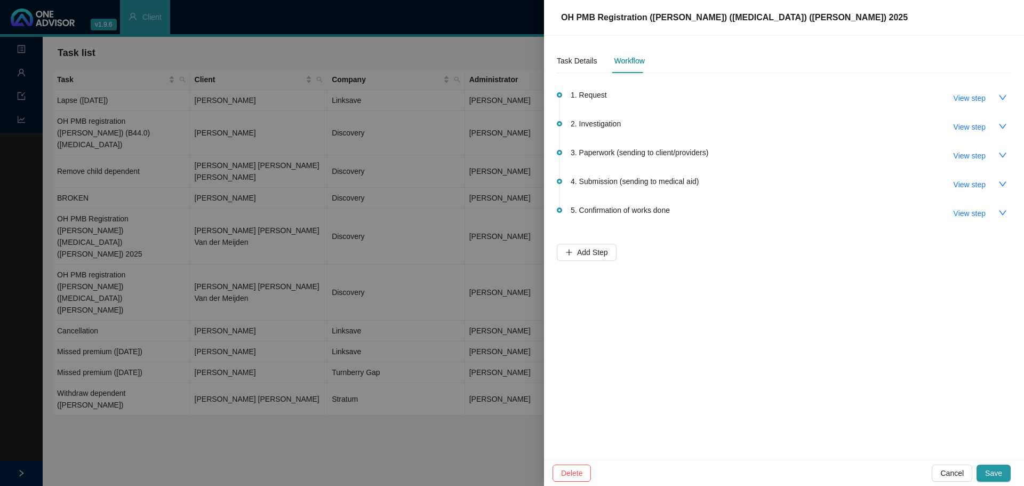
click at [117, 235] on div at bounding box center [512, 243] width 1024 height 486
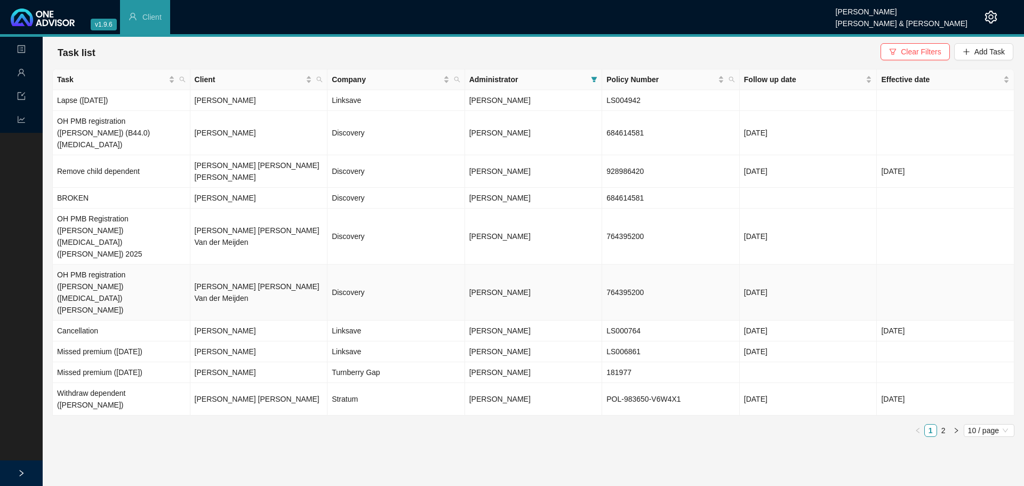
click at [117, 265] on td "OH PMB registration (Everly) (Cerebral palsy) (Shelley Broughton)" at bounding box center [122, 293] width 138 height 56
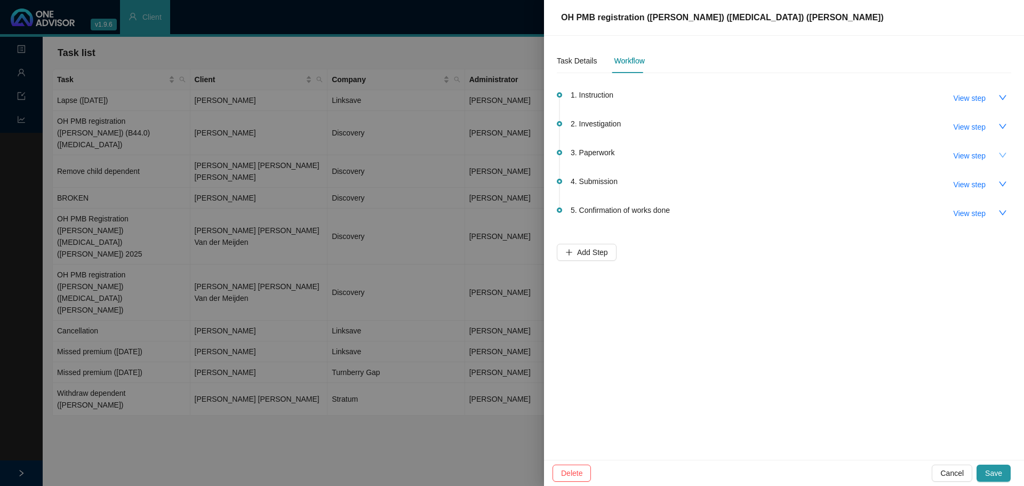
click at [682, 154] on icon "down" at bounding box center [1002, 155] width 7 height 5
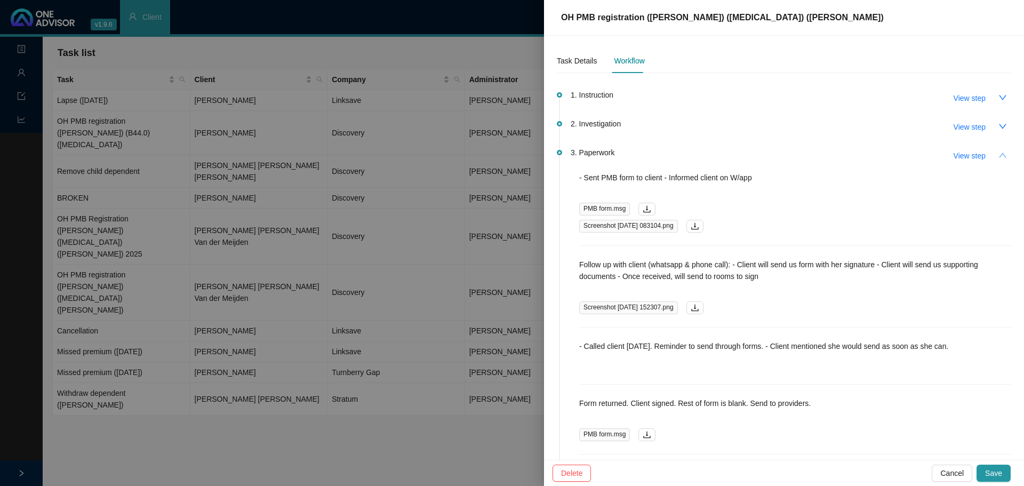
click at [682, 155] on icon "up" at bounding box center [1002, 155] width 9 height 9
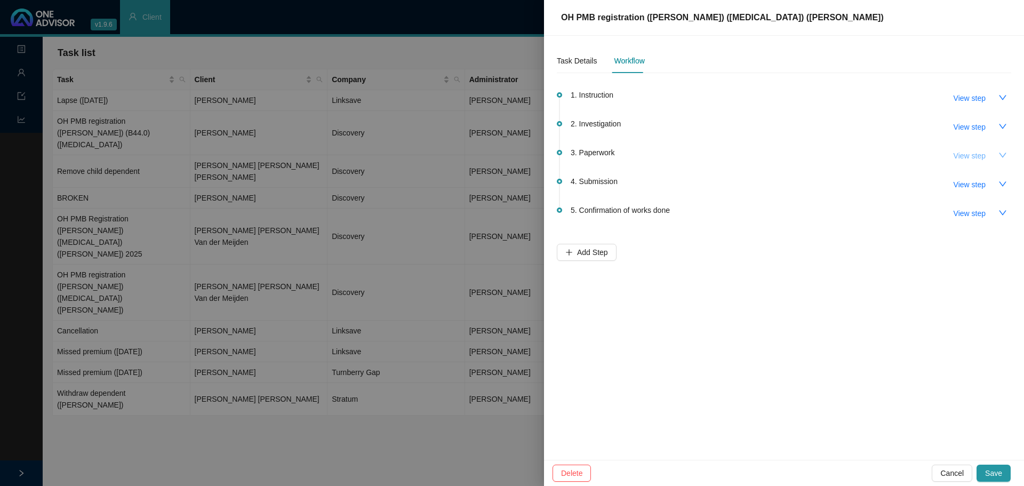
click at [682, 154] on span "View step" at bounding box center [970, 156] width 32 height 12
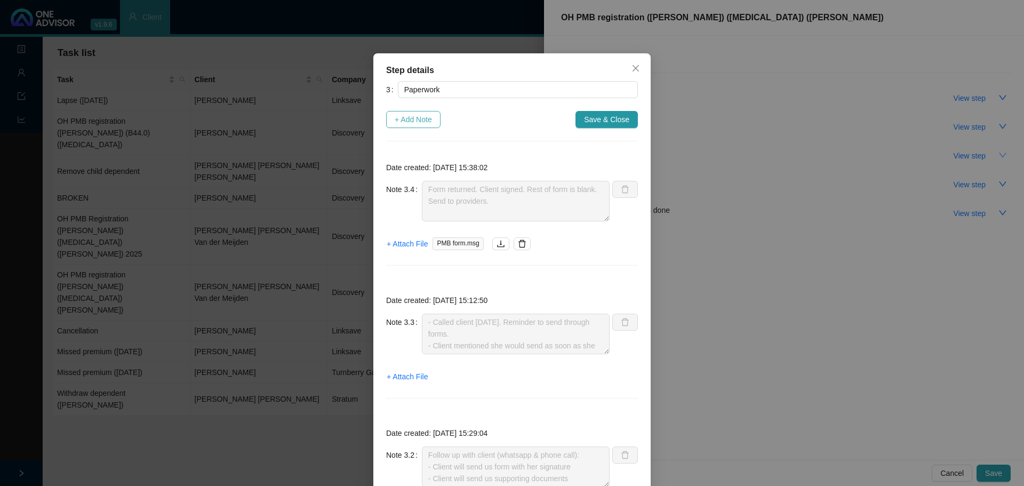
click at [409, 117] on span "+ Add Note" at bounding box center [413, 120] width 37 height 12
type textarea "Form returned. Client signed. Rest of form is blank. Send to providers."
type textarea "- Called client 26.08.2025. Reminder to send through forms. - Client mentioned …"
type textarea "Follow up with client (whatsapp & phone call): - Client will send us form with …"
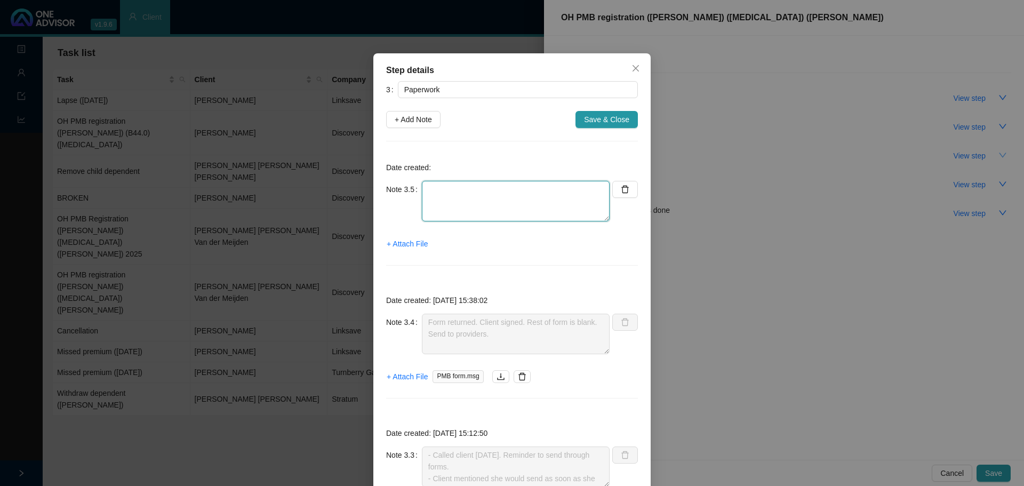
click at [444, 195] on textarea at bounding box center [516, 201] width 188 height 41
type textarea "s"
paste textarea "reception@broughtonjonck.co.za"
type textarea "Sent to provider / copied client into email reception@broughtonjonck.co.za"
click at [411, 246] on span "+ Attach File" at bounding box center [407, 244] width 41 height 12
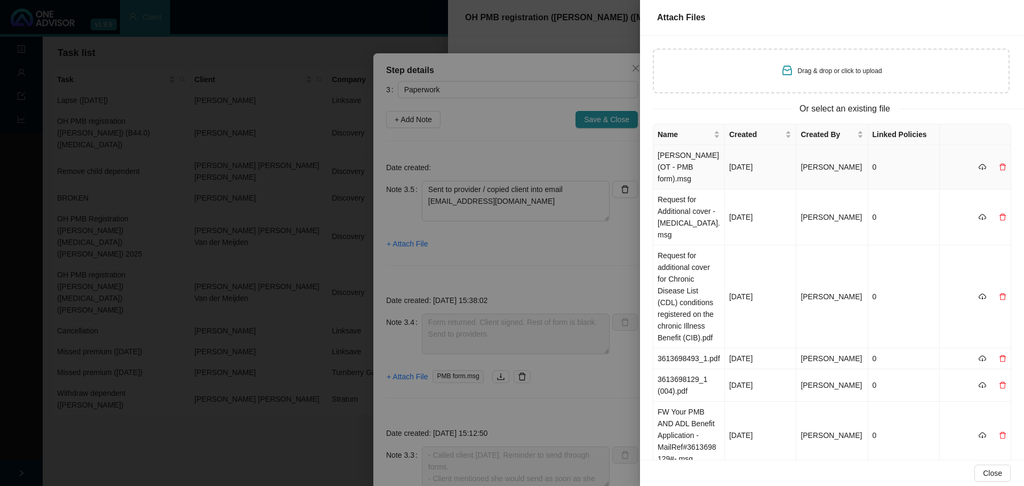
click at [682, 162] on td "Everly-Grace (OT - PMB form).msg" at bounding box center [688, 167] width 71 height 44
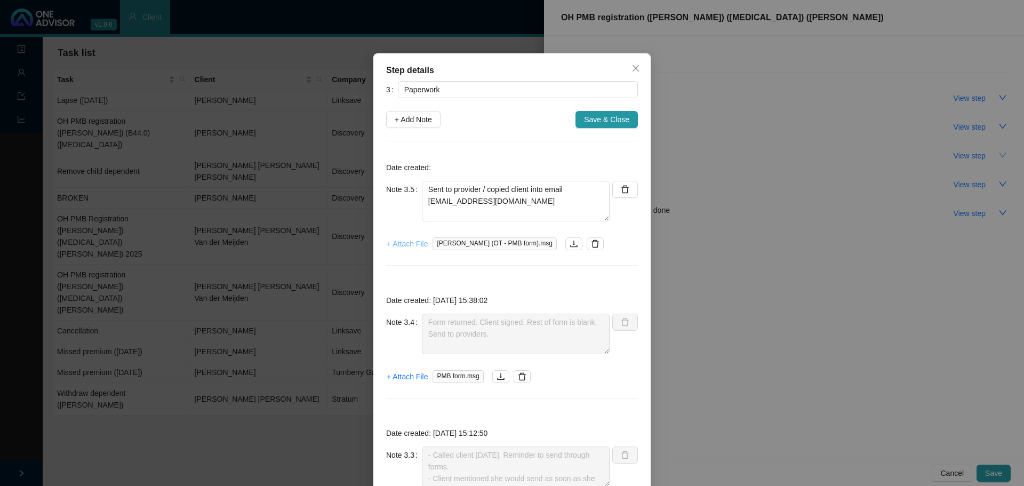
click at [410, 241] on span "+ Attach File" at bounding box center [407, 244] width 41 height 12
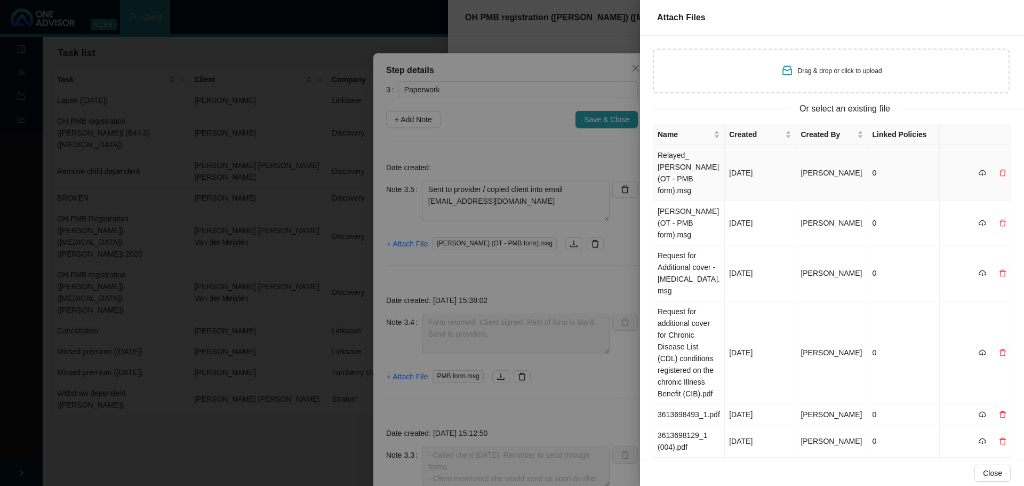
click at [682, 162] on td "Relayed_ Everly-Grace (OT - PMB form).msg" at bounding box center [688, 173] width 71 height 56
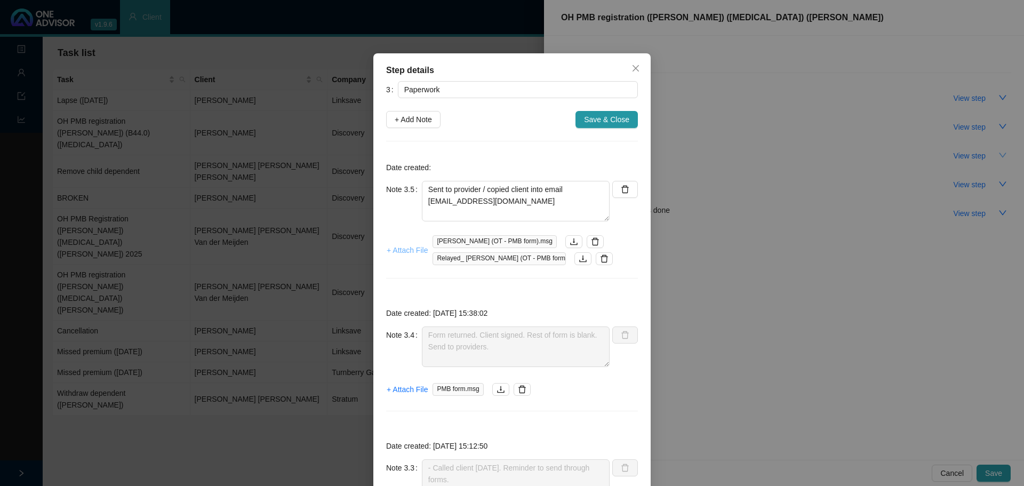
click at [412, 250] on span "+ Attach File" at bounding box center [407, 250] width 41 height 12
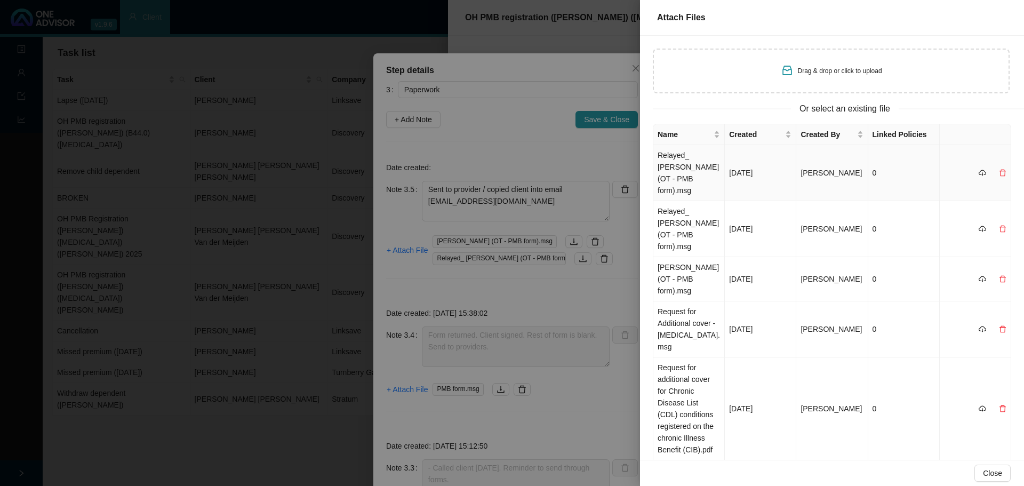
click at [681, 161] on td "Relayed_ Everly-Grace (OT - PMB form).msg" at bounding box center [688, 173] width 71 height 56
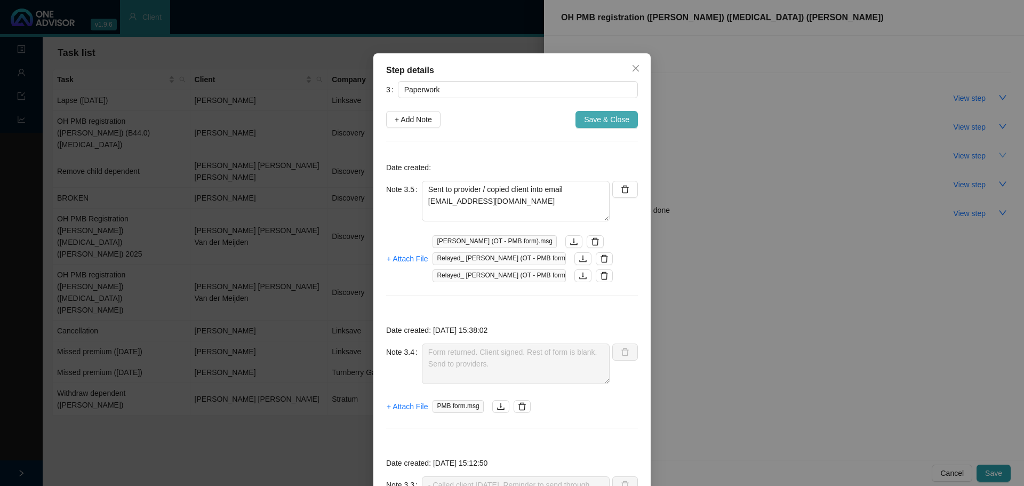
click at [595, 122] on span "Save & Close" at bounding box center [606, 120] width 45 height 12
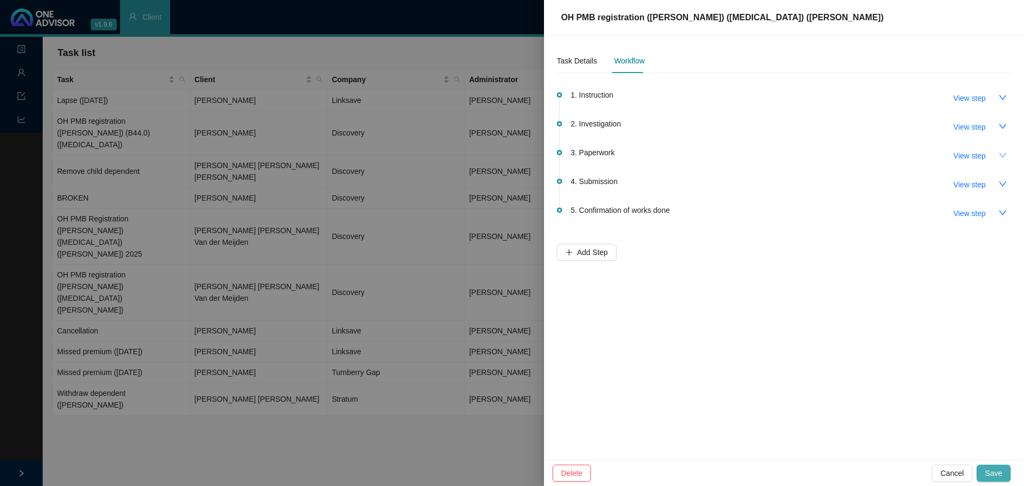
click at [682, 293] on span "Save" at bounding box center [993, 473] width 17 height 12
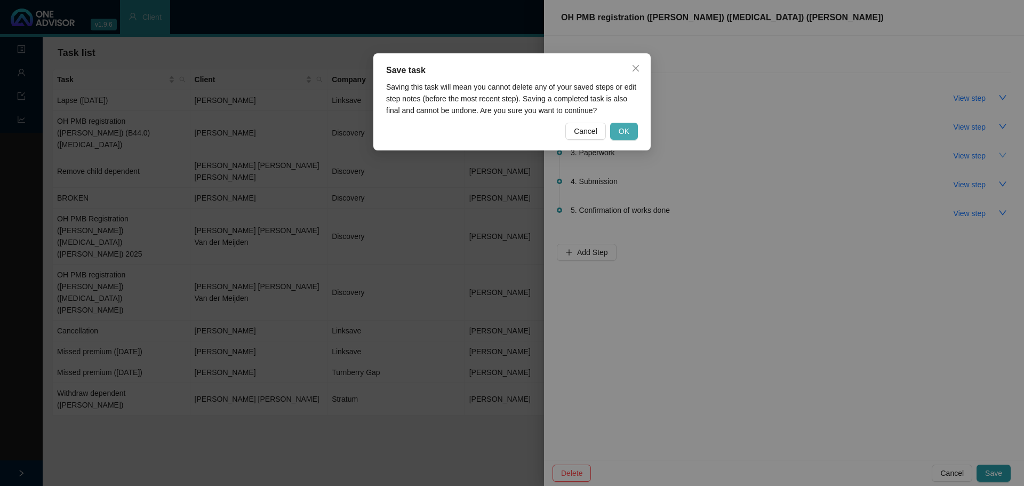
click at [622, 132] on span "OK" at bounding box center [624, 131] width 11 height 12
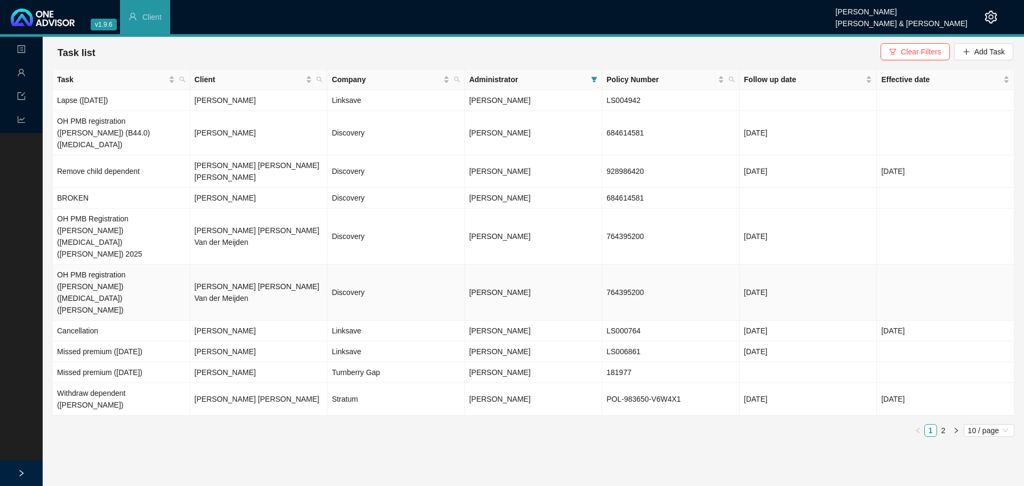
click at [614, 265] on td "764395200" at bounding box center [671, 293] width 138 height 56
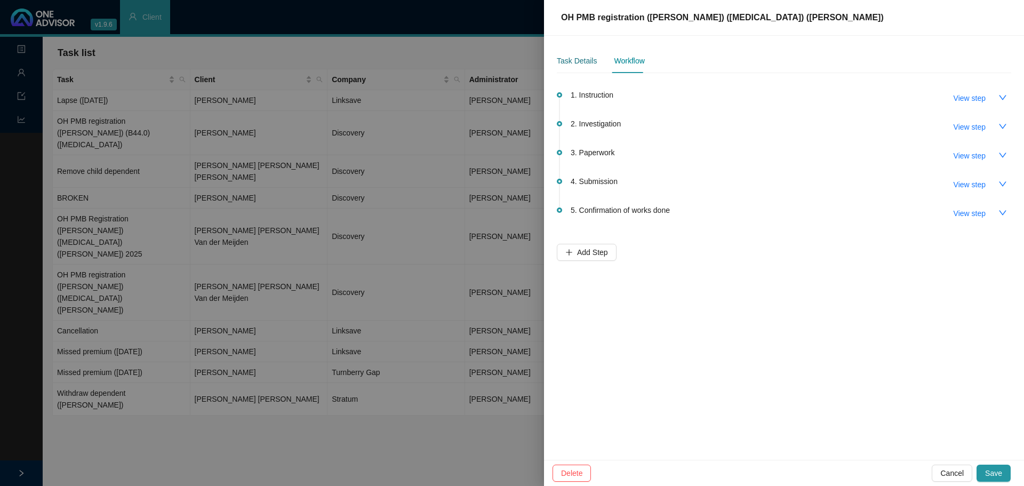
click at [572, 62] on div "Task Details" at bounding box center [577, 61] width 40 height 12
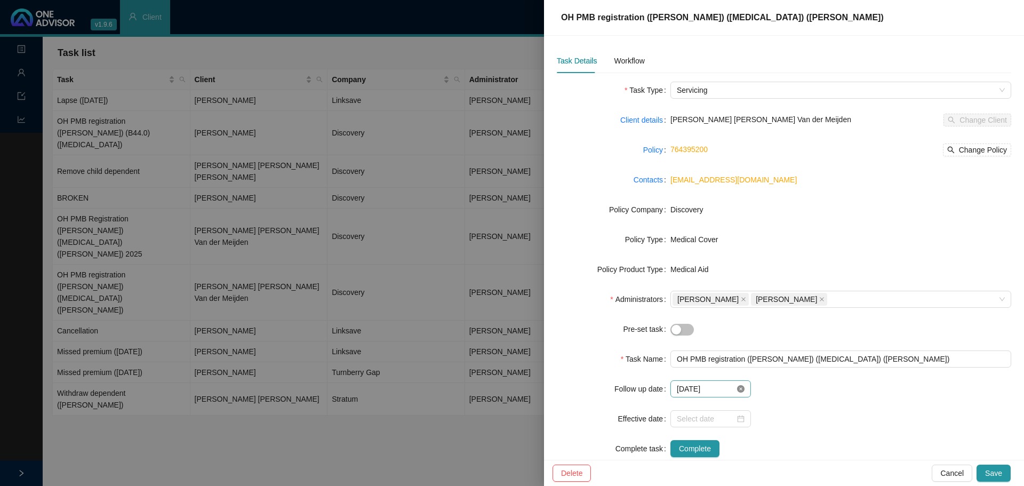
click at [682, 293] on icon "close-circle" at bounding box center [740, 388] width 7 height 7
click at [682, 293] on div at bounding box center [711, 389] width 68 height 12
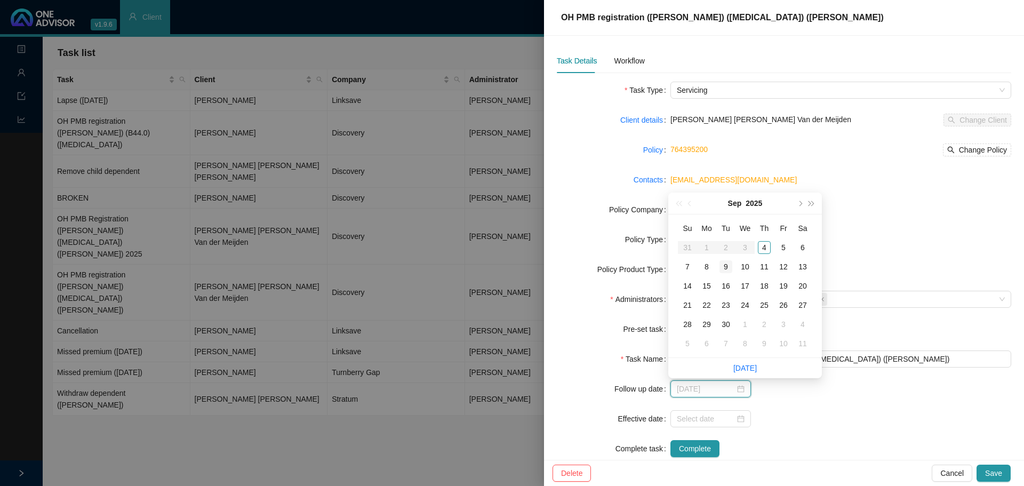
type input "[DATE]"
click at [682, 265] on div "9" at bounding box center [726, 266] width 13 height 13
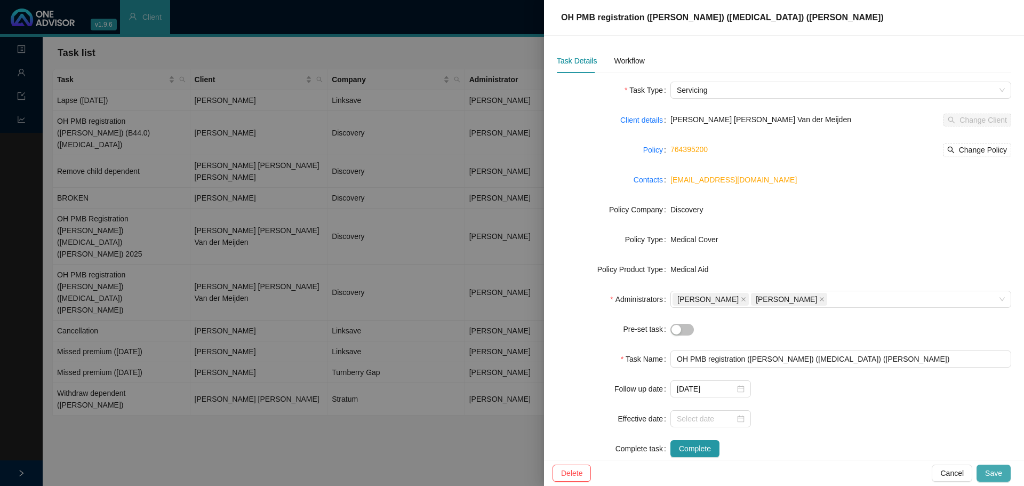
click at [682, 293] on span "Save" at bounding box center [993, 473] width 17 height 12
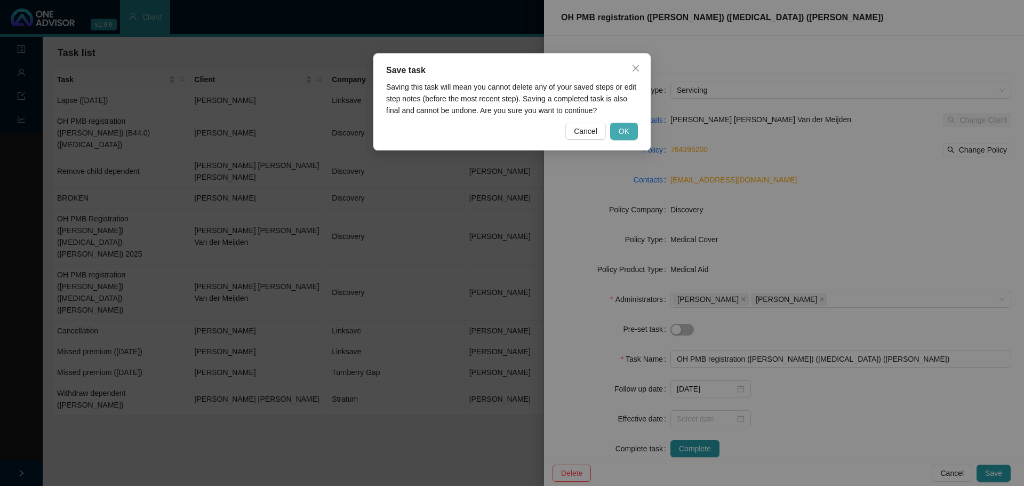
click at [619, 130] on button "OK" at bounding box center [624, 131] width 28 height 17
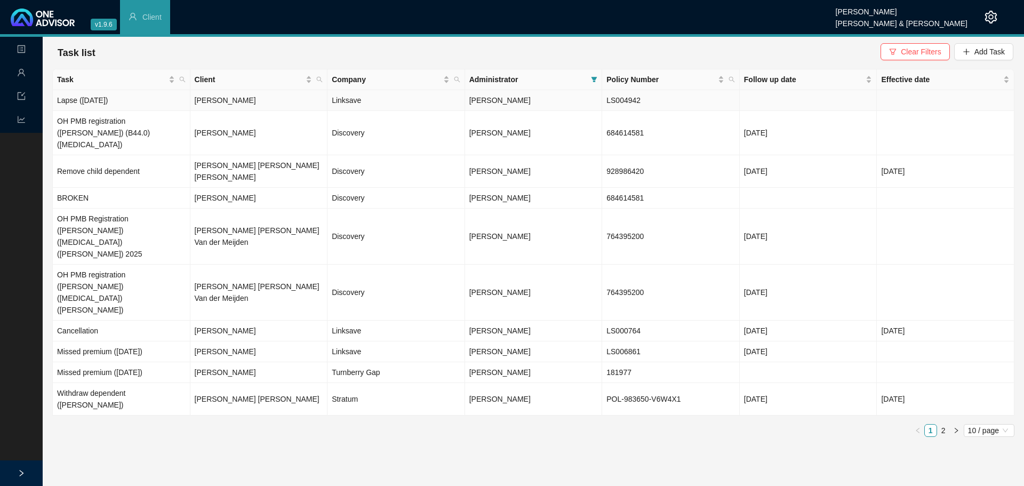
click at [131, 99] on td "Lapse ([DATE])" at bounding box center [122, 100] width 138 height 21
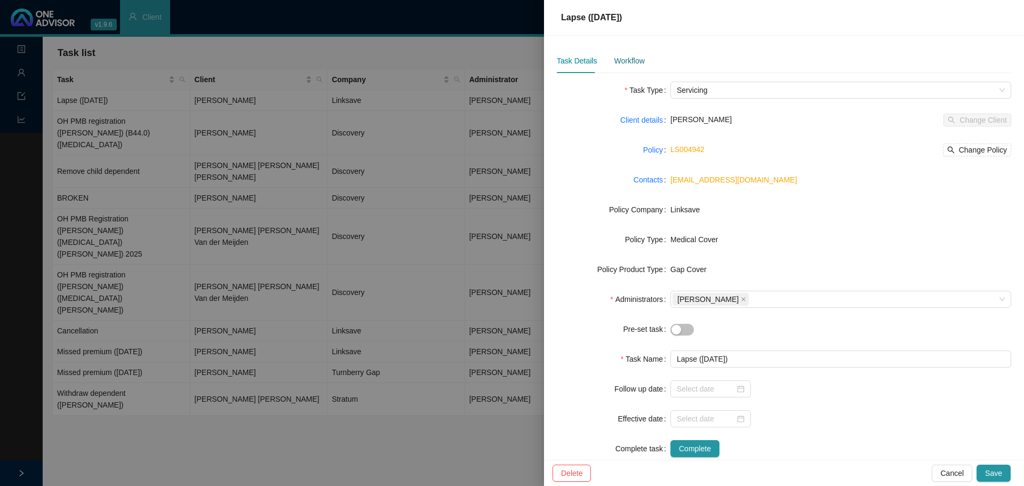
click at [618, 58] on div "Workflow" at bounding box center [629, 61] width 30 height 12
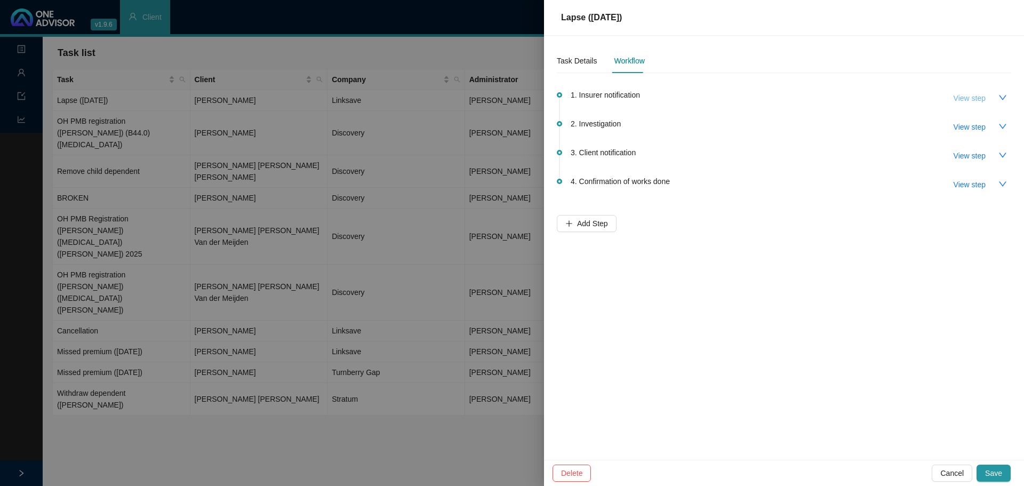
click at [682, 97] on span "View step" at bounding box center [970, 98] width 32 height 12
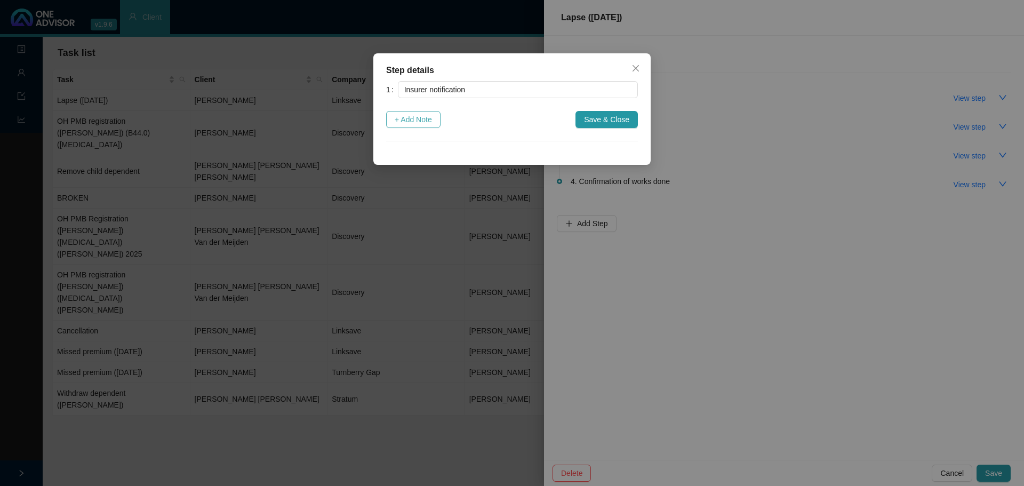
click at [416, 118] on span "+ Add Note" at bounding box center [413, 120] width 37 height 12
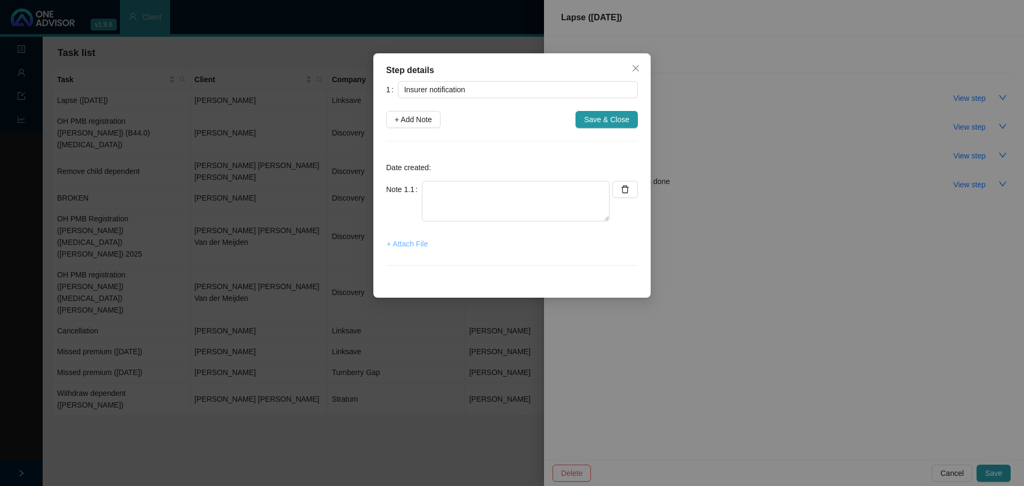
click at [402, 244] on span "+ Attach File" at bounding box center [407, 244] width 41 height 12
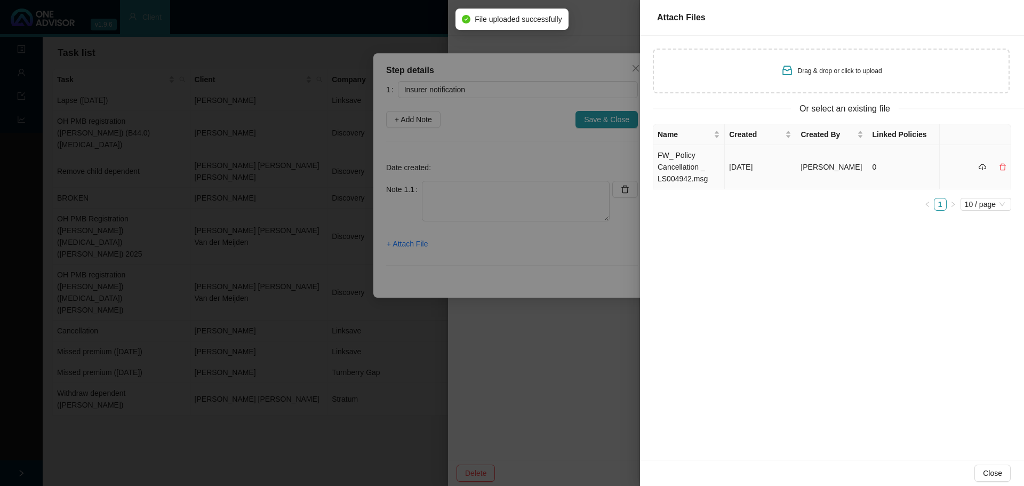
click at [682, 172] on td "FW_ Policy Cancellation _ LS004942.msg" at bounding box center [688, 167] width 71 height 44
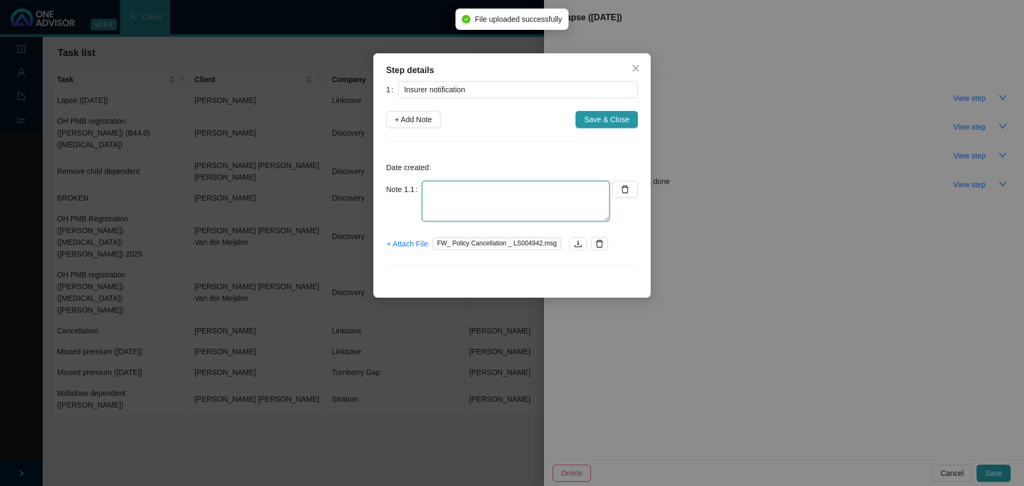
click at [448, 195] on textarea at bounding box center [516, 201] width 188 height 41
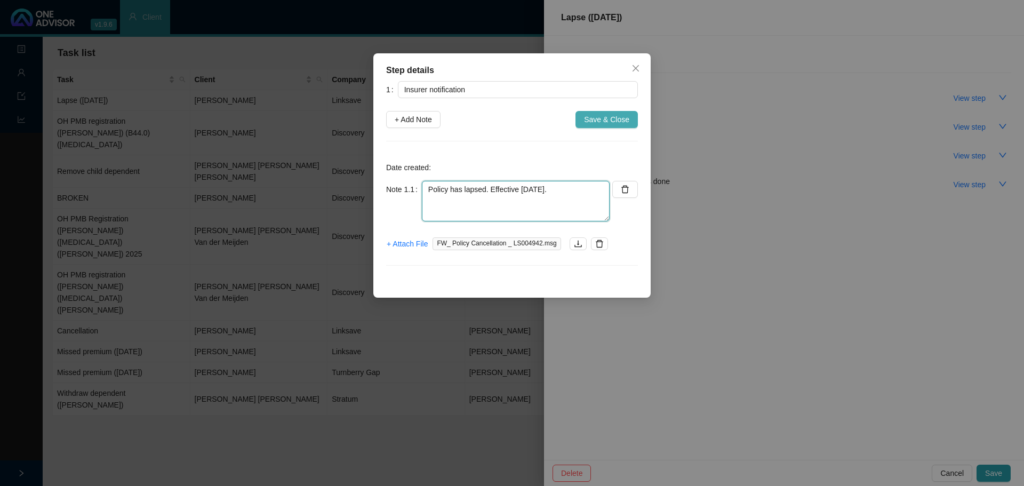
type textarea "Policy has lapsed. Effective 01.07.2025."
click at [603, 121] on span "Save & Close" at bounding box center [606, 120] width 45 height 12
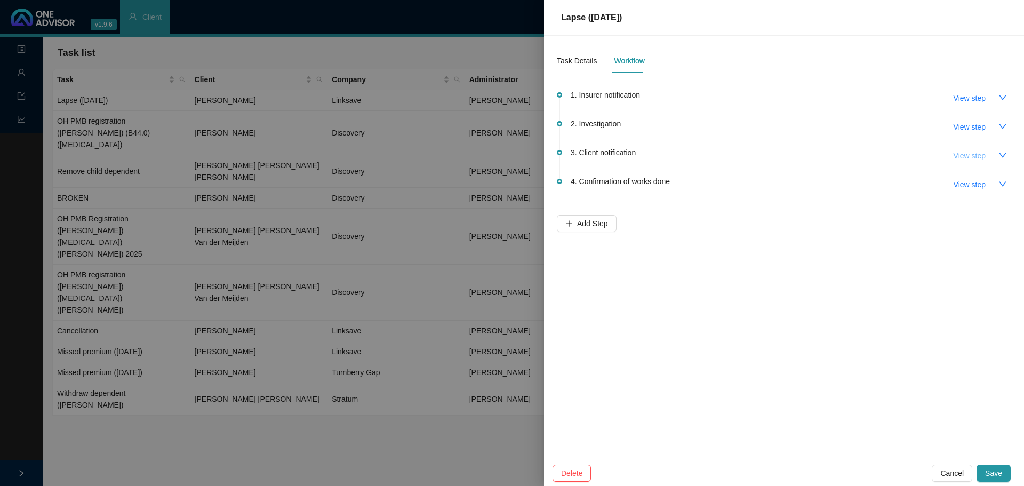
click at [682, 156] on span "View step" at bounding box center [970, 156] width 32 height 12
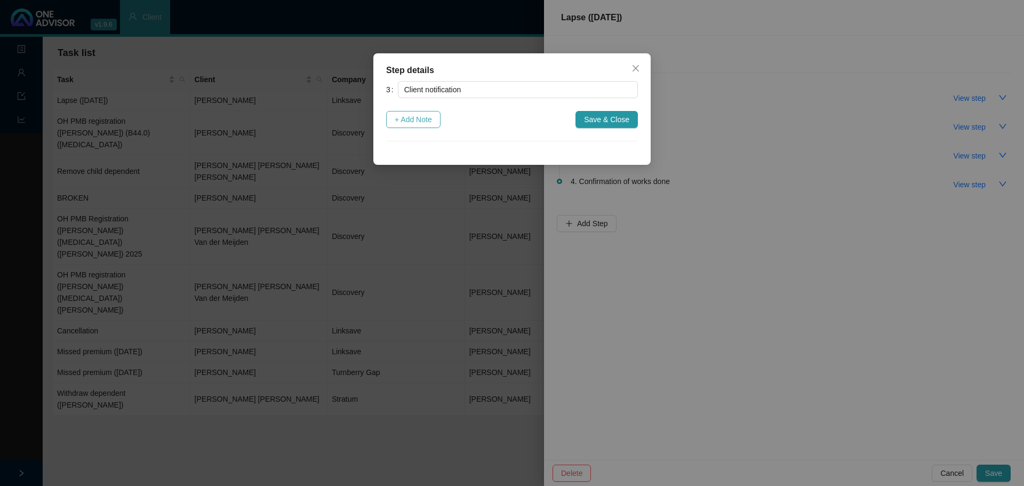
click at [406, 121] on span "+ Add Note" at bounding box center [413, 120] width 37 height 12
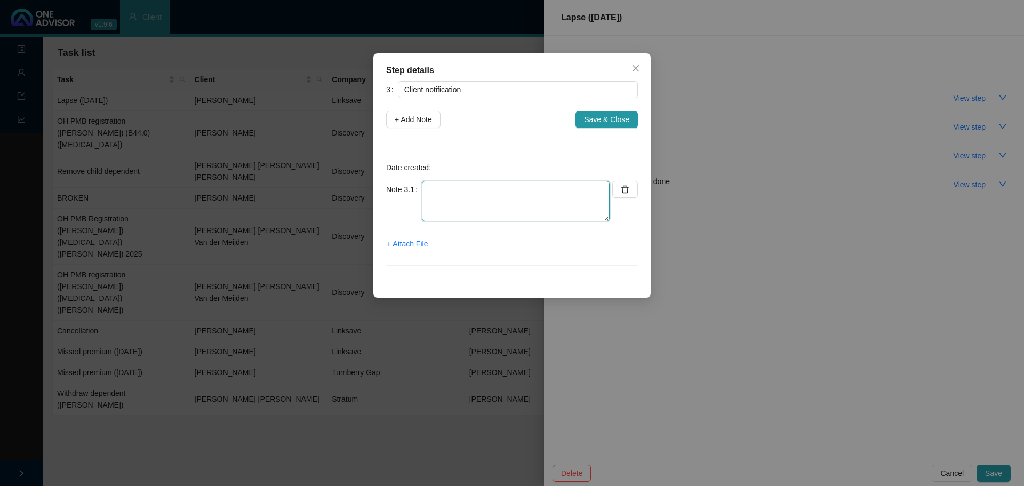
click at [451, 181] on textarea at bounding box center [516, 201] width 188 height 41
type textarea "Informed client - policy has lapsed."
click at [420, 240] on span "+ Attach File" at bounding box center [407, 244] width 41 height 12
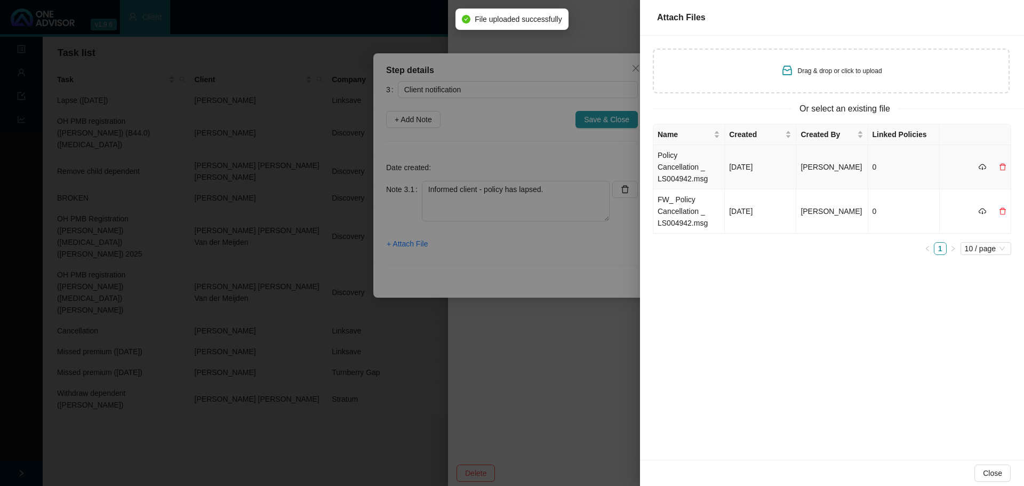
click at [677, 166] on td "Policy Cancellation _ LS004942.msg" at bounding box center [688, 167] width 71 height 44
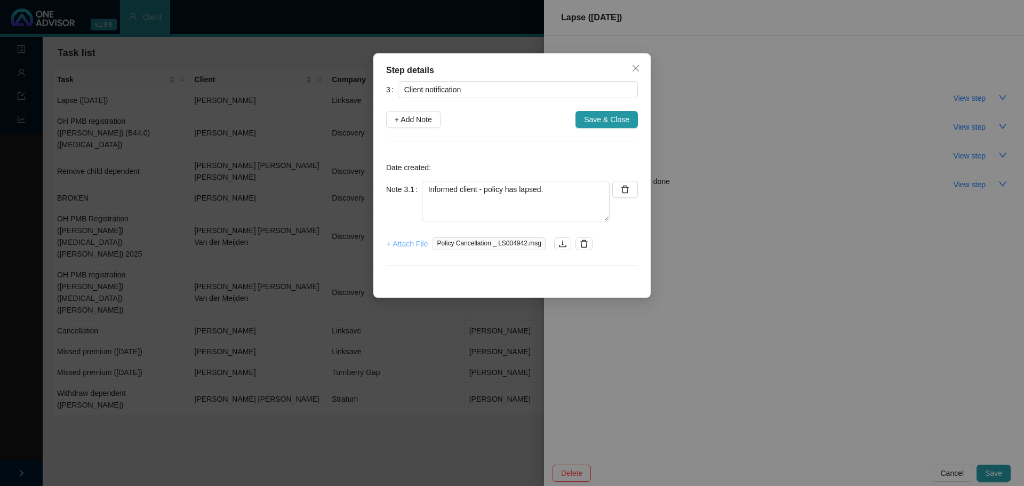
click at [408, 239] on span "+ Attach File" at bounding box center [407, 244] width 41 height 12
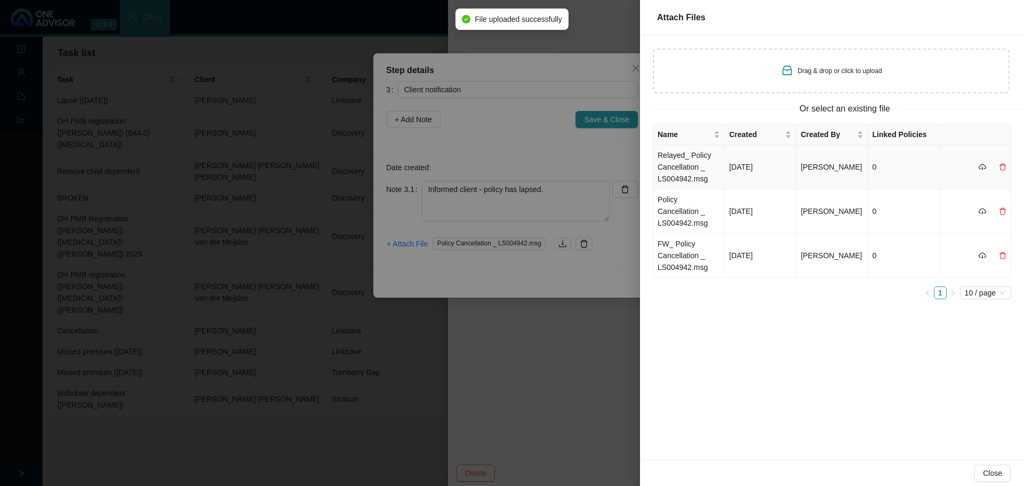
click at [682, 159] on td "Relayed_ Policy Cancellation _ LS004942.msg" at bounding box center [688, 167] width 71 height 44
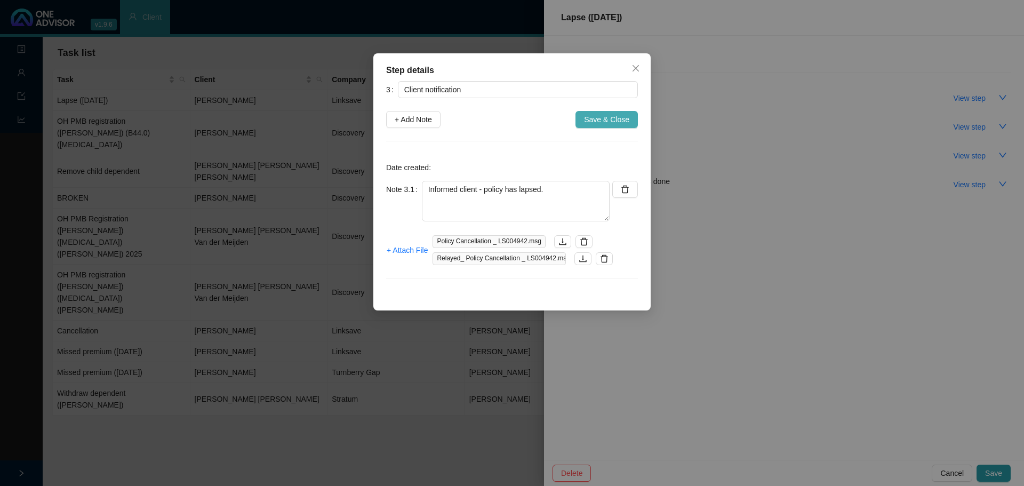
click at [611, 118] on span "Save & Close" at bounding box center [606, 120] width 45 height 12
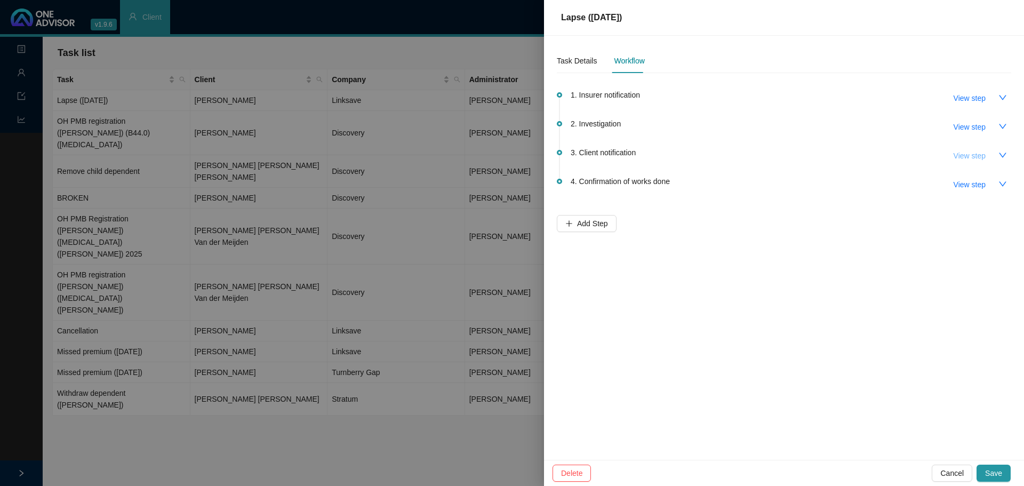
click at [682, 155] on span "View step" at bounding box center [970, 156] width 32 height 12
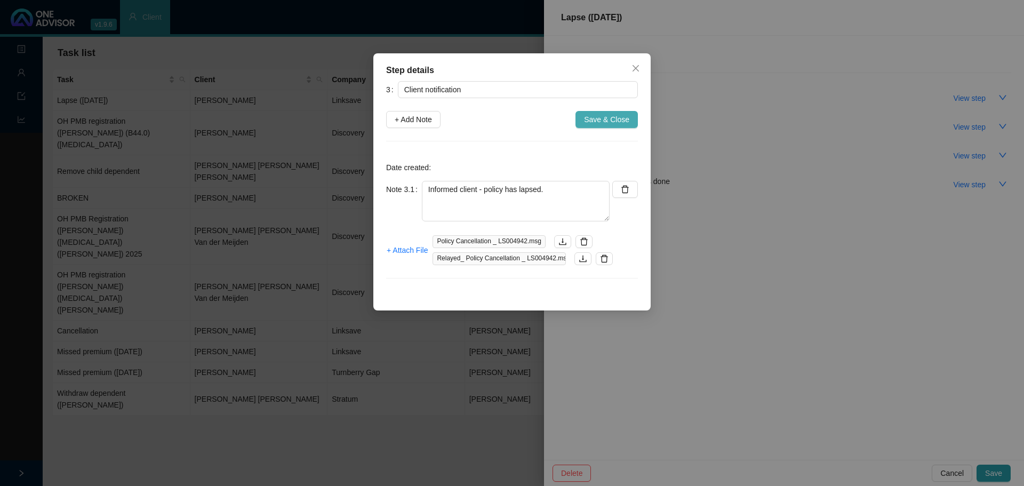
click at [608, 121] on span "Save & Close" at bounding box center [606, 120] width 45 height 12
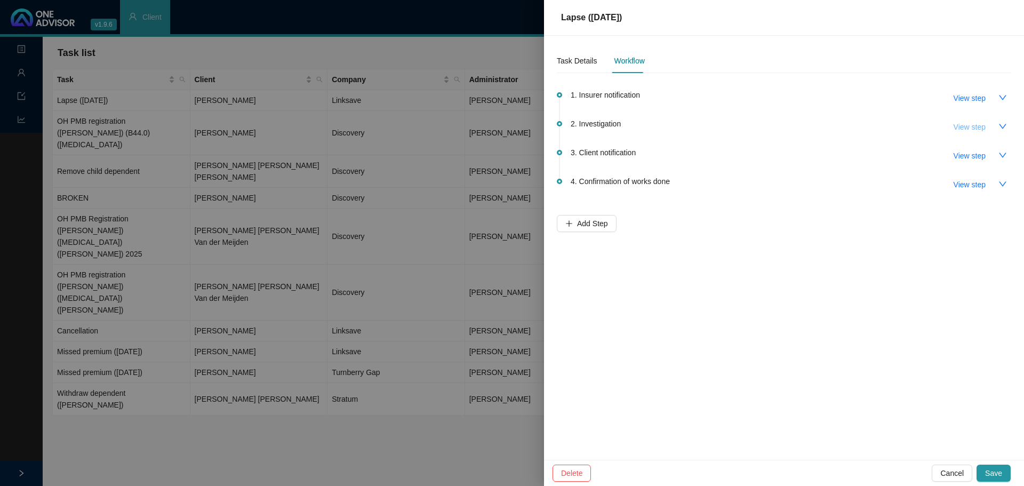
click at [682, 130] on span "View step" at bounding box center [970, 127] width 32 height 12
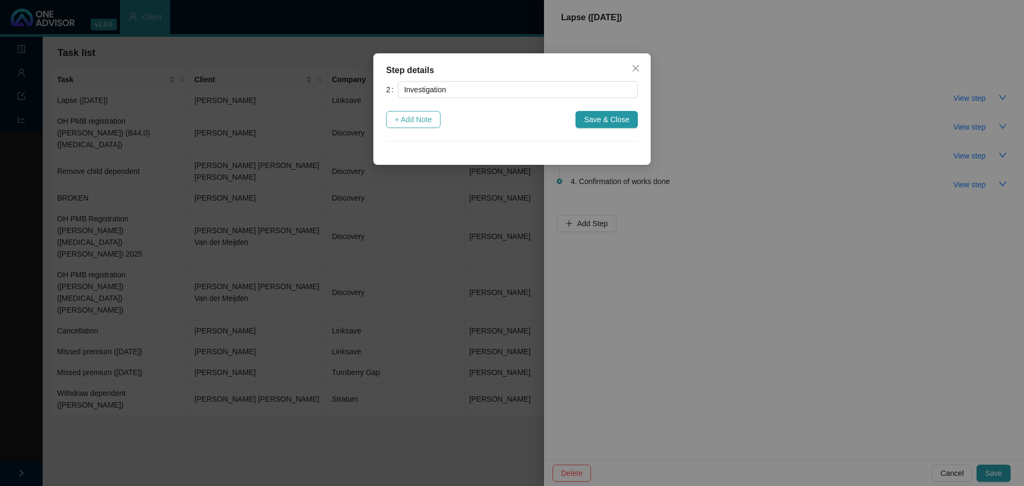
click at [409, 122] on span "+ Add Note" at bounding box center [413, 120] width 37 height 12
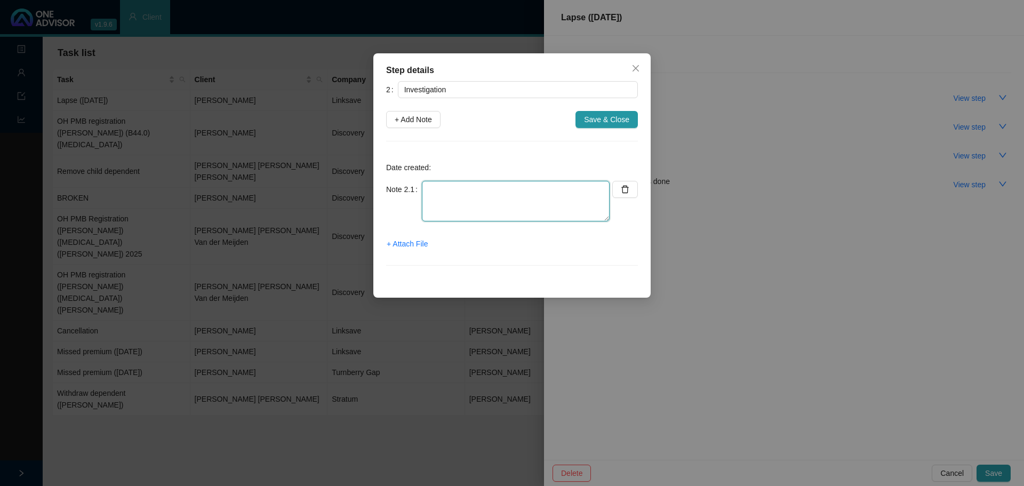
click at [446, 201] on textarea at bounding box center [516, 201] width 188 height 41
type textarea "Member has many outstanding premiums. He does not have an active medical aid ei…"
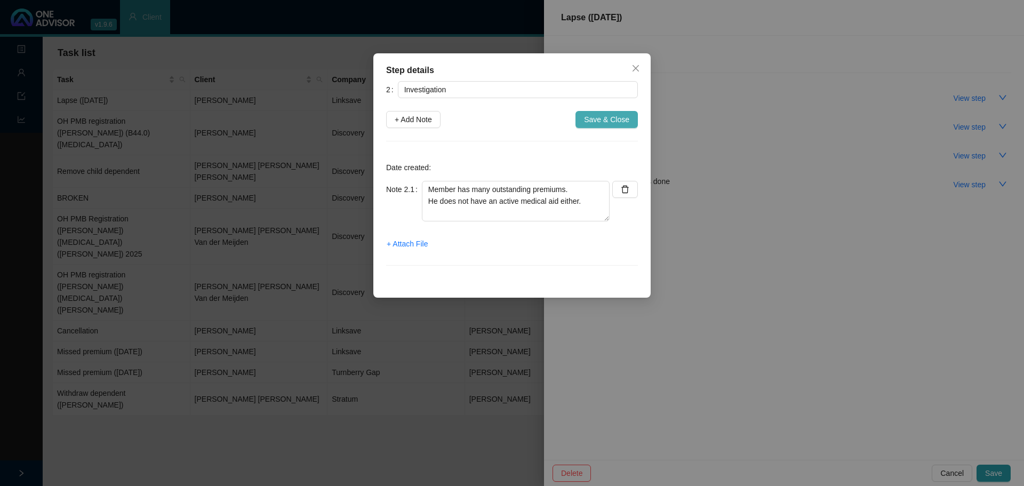
click at [595, 119] on span "Save & Close" at bounding box center [606, 120] width 45 height 12
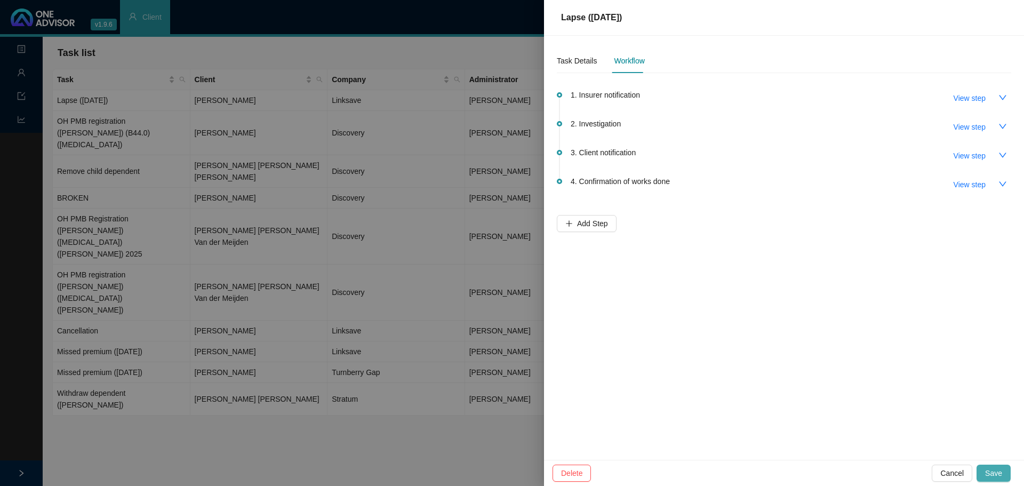
click at [682, 293] on span "Save" at bounding box center [993, 473] width 17 height 12
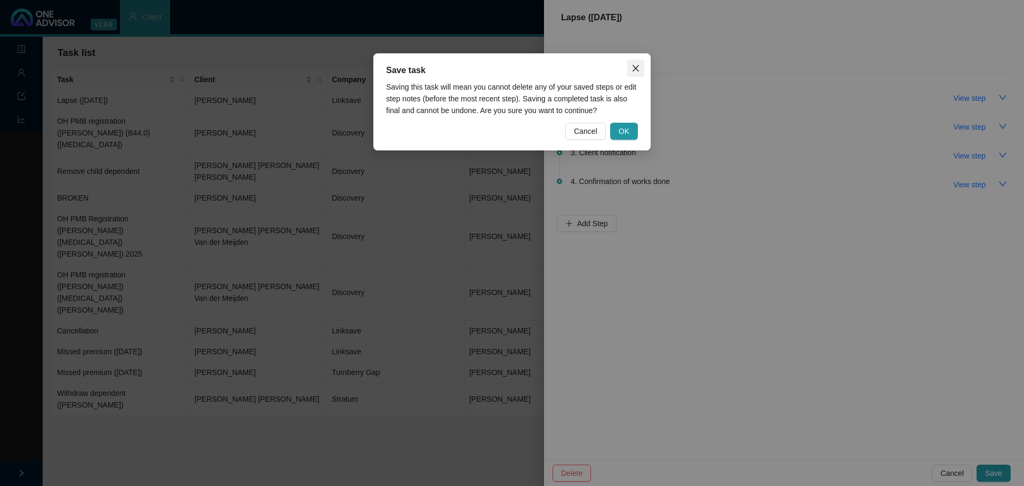
click at [634, 66] on icon "close" at bounding box center [636, 68] width 9 height 9
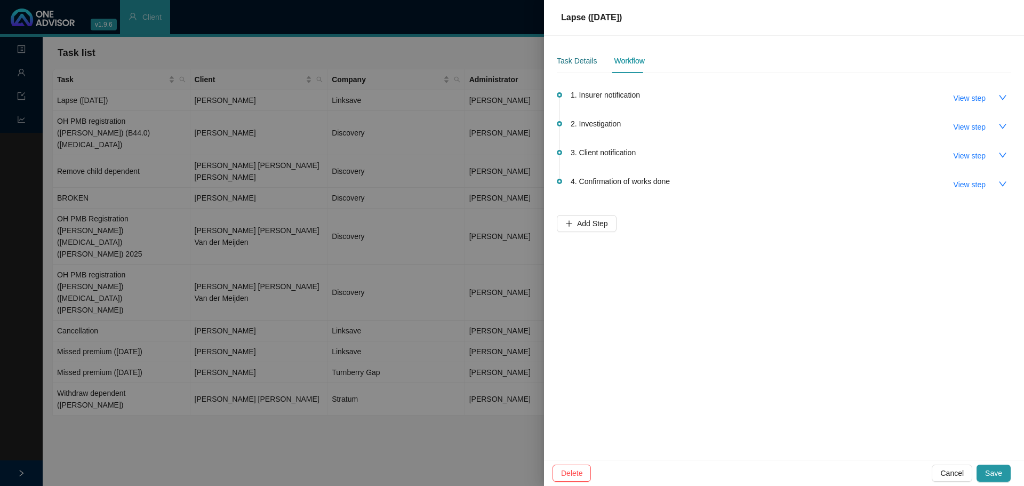
click at [576, 60] on div "Task Details" at bounding box center [577, 61] width 40 height 12
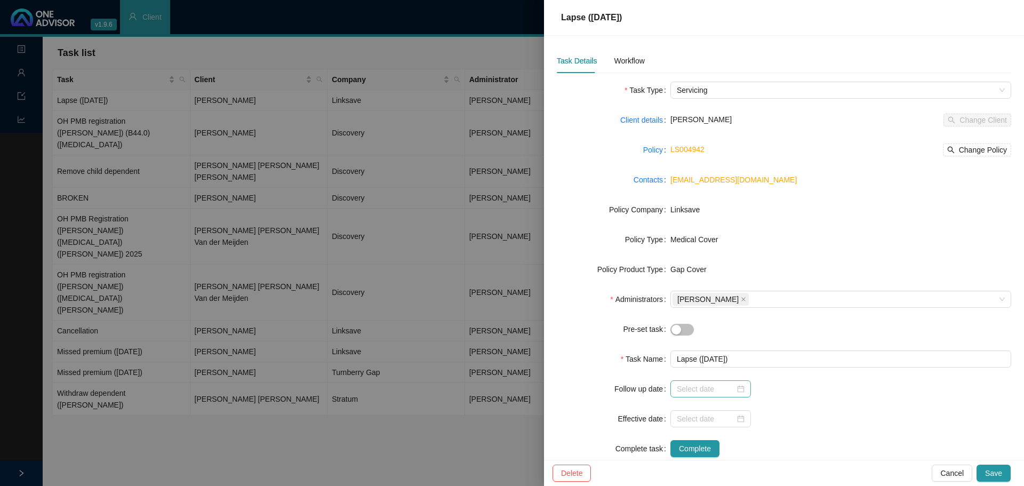
click at [682, 293] on div at bounding box center [711, 389] width 68 height 12
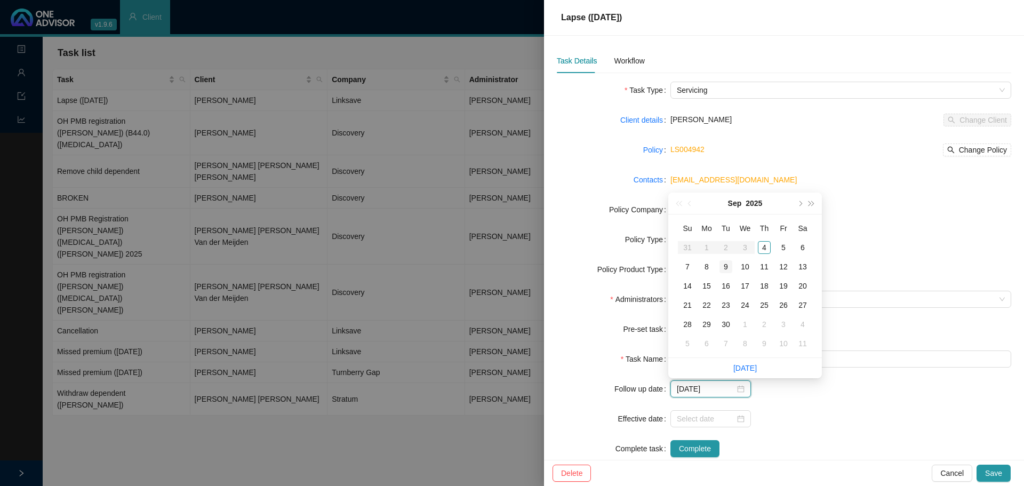
type input "[DATE]"
click at [682, 265] on div "9" at bounding box center [726, 266] width 13 height 13
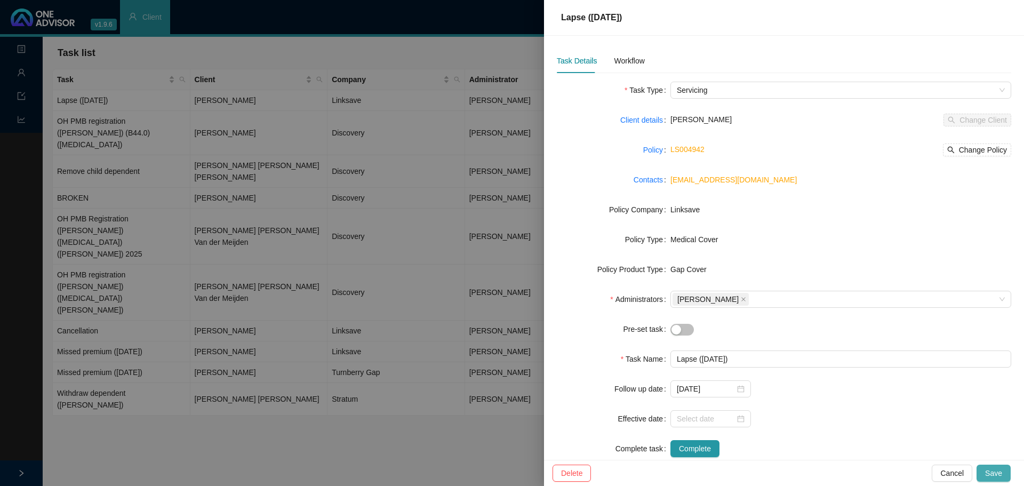
click at [682, 293] on span "Save" at bounding box center [993, 473] width 17 height 12
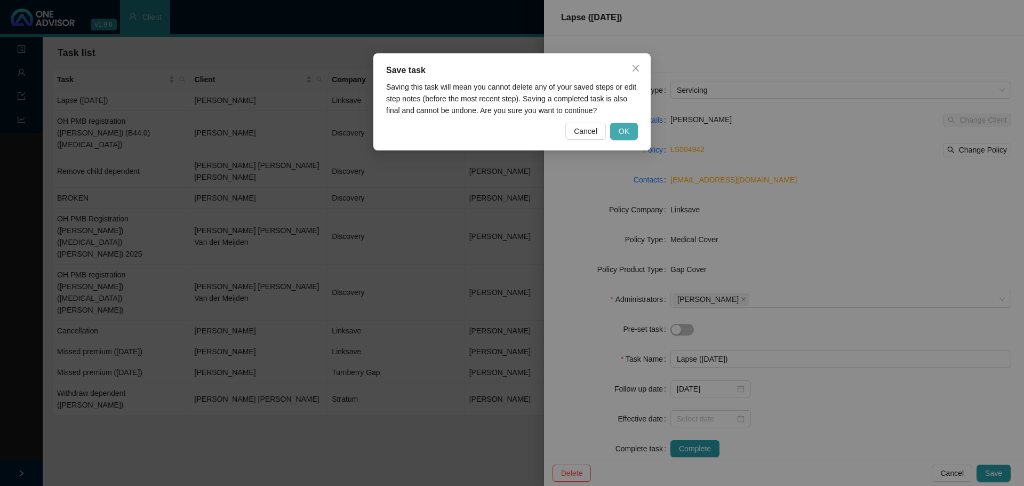
click at [620, 129] on span "OK" at bounding box center [624, 131] width 11 height 12
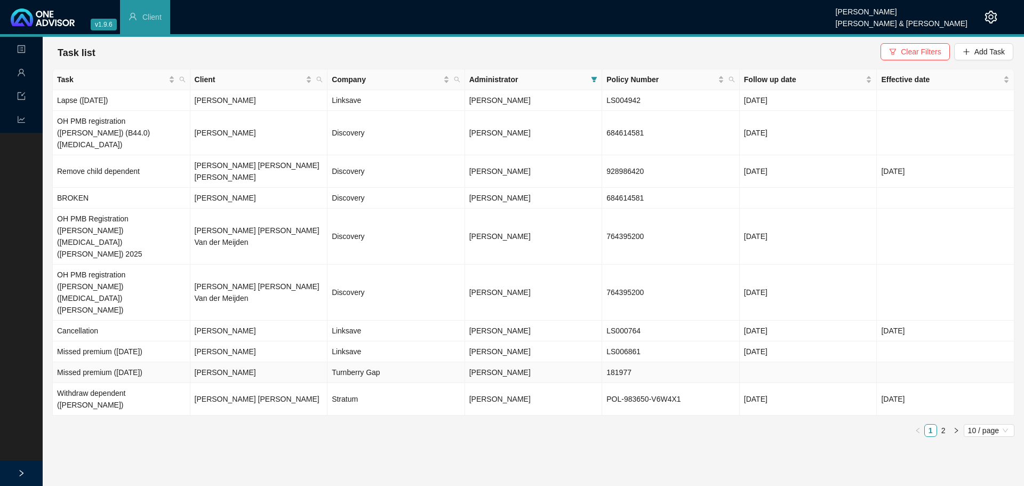
click at [217, 293] on td "[PERSON_NAME]" at bounding box center [259, 372] width 138 height 21
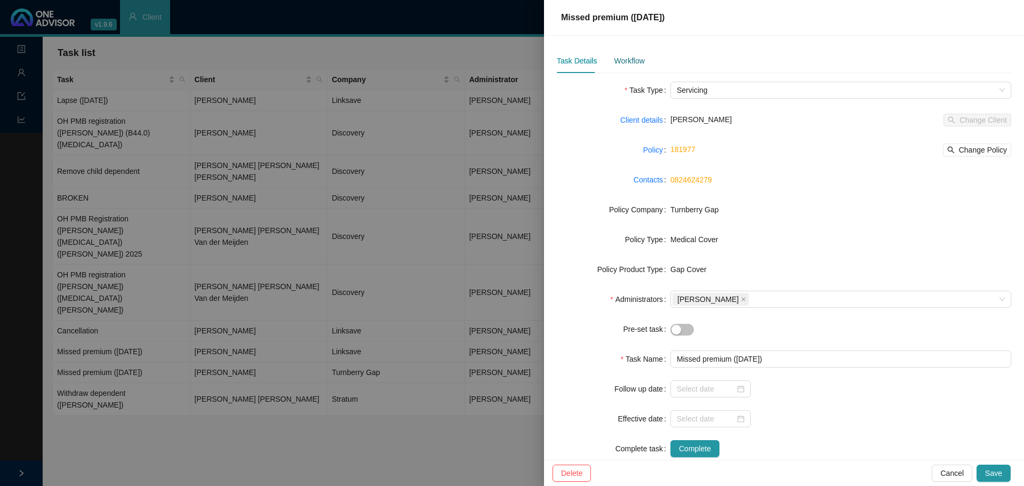
click at [626, 59] on div "Workflow" at bounding box center [629, 61] width 30 height 12
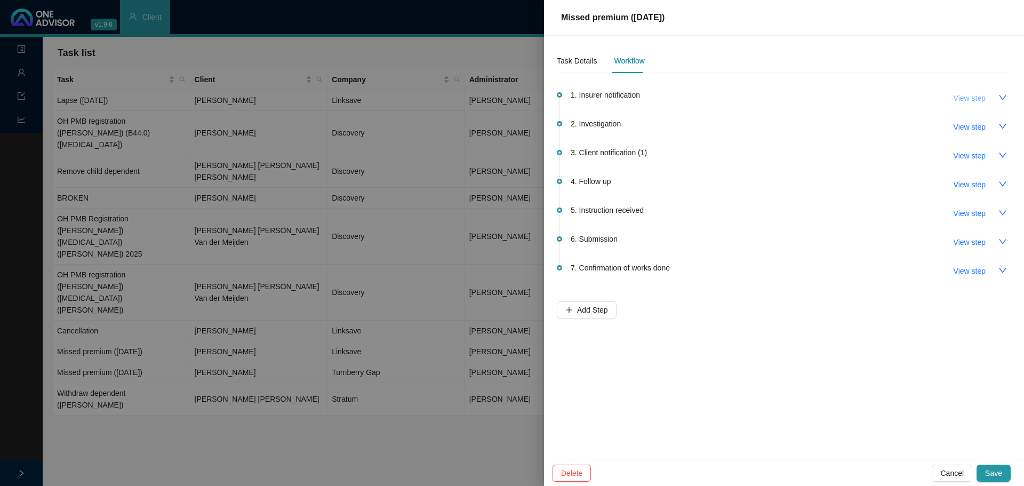
click at [682, 96] on span "View step" at bounding box center [970, 98] width 32 height 12
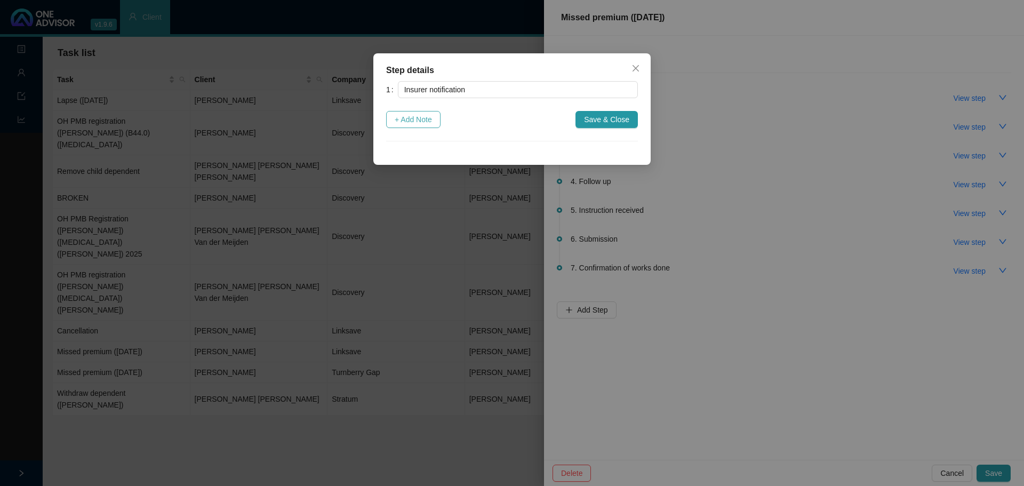
click at [419, 123] on span "+ Add Note" at bounding box center [413, 120] width 37 height 12
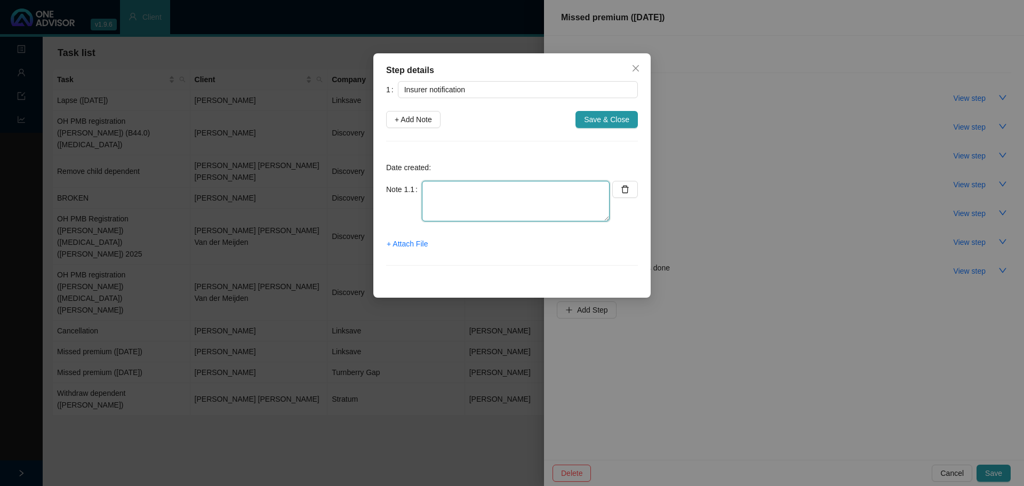
click at [442, 196] on textarea at bounding box center [516, 201] width 188 height 41
type textarea "u"
type textarea "Unpaid notification received"
click at [414, 245] on span "+ Attach File" at bounding box center [407, 244] width 41 height 12
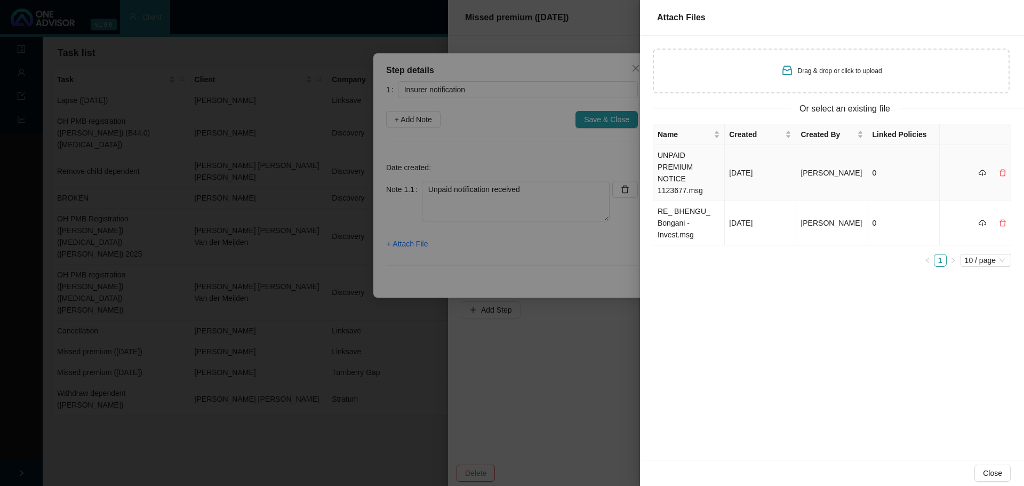
click at [682, 164] on td "UNPAID PREMIUM NOTICE 1123677.msg" at bounding box center [688, 173] width 71 height 56
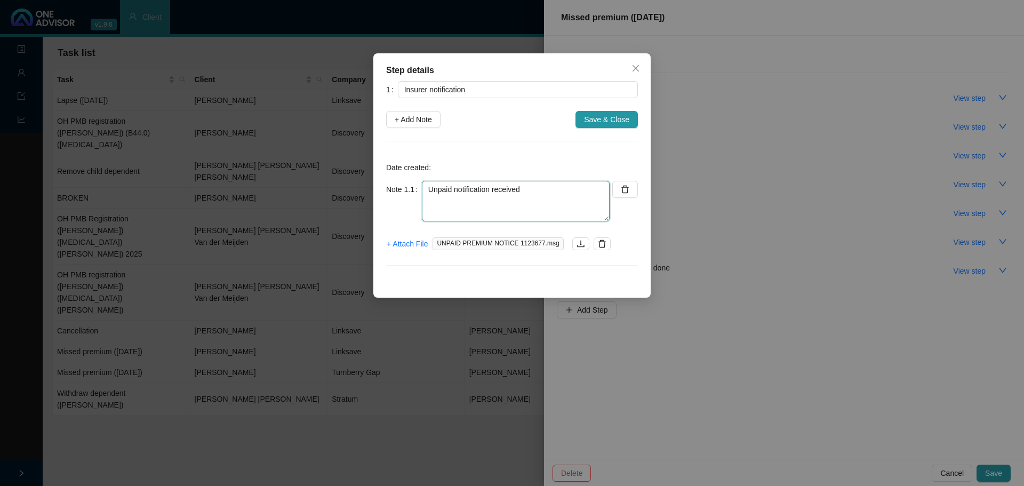
click at [523, 187] on textarea "Unpaid notification received" at bounding box center [516, 201] width 188 height 41
click at [610, 123] on span "Save & Close" at bounding box center [606, 120] width 45 height 12
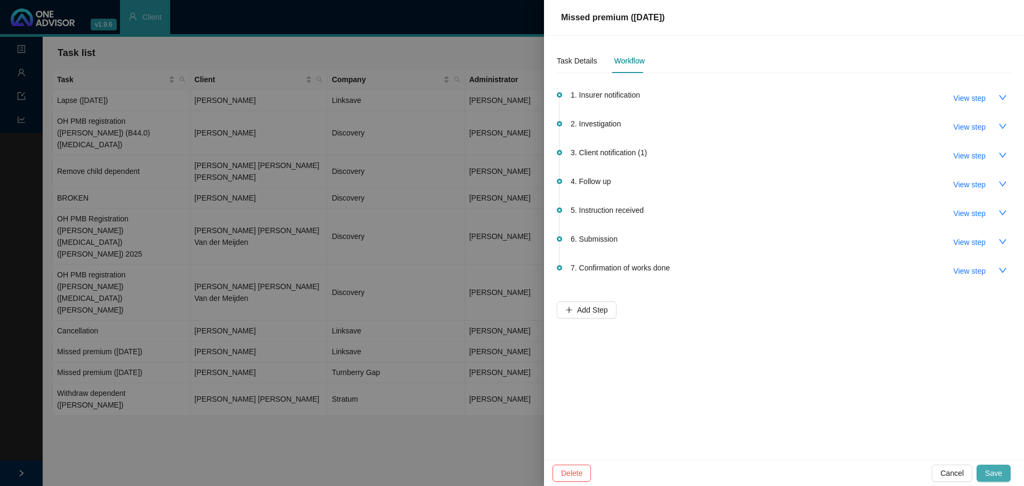
click at [682, 293] on button "Save" at bounding box center [994, 473] width 34 height 17
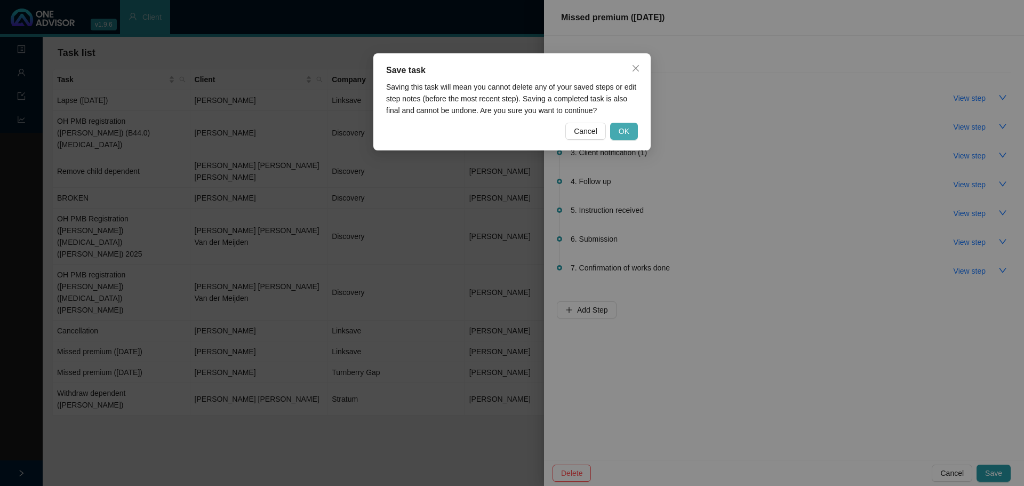
click at [619, 128] on span "OK" at bounding box center [624, 131] width 11 height 12
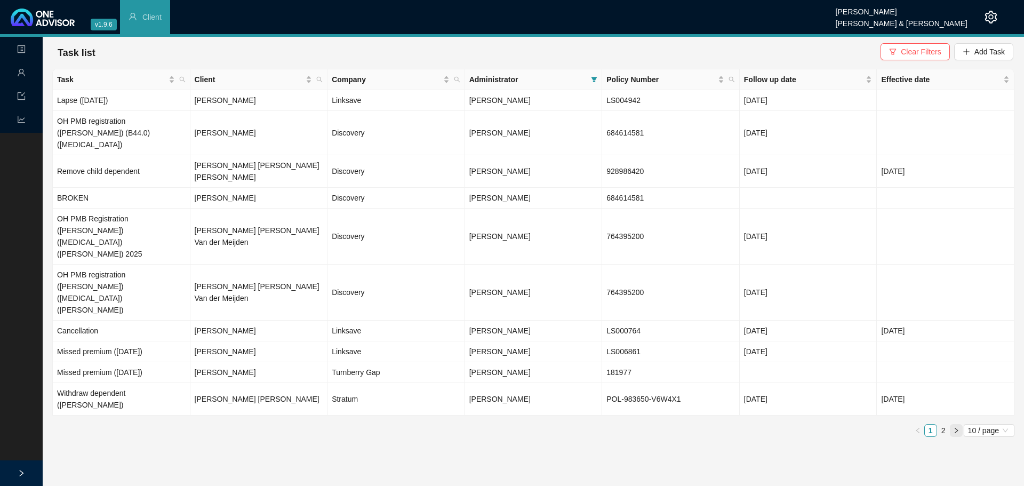
click at [682, 293] on icon "right" at bounding box center [956, 430] width 6 height 6
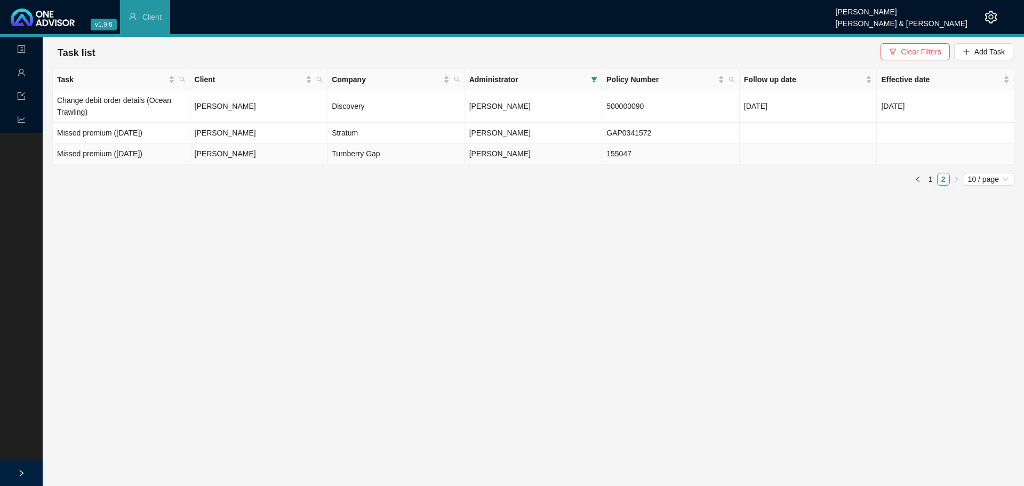
click at [218, 155] on td "[PERSON_NAME]" at bounding box center [259, 153] width 138 height 21
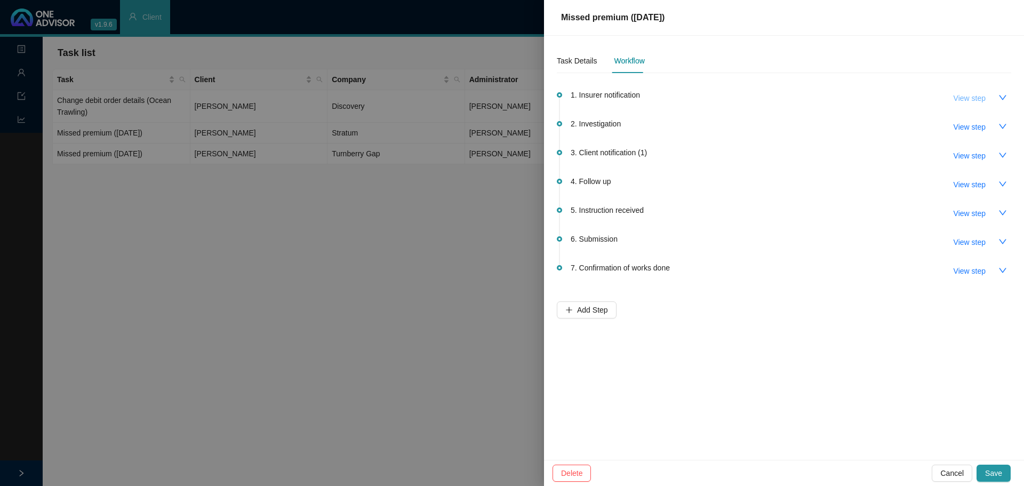
click at [682, 96] on span "View step" at bounding box center [970, 98] width 32 height 12
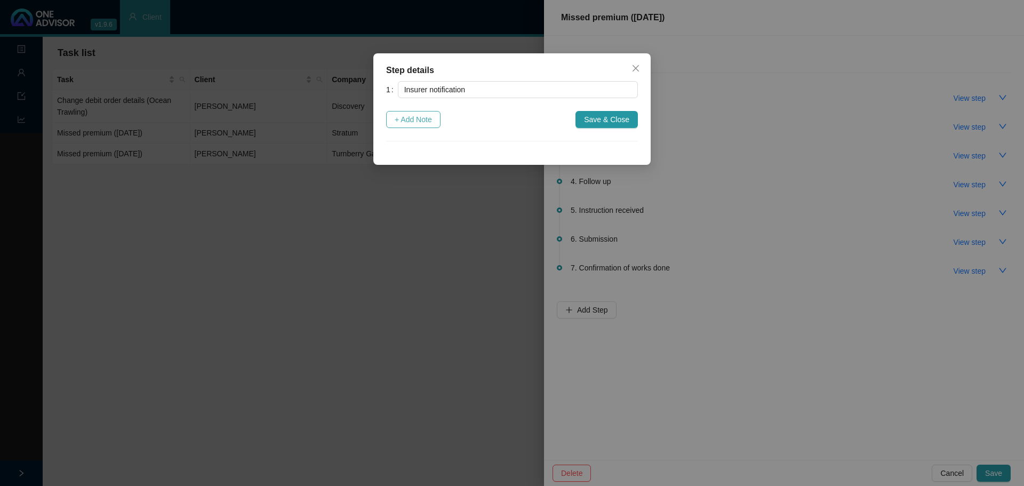
click at [416, 120] on span "+ Add Note" at bounding box center [413, 120] width 37 height 12
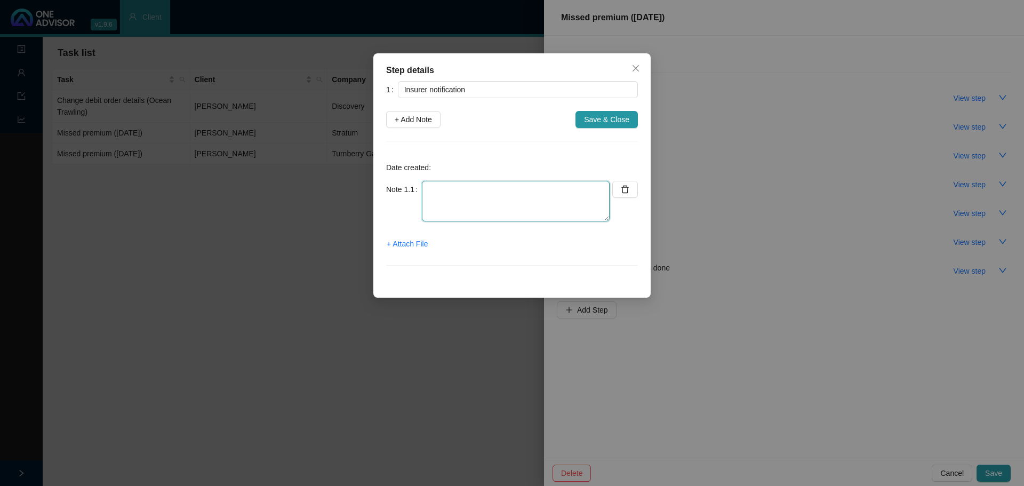
click at [441, 189] on textarea at bounding box center [516, 201] width 188 height 41
click at [408, 243] on span "+ Attach File" at bounding box center [407, 244] width 41 height 12
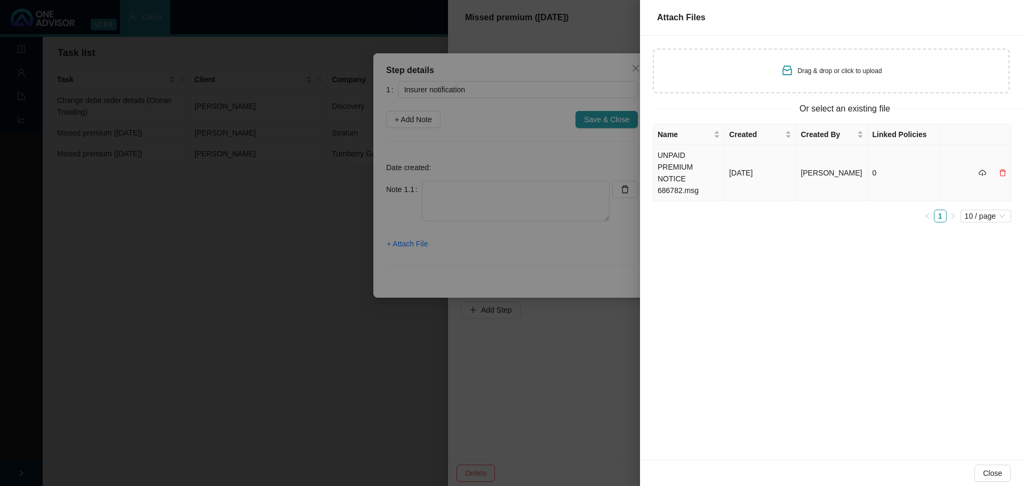
click at [667, 164] on td "UNPAID PREMIUM NOTICE 686782.msg" at bounding box center [688, 173] width 71 height 56
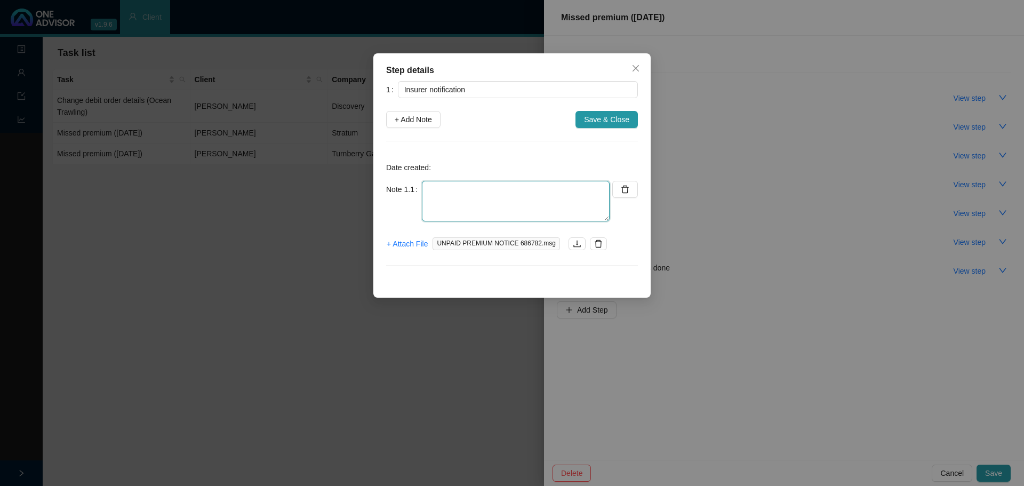
click at [459, 199] on textarea at bounding box center [516, 201] width 188 height 41
type textarea "Received notification"
click at [606, 119] on span "Save & Close" at bounding box center [606, 120] width 45 height 12
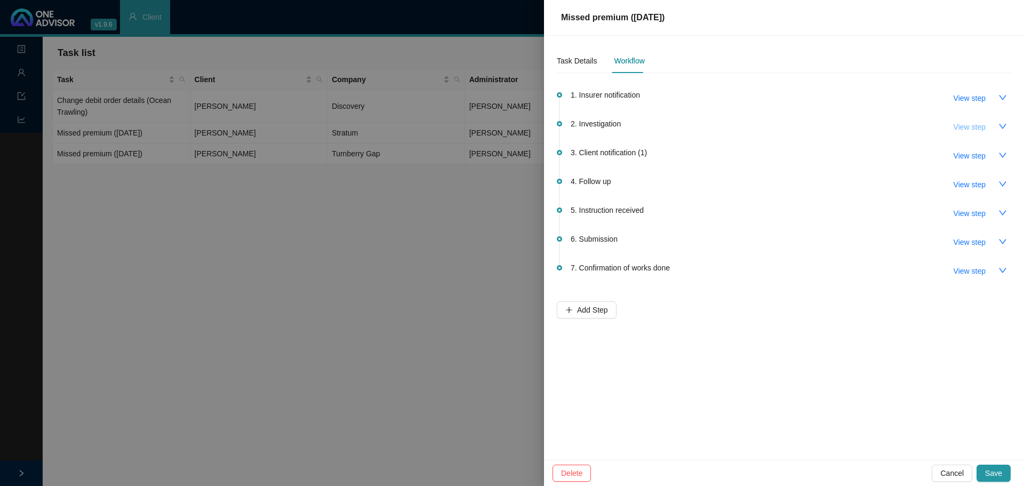
click at [682, 128] on span "View step" at bounding box center [970, 127] width 32 height 12
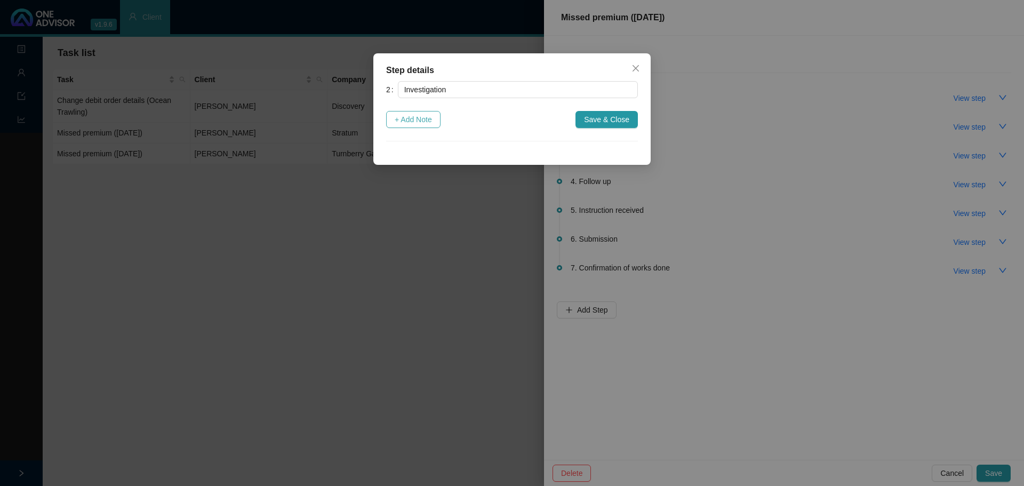
click at [400, 120] on span "+ Add Note" at bounding box center [413, 120] width 37 height 12
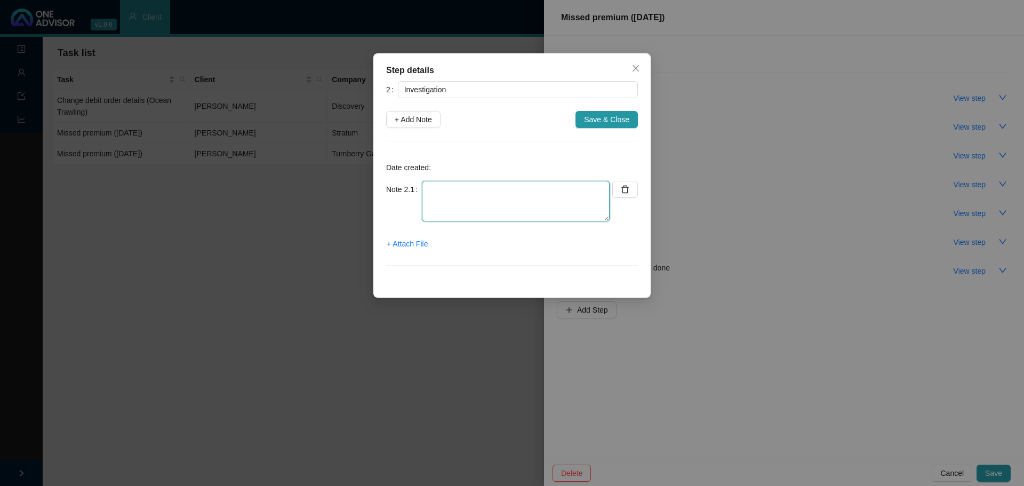
click at [453, 200] on textarea at bounding box center [516, 201] width 188 height 41
type textarea "Called TB // Caroline // Account frozen"
click at [608, 116] on span "Save & Close" at bounding box center [606, 120] width 45 height 12
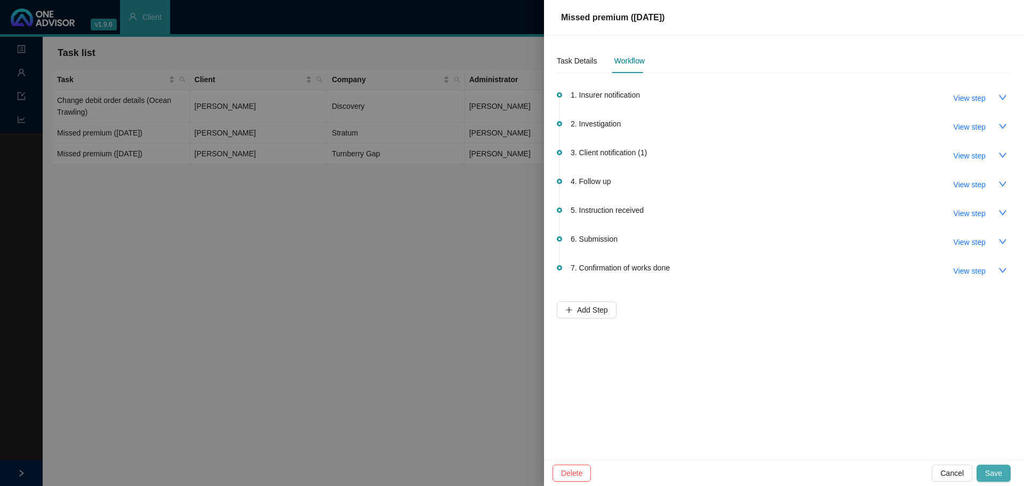
click at [682, 293] on span "Save" at bounding box center [993, 473] width 17 height 12
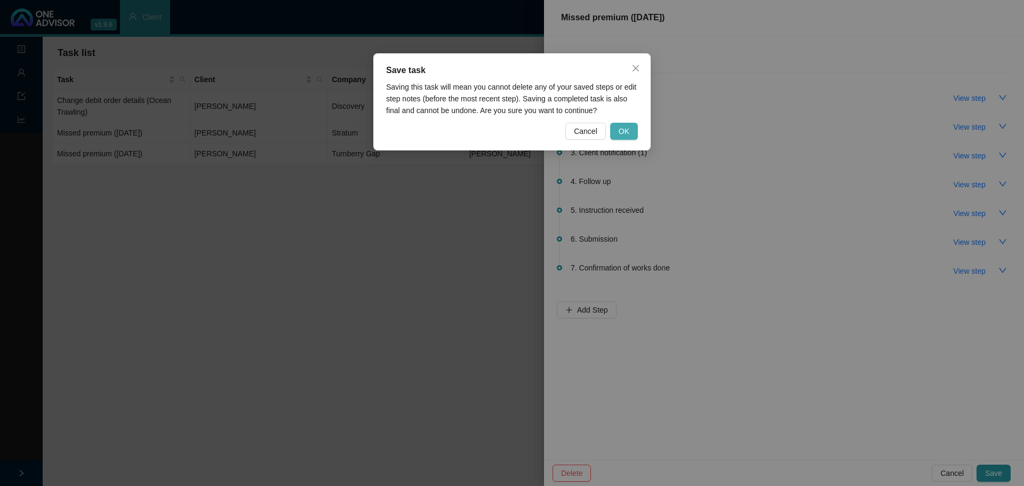
click at [616, 127] on button "OK" at bounding box center [624, 131] width 28 height 17
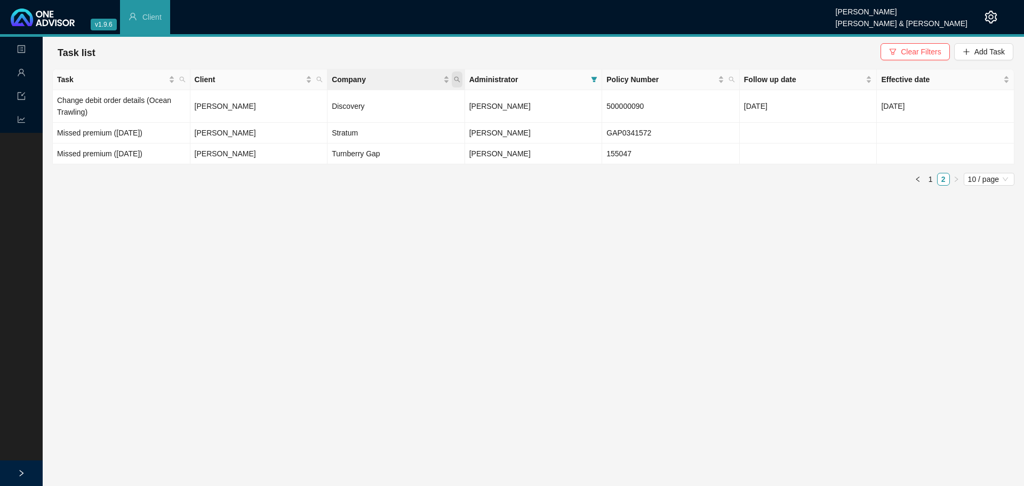
click at [458, 77] on icon "search" at bounding box center [457, 79] width 6 height 6
type input "turn"
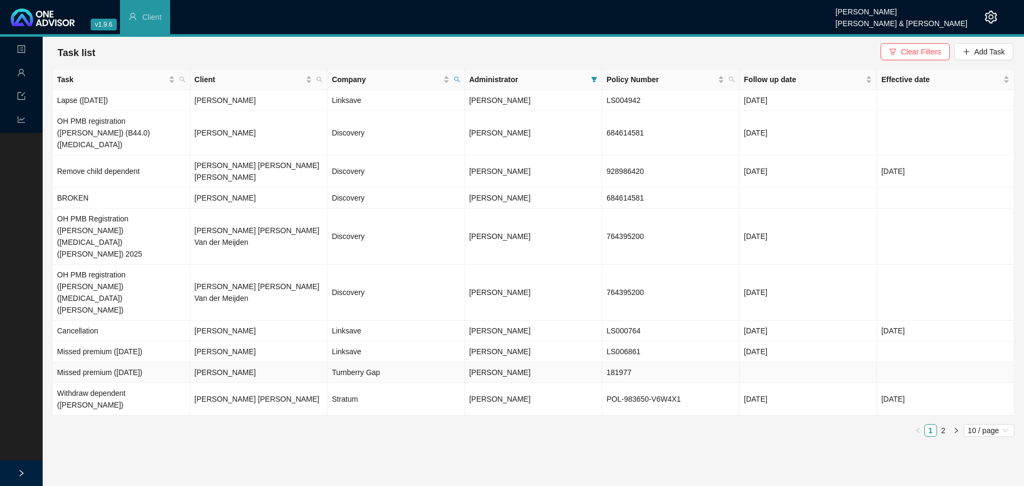
click at [266, 293] on td "[PERSON_NAME]" at bounding box center [259, 372] width 138 height 21
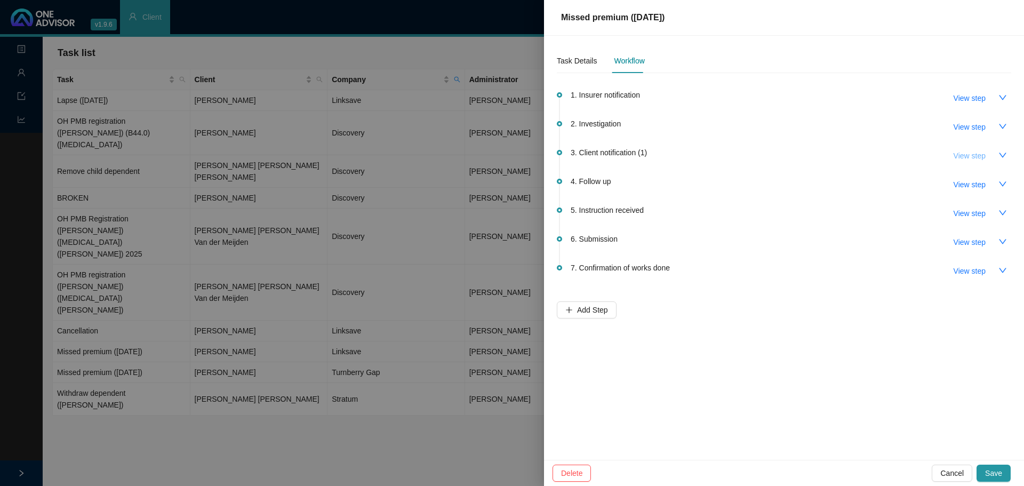
click at [682, 154] on span "View step" at bounding box center [970, 156] width 32 height 12
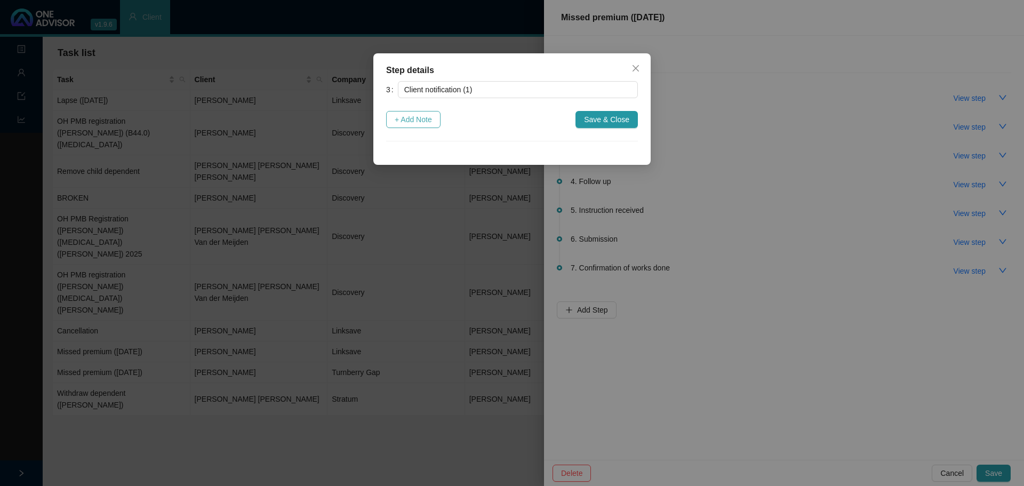
click at [418, 122] on span "+ Add Note" at bounding box center [413, 120] width 37 height 12
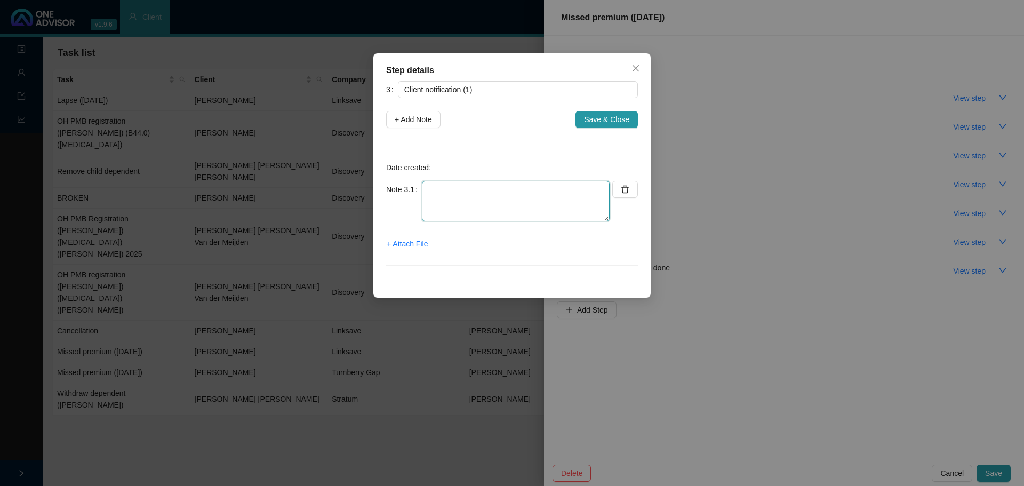
click at [438, 205] on textarea at bounding box center [516, 201] width 188 height 41
type textarea "I"
type textarea "Banking details sent to client."
click at [545, 185] on textarea "Banking details sent to client." at bounding box center [516, 201] width 188 height 41
click at [410, 240] on span "+ Attach File" at bounding box center [407, 244] width 41 height 12
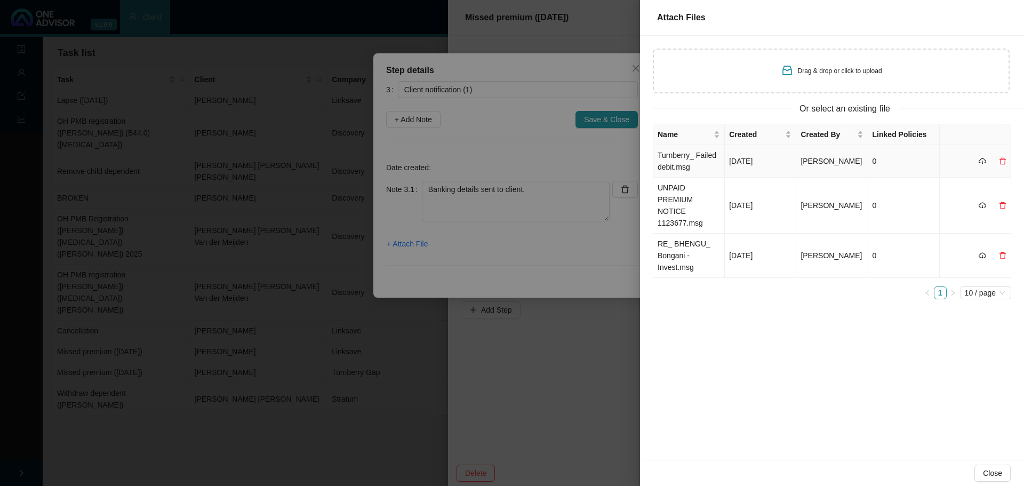
click at [681, 166] on td "Turnberry_ Failed debit.msg" at bounding box center [688, 161] width 71 height 33
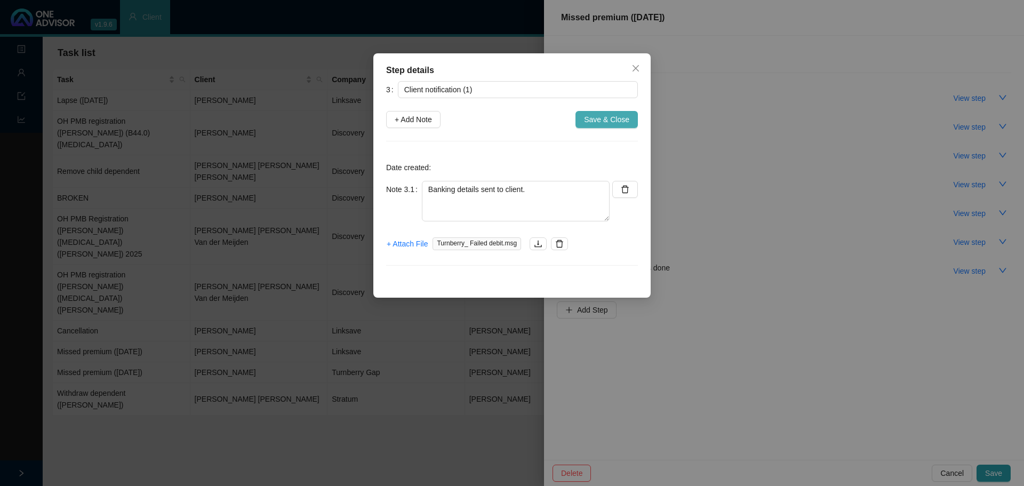
click at [615, 117] on span "Save & Close" at bounding box center [606, 120] width 45 height 12
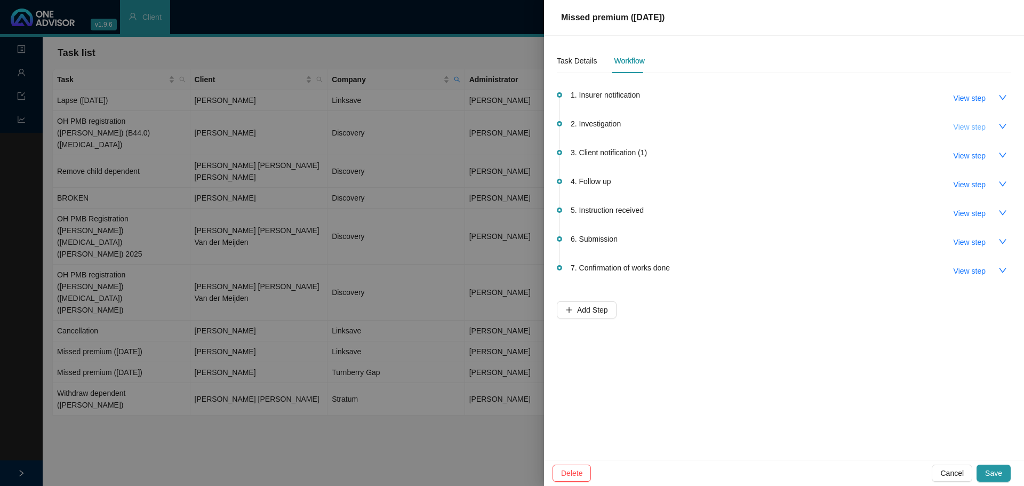
click at [682, 127] on span "View step" at bounding box center [970, 127] width 32 height 12
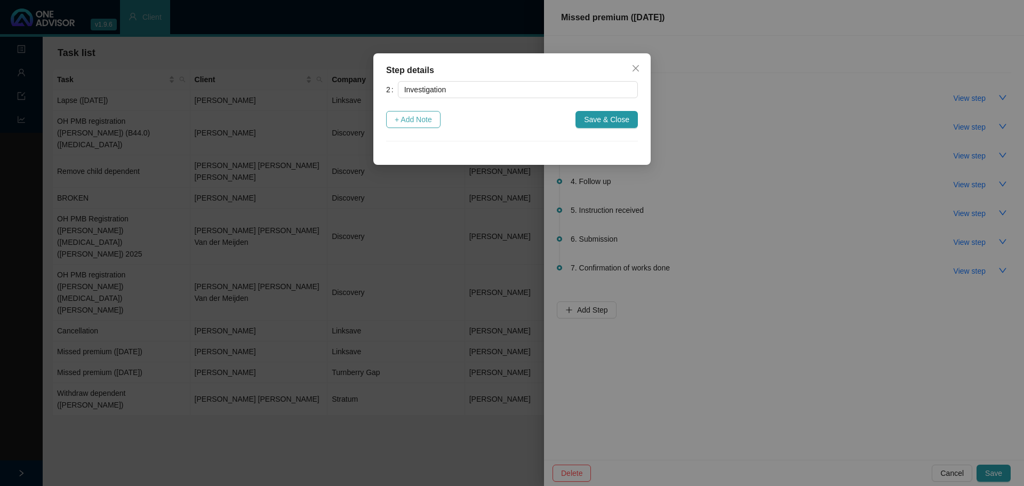
drag, startPoint x: 405, startPoint y: 123, endPoint x: 417, endPoint y: 140, distance: 20.7
click at [405, 123] on span "+ Add Note" at bounding box center [413, 120] width 37 height 12
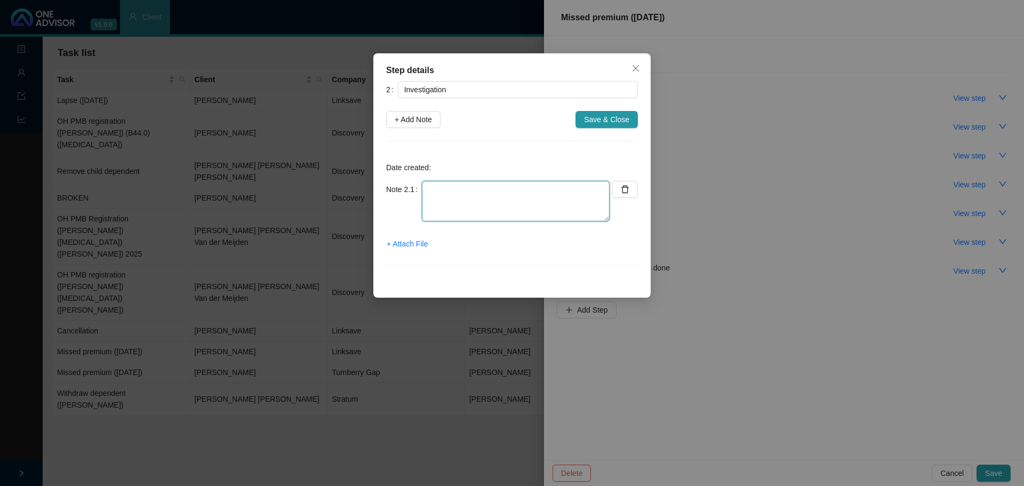
click at [438, 195] on textarea at bounding box center [516, 201] width 188 height 41
type textarea "Called TB // Ref Caroline // Failed due to insufficient funds."
click at [618, 117] on span "Save & Close" at bounding box center [606, 120] width 45 height 12
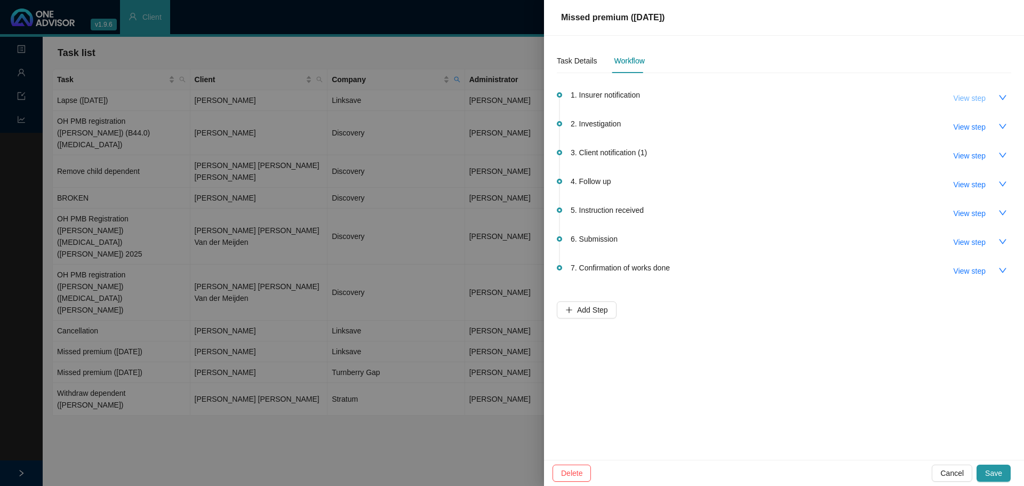
click at [682, 99] on span "View step" at bounding box center [970, 98] width 32 height 12
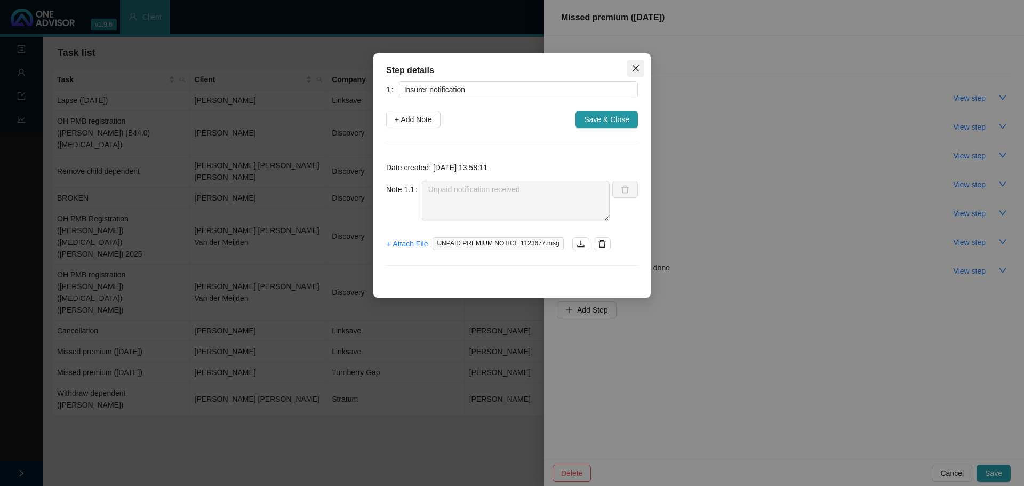
drag, startPoint x: 638, startPoint y: 69, endPoint x: 652, endPoint y: 65, distance: 14.4
click at [638, 68] on icon "close" at bounding box center [636, 68] width 9 height 9
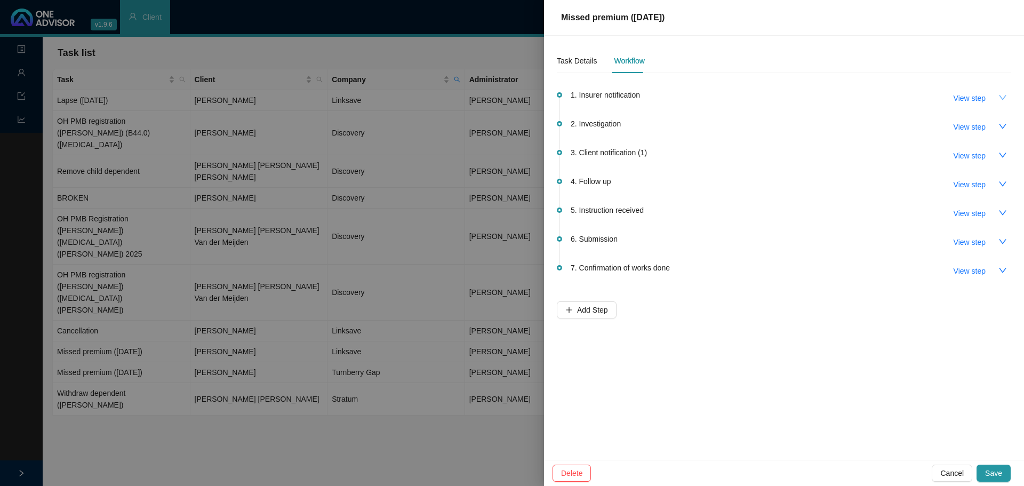
click at [682, 97] on icon "down" at bounding box center [1002, 97] width 9 height 9
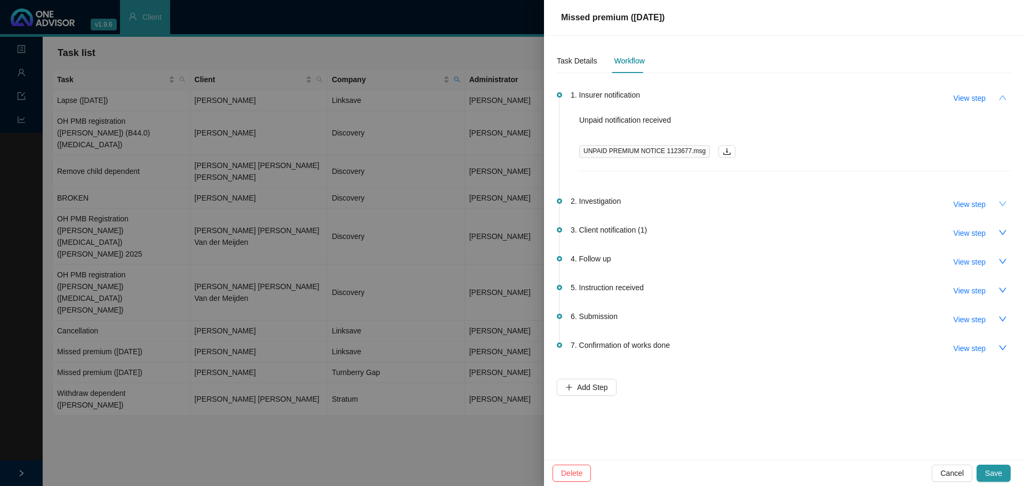
click at [682, 205] on icon "down" at bounding box center [1002, 203] width 7 height 5
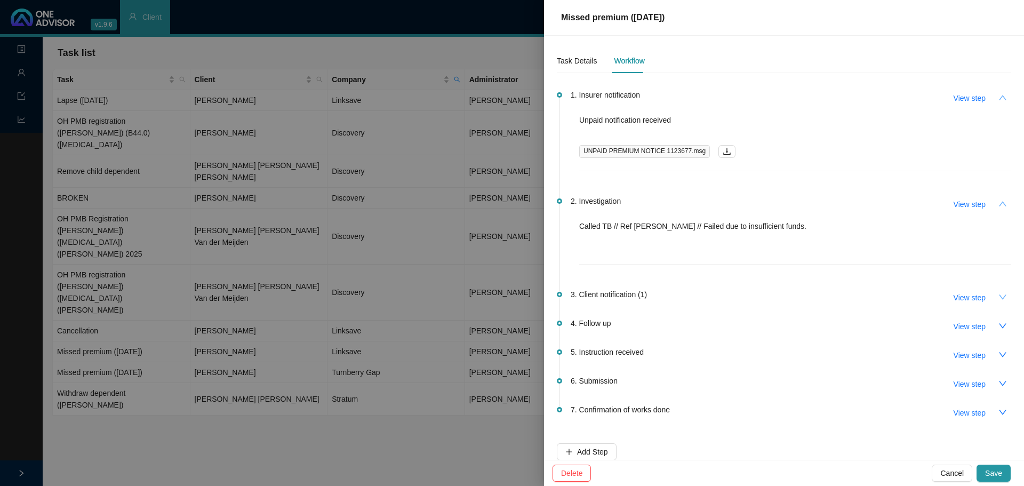
click at [682, 293] on icon "down" at bounding box center [1002, 297] width 9 height 9
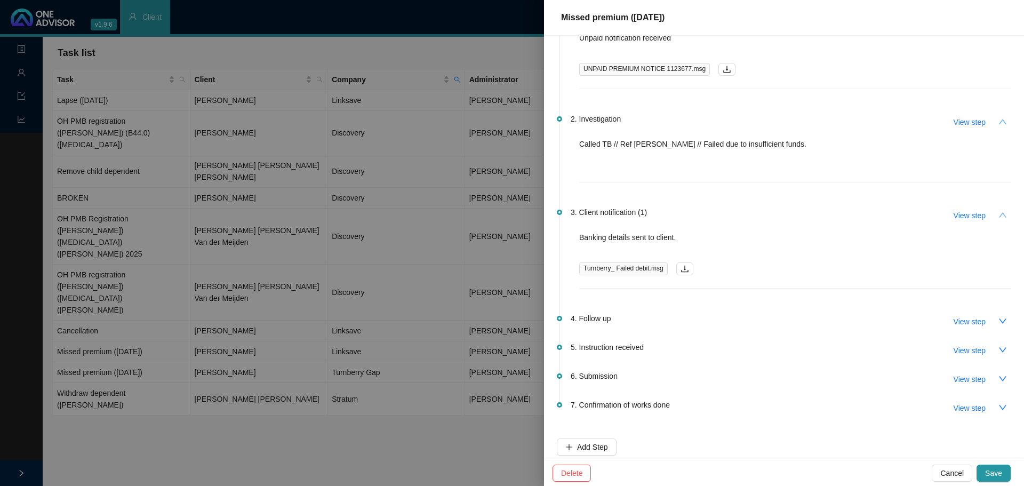
scroll to position [91, 0]
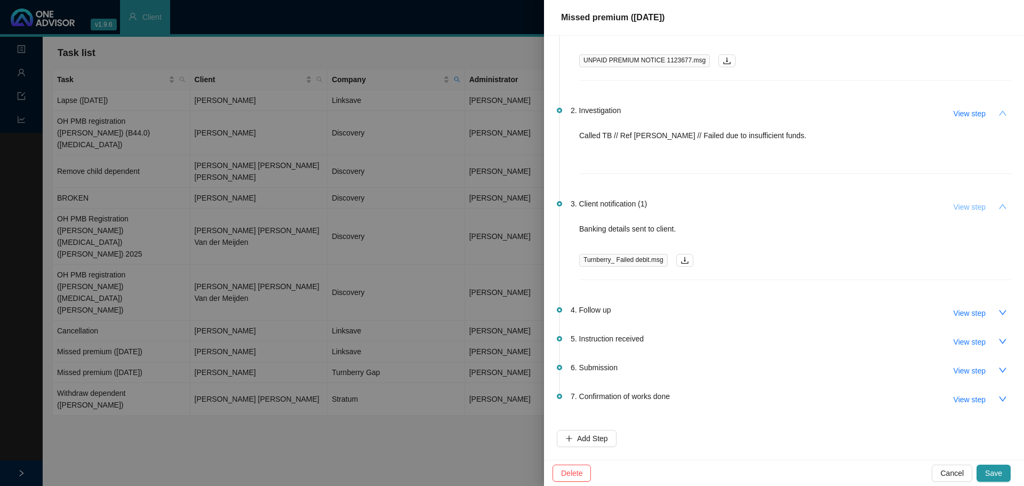
click at [682, 203] on span "View step" at bounding box center [970, 207] width 32 height 12
type input "Client notification (1)"
type textarea "Banking details sent to client."
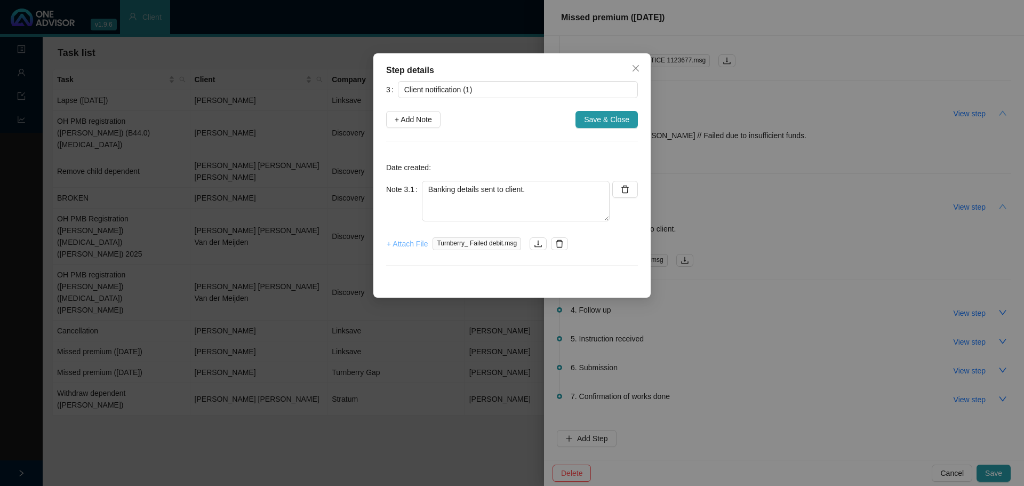
click at [403, 245] on span "+ Attach File" at bounding box center [407, 244] width 41 height 12
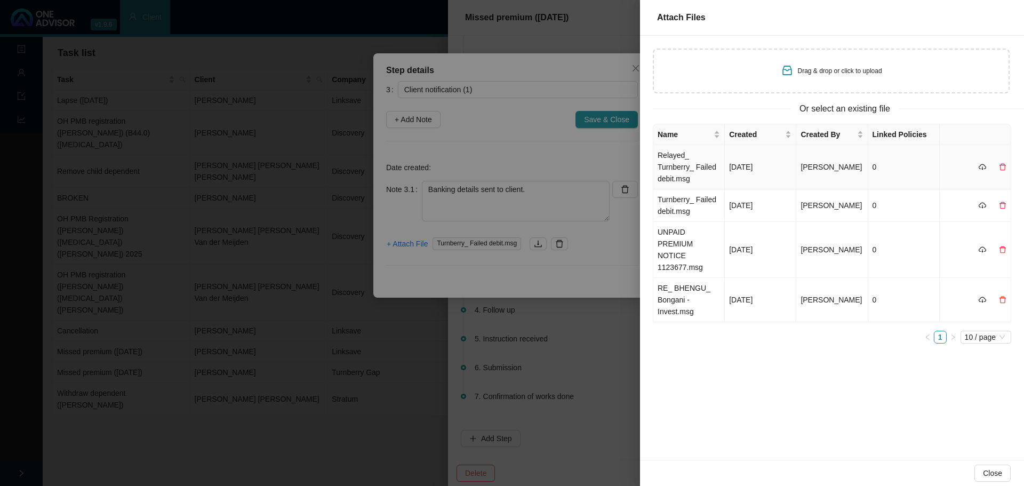
click at [682, 165] on td "Relayed_ Turnberry_ Failed debit.msg" at bounding box center [688, 167] width 71 height 44
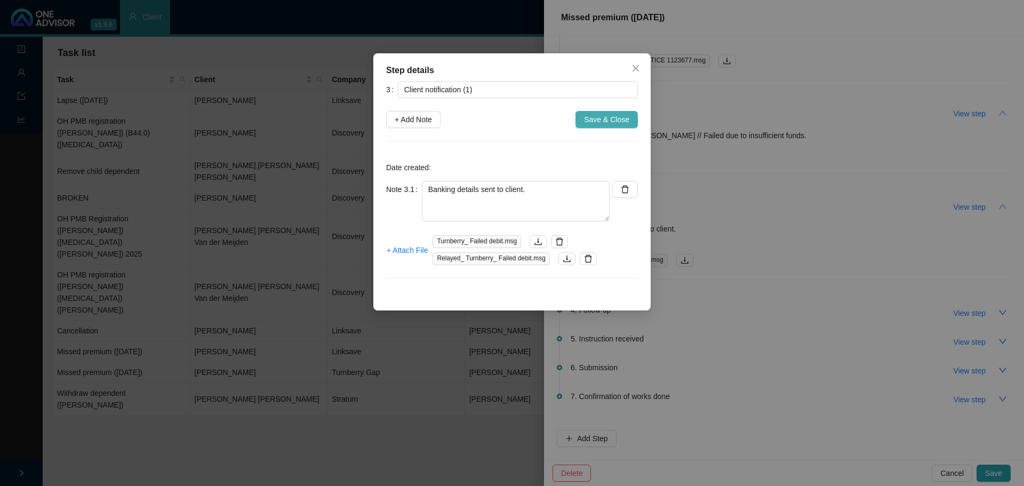
click at [601, 118] on span "Save & Close" at bounding box center [606, 120] width 45 height 12
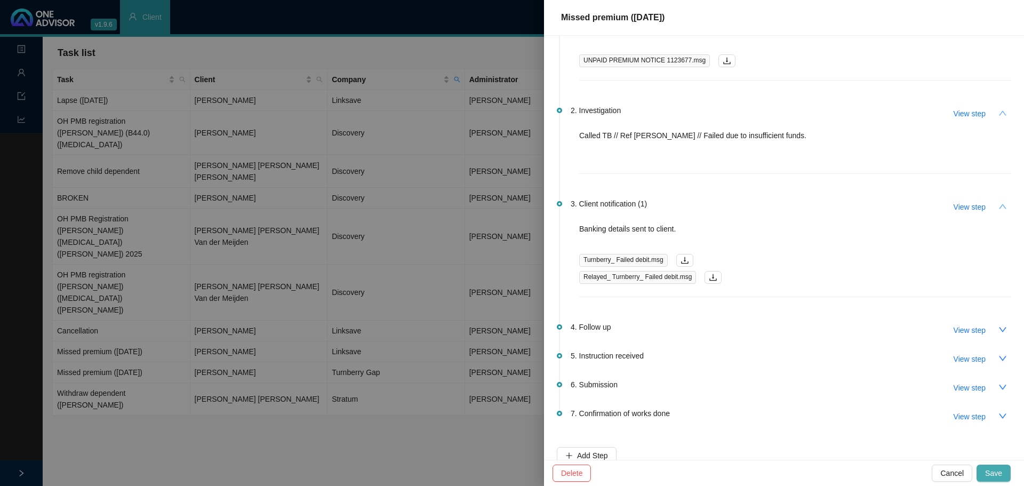
click at [682, 293] on span "Save" at bounding box center [993, 473] width 17 height 12
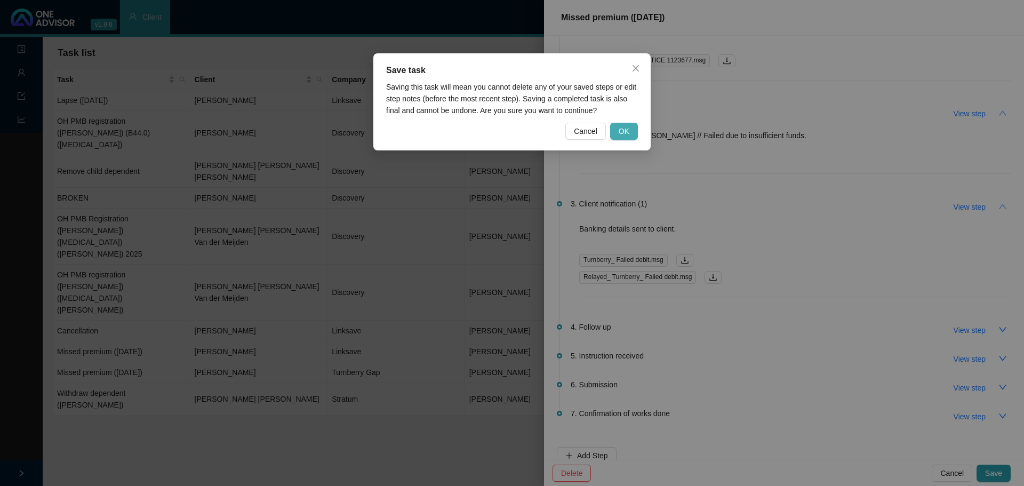
click at [618, 133] on button "OK" at bounding box center [624, 131] width 28 height 17
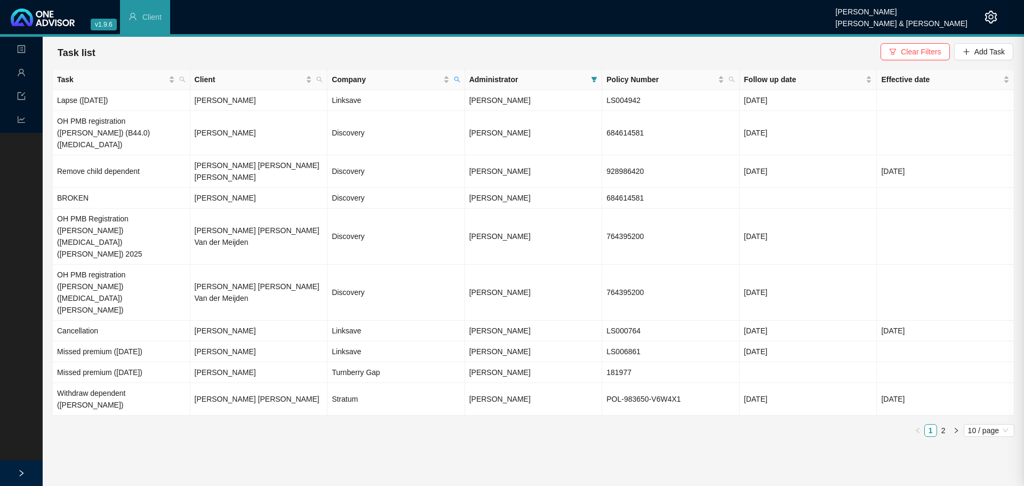
scroll to position [0, 0]
click at [145, 293] on td "Missed premium ([DATE])" at bounding box center [122, 372] width 138 height 21
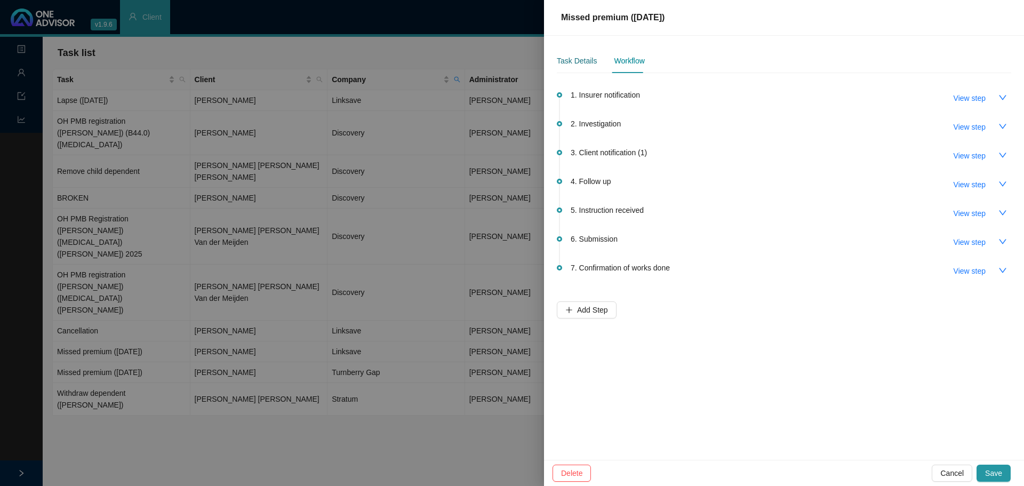
click at [572, 60] on div "Task Details" at bounding box center [577, 61] width 40 height 12
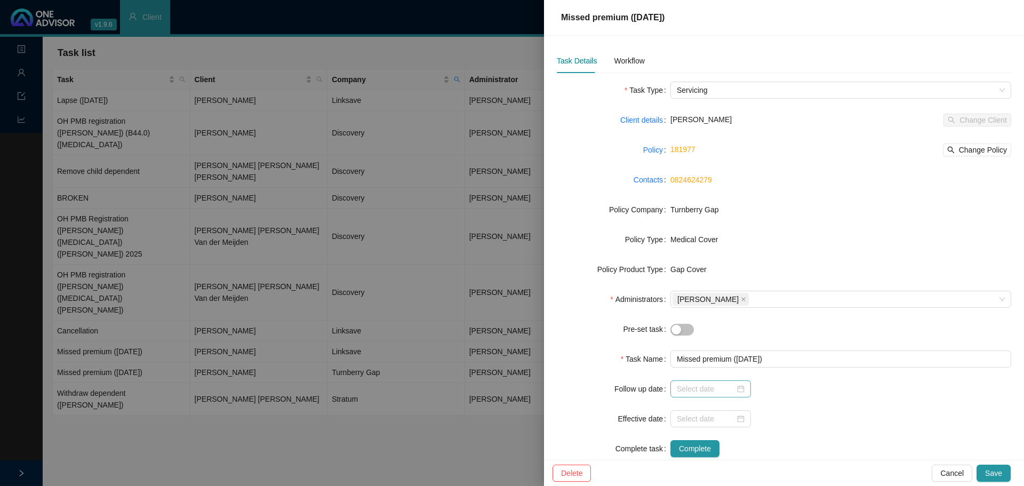
click at [682, 293] on div at bounding box center [711, 389] width 68 height 12
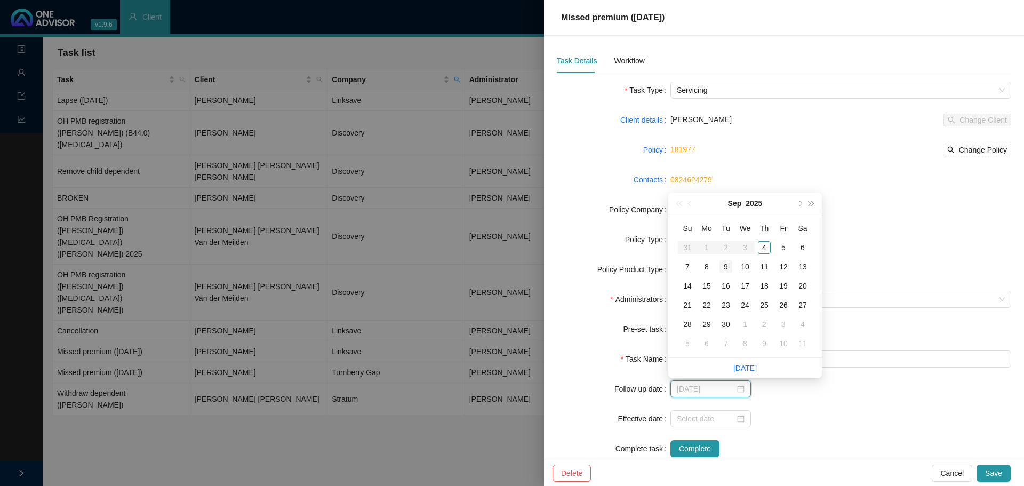
type input "[DATE]"
drag, startPoint x: 725, startPoint y: 266, endPoint x: 739, endPoint y: 262, distance: 14.8
click at [682, 266] on div "9" at bounding box center [726, 266] width 13 height 13
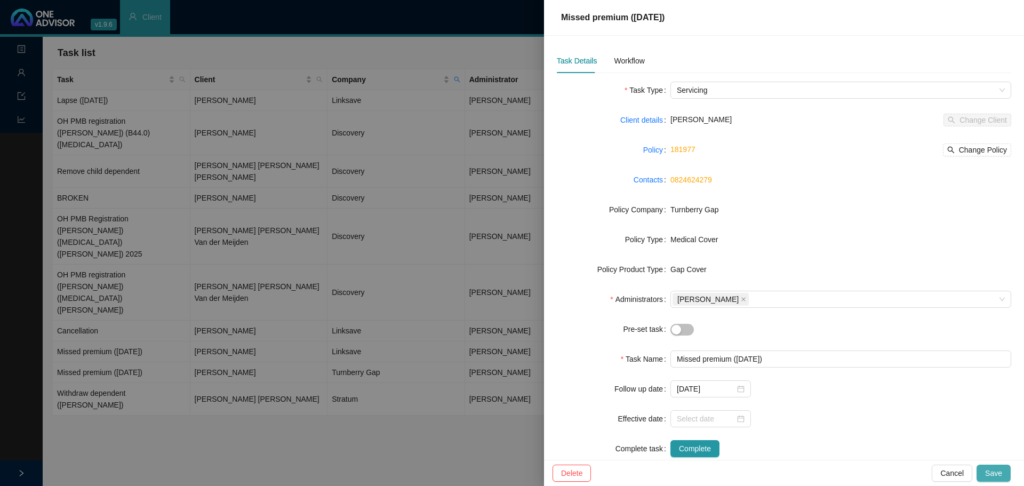
click at [682, 293] on span "Save" at bounding box center [993, 473] width 17 height 12
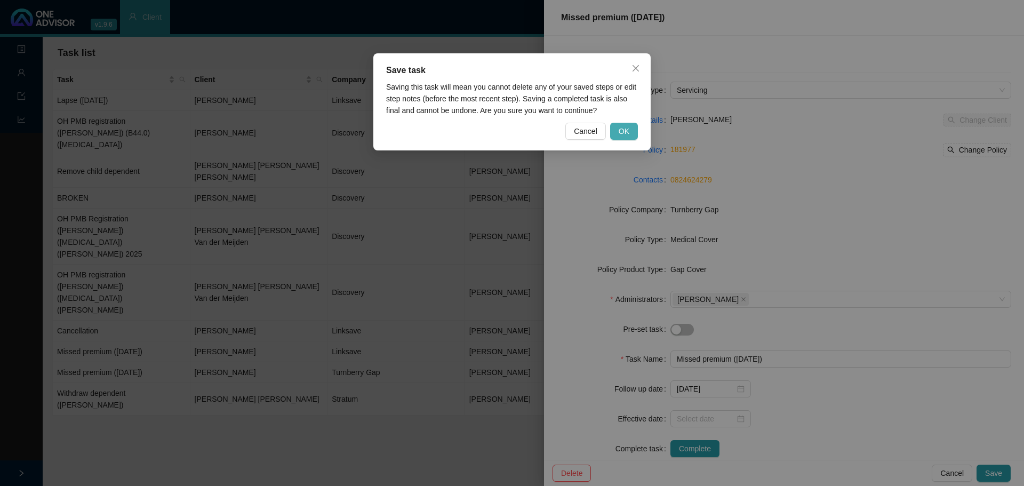
click at [620, 133] on span "OK" at bounding box center [624, 131] width 11 height 12
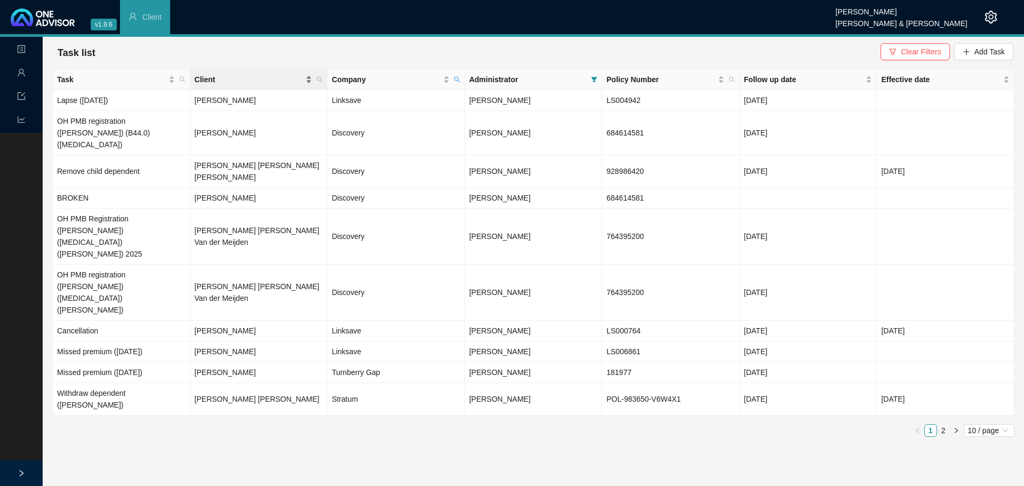
click at [205, 75] on span "Client" at bounding box center [249, 80] width 109 height 12
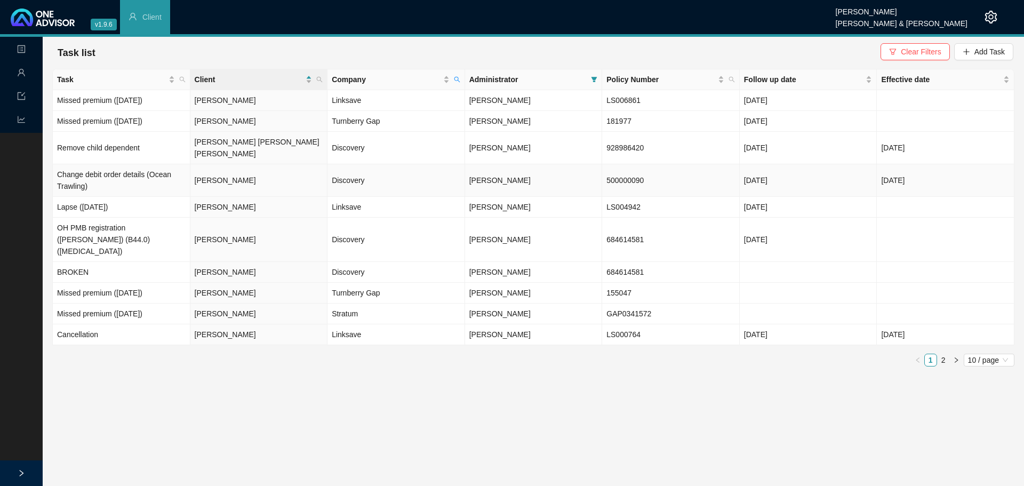
click at [210, 169] on td "Cornelius Feyt" at bounding box center [259, 180] width 138 height 33
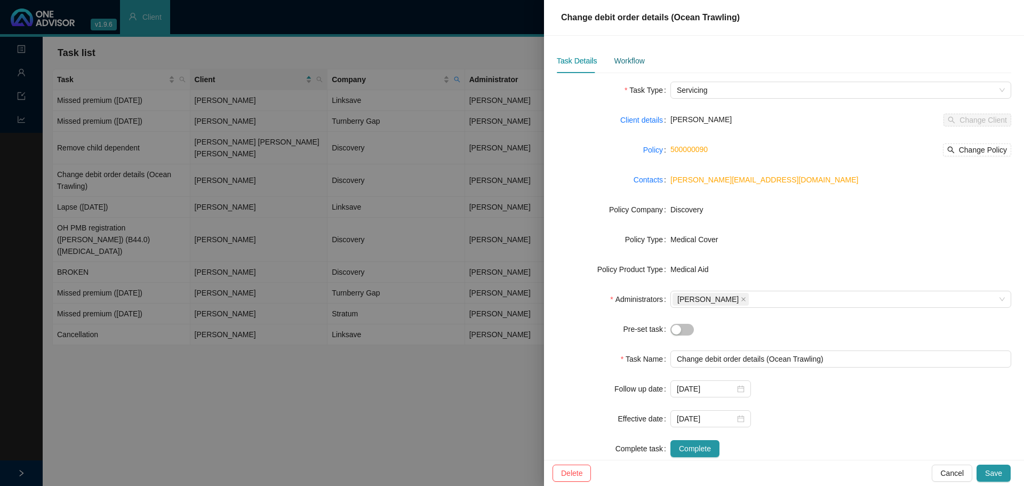
click at [620, 65] on div "Workflow" at bounding box center [629, 61] width 30 height 12
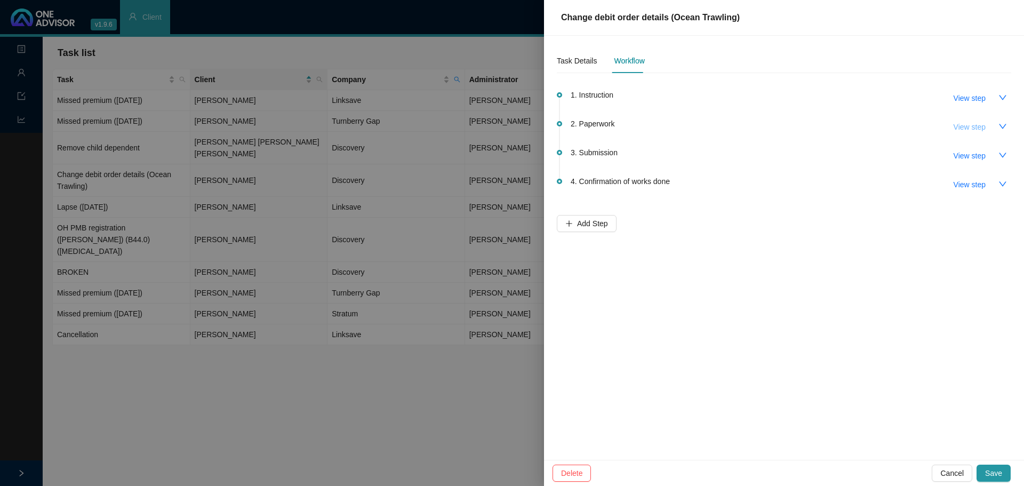
click at [682, 123] on span "View step" at bounding box center [970, 127] width 32 height 12
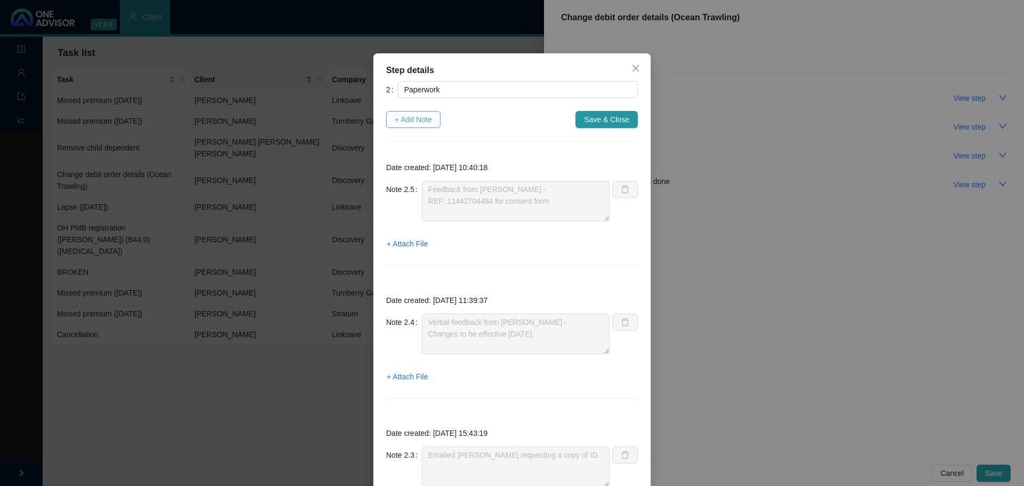
click at [411, 120] on span "+ Add Note" at bounding box center [413, 120] width 37 height 12
type textarea "Feedback from Daniela - REF: 11442704484 for consent form"
type textarea "Verbal feedback from Joanne - Changes to be effective 01.10.2025."
type textarea "Emailed Cornelius requesting a copy of ID."
type textarea "Received signed form back. The form is signed digitally which is probably going…"
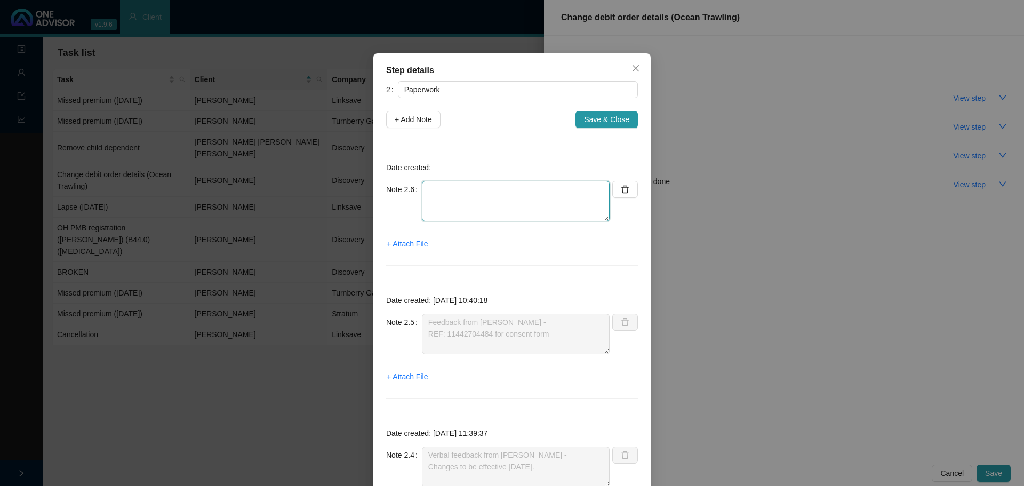
click at [427, 195] on textarea at bounding box center [516, 201] width 188 height 41
type textarea "Forms not returned yet."
click at [597, 117] on span "Save & Close" at bounding box center [606, 120] width 45 height 12
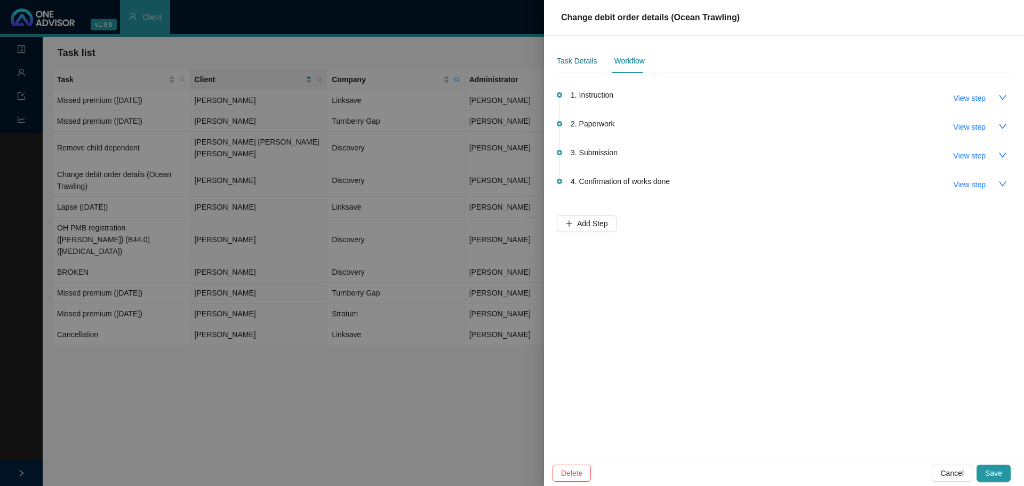
click at [565, 62] on div "Task Details" at bounding box center [577, 61] width 40 height 12
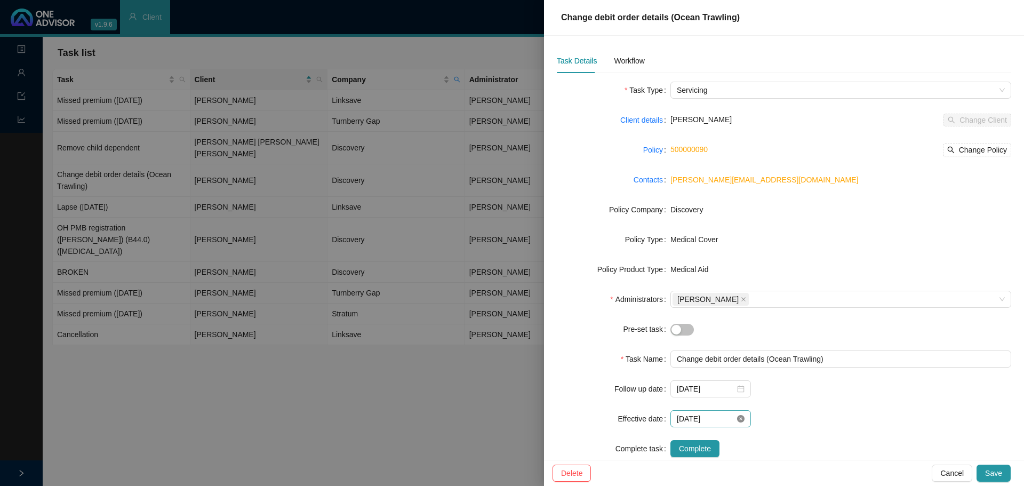
click at [682, 293] on icon "close-circle" at bounding box center [740, 418] width 7 height 7
click at [682, 293] on div at bounding box center [711, 419] width 68 height 12
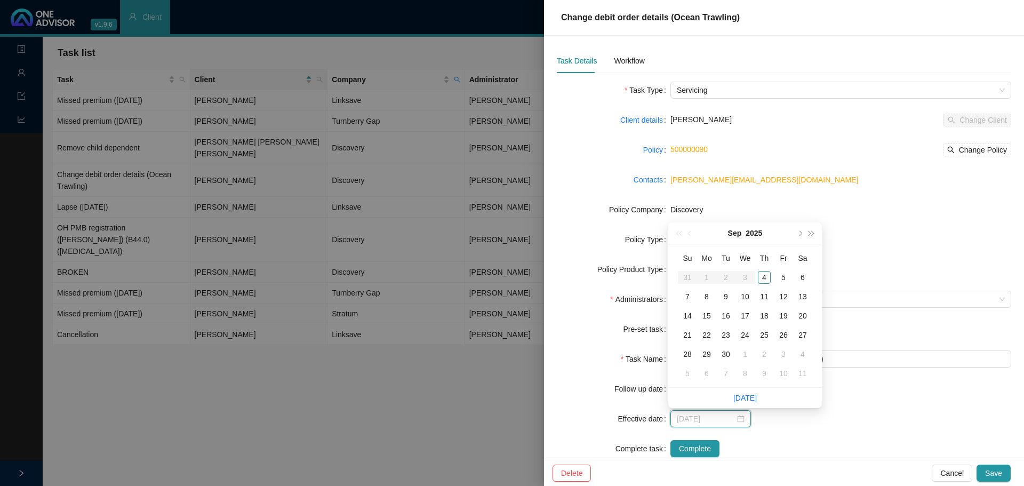
type input "[DATE]"
type input "2025-10-10"
click at [682, 293] on div at bounding box center [840, 418] width 341 height 17
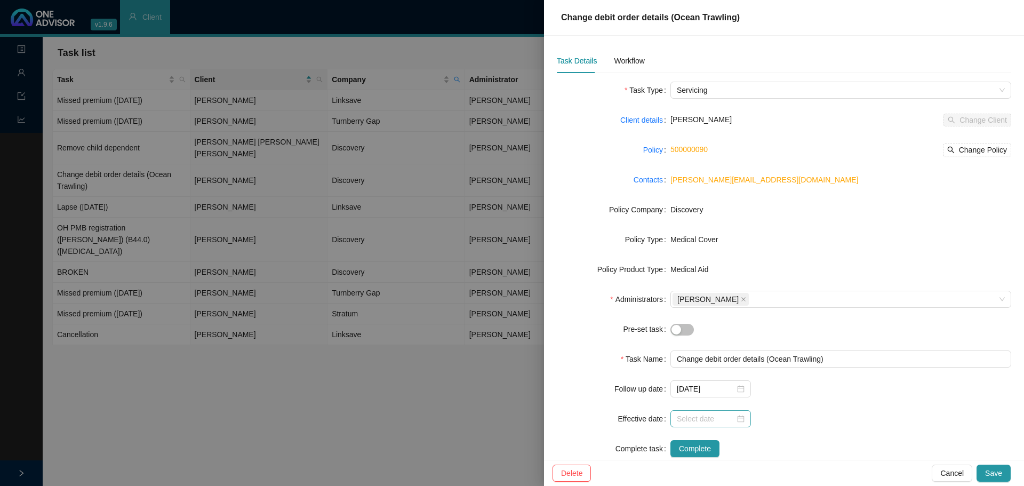
drag, startPoint x: 738, startPoint y: 411, endPoint x: 738, endPoint y: 422, distance: 11.7
click at [682, 293] on div at bounding box center [710, 418] width 81 height 17
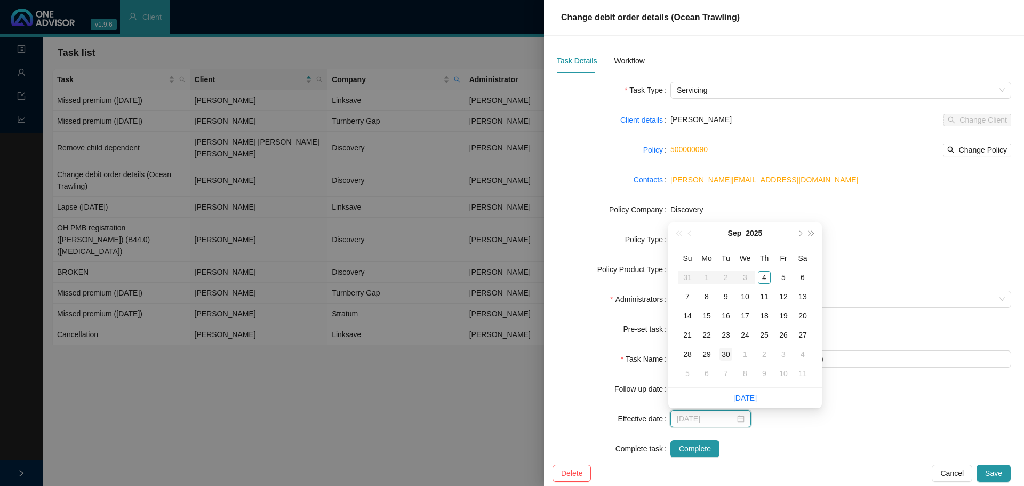
type input "2025-09-30"
click at [682, 293] on div "30" at bounding box center [726, 354] width 13 height 13
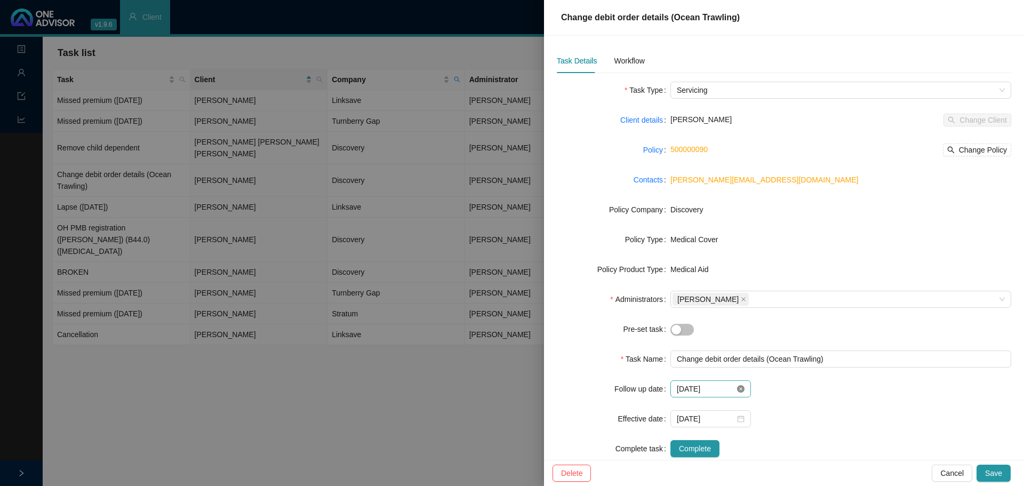
click at [682, 293] on icon "close-circle" at bounding box center [740, 388] width 7 height 7
click at [682, 293] on div at bounding box center [711, 389] width 68 height 12
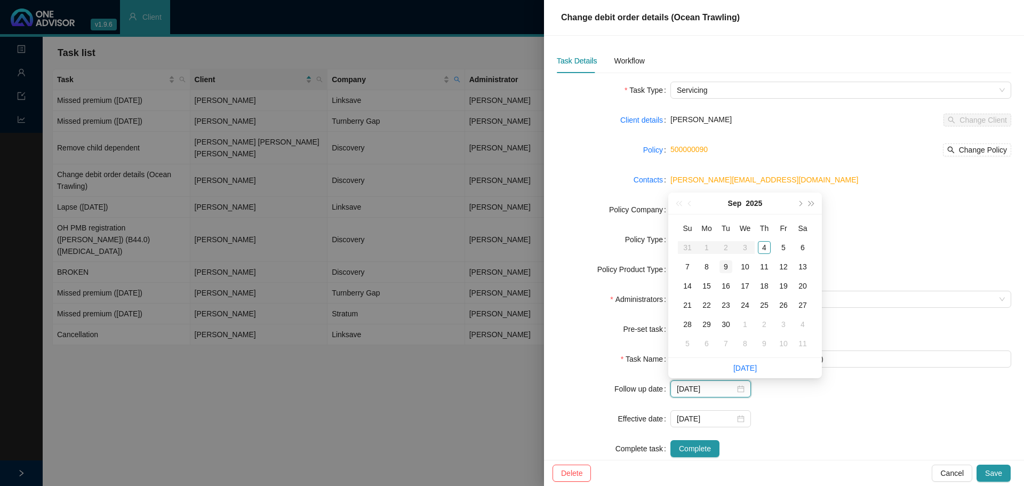
type input "[DATE]"
click at [682, 265] on div "9" at bounding box center [726, 266] width 13 height 13
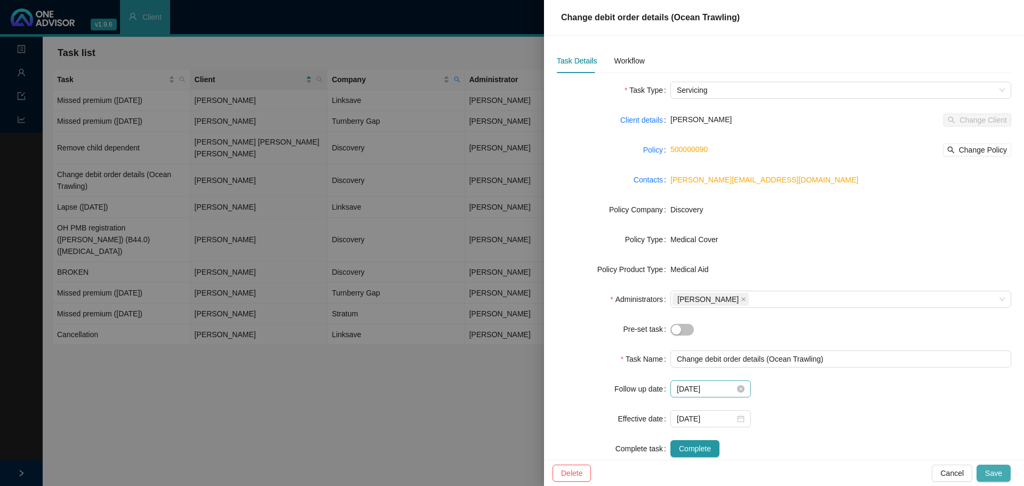
click at [682, 293] on button "Save" at bounding box center [994, 473] width 34 height 17
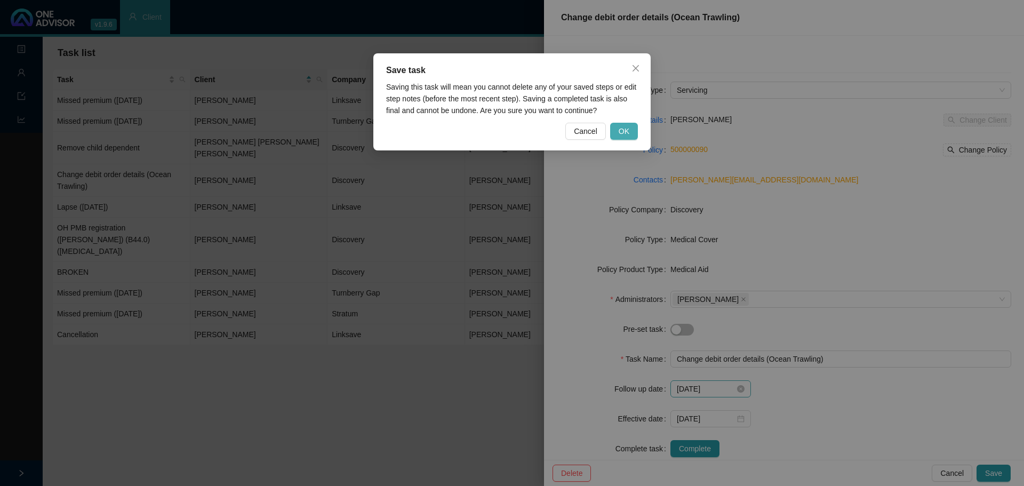
click at [622, 130] on span "OK" at bounding box center [624, 131] width 11 height 12
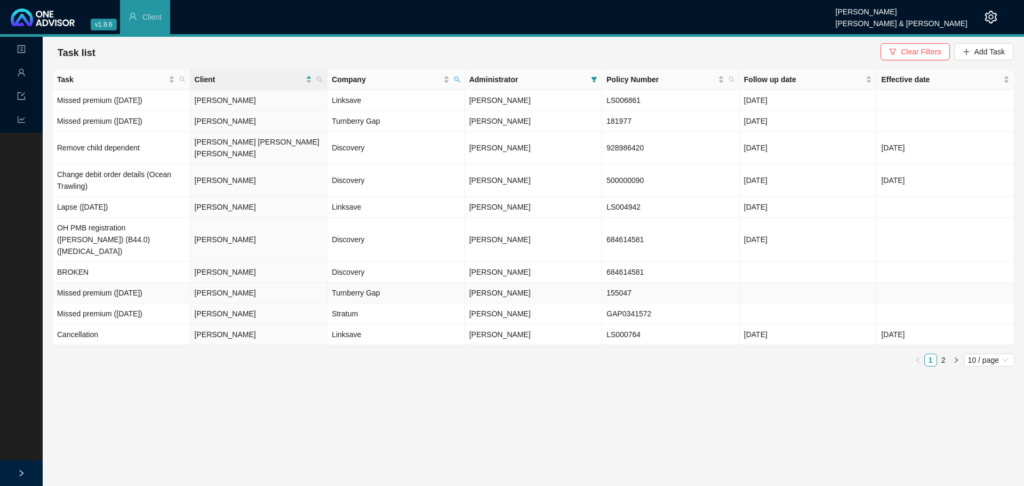
click at [111, 283] on td "Missed premium ([DATE])" at bounding box center [122, 293] width 138 height 21
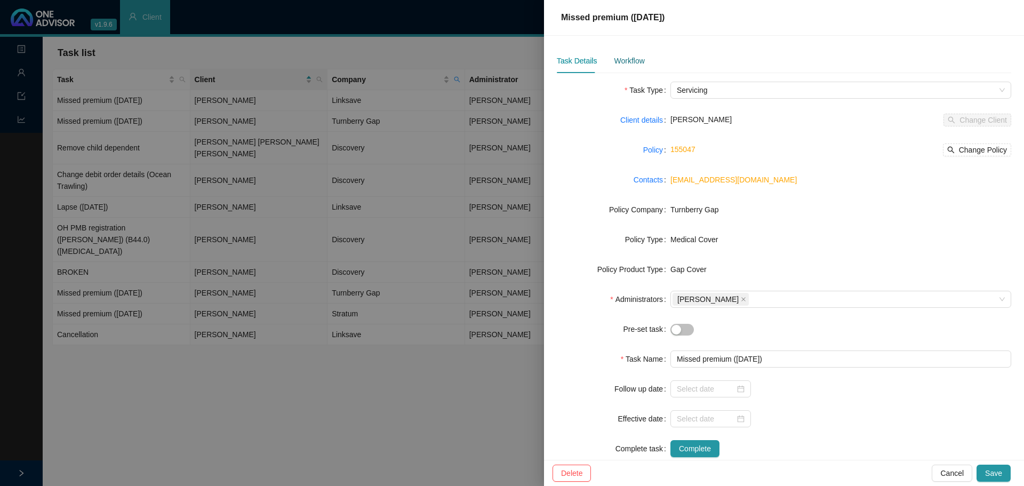
click at [629, 60] on div "Workflow" at bounding box center [629, 61] width 30 height 12
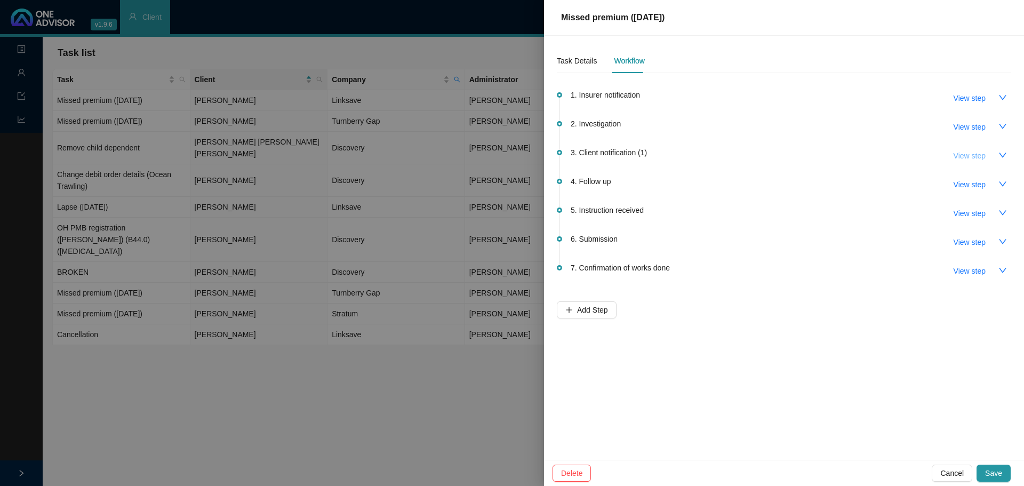
click at [682, 155] on span "View step" at bounding box center [970, 156] width 32 height 12
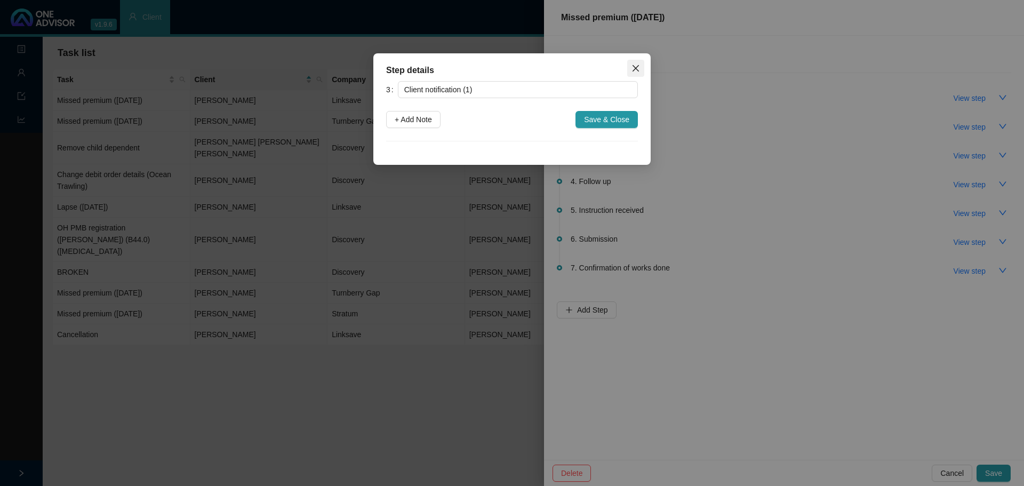
click at [640, 65] on icon "close" at bounding box center [636, 68] width 9 height 9
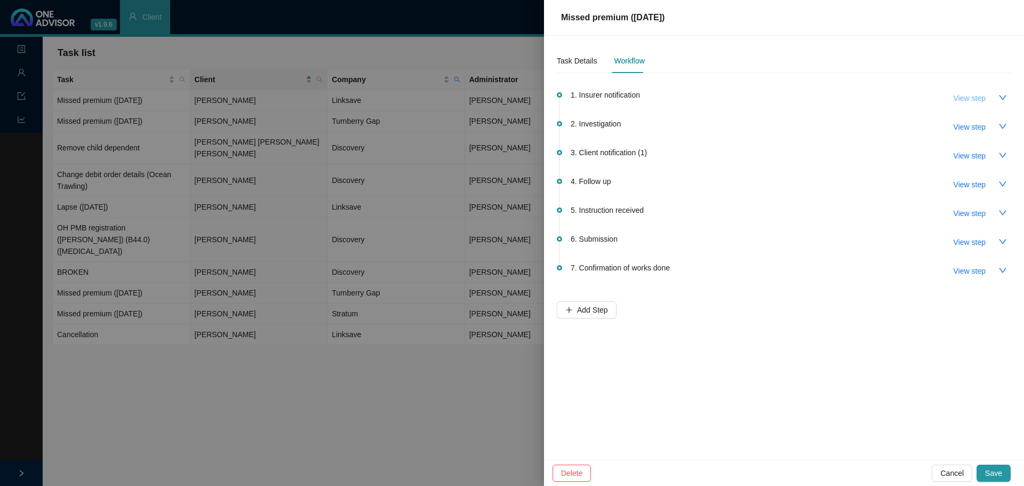
click at [682, 92] on button "View step" at bounding box center [969, 98] width 49 height 17
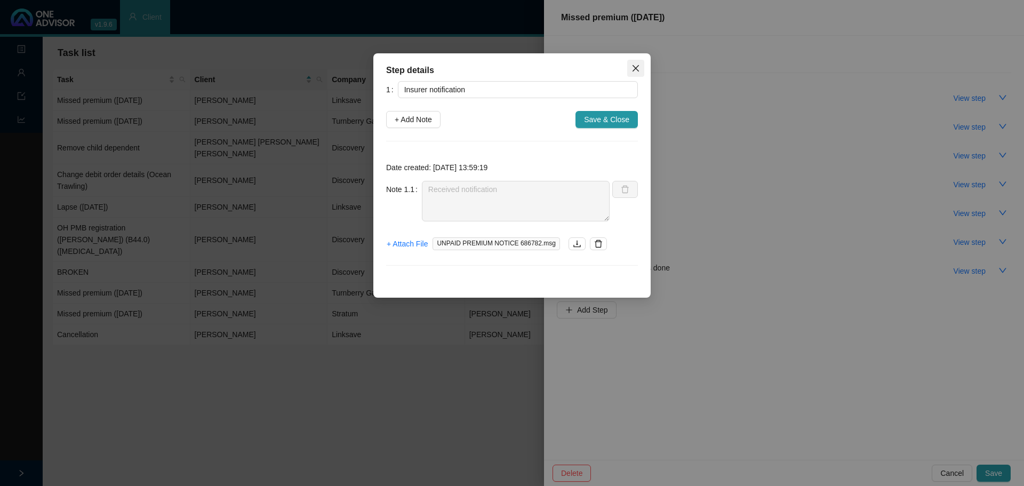
click at [631, 71] on span "Close" at bounding box center [635, 68] width 17 height 9
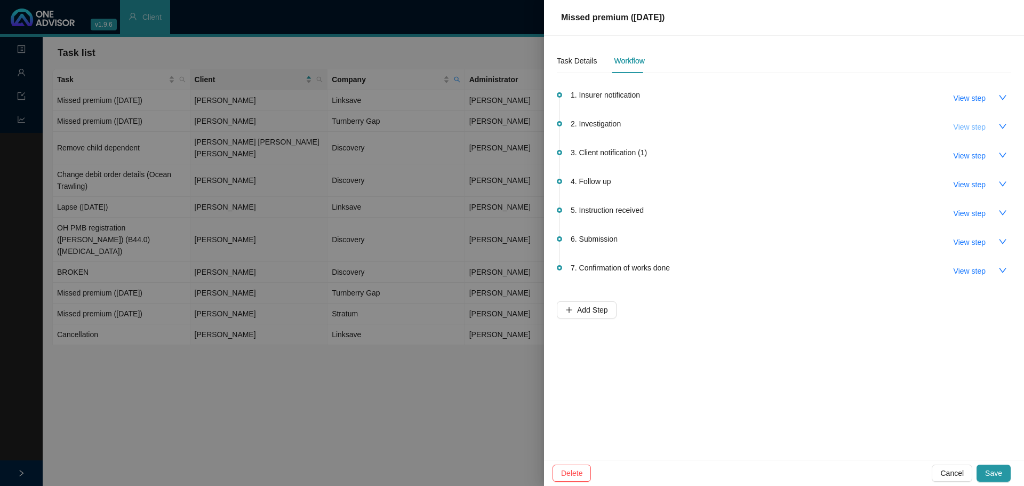
click at [682, 132] on span "View step" at bounding box center [970, 127] width 32 height 12
type input "Investigation"
type textarea "Called TB // Caroline // Account frozen"
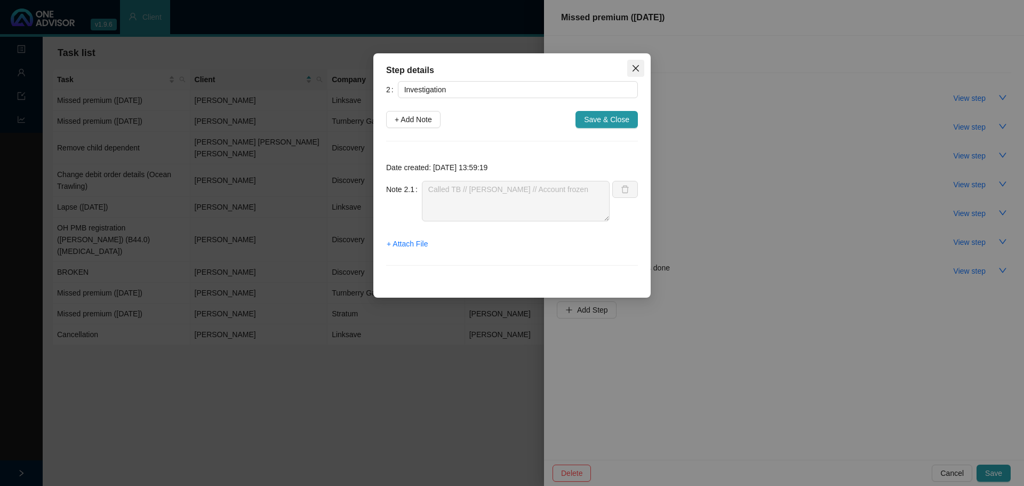
click at [638, 69] on icon "close" at bounding box center [636, 68] width 9 height 9
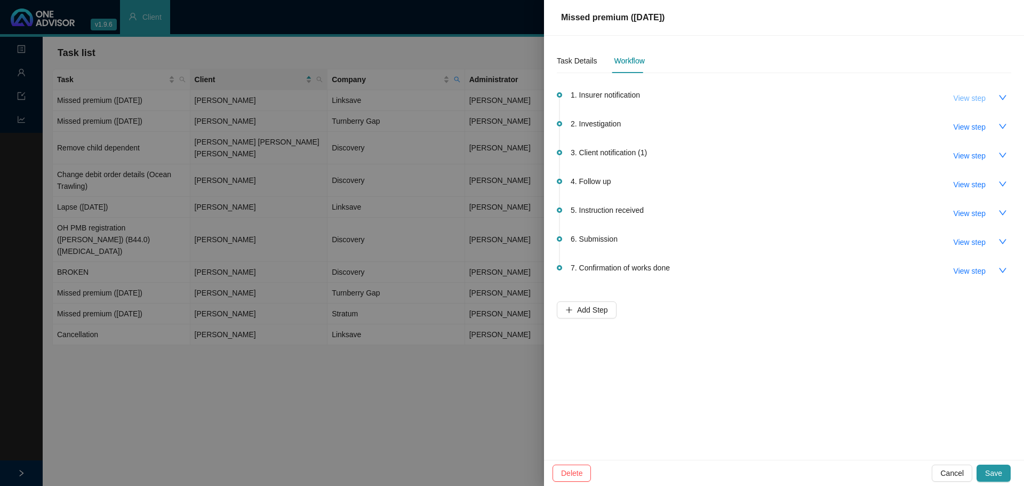
click at [682, 97] on span "View step" at bounding box center [970, 98] width 32 height 12
type input "Insurer notification"
type textarea "Received notification"
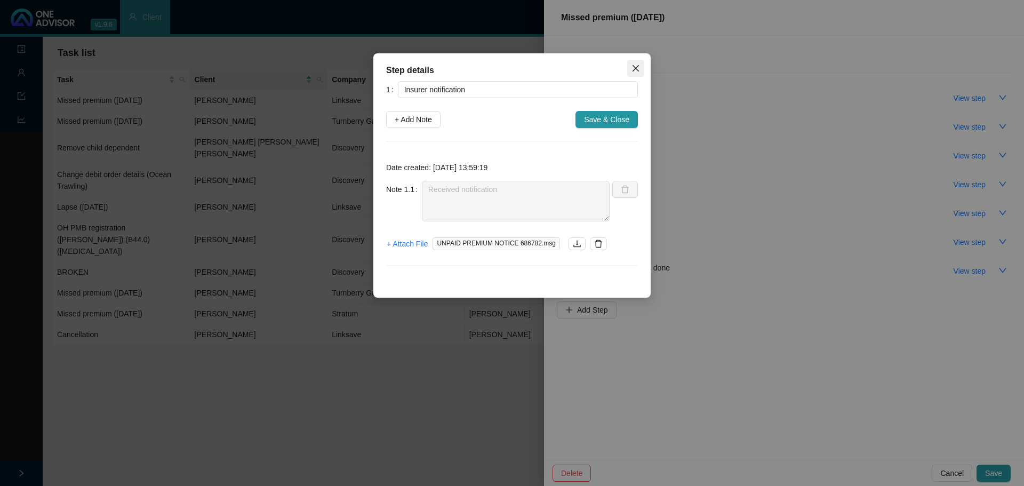
click at [638, 66] on icon "close" at bounding box center [636, 68] width 6 height 6
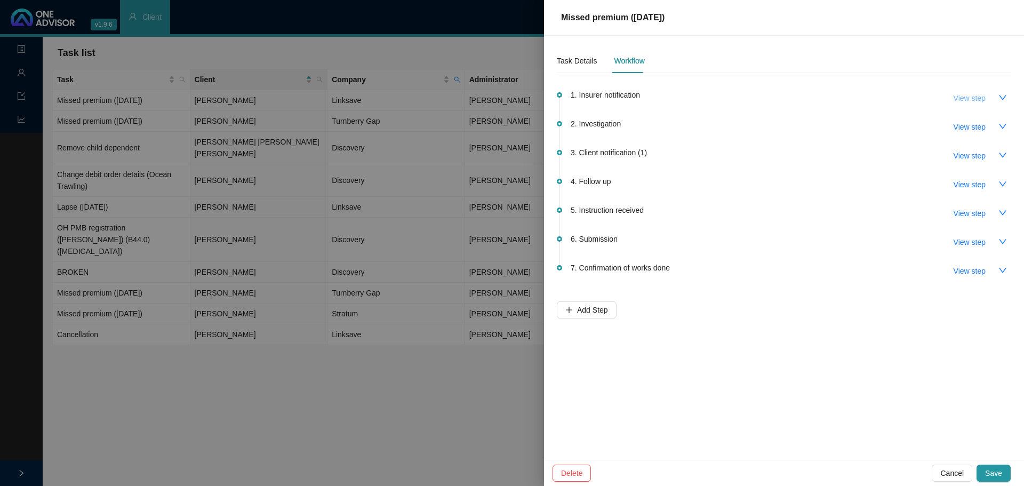
click at [682, 97] on span "View step" at bounding box center [970, 98] width 32 height 12
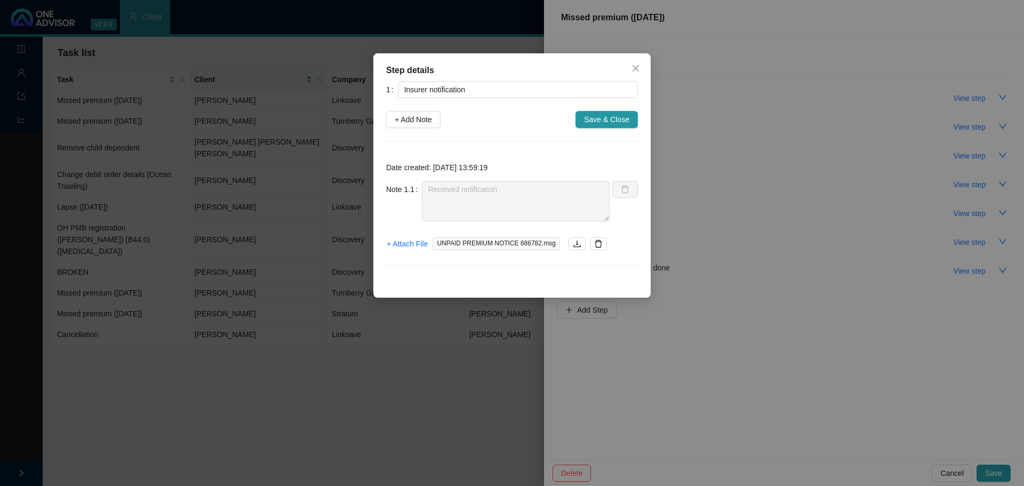
drag, startPoint x: 636, startPoint y: 67, endPoint x: 768, endPoint y: 92, distance: 134.1
click at [638, 67] on icon "close" at bounding box center [636, 68] width 9 height 9
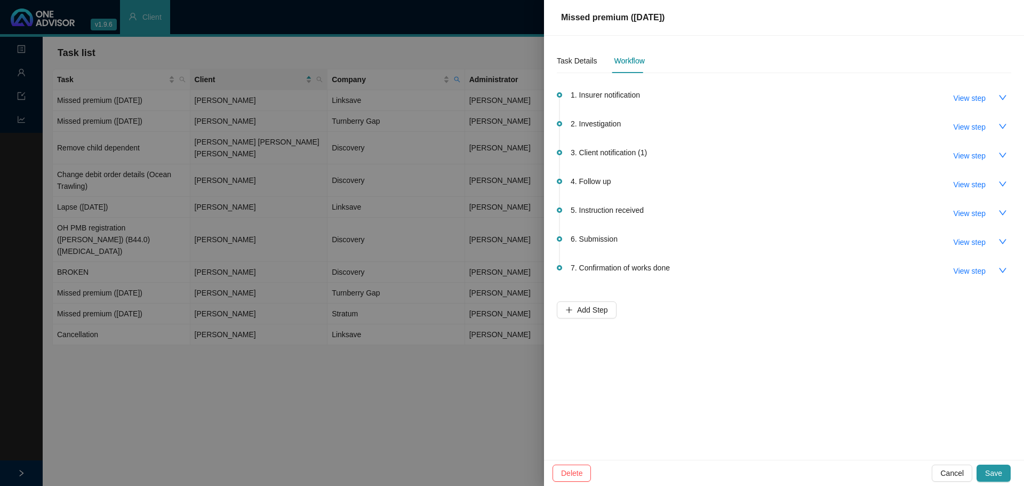
click at [682, 156] on span "View step" at bounding box center [970, 156] width 32 height 12
type input "Client notification (1)"
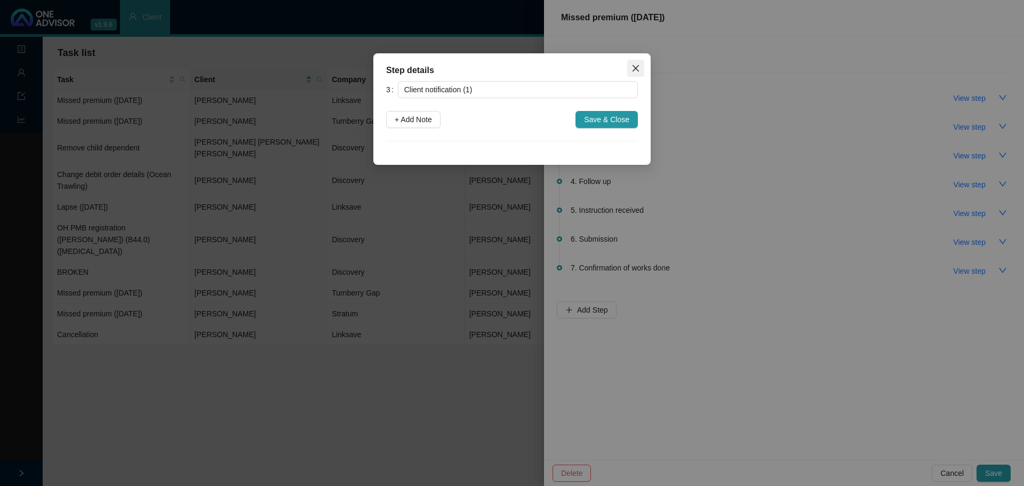
click at [636, 69] on icon "close" at bounding box center [636, 68] width 9 height 9
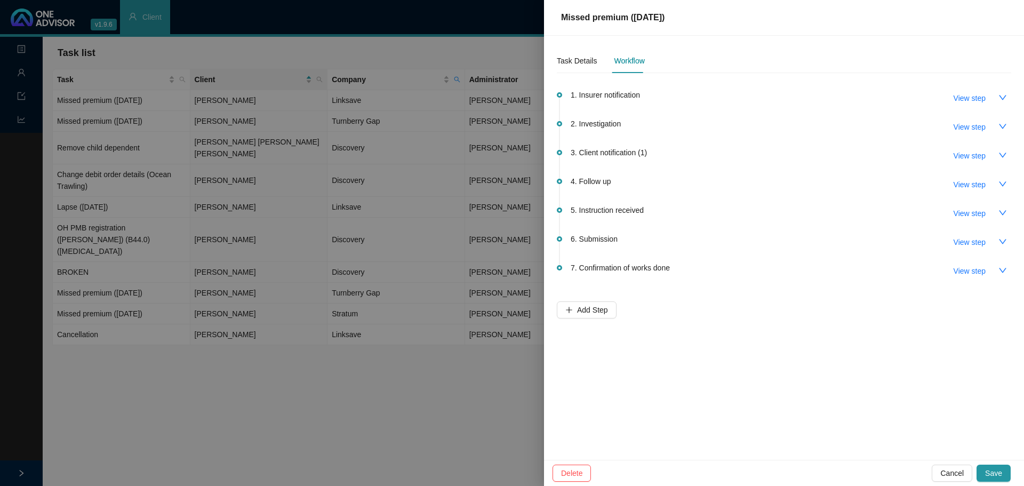
click at [320, 293] on div at bounding box center [512, 243] width 1024 height 486
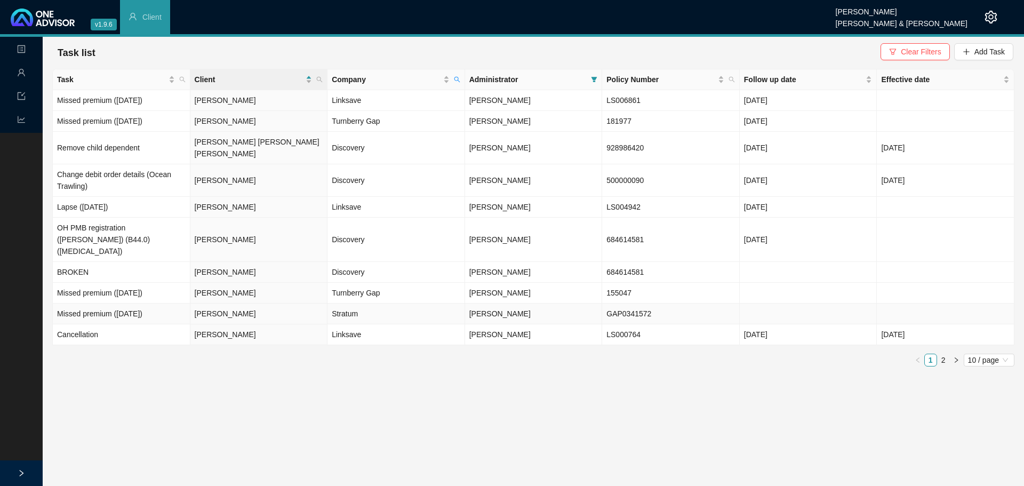
click at [590, 293] on td "[PERSON_NAME]" at bounding box center [534, 313] width 138 height 21
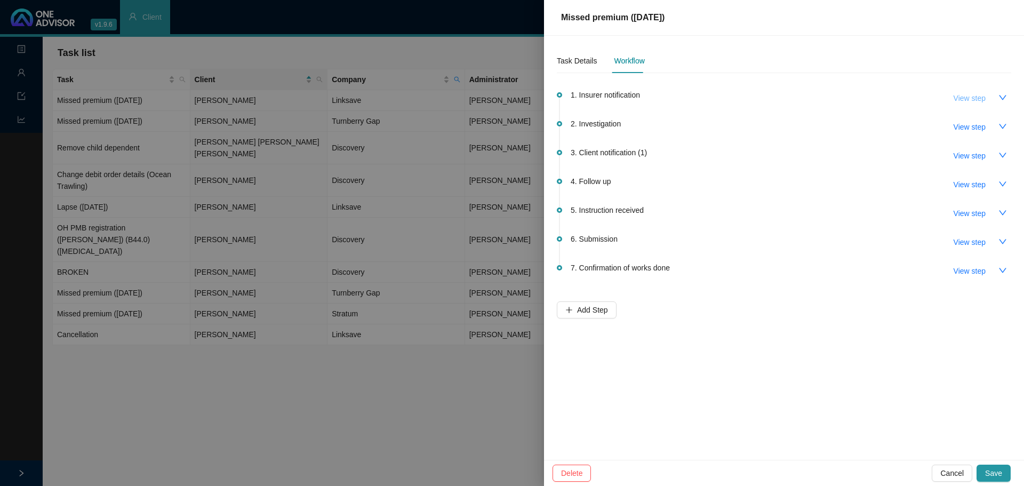
click at [682, 100] on span "View step" at bounding box center [970, 98] width 32 height 12
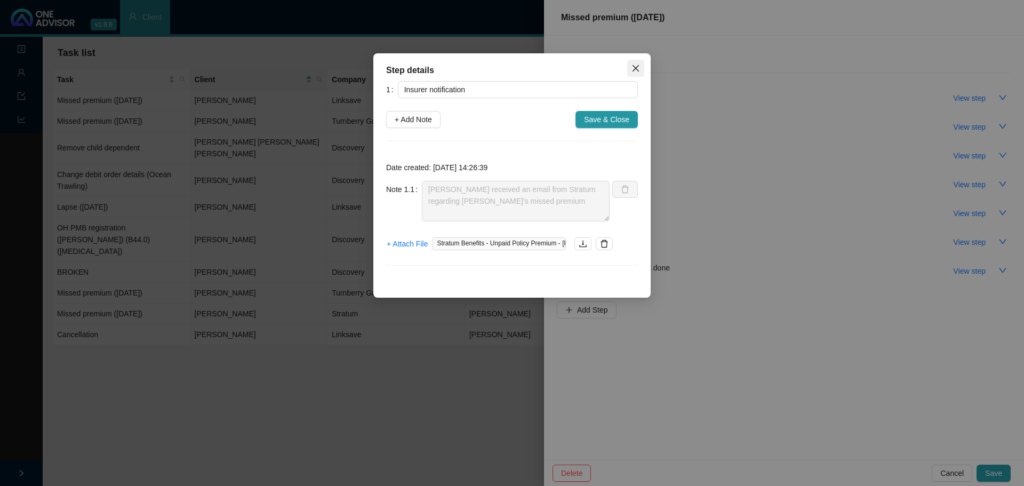
click at [641, 67] on span "Close" at bounding box center [635, 68] width 17 height 9
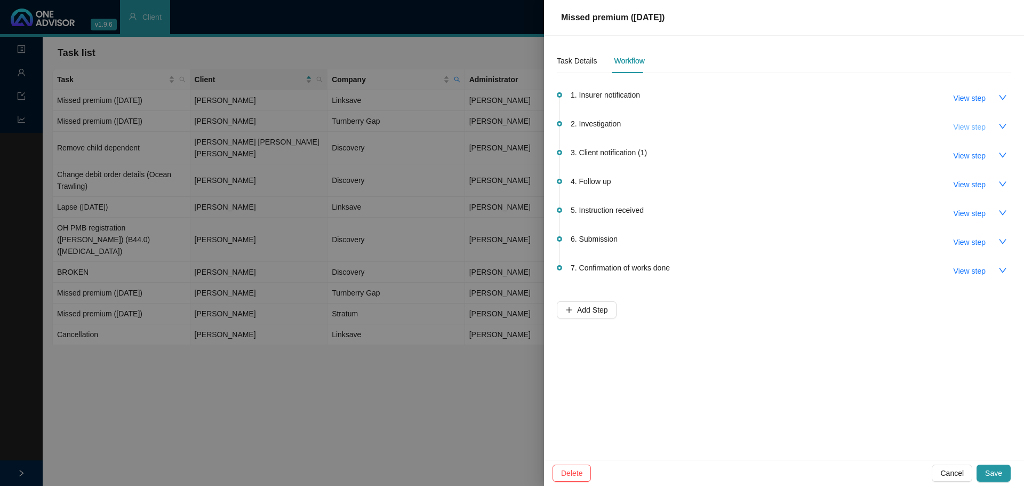
click at [682, 125] on span "View step" at bounding box center [970, 127] width 32 height 12
type input "Investigation"
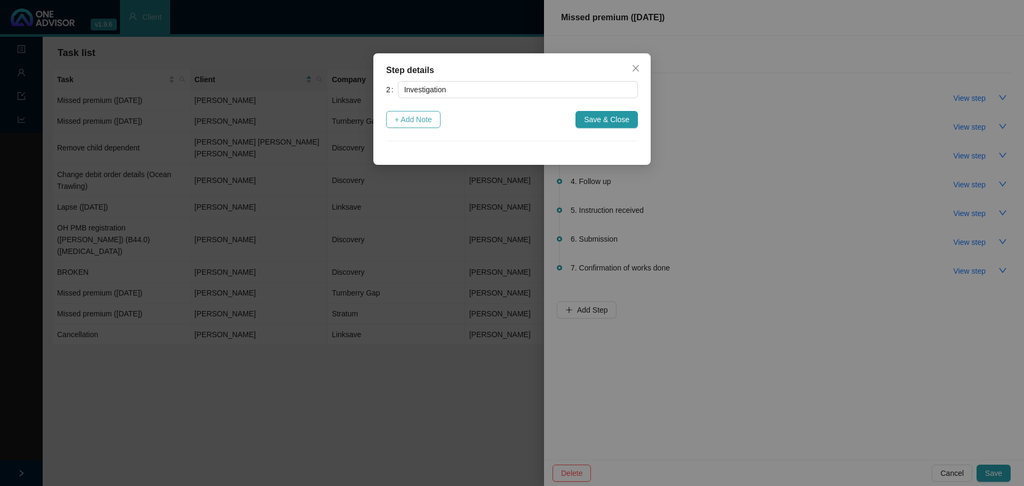
click at [423, 116] on span "+ Add Note" at bounding box center [413, 120] width 37 height 12
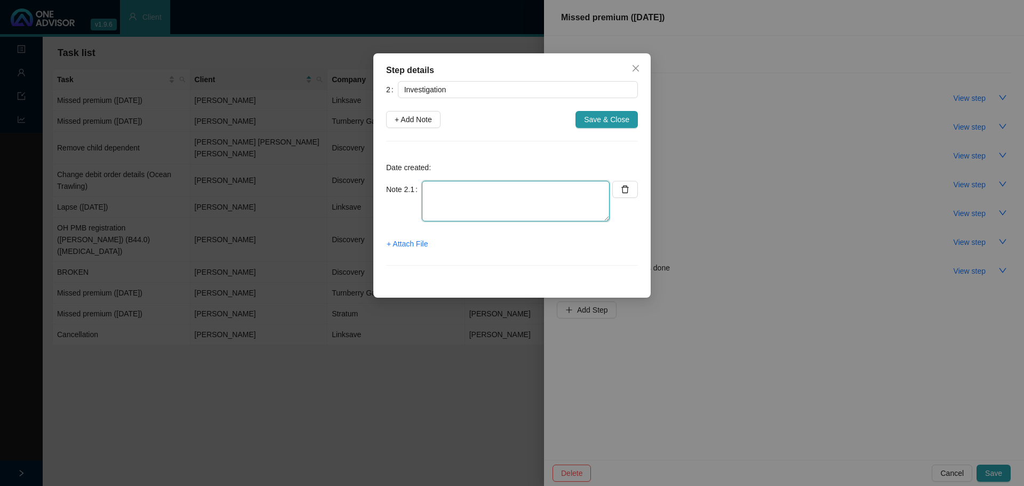
click at [456, 196] on textarea at bounding box center [516, 201] width 188 height 41
click at [526, 188] on textarea "Called Stratum // Ref. MK" at bounding box center [516, 201] width 188 height 41
drag, startPoint x: 507, startPoint y: 202, endPoint x: 421, endPoint y: 199, distance: 86.4
click at [398, 201] on div "Note 2.1 Called Stratum // Ref. MK Outstanding amount:" at bounding box center [497, 201] width 223 height 41
drag, startPoint x: 450, startPoint y: 199, endPoint x: 464, endPoint y: 196, distance: 14.2
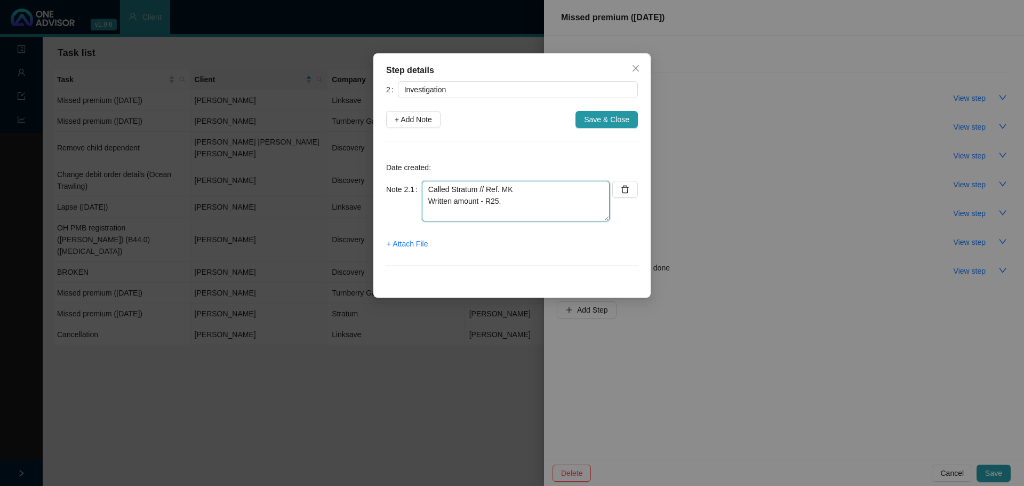
click at [454, 199] on textarea "Called Stratum // Ref. MK Written amount - R25." at bounding box center [516, 201] width 188 height 41
click at [523, 201] on textarea "Called Stratum // Ref. MK Written oamount - R25." at bounding box center [516, 201] width 188 height 41
drag, startPoint x: 470, startPoint y: 199, endPoint x: 417, endPoint y: 199, distance: 53.3
click at [417, 199] on div "Note 2.1 Called Stratum // Ref. MK Written oamount - R25." at bounding box center [497, 201] width 223 height 41
click at [425, 202] on textarea "Called Stratum // Ref. MK Premium amount written off // R25 outstanding (admin …" at bounding box center [516, 201] width 188 height 41
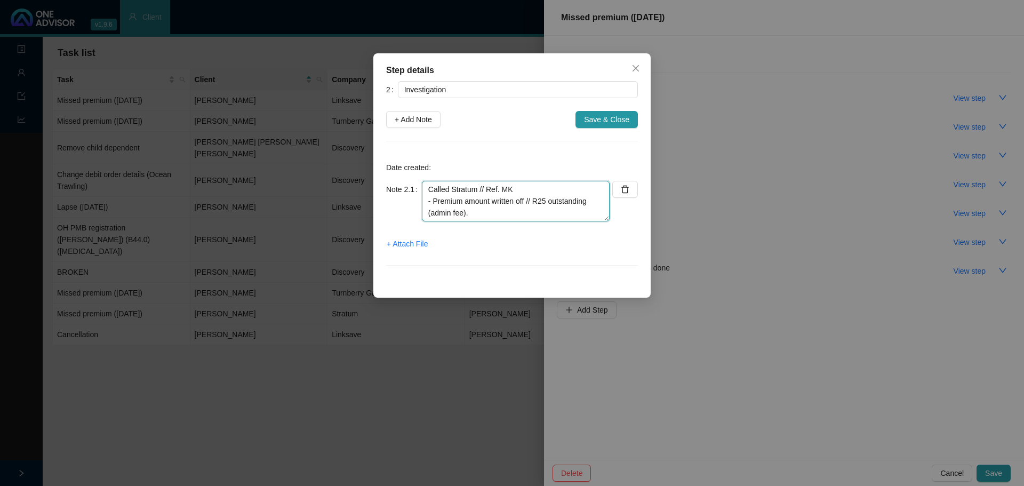
click at [490, 214] on textarea "Called Stratum // Ref. MK - Premium amount written off // R25 outstanding (admi…" at bounding box center [516, 201] width 188 height 41
drag, startPoint x: 458, startPoint y: 187, endPoint x: 409, endPoint y: 187, distance: 48.5
click at [409, 187] on div "Note 2.1 Called Stratum // Ref. MK - Premium amount written off // R25 outstand…" at bounding box center [497, 201] width 223 height 41
click at [509, 204] on textarea "Called Stratum // Ref. MK - Premium amount written off // R25 outstanding (admi…" at bounding box center [516, 201] width 188 height 41
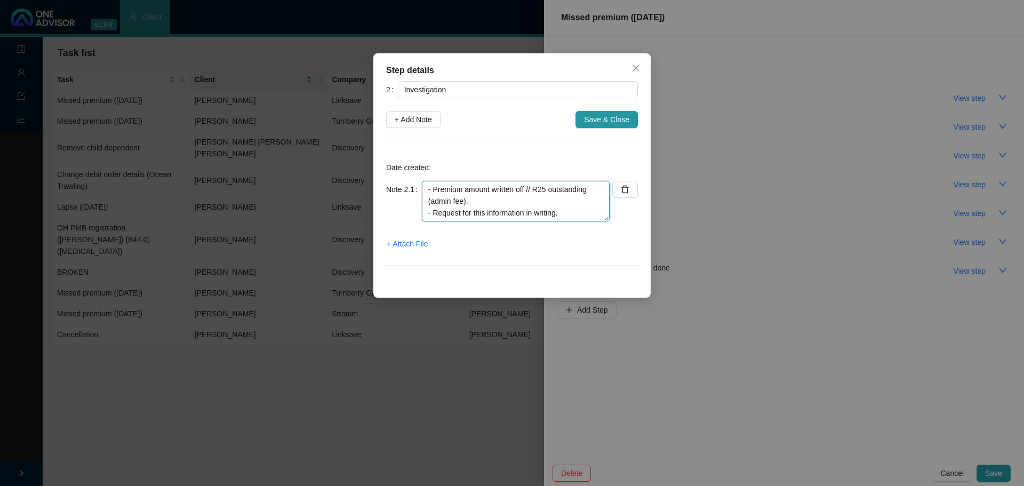
click at [576, 201] on textarea "Called Stratum // Ref. MK - Premium amount written off // R25 outstanding (admi…" at bounding box center [516, 201] width 188 height 41
click at [571, 201] on textarea "Called Stratum // Ref. MK - Premium amount written off // R25 outstanding (admi…" at bounding box center [516, 201] width 188 height 41
type textarea "Called Stratum // Ref. MK - Premium amount written off // R25 outstanding (admi…"
click at [595, 117] on span "Save & Close" at bounding box center [606, 120] width 45 height 12
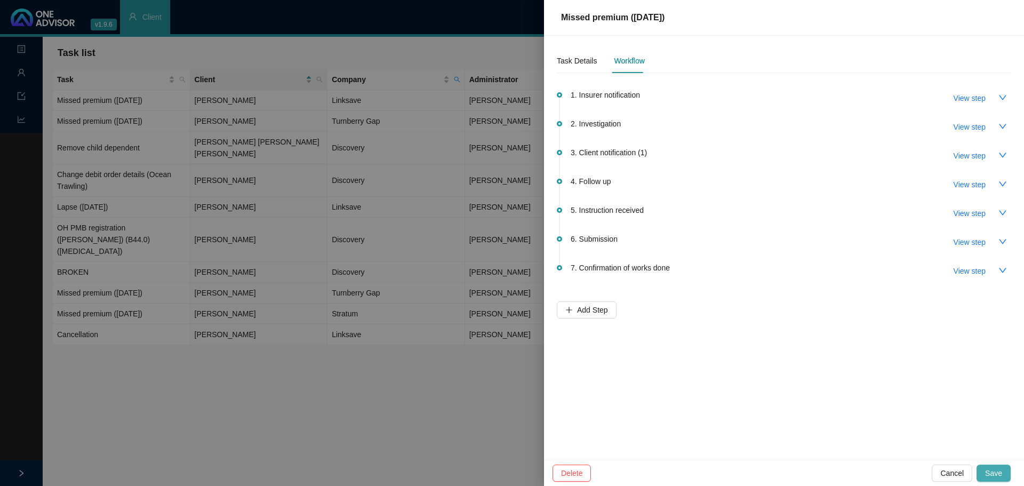
click at [682, 293] on span "Save" at bounding box center [993, 473] width 17 height 12
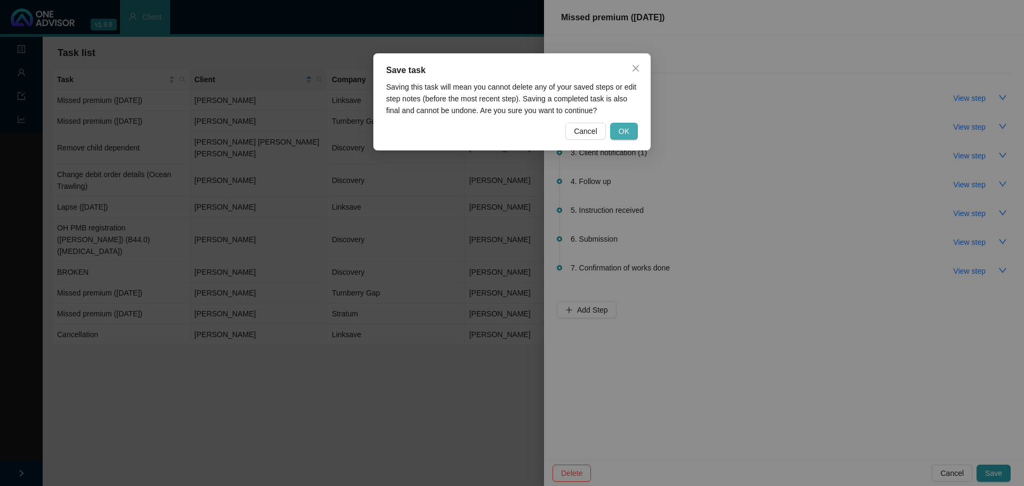
drag, startPoint x: 621, startPoint y: 129, endPoint x: 557, endPoint y: 128, distance: 64.0
click at [620, 129] on span "OK" at bounding box center [624, 131] width 11 height 12
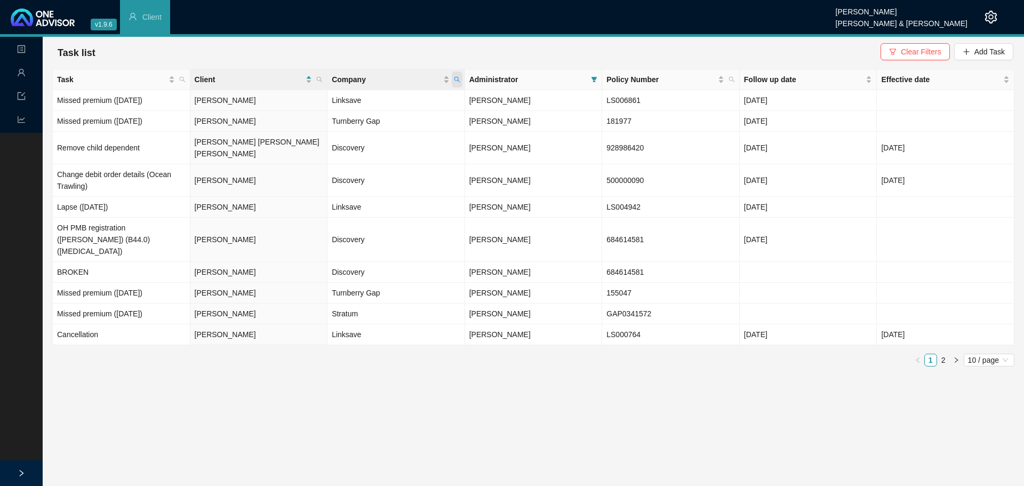
click at [454, 79] on icon "search" at bounding box center [457, 80] width 6 height 6
click at [445, 77] on div "Company" at bounding box center [391, 80] width 118 height 12
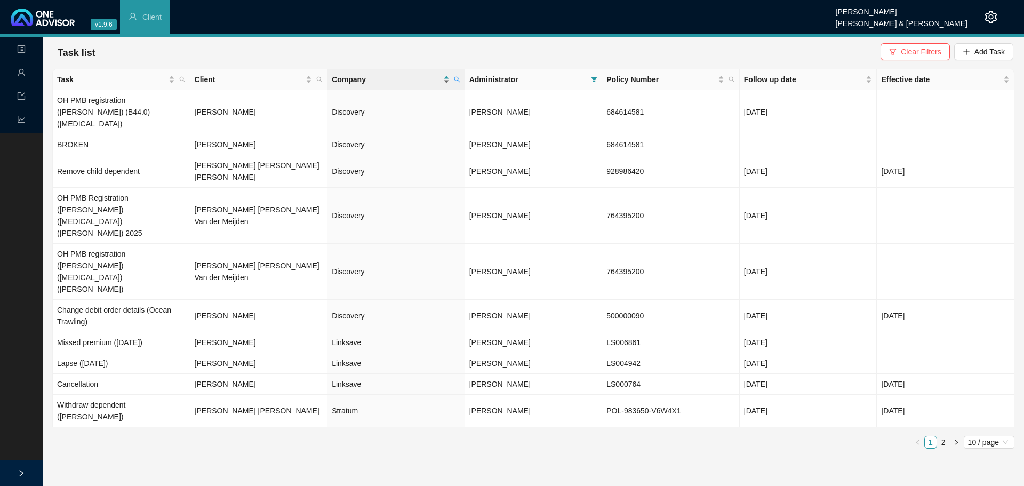
click at [446, 78] on div "Company" at bounding box center [391, 80] width 118 height 12
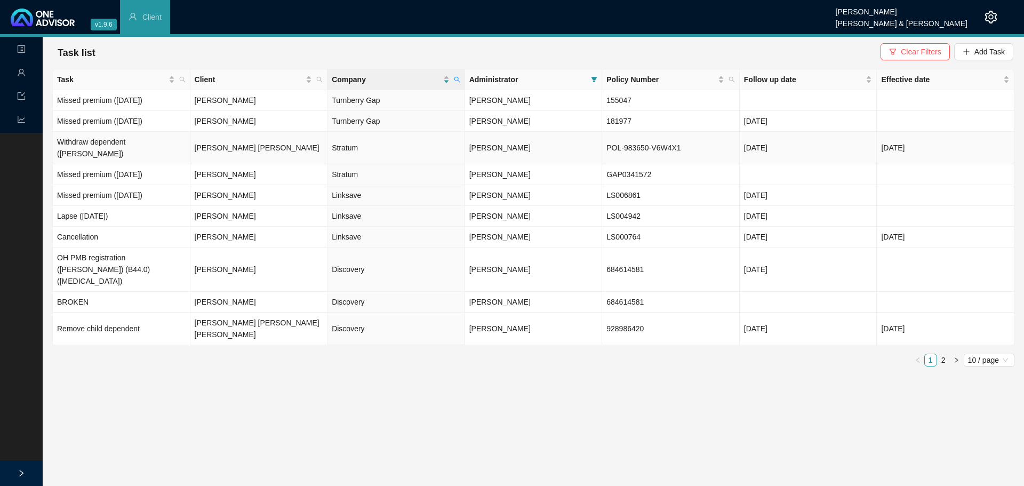
click at [127, 142] on td "Withdraw dependent ([PERSON_NAME])" at bounding box center [122, 148] width 138 height 33
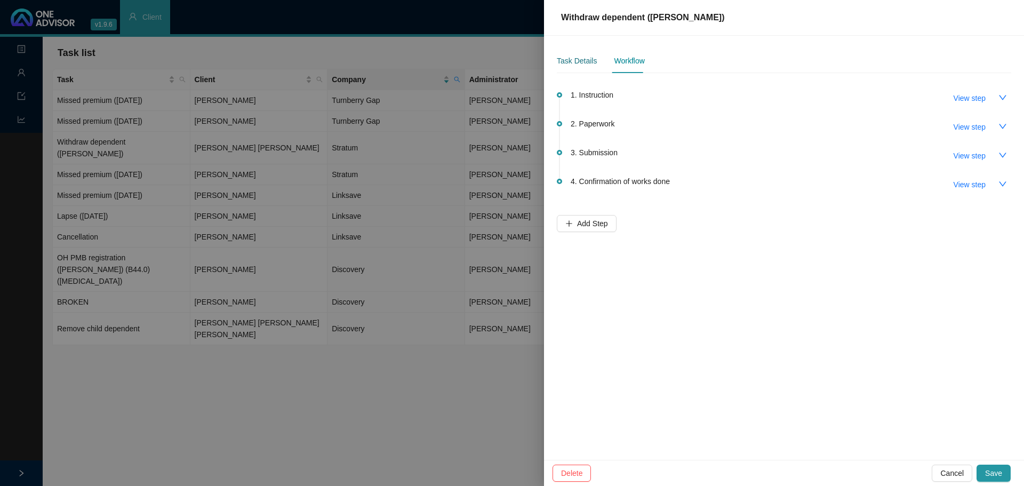
click at [567, 60] on div "Task Details" at bounding box center [577, 61] width 40 height 12
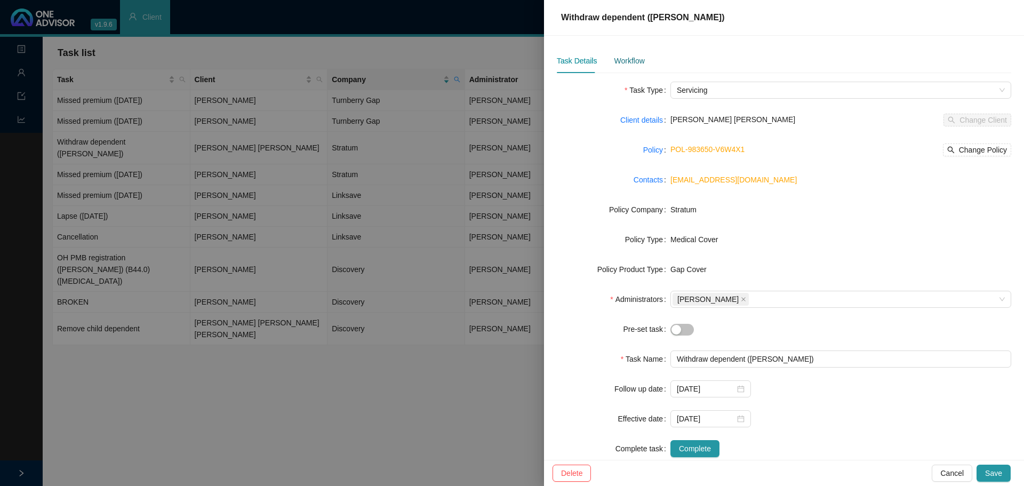
click at [614, 59] on div "Workflow" at bounding box center [629, 61] width 30 height 12
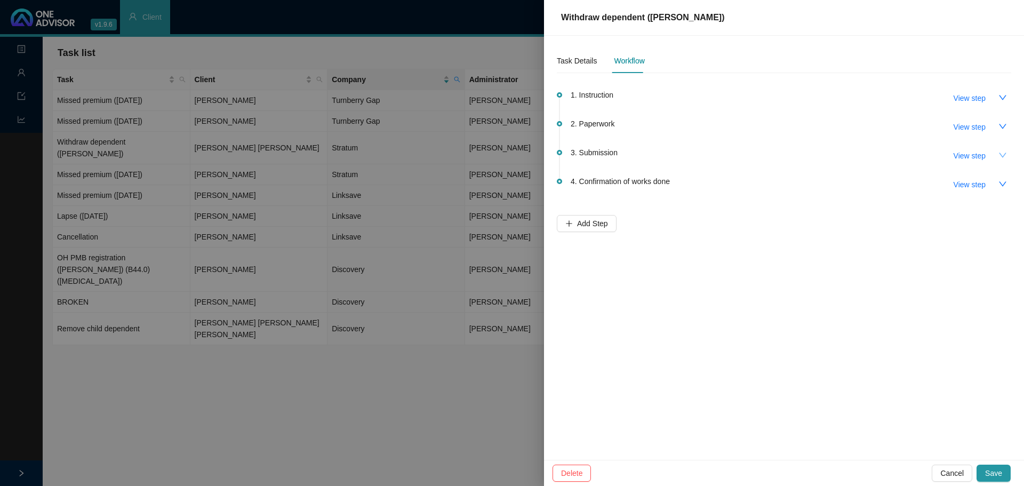
click at [682, 156] on icon "down" at bounding box center [1002, 155] width 9 height 9
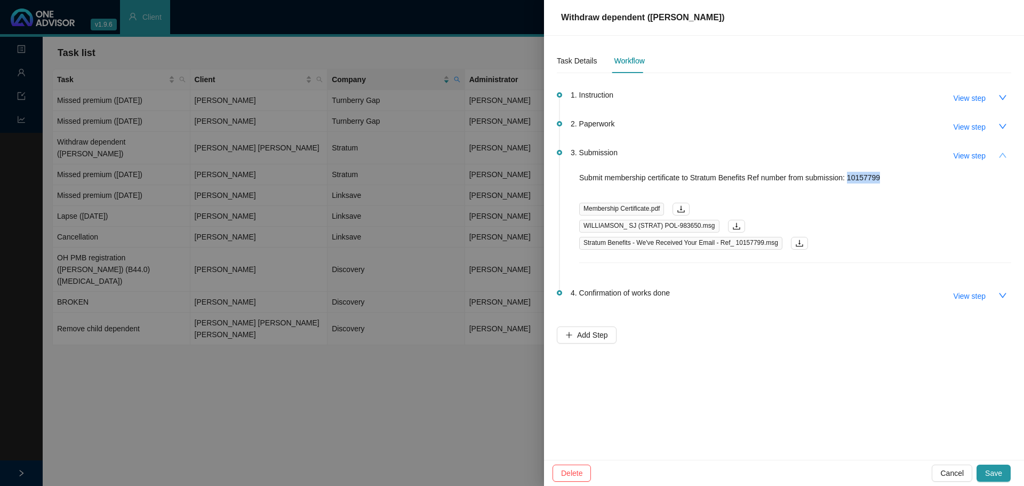
drag, startPoint x: 885, startPoint y: 178, endPoint x: 868, endPoint y: 193, distance: 22.3
click at [682, 177] on p "Submit membership certificate to Stratum Benefits Ref number from submission: 1…" at bounding box center [795, 178] width 432 height 12
click at [682, 293] on div "Task Details Workflow 1. Instruction View step 2. Paperwork View step 3. Submis…" at bounding box center [784, 248] width 480 height 424
click at [682, 181] on p "Submit membership certificate to Stratum Benefits Ref number from submission: 1…" at bounding box center [795, 178] width 432 height 12
click at [682, 156] on span "View step" at bounding box center [970, 156] width 32 height 12
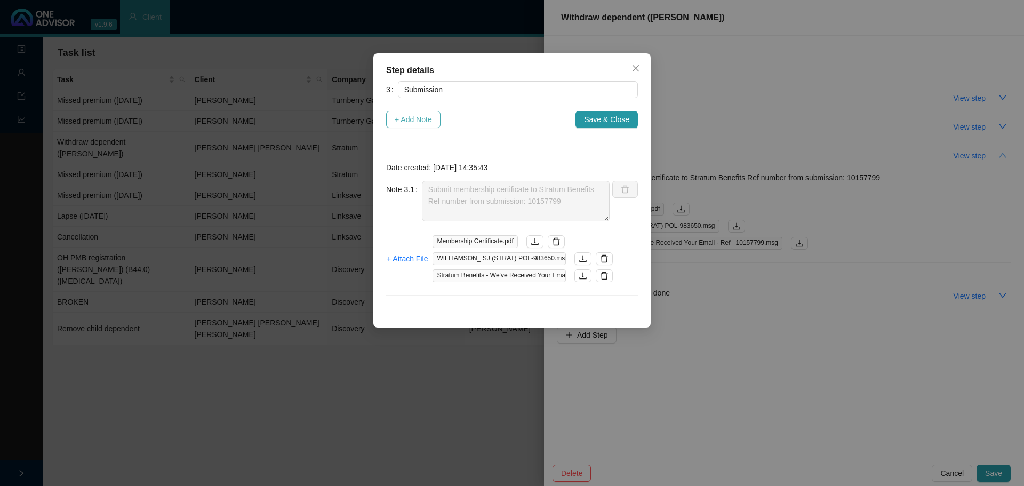
click at [417, 122] on span "+ Add Note" at bounding box center [413, 120] width 37 height 12
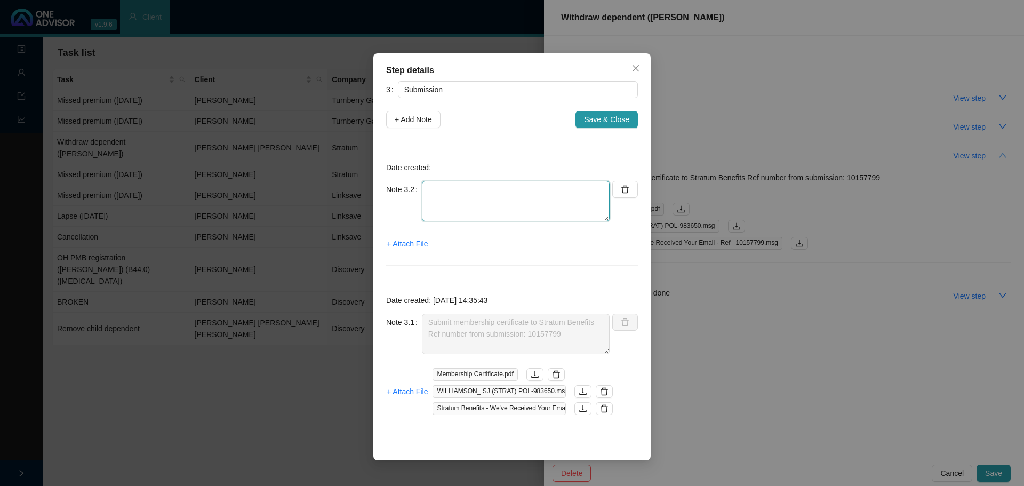
click at [470, 206] on textarea at bounding box center [516, 201] width 188 height 41
click at [510, 214] on textarea "Called Strat // MK Policy document cannot be sent yet (system upgrades: Stratum)" at bounding box center [516, 201] width 188 height 41
click at [426, 193] on textarea "Called Strat // MK Policy document cannot be sent yet (system upgrades: Stratum…" at bounding box center [516, 201] width 188 height 41
click at [456, 216] on textarea "Called Strat // MK - Policy document cannot be sent yet (system upgrades: Strat…" at bounding box center [516, 201] width 188 height 41
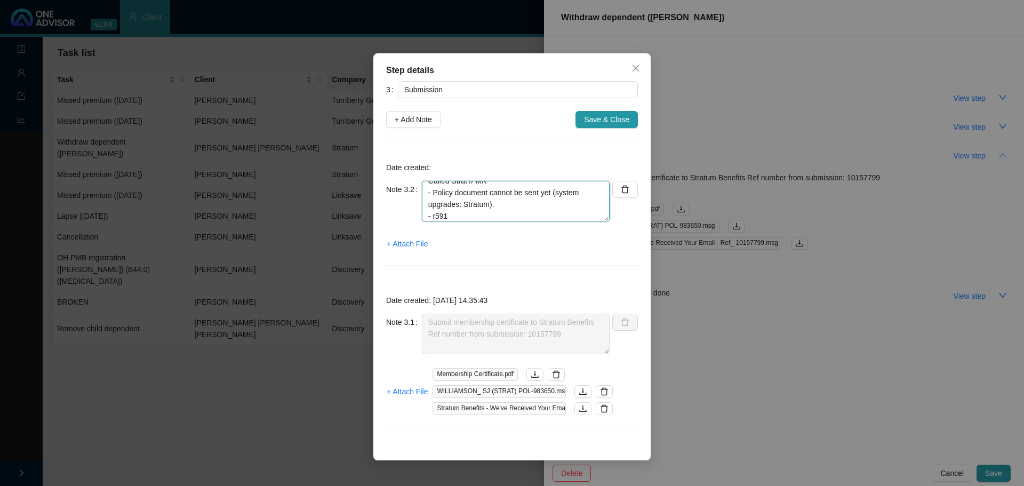
click at [437, 215] on textarea "Called Strat // MK - Policy document cannot be sent yet (system upgrades: Strat…" at bounding box center [516, 201] width 188 height 41
click at [509, 200] on textarea "Called Strat // MK - Policy document cannot be sent yet (system upgrades: Strat…" at bounding box center [516, 201] width 188 height 41
click at [476, 189] on textarea "Called Strat // MK - Policy document cannot be sent yet (system upgrades: Strat…" at bounding box center [516, 201] width 188 height 41
type textarea "Called Strat // Ref. MK - Policy document cannot be sent yet (system upgrades: …"
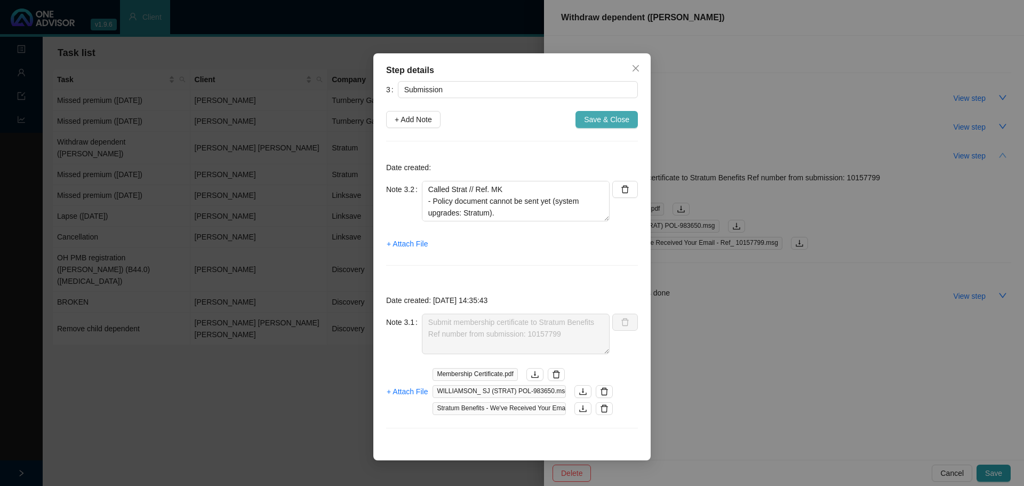
click at [605, 124] on span "Save & Close" at bounding box center [606, 120] width 45 height 12
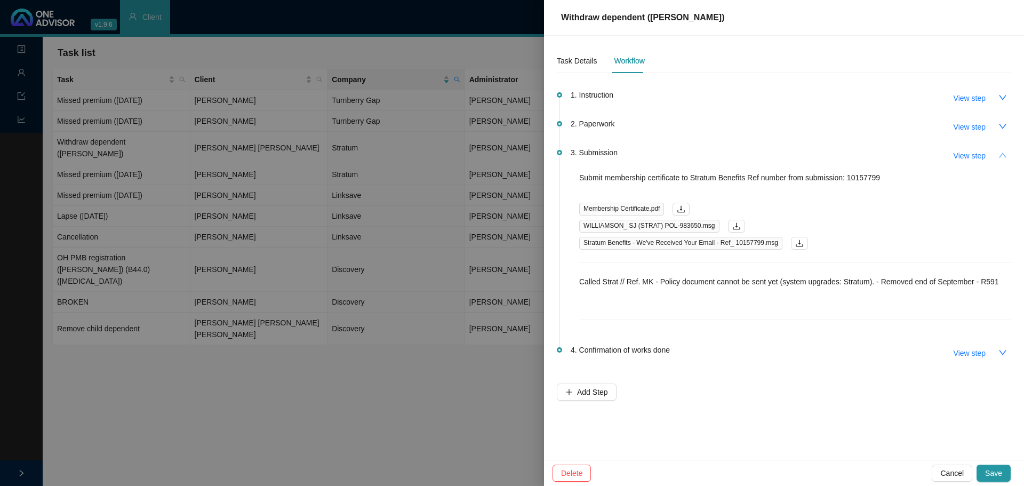
click at [682, 170] on div "3. Submission View step Submit membership certificate to Stratum Benefits Ref n…" at bounding box center [791, 233] width 441 height 174
click at [682, 156] on span "View step" at bounding box center [970, 156] width 32 height 12
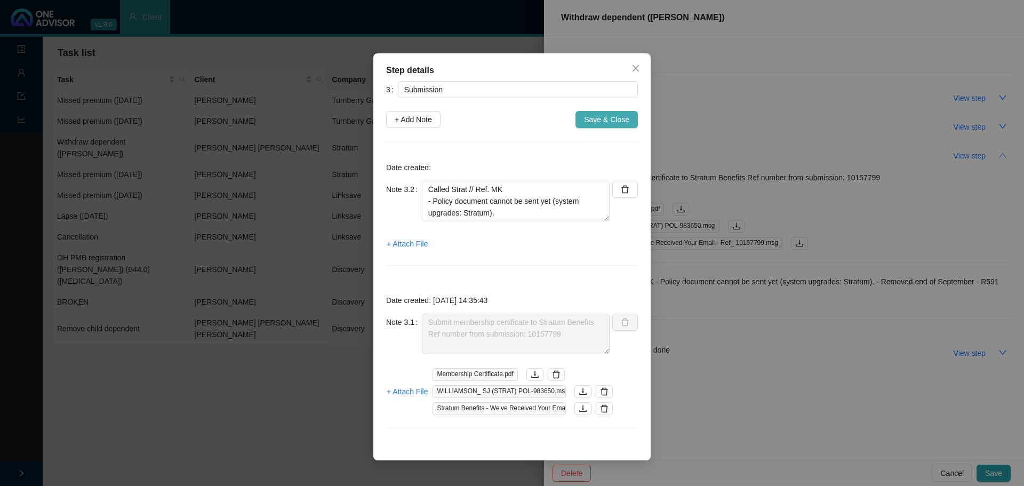
click at [598, 119] on span "Save & Close" at bounding box center [606, 120] width 45 height 12
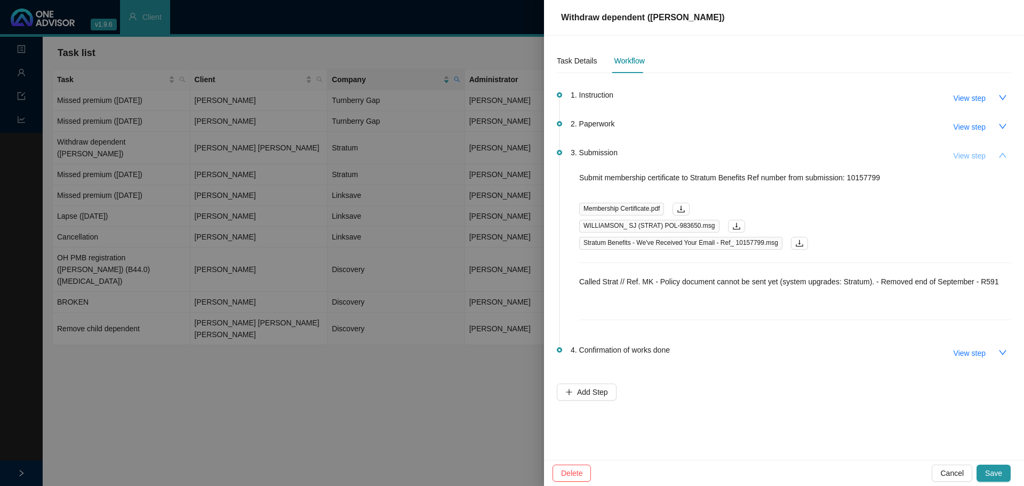
click at [682, 158] on span "View step" at bounding box center [970, 156] width 32 height 12
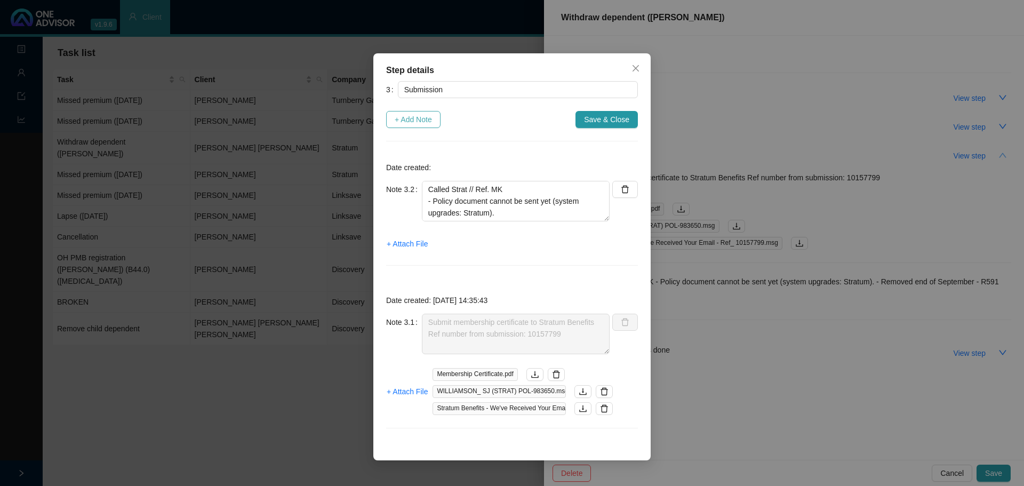
click at [423, 117] on span "+ Add Note" at bounding box center [413, 120] width 37 height 12
type textarea "Called Strat // Ref. MK - Policy document cannot be sent yet (system upgrades: …"
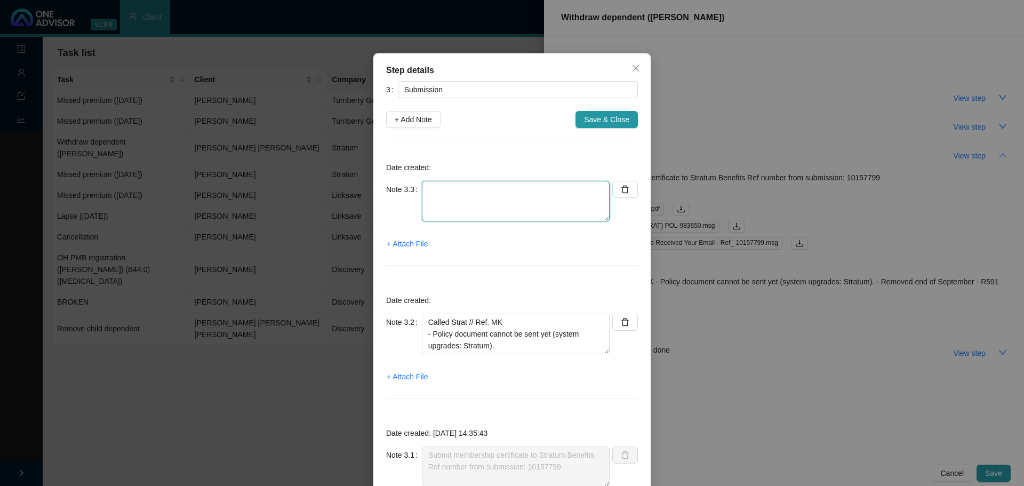
click at [446, 198] on textarea at bounding box center [516, 201] width 188 height 41
click at [413, 238] on span "+ Attach File" at bounding box center [407, 244] width 41 height 12
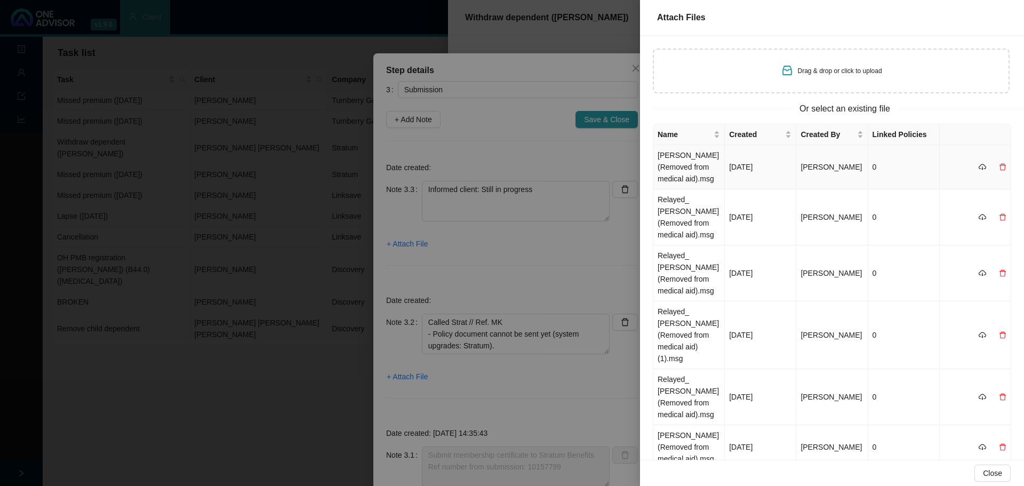
click at [682, 172] on td "Ross (Removed from medical aid).msg" at bounding box center [688, 167] width 71 height 44
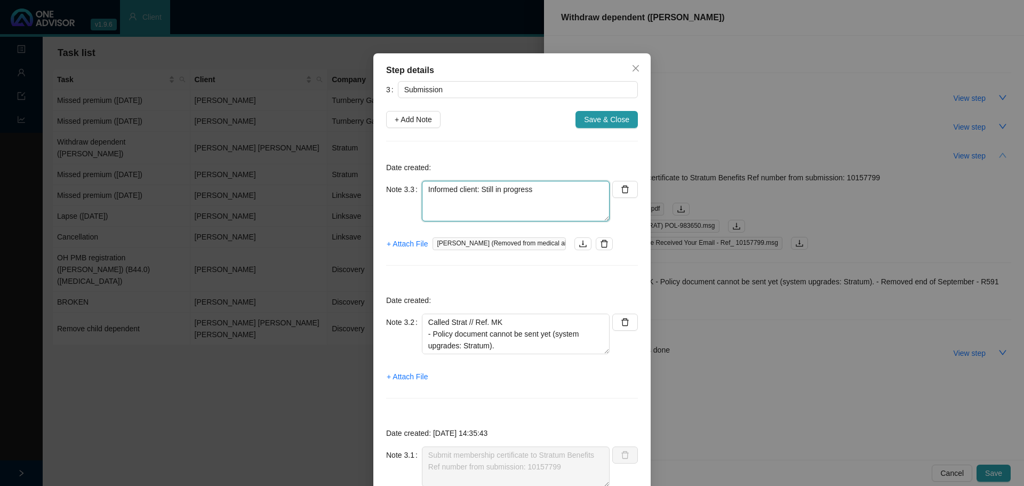
click at [531, 199] on textarea "Informed client: Still in progress" at bounding box center [516, 201] width 188 height 41
drag, startPoint x: 528, startPoint y: 201, endPoint x: 472, endPoint y: 201, distance: 56.5
click at [472, 201] on textarea "Informed client: Still in progress (Connected to Discovery Health confirmation …" at bounding box center [516, 201] width 188 height 41
click at [475, 201] on textarea "Informed client: Still in progress (Connected to Discovery Health confirmation …" at bounding box center [516, 201] width 188 height 41
click at [493, 199] on textarea "Informed client: Still in progress (Connected to Discovery Health confirmation …" at bounding box center [516, 201] width 188 height 41
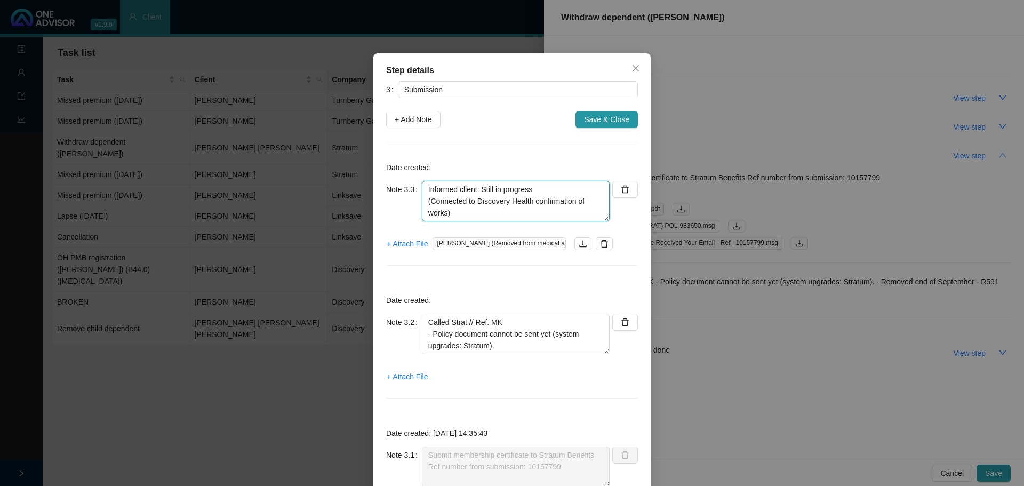
drag, startPoint x: 528, startPoint y: 204, endPoint x: 475, endPoint y: 202, distance: 52.8
click at [475, 202] on textarea "Informed client: Still in progress (Connected to Discovery Health confirmation …" at bounding box center [516, 201] width 188 height 41
type textarea "Informed client: Still in progress (Connected to medical aid confirmation of wo…"
click at [598, 122] on span "Save & Close" at bounding box center [606, 120] width 45 height 12
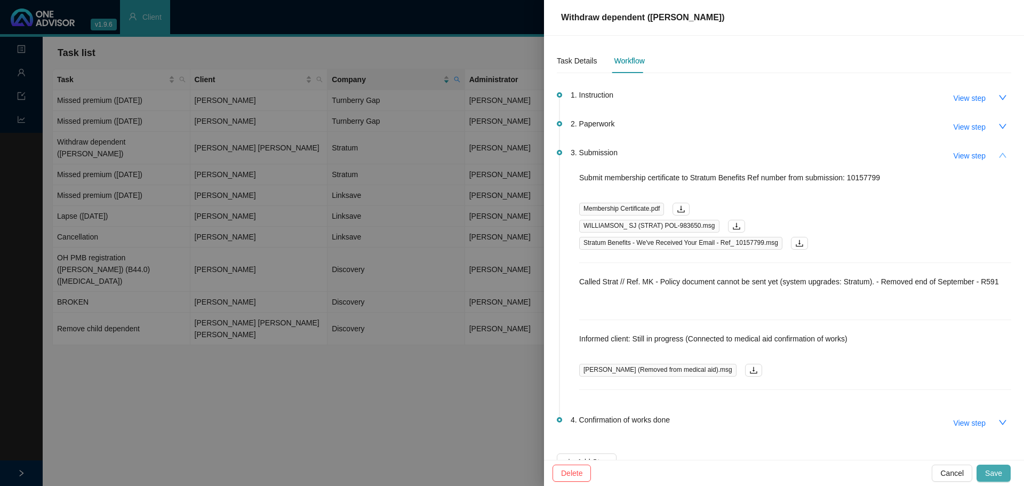
click at [682, 293] on span "Save" at bounding box center [993, 473] width 17 height 12
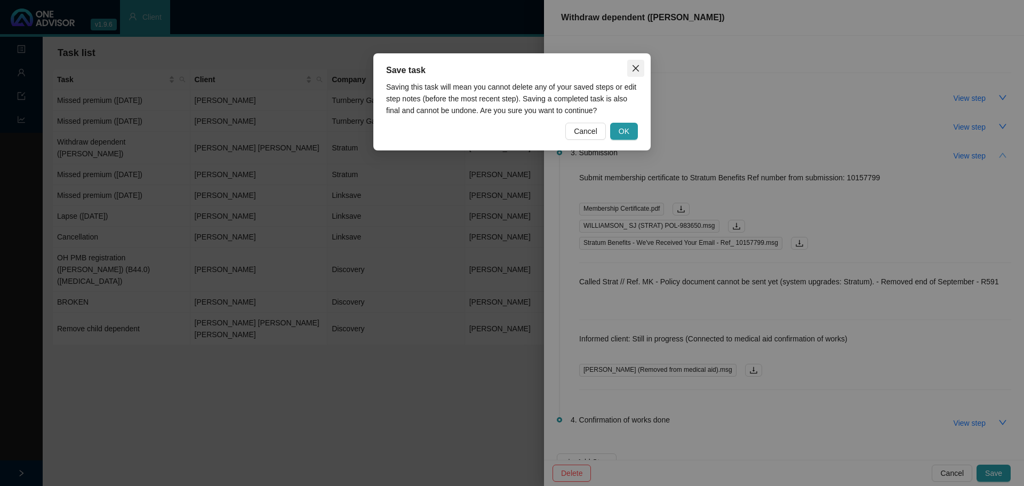
click at [634, 67] on icon "close" at bounding box center [636, 68] width 6 height 6
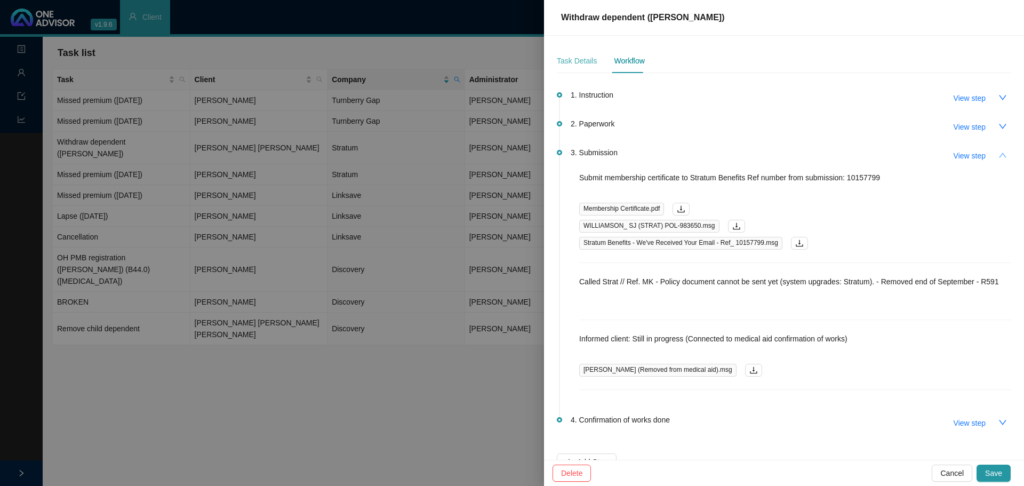
drag, startPoint x: 585, startPoint y: 54, endPoint x: 598, endPoint y: 65, distance: 17.5
click at [585, 55] on div "Task Details" at bounding box center [577, 61] width 40 height 25
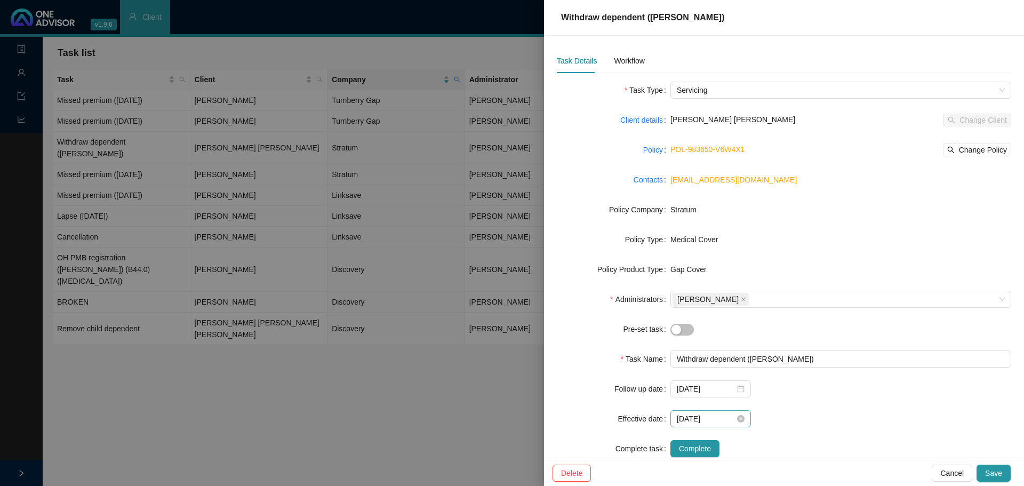
click at [682, 293] on div "2025-09-30" at bounding box center [710, 418] width 81 height 17
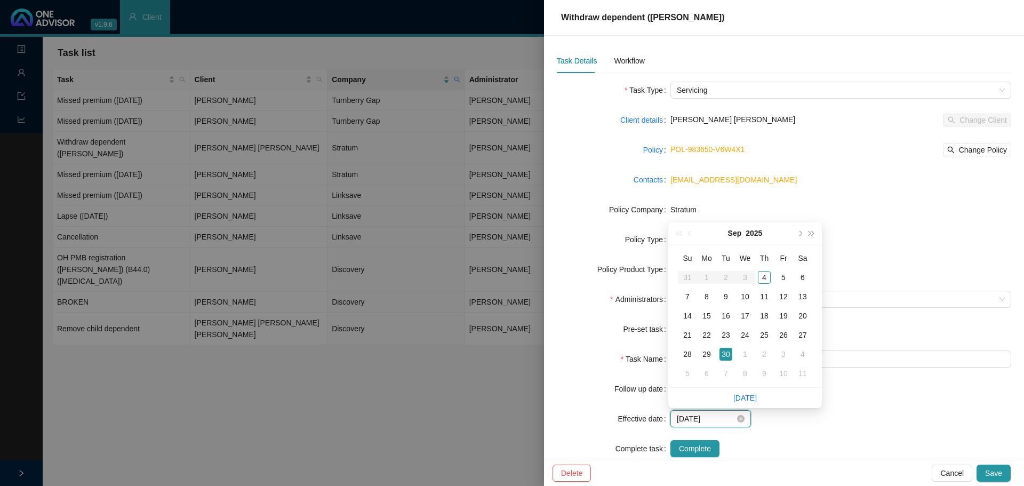
click at [682, 293] on div "2025-09-30" at bounding box center [710, 418] width 81 height 17
click at [682, 293] on div "2025-09-30" at bounding box center [840, 418] width 341 height 17
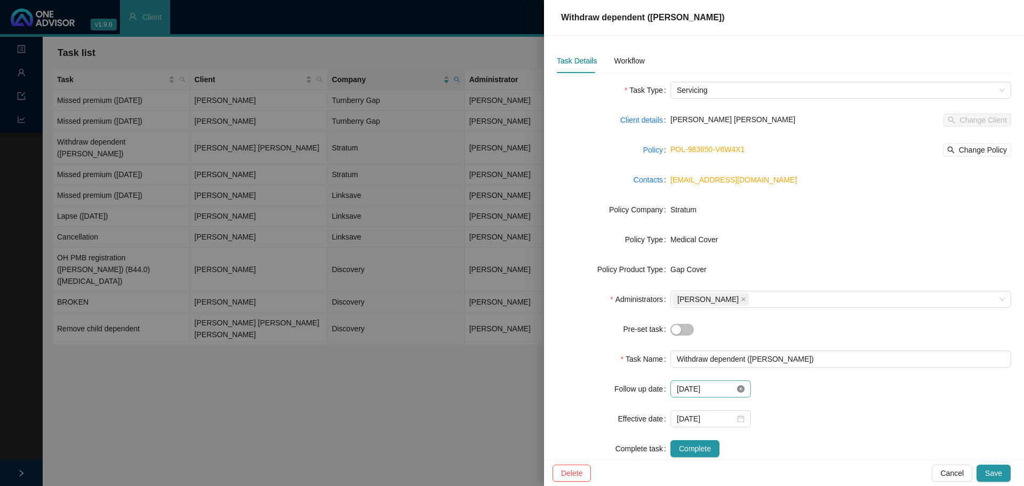
click at [682, 293] on icon "close-circle" at bounding box center [740, 388] width 7 height 7
drag, startPoint x: 718, startPoint y: 389, endPoint x: 740, endPoint y: 388, distance: 21.9
click at [682, 293] on input at bounding box center [706, 389] width 58 height 12
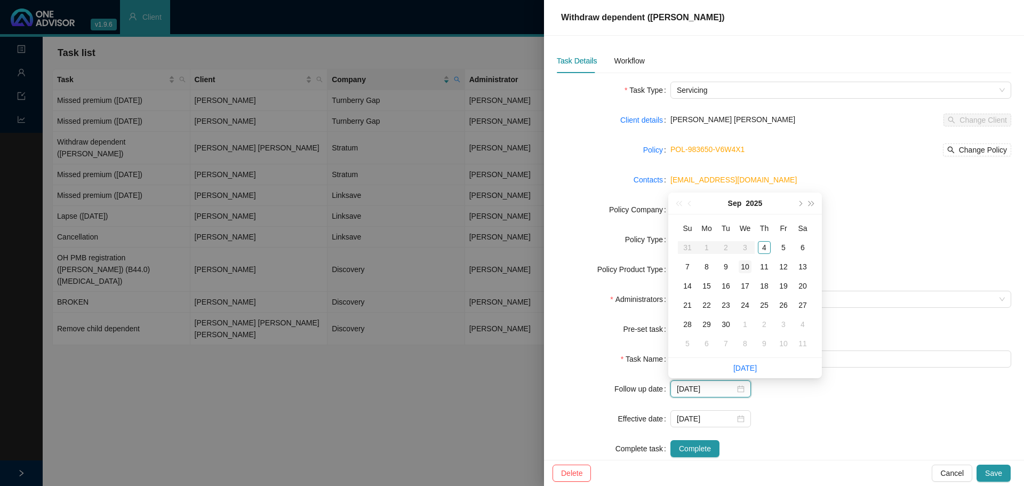
type input "2025-09-10"
type input "[DATE]"
click at [682, 268] on div "9" at bounding box center [726, 266] width 13 height 13
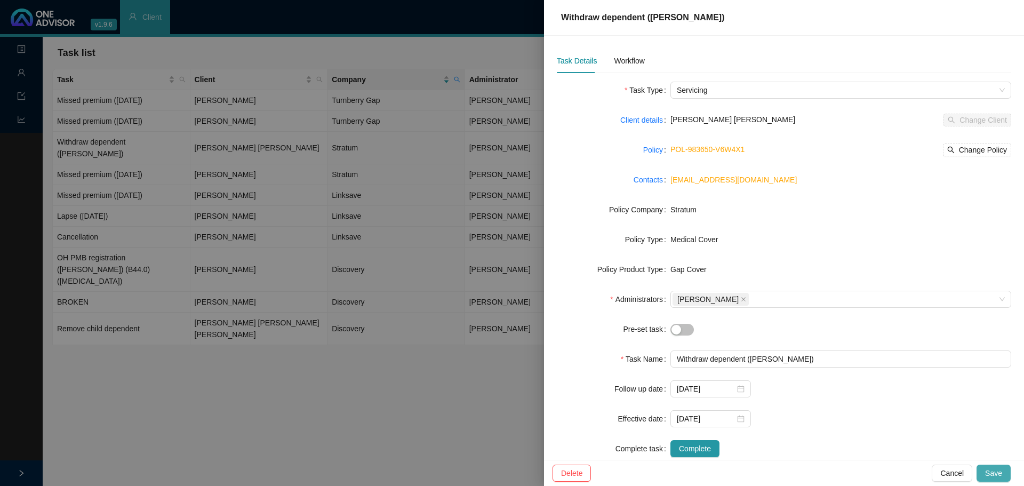
click at [682, 293] on button "Save" at bounding box center [994, 473] width 34 height 17
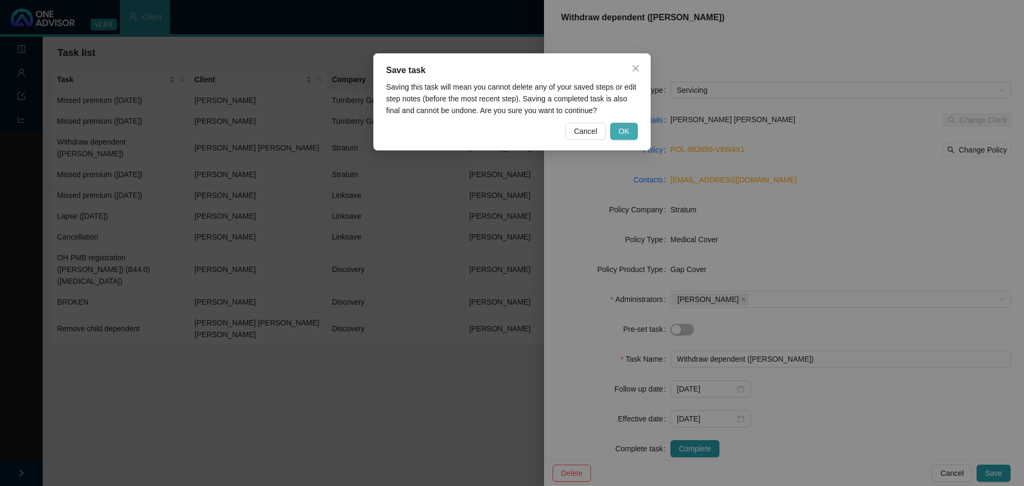
click at [632, 129] on button "OK" at bounding box center [624, 131] width 28 height 17
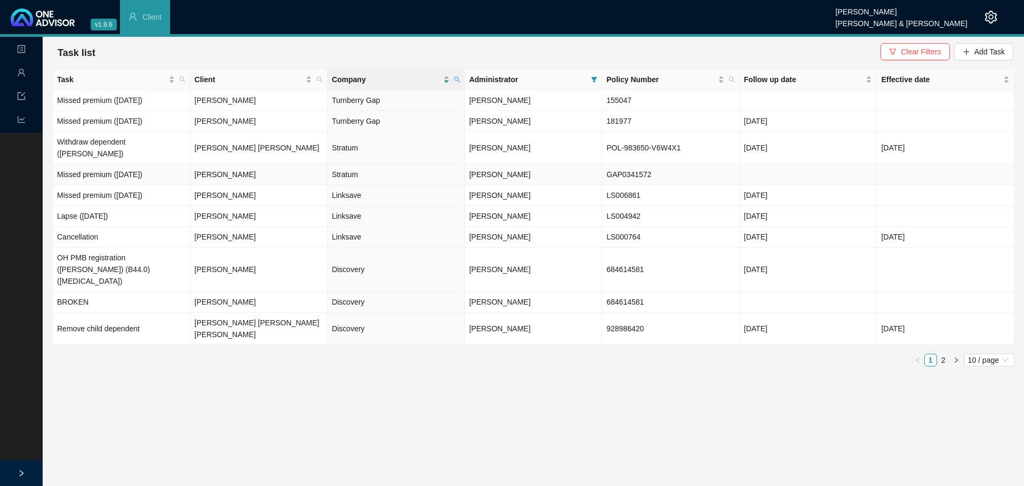
click at [620, 164] on td "GAP0341572" at bounding box center [671, 174] width 138 height 21
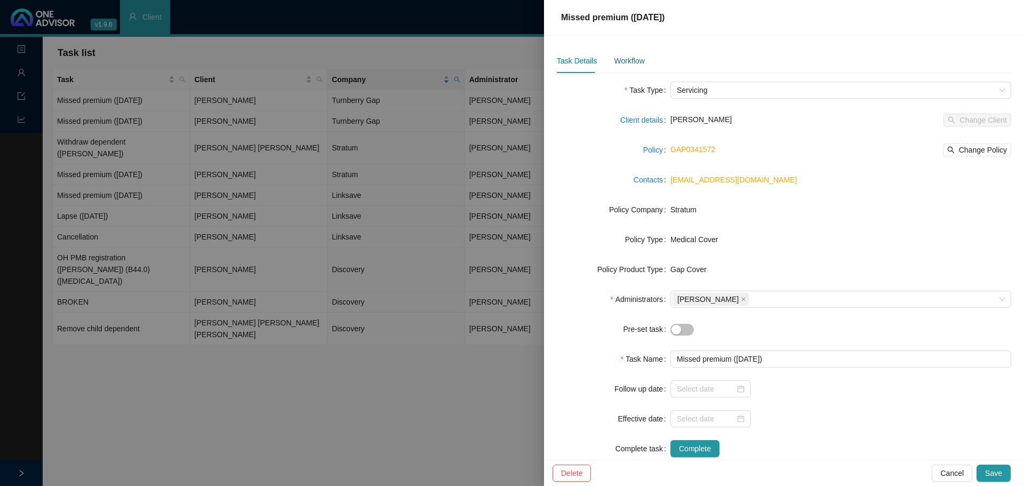
click at [619, 60] on div "Workflow" at bounding box center [629, 61] width 30 height 12
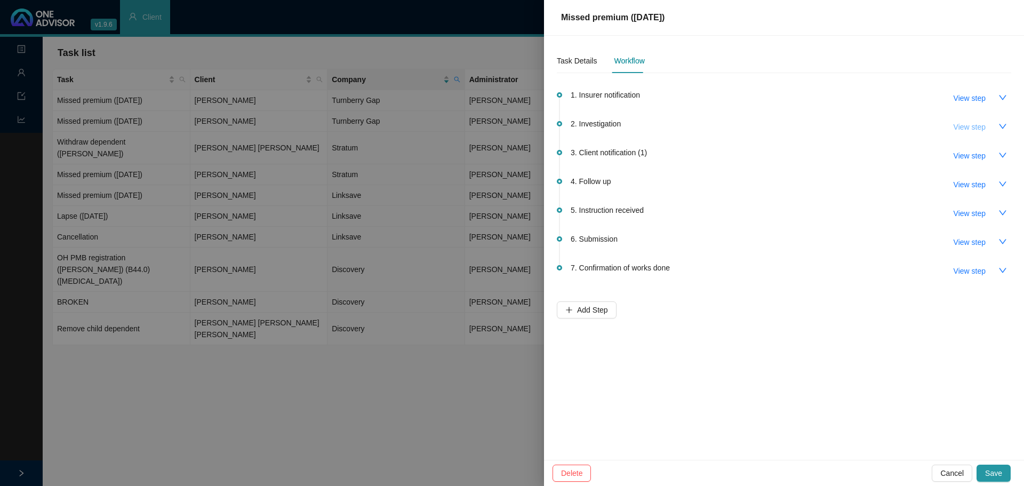
click at [682, 129] on span "View step" at bounding box center [970, 127] width 32 height 12
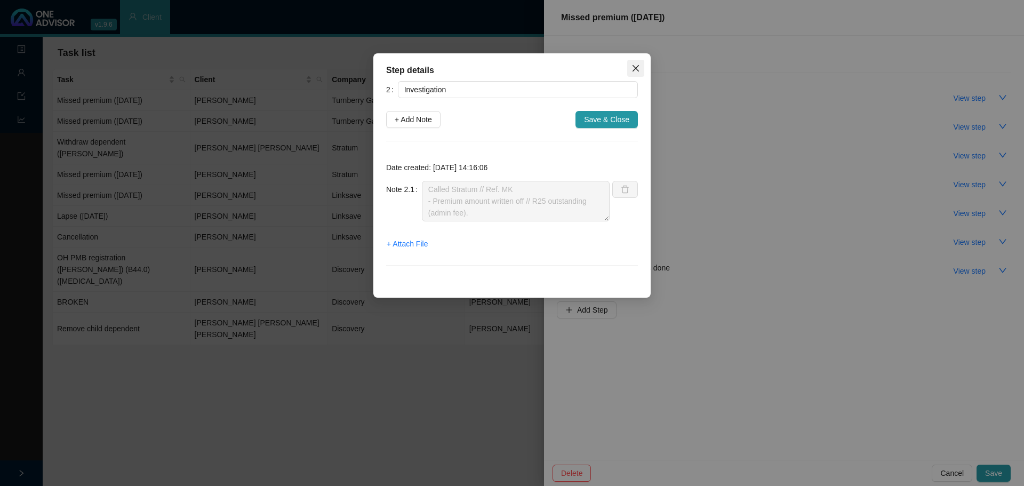
click at [635, 67] on icon "close" at bounding box center [636, 68] width 6 height 6
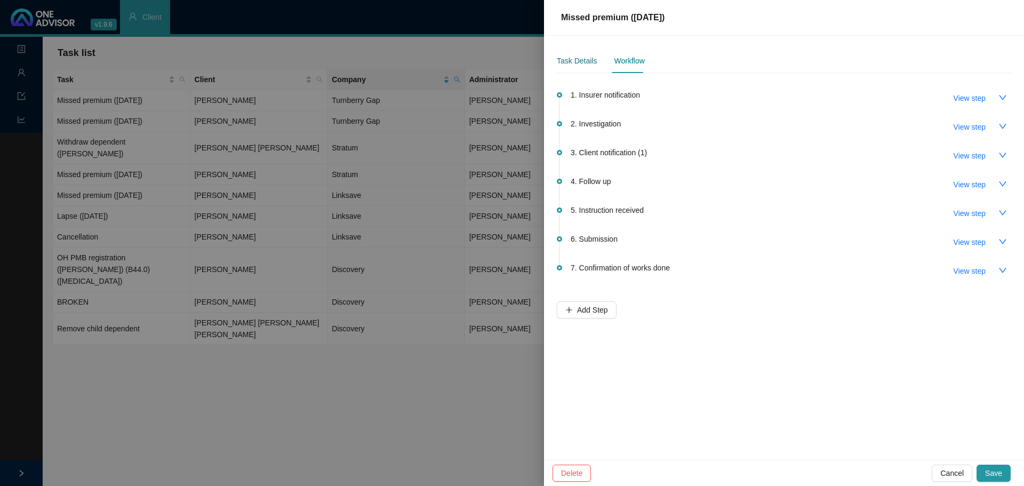
click at [581, 65] on div "Task Details" at bounding box center [577, 61] width 40 height 12
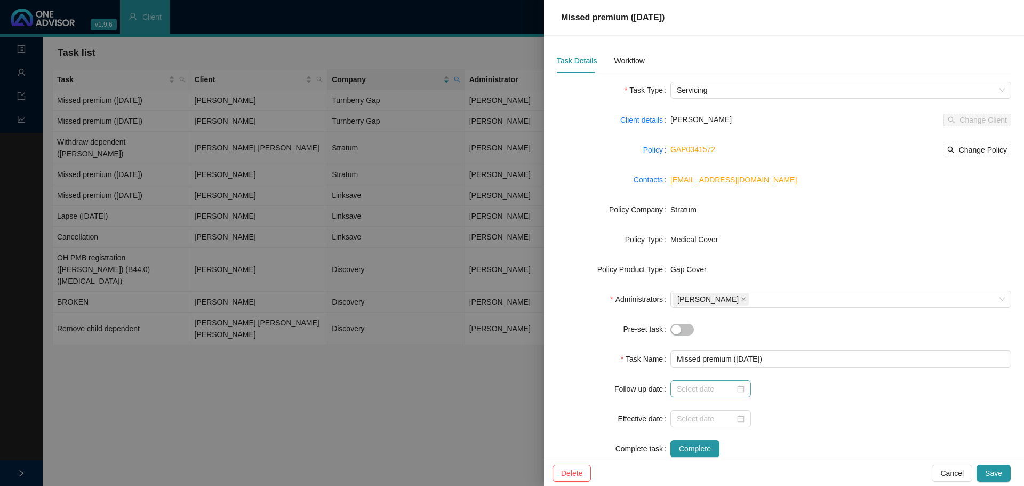
click at [682, 293] on div at bounding box center [711, 389] width 68 height 12
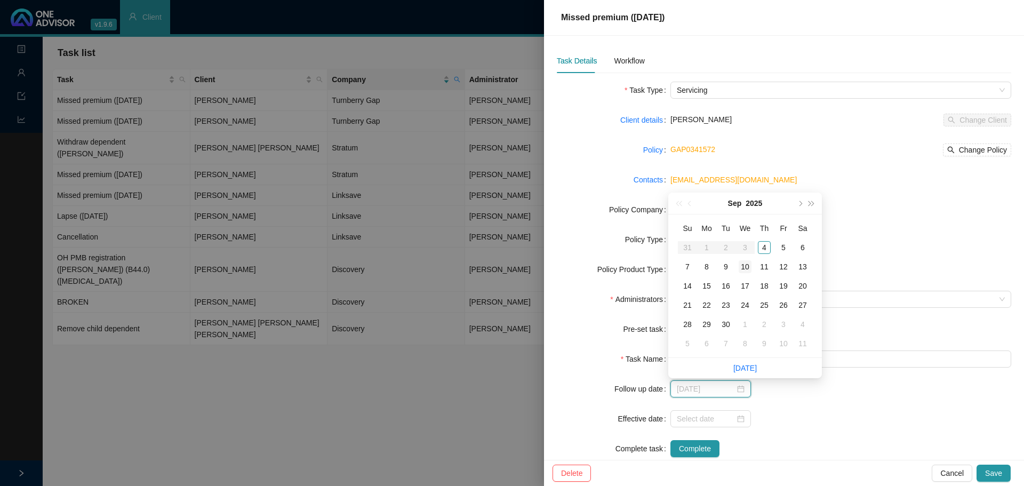
type input "2025-09-10"
type input "[DATE]"
click at [682, 262] on div "9" at bounding box center [726, 266] width 13 height 13
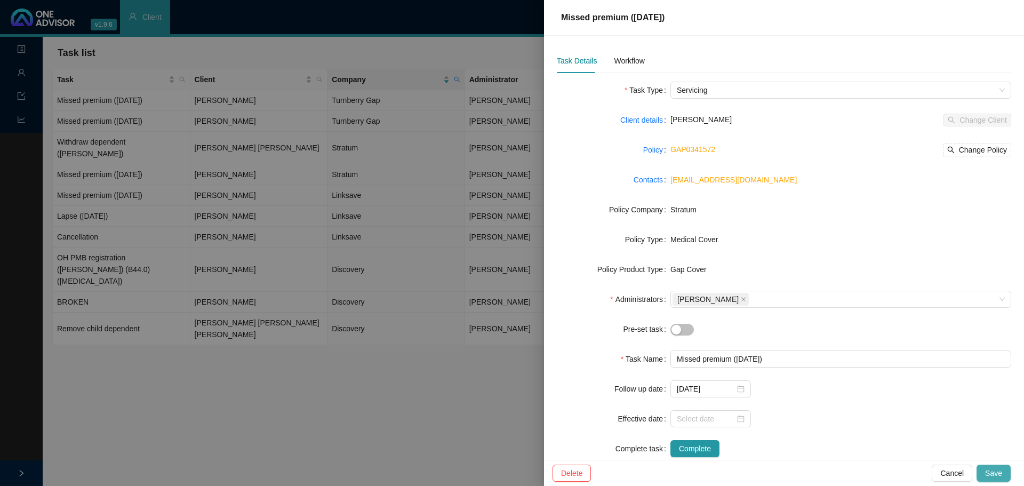
click at [682, 293] on span "Save" at bounding box center [993, 473] width 17 height 12
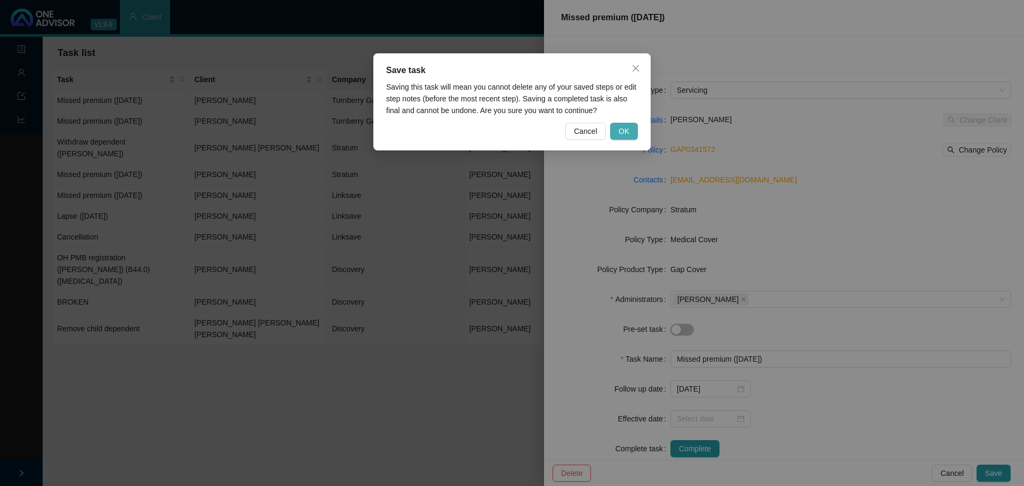
click at [624, 129] on span "OK" at bounding box center [624, 131] width 11 height 12
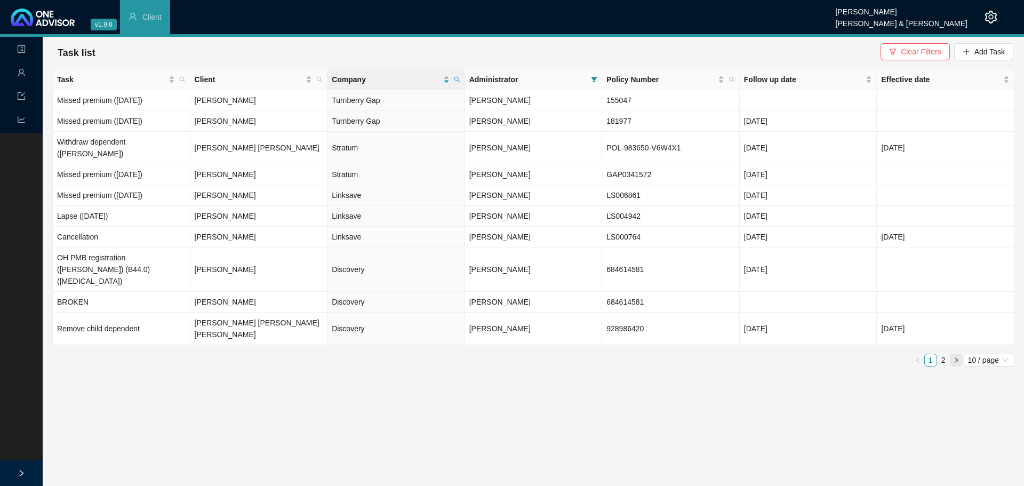
click at [682, 293] on icon "right" at bounding box center [956, 360] width 6 height 6
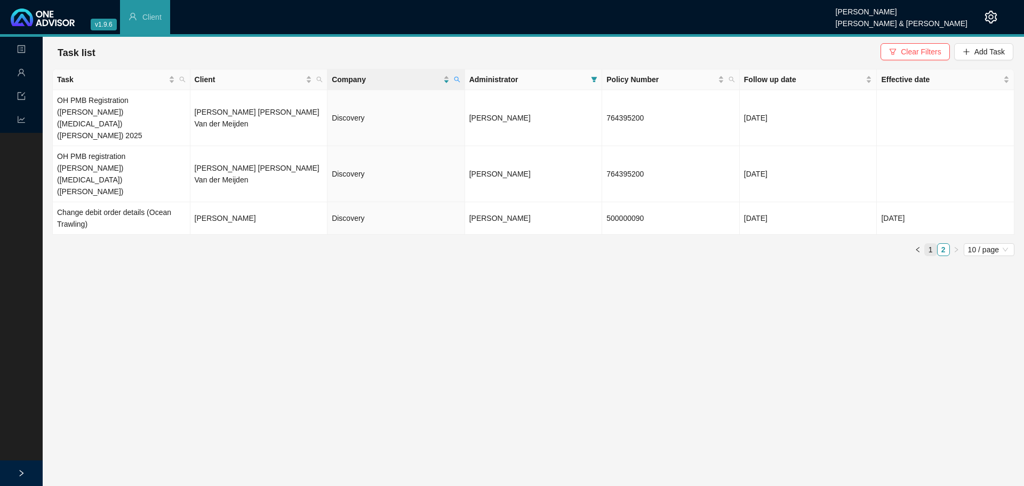
click at [682, 244] on link "1" at bounding box center [931, 250] width 12 height 12
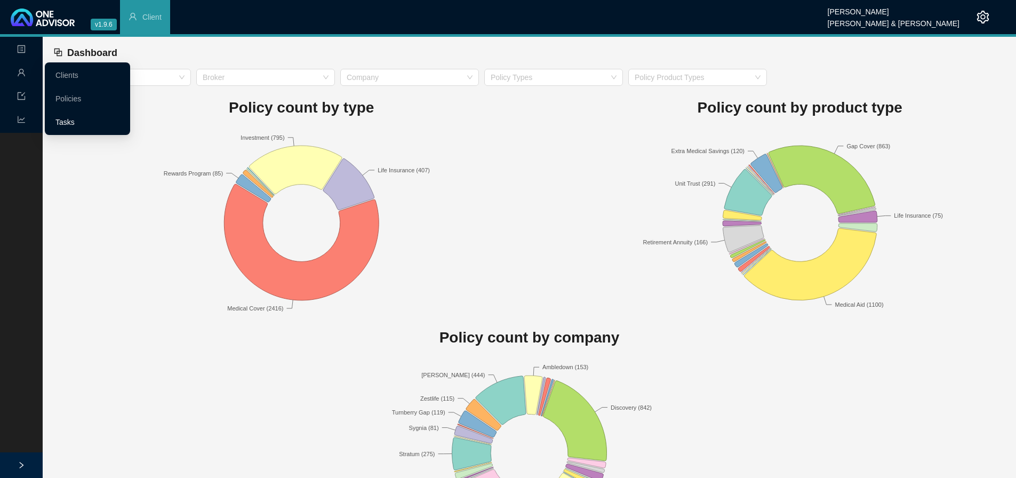
click at [74, 121] on link "Tasks" at bounding box center [64, 122] width 19 height 9
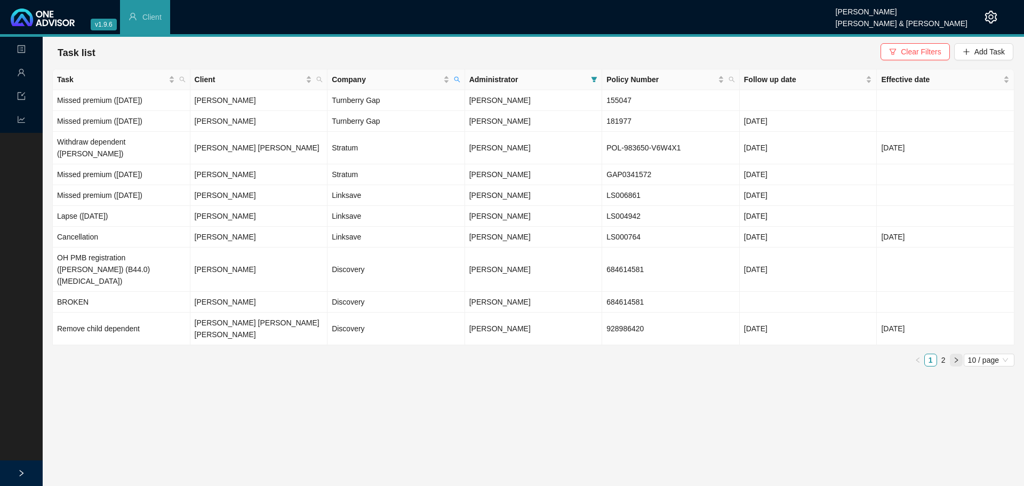
click at [956, 357] on icon "right" at bounding box center [956, 360] width 6 height 6
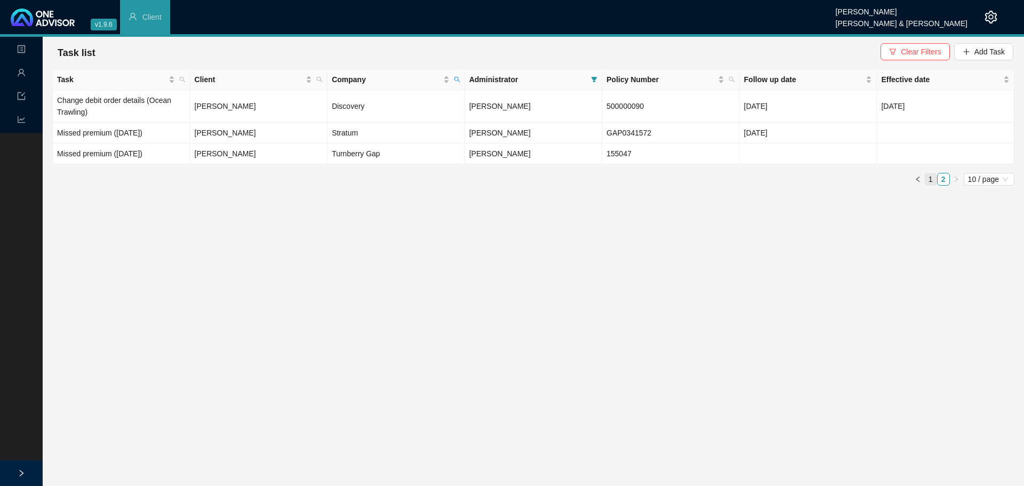
click at [929, 179] on link "1" at bounding box center [931, 179] width 12 height 12
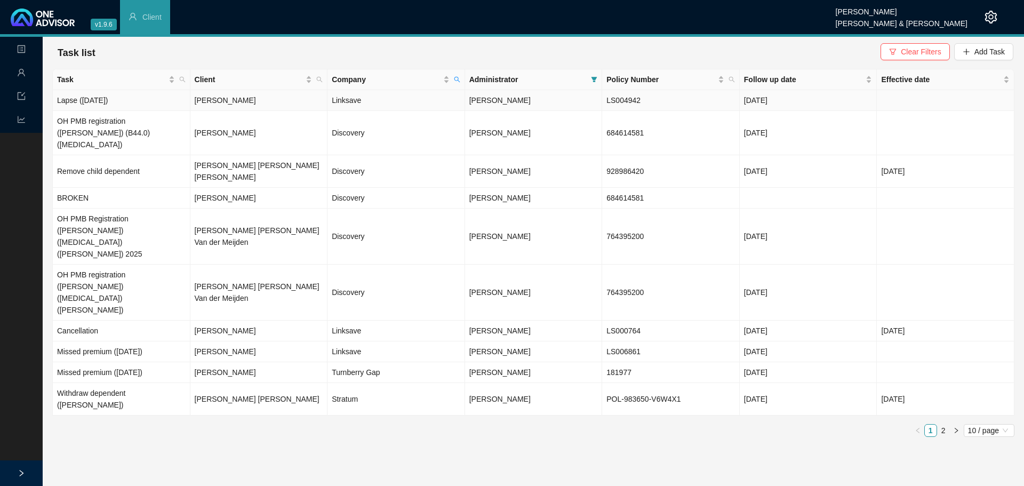
click at [119, 98] on td "Lapse ([DATE])" at bounding box center [122, 100] width 138 height 21
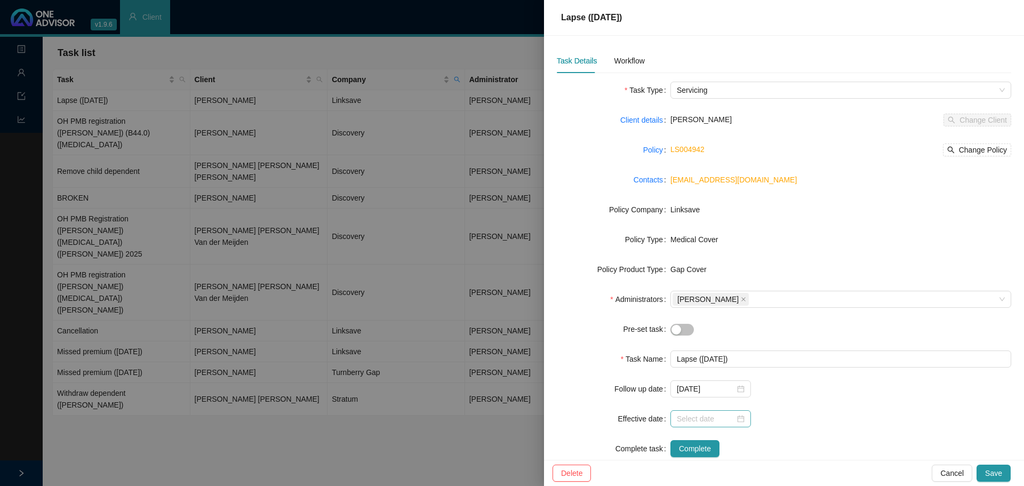
click at [737, 421] on div at bounding box center [711, 419] width 68 height 12
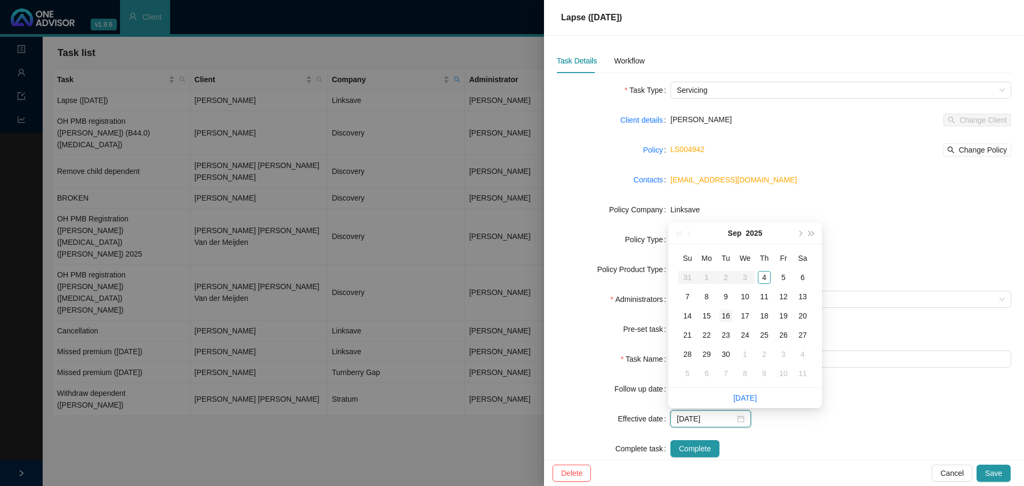
type input "2025-09-16"
type input "[DATE]"
type input "2025-09-07"
click at [836, 422] on div at bounding box center [840, 418] width 341 height 17
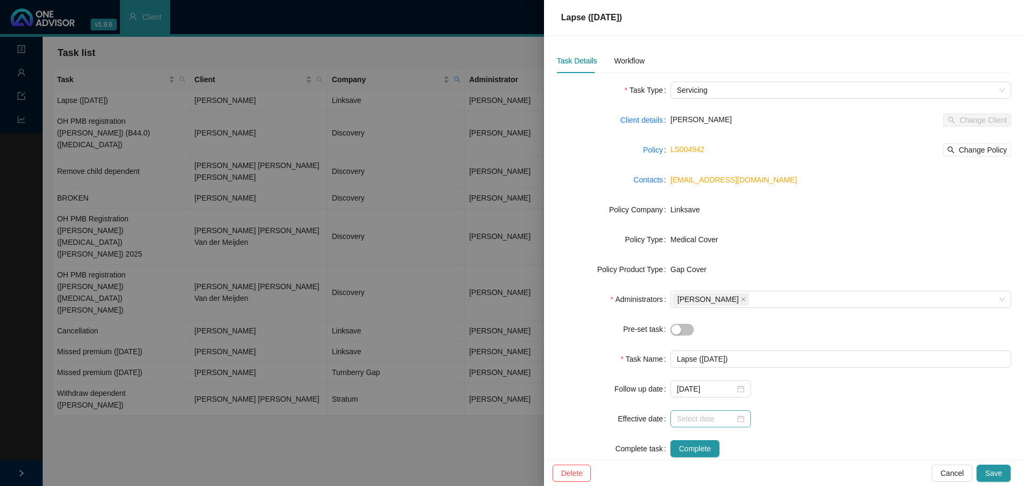
click at [736, 425] on div at bounding box center [710, 418] width 81 height 17
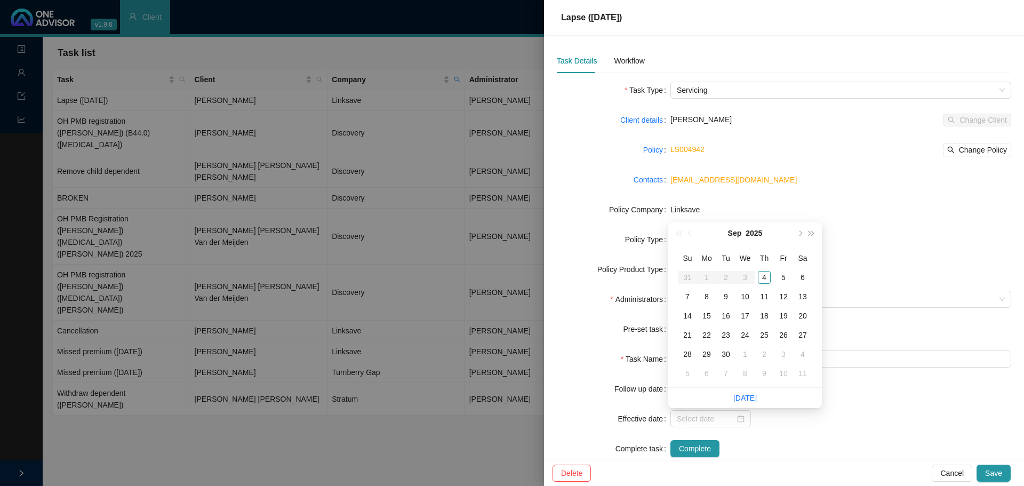
click at [815, 421] on div at bounding box center [840, 418] width 341 height 17
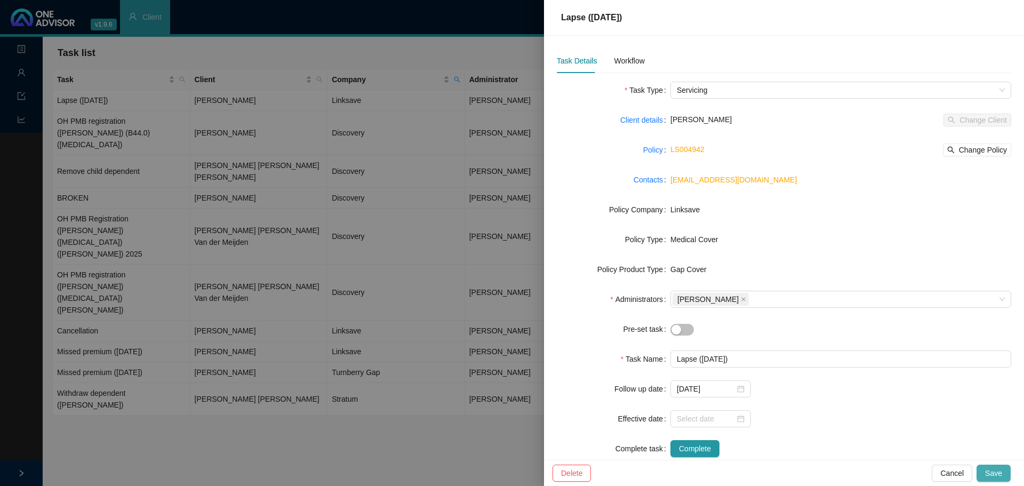
click at [991, 474] on span "Save" at bounding box center [993, 473] width 17 height 12
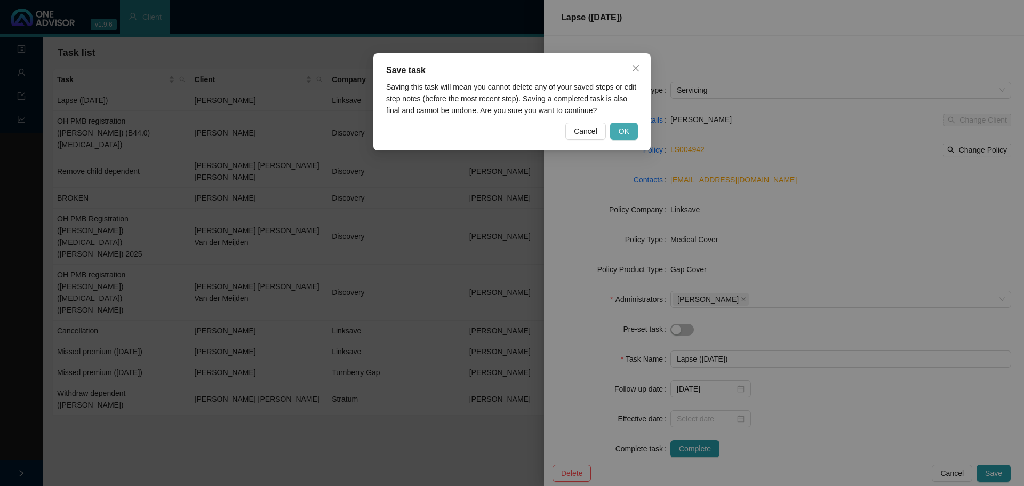
click at [634, 132] on button "OK" at bounding box center [624, 131] width 28 height 17
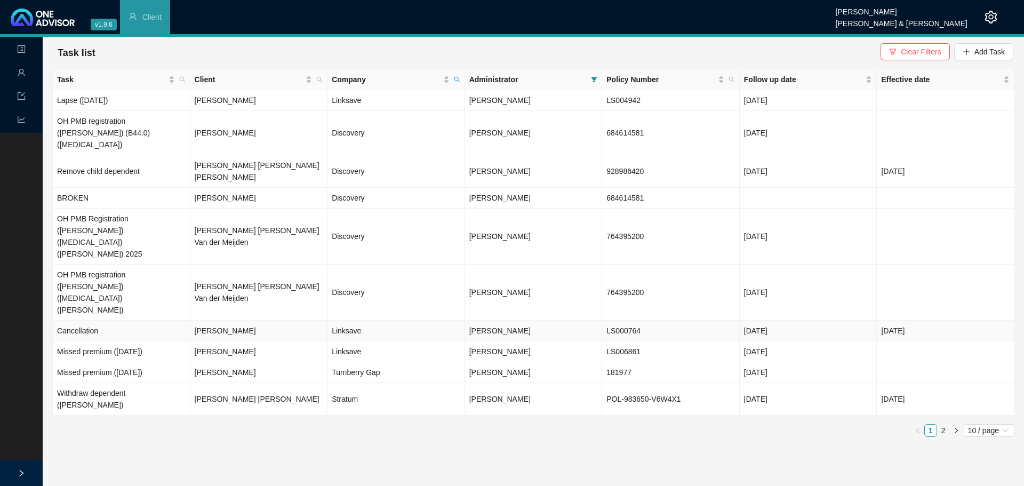
click at [224, 321] on td "[PERSON_NAME]" at bounding box center [259, 331] width 138 height 21
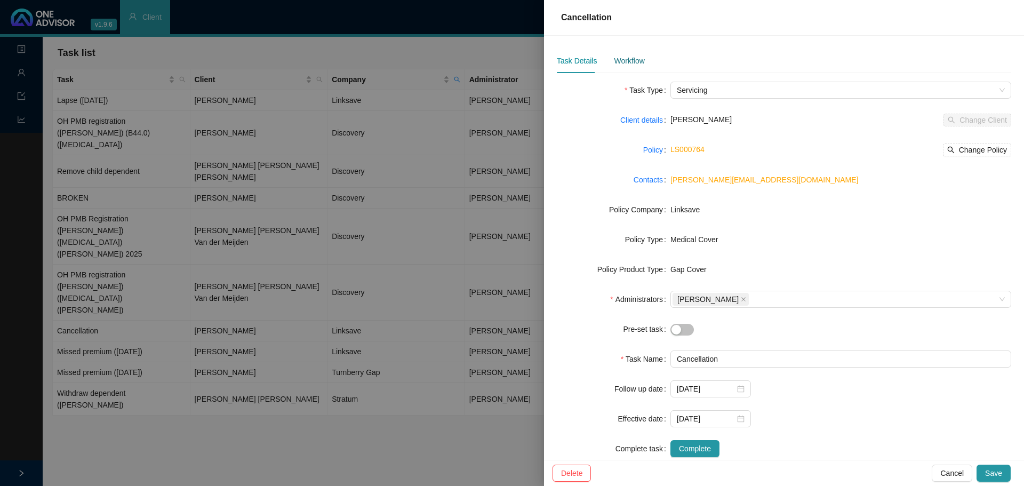
click at [620, 62] on div "Workflow" at bounding box center [629, 61] width 30 height 12
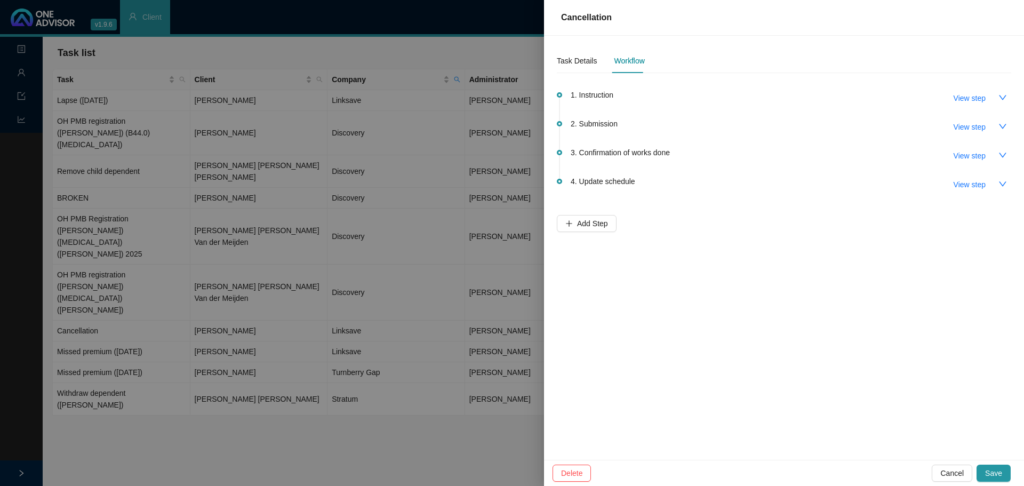
click at [194, 377] on div at bounding box center [512, 243] width 1024 height 486
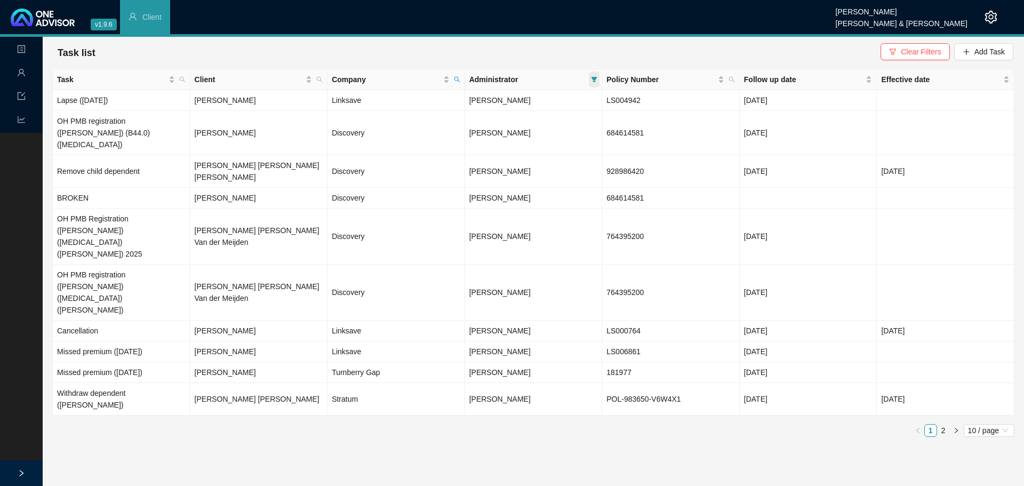
click at [595, 79] on icon "filter" at bounding box center [595, 79] width 6 height 5
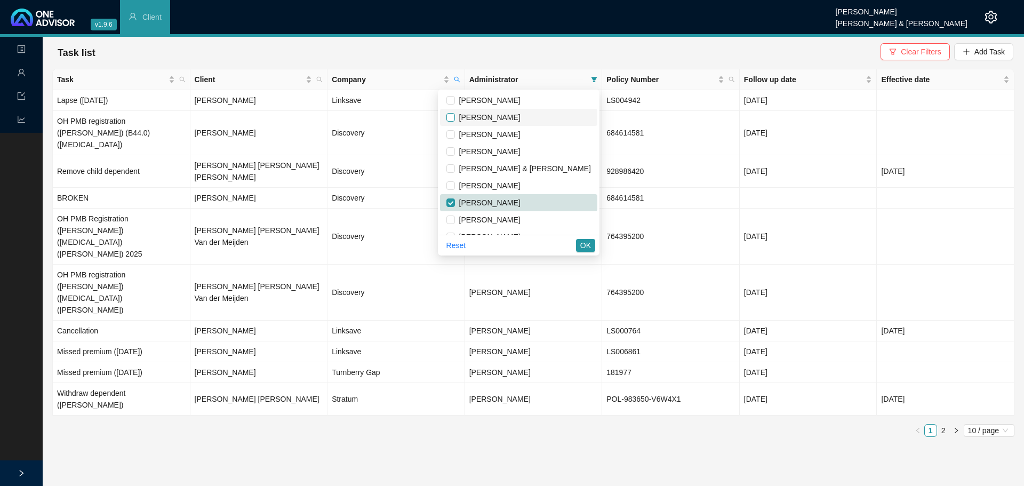
click at [455, 117] on input "checkbox" at bounding box center [450, 117] width 9 height 9
checkbox input "true"
click at [578, 245] on button "OK" at bounding box center [585, 245] width 19 height 13
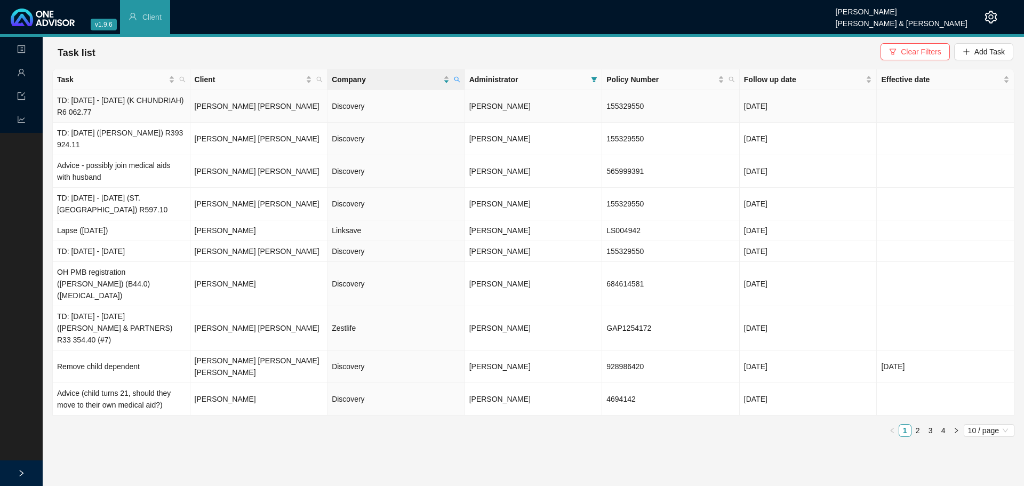
click at [263, 109] on td "[PERSON_NAME] [PERSON_NAME]" at bounding box center [259, 106] width 138 height 33
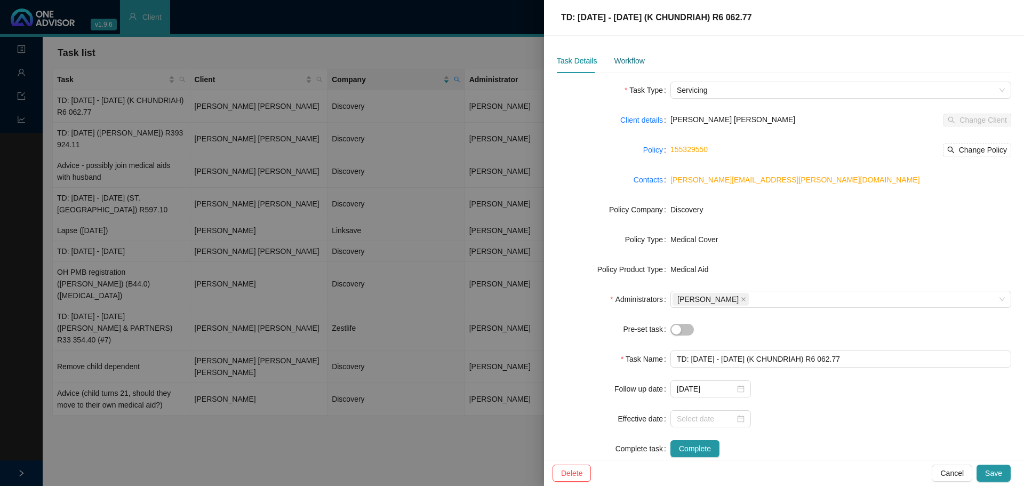
click at [631, 61] on div "Workflow" at bounding box center [629, 61] width 30 height 12
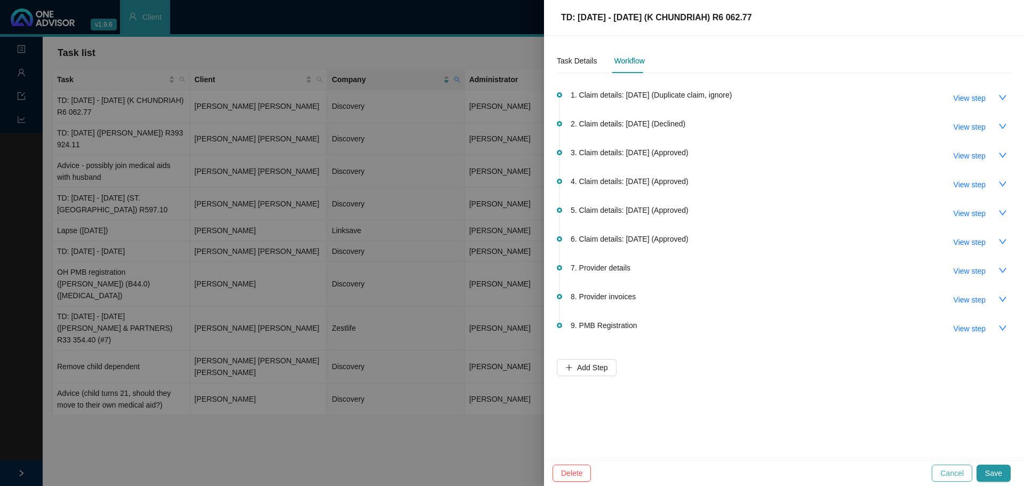
click at [956, 472] on span "Cancel" at bounding box center [951, 473] width 23 height 12
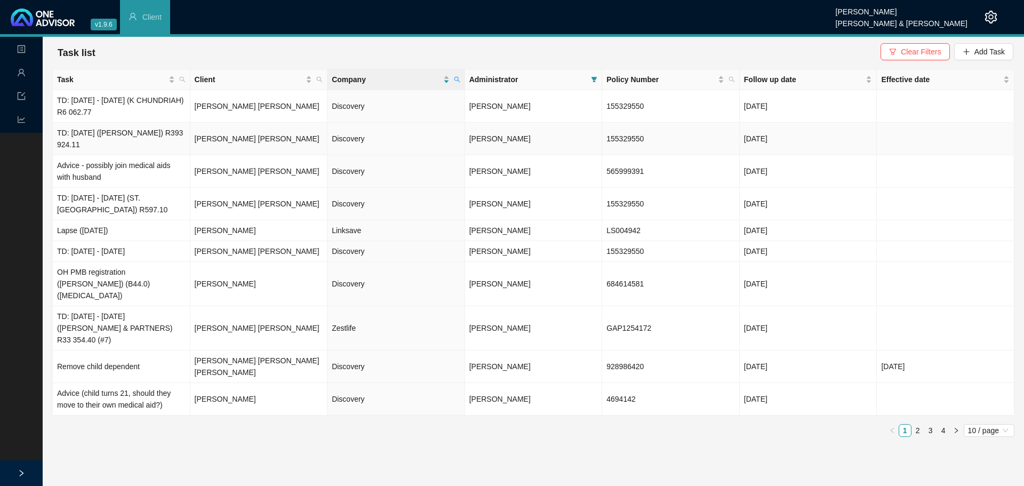
click at [157, 143] on td "TD: [DATE] ([PERSON_NAME]) R393 924.11" at bounding box center [122, 139] width 138 height 33
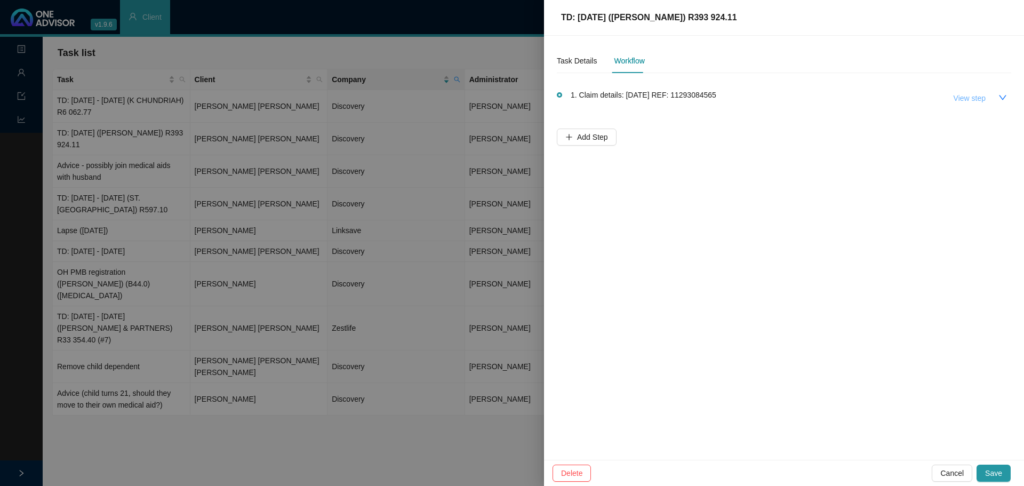
click at [979, 100] on span "View step" at bounding box center [970, 98] width 32 height 12
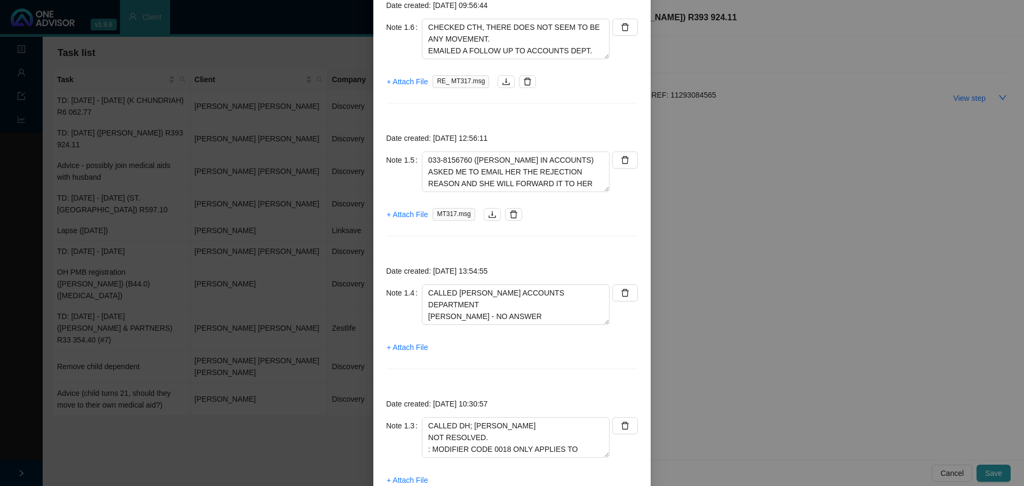
scroll to position [853, 0]
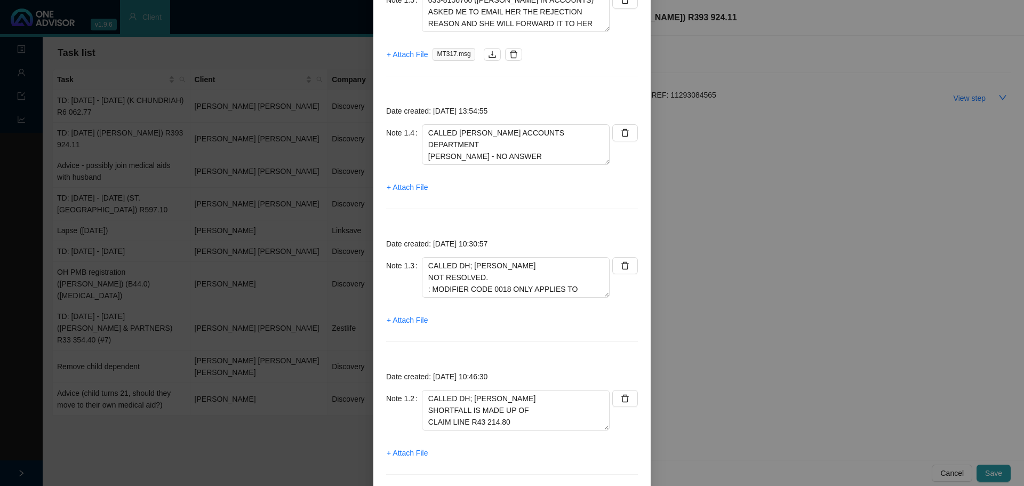
click at [721, 302] on div "Step details 1 Claim details: [DATE] REF: 11293084565 + Add Note Save & Close D…" at bounding box center [512, 243] width 1024 height 486
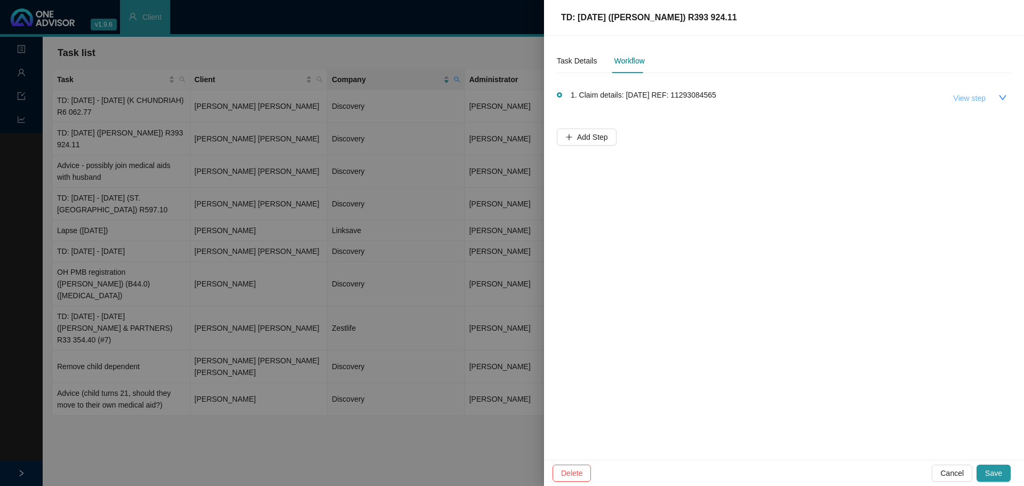
click at [965, 100] on span "View step" at bounding box center [970, 98] width 32 height 12
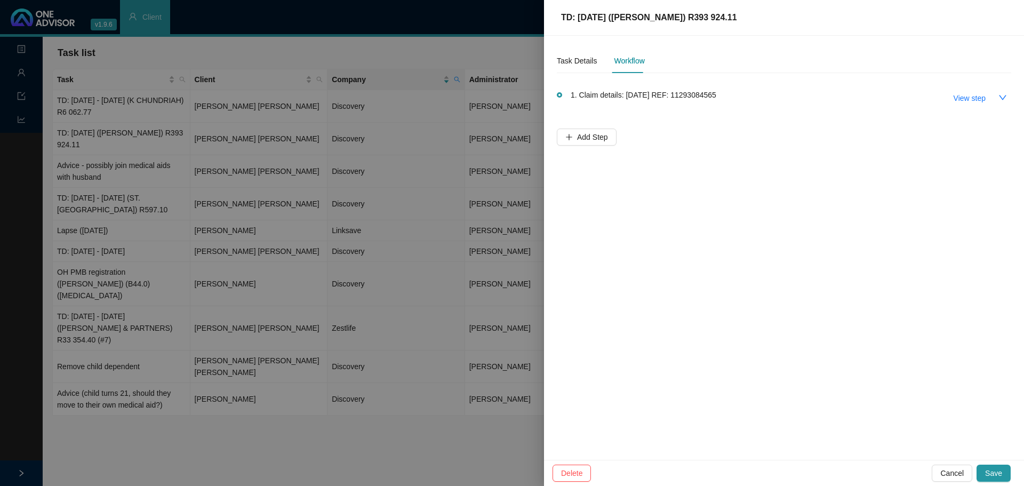
drag, startPoint x: 211, startPoint y: 428, endPoint x: 333, endPoint y: 418, distance: 123.1
click at [213, 428] on div at bounding box center [512, 243] width 1024 height 486
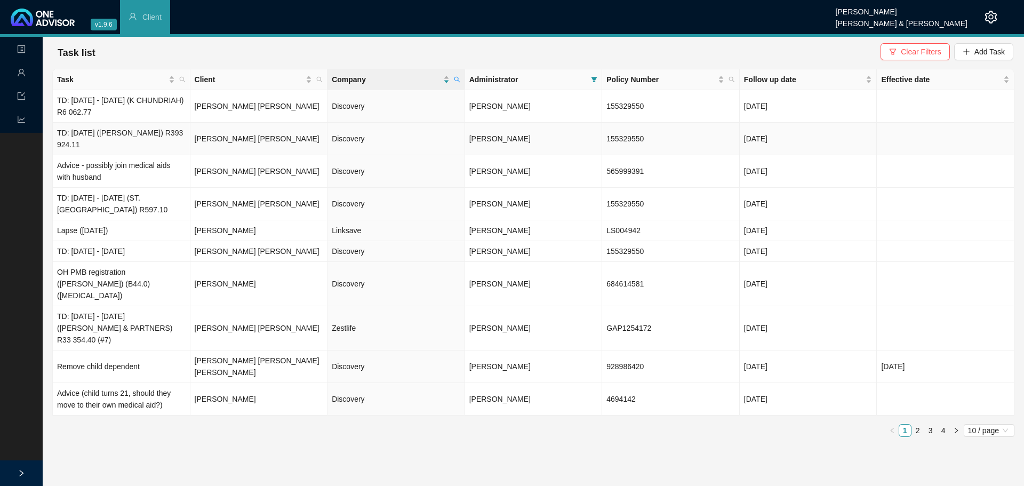
click at [109, 143] on td "TD: 27/03/2025 (MP TARKOWSKI) R393 924.11" at bounding box center [122, 139] width 138 height 33
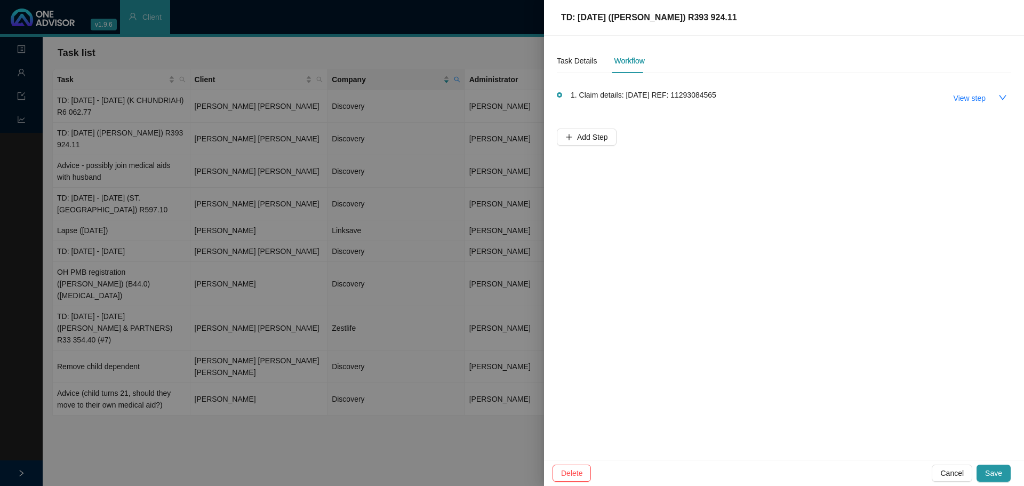
click at [301, 454] on div at bounding box center [512, 243] width 1024 height 486
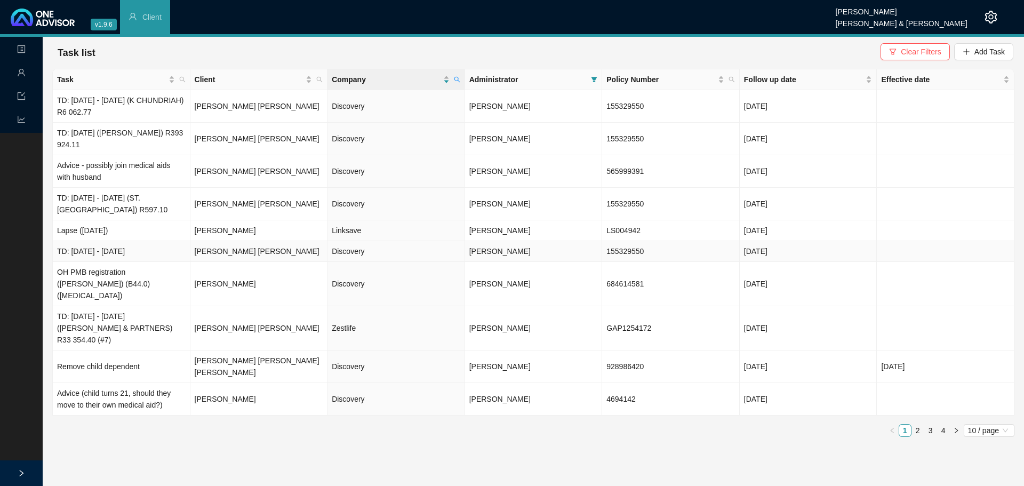
click at [143, 249] on td "TD: 16/04/2025 - 05/05/2025" at bounding box center [122, 251] width 138 height 21
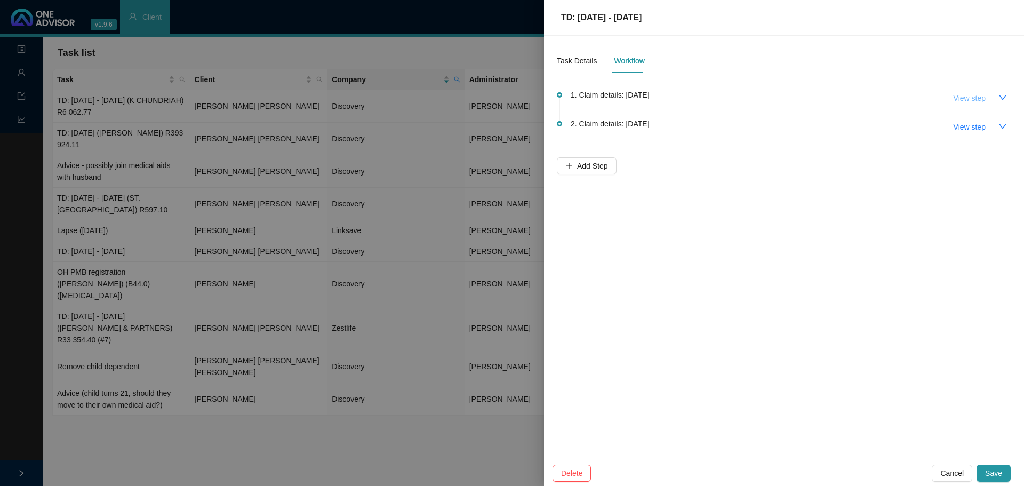
click at [981, 97] on span "View step" at bounding box center [970, 98] width 32 height 12
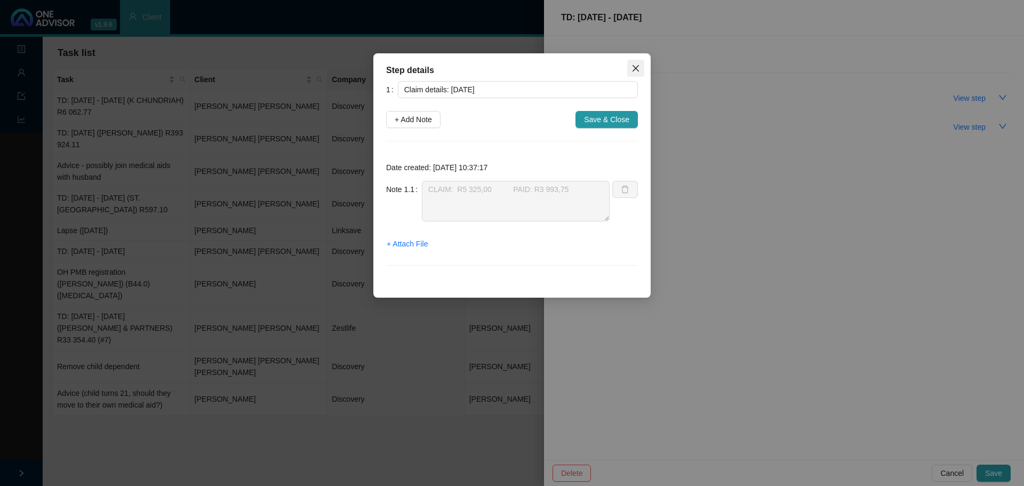
click at [637, 74] on button "Close" at bounding box center [635, 68] width 17 height 17
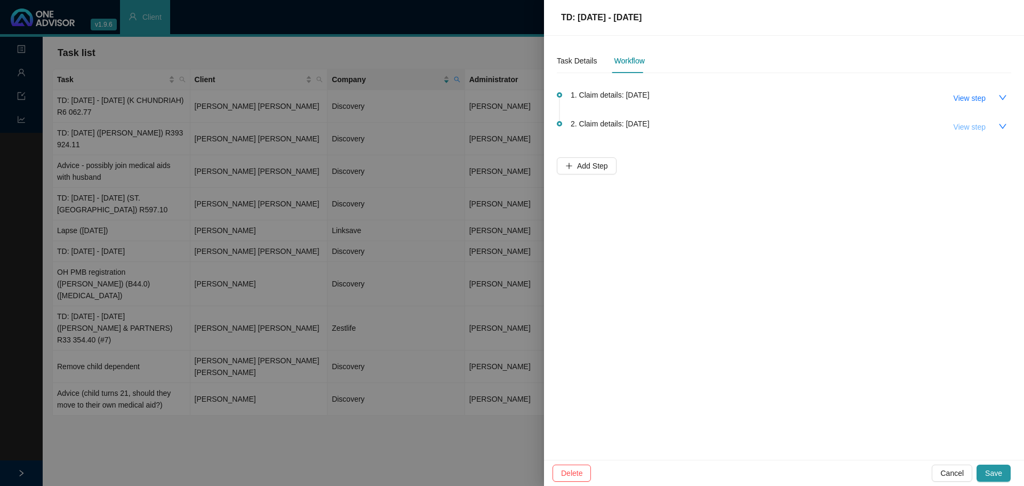
click at [966, 130] on span "View step" at bounding box center [970, 127] width 32 height 12
type input "Claim details: 05/05/2025"
type textarea "CLAIM: R1 597,50 PAID: R537,40"
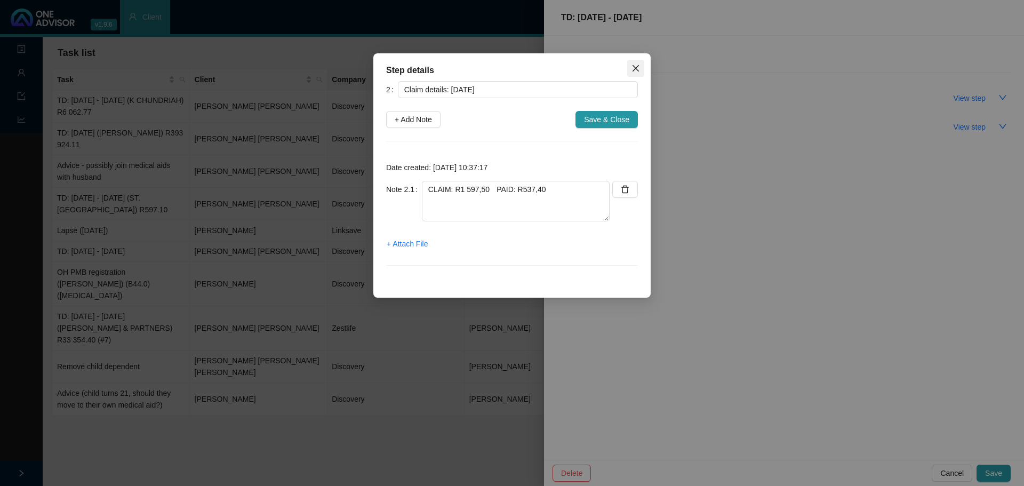
drag, startPoint x: 629, startPoint y: 68, endPoint x: 642, endPoint y: 68, distance: 12.8
click at [630, 68] on span "Close" at bounding box center [635, 68] width 17 height 9
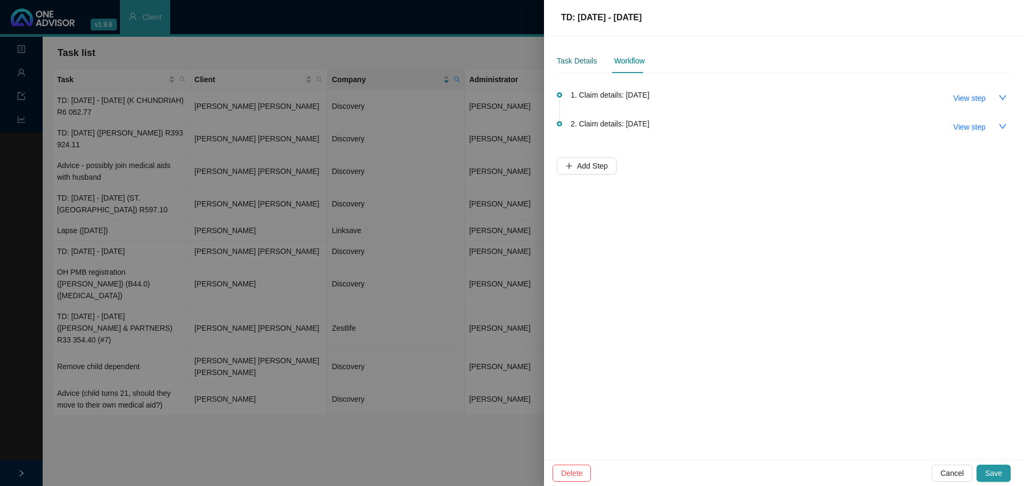
click at [580, 58] on div "Task Details" at bounding box center [577, 61] width 40 height 12
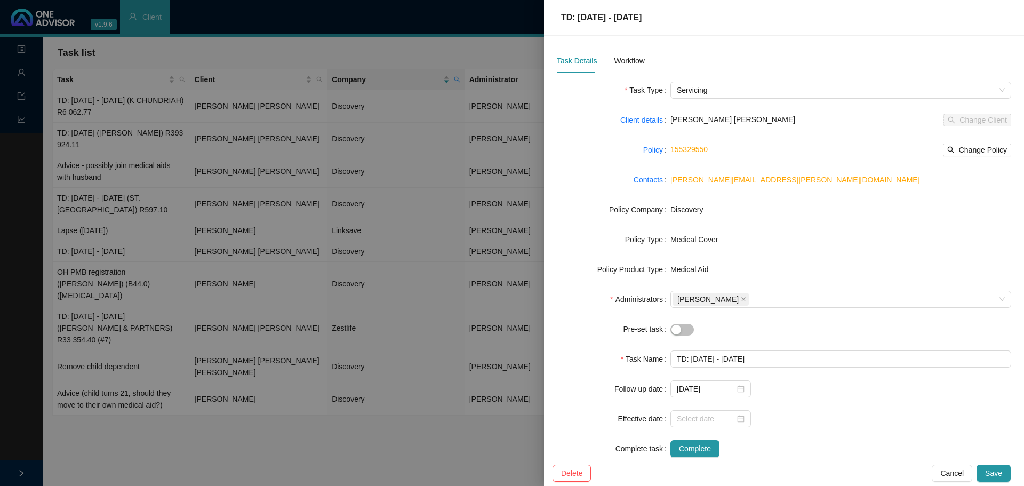
click at [162, 210] on div at bounding box center [512, 243] width 1024 height 486
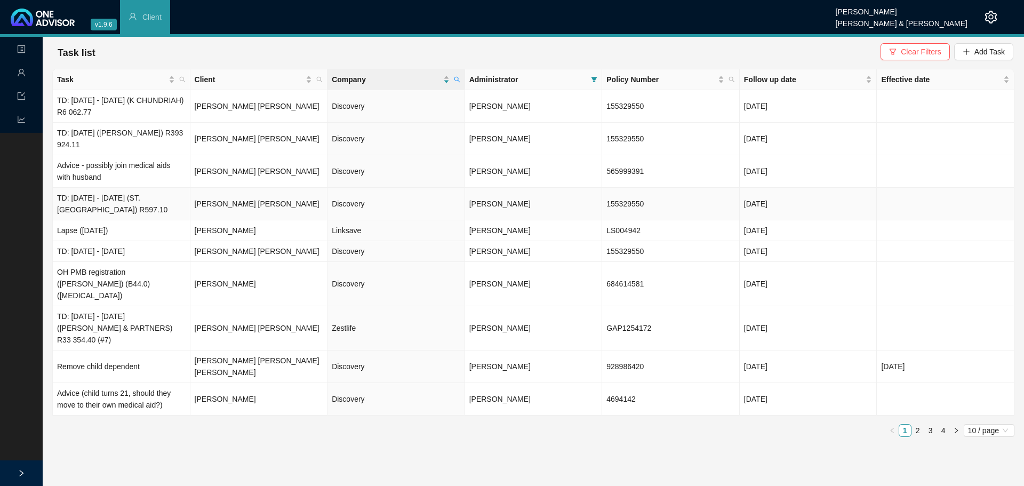
click at [151, 205] on td "TD: 18/03/2025 - 22/03/2025 (ST. ANNES HOSPITAL) R597.10" at bounding box center [122, 204] width 138 height 33
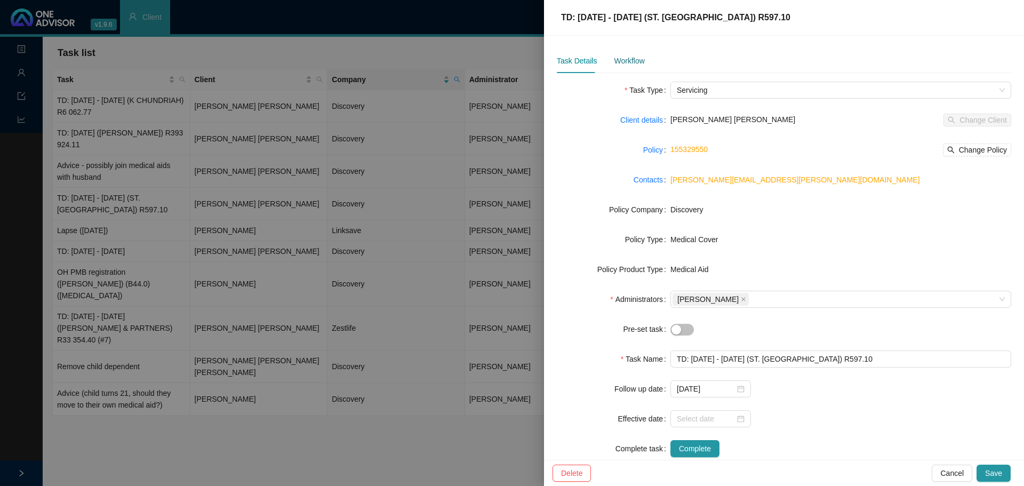
click at [641, 59] on div "Workflow" at bounding box center [629, 61] width 30 height 12
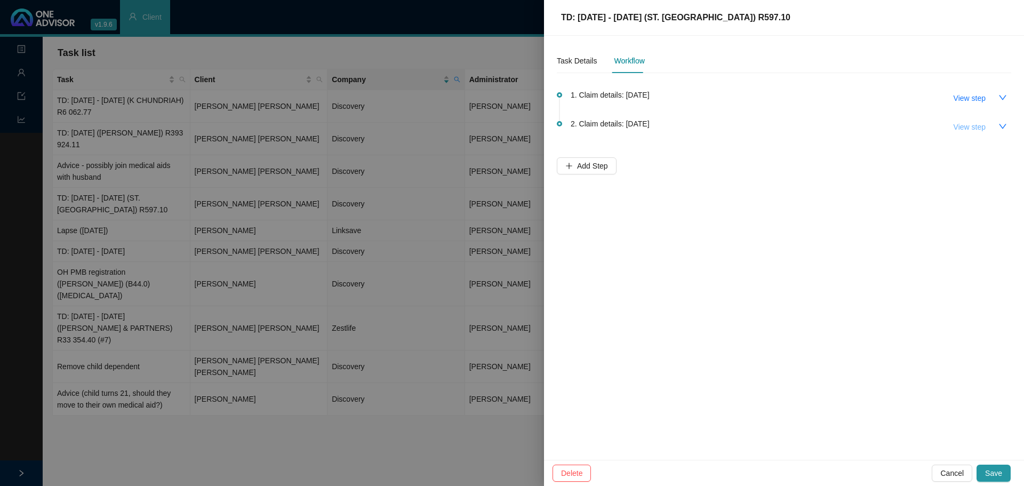
click at [970, 128] on span "View step" at bounding box center [970, 127] width 32 height 12
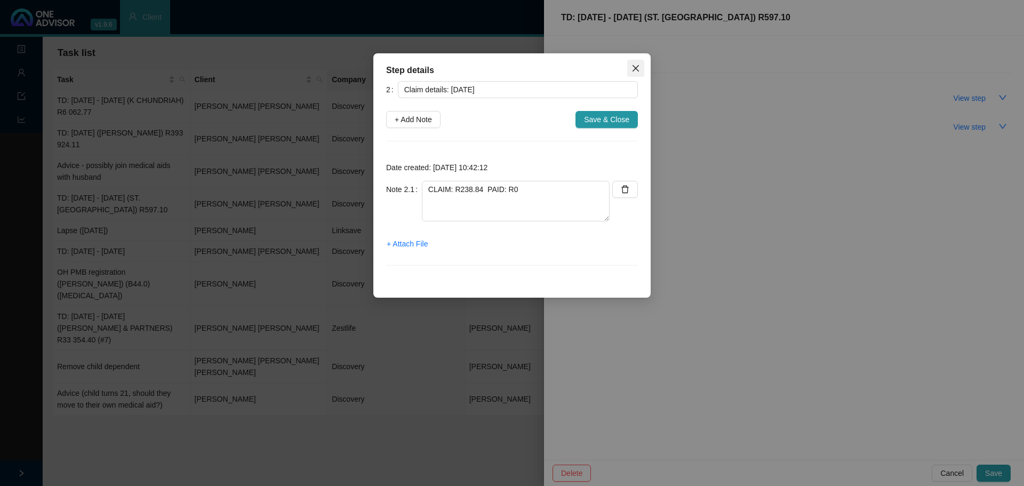
click at [631, 63] on button "Close" at bounding box center [635, 68] width 17 height 17
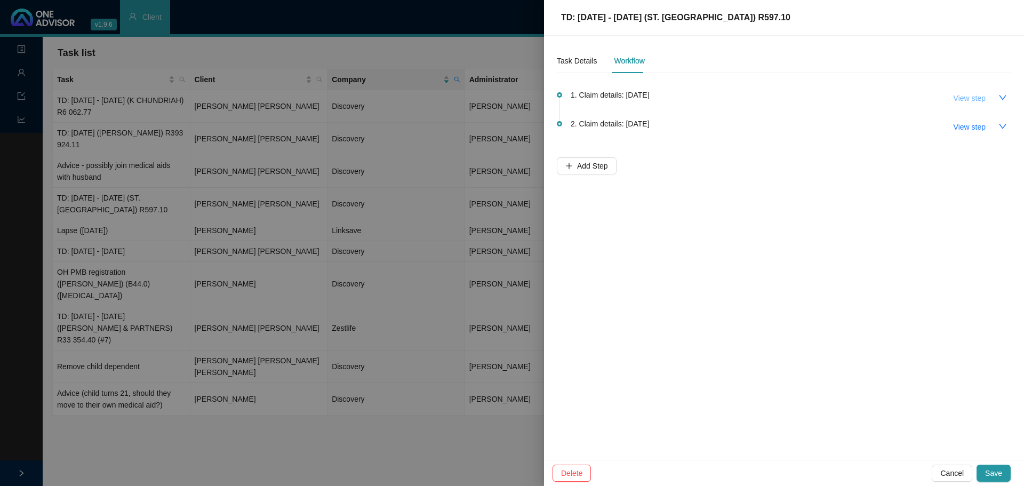
click at [962, 98] on span "View step" at bounding box center [970, 98] width 32 height 12
type input "Claim details: 18/03/2025"
type textarea "CLAIM: R358.26 PAID: R0"
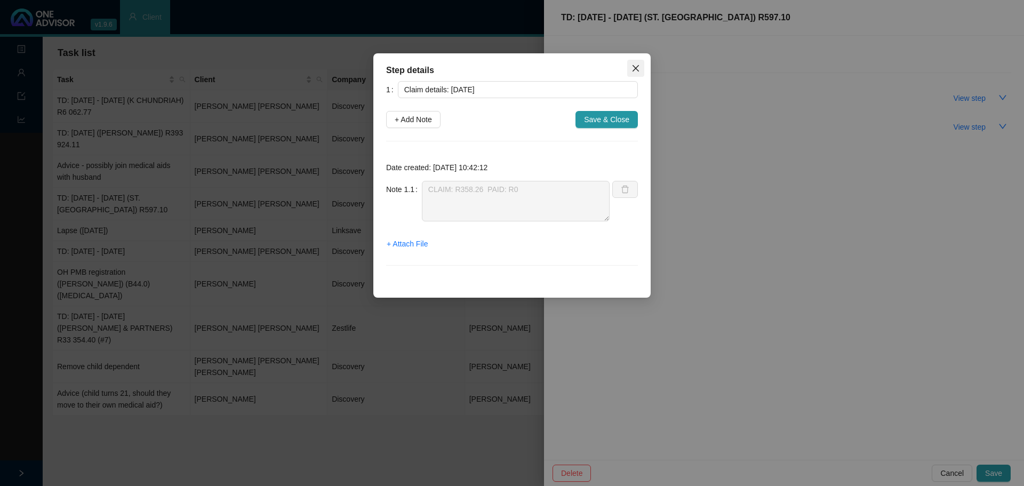
click at [632, 67] on icon "close" at bounding box center [636, 68] width 9 height 9
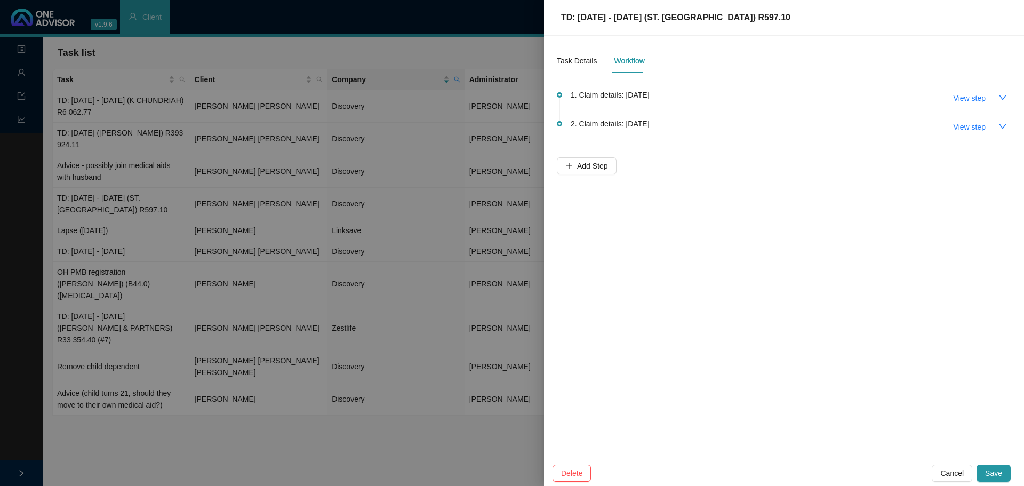
click at [260, 439] on div at bounding box center [512, 243] width 1024 height 486
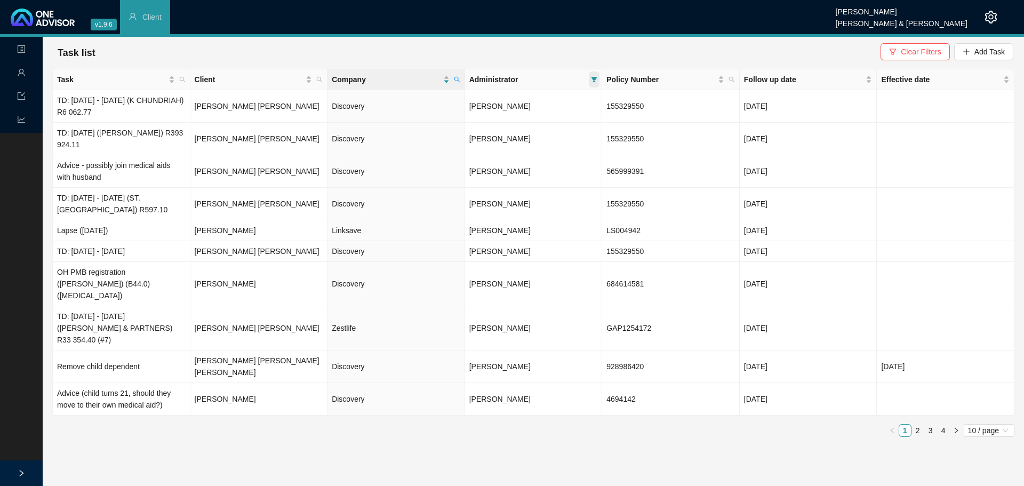
click at [595, 78] on icon "filter" at bounding box center [595, 79] width 6 height 5
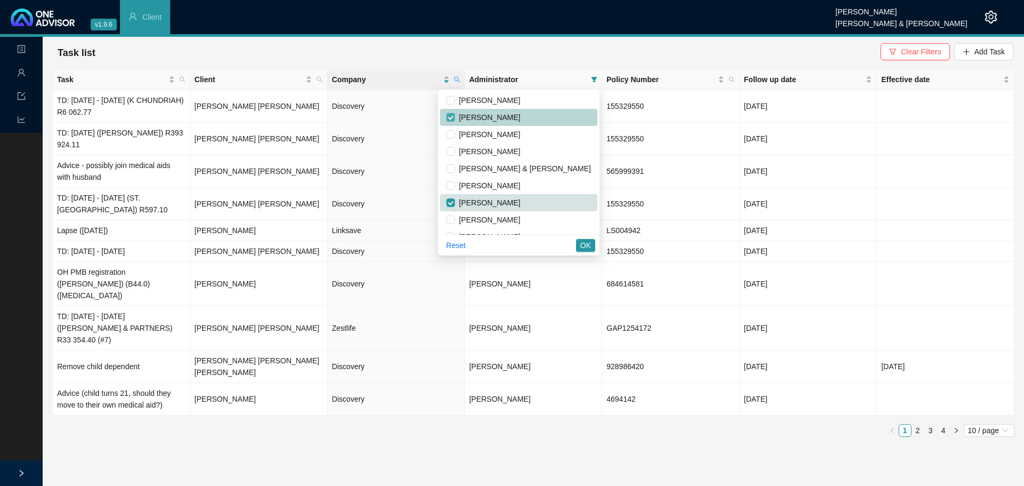
click at [455, 114] on input "checkbox" at bounding box center [450, 117] width 9 height 9
checkbox input "false"
click at [590, 245] on span "OK" at bounding box center [585, 245] width 11 height 12
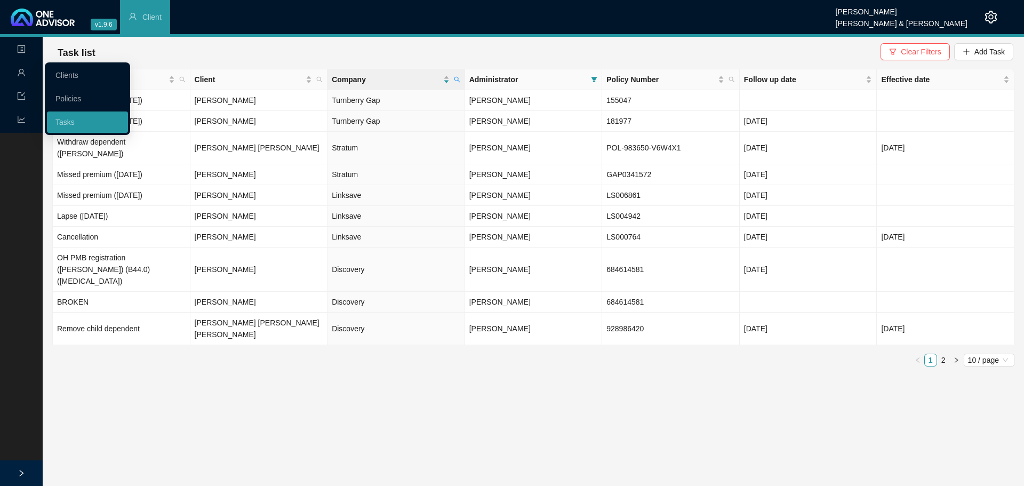
click at [21, 77] on span "user" at bounding box center [21, 73] width 9 height 21
click at [62, 76] on link "Clients" at bounding box center [66, 75] width 23 height 9
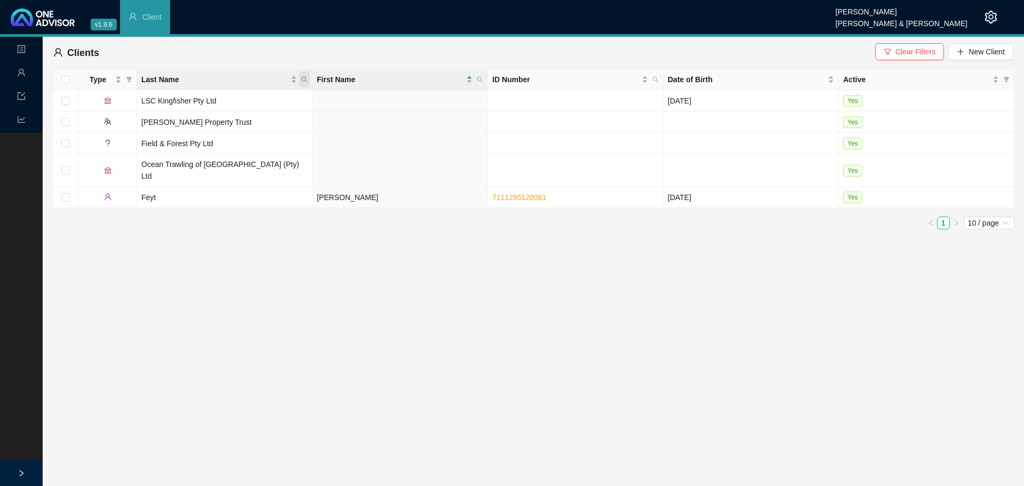
click at [308, 79] on span "Last Name" at bounding box center [304, 79] width 11 height 16
type input "ireland"
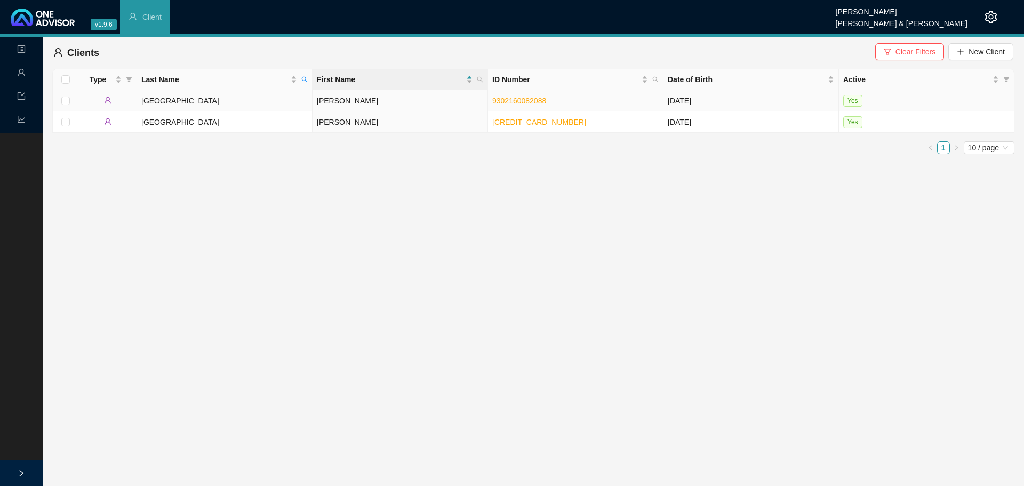
click at [147, 102] on td "Ireland" at bounding box center [224, 100] width 175 height 21
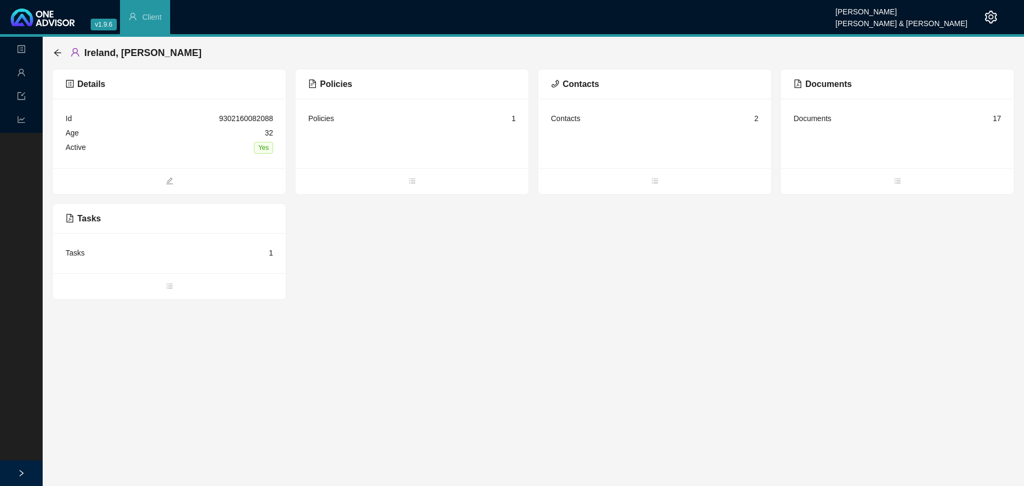
click at [84, 252] on div "Tasks 1" at bounding box center [169, 253] width 207 height 14
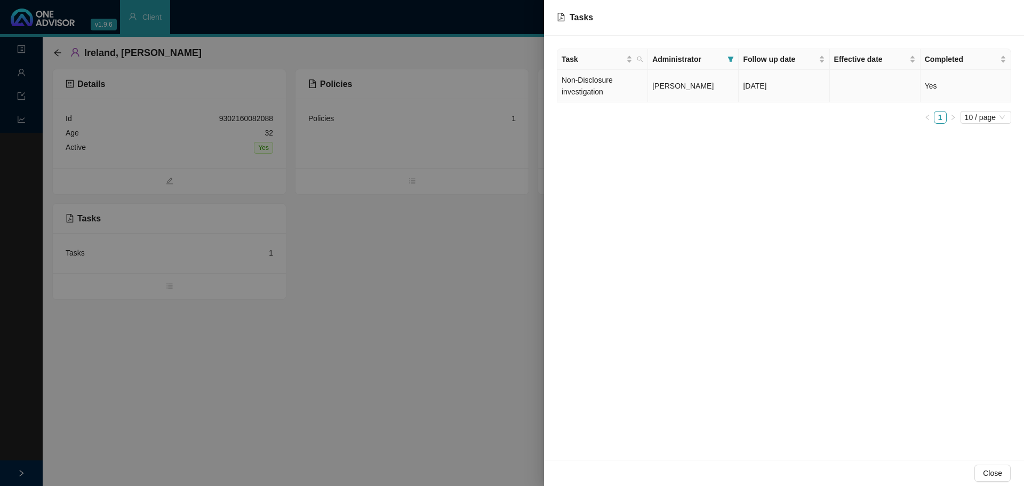
click at [682, 84] on span "[PERSON_NAME]" at bounding box center [682, 86] width 61 height 9
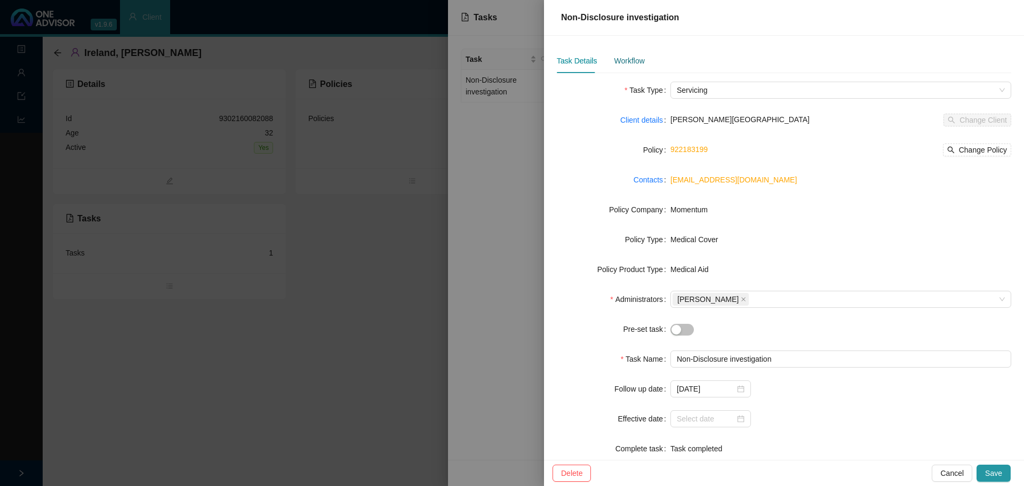
click at [626, 60] on div "Workflow" at bounding box center [629, 61] width 30 height 12
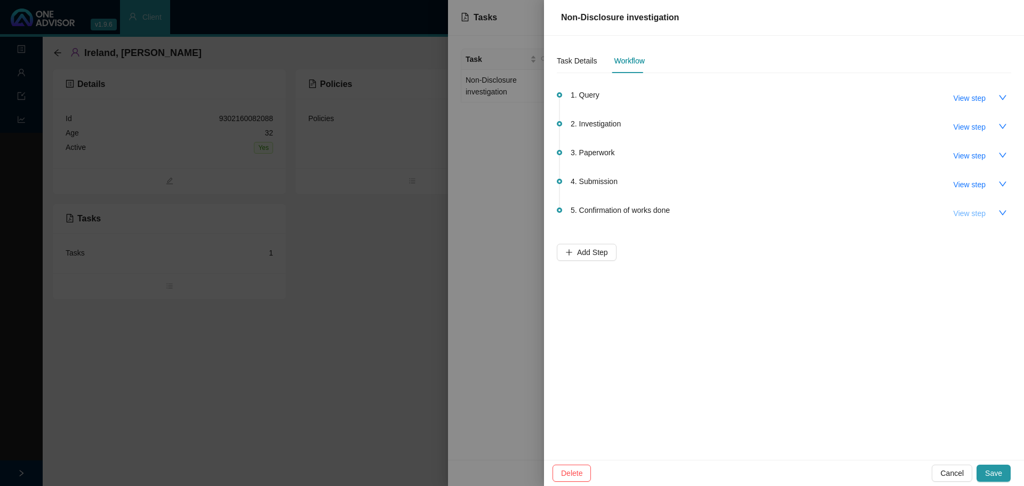
click at [973, 214] on span "View step" at bounding box center [970, 213] width 32 height 12
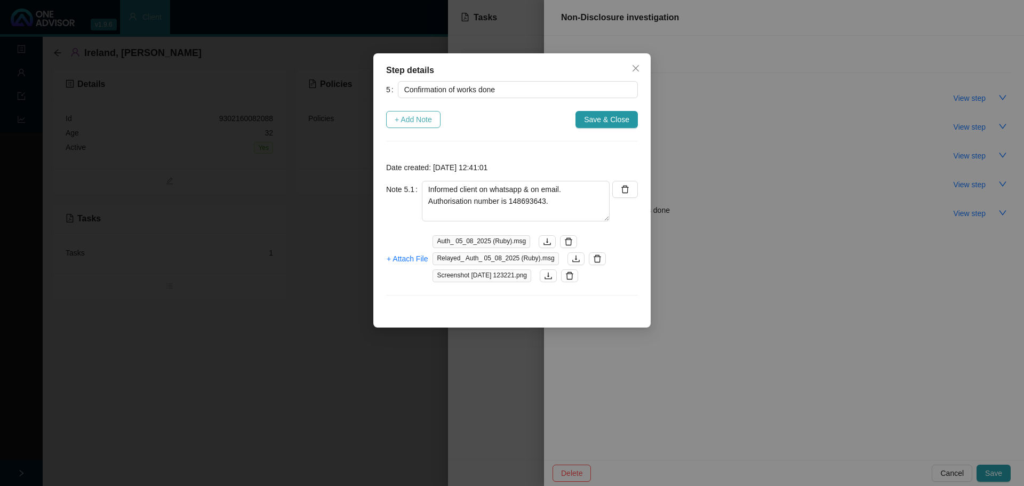
click at [413, 117] on span "+ Add Note" at bounding box center [413, 120] width 37 height 12
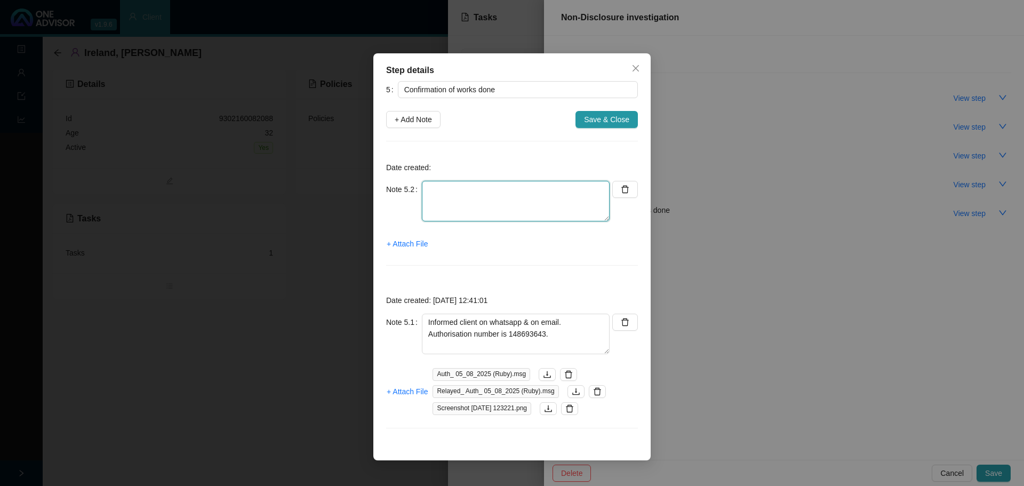
click at [441, 199] on textarea at bounding box center [516, 201] width 188 height 41
type textarea "Thank you from client"
click at [400, 242] on span "+ Attach File" at bounding box center [407, 244] width 41 height 12
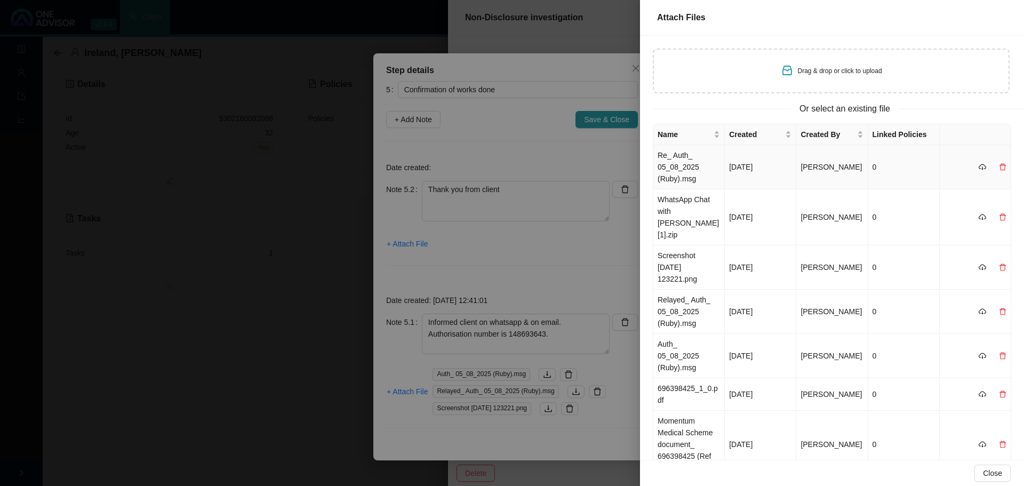
click at [683, 170] on td "Re_ Auth_ 05_08_2025 (Ruby).msg" at bounding box center [688, 167] width 71 height 44
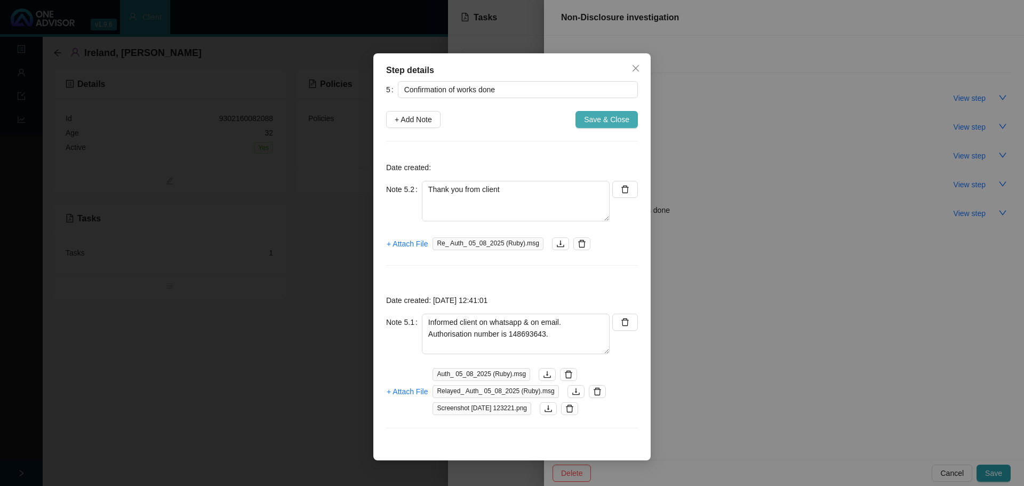
click at [606, 117] on span "Save & Close" at bounding box center [606, 120] width 45 height 12
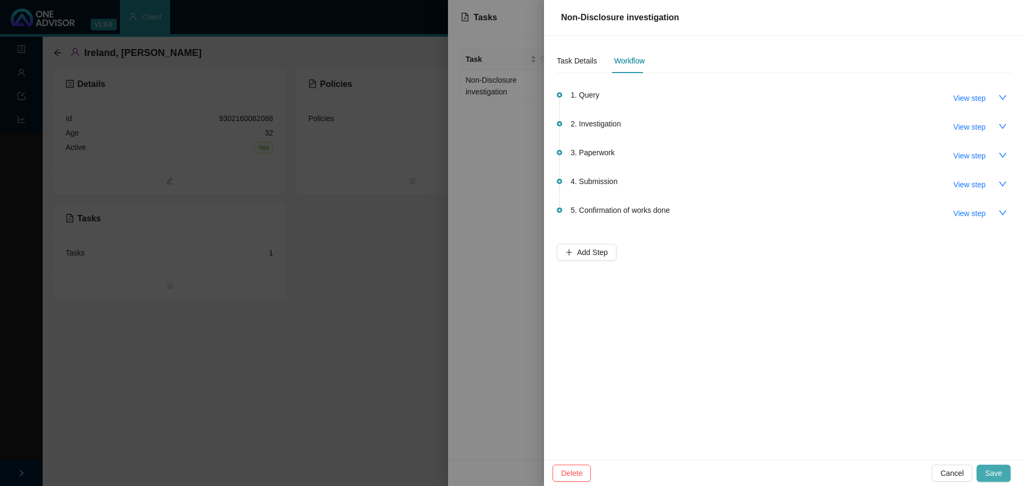
click at [994, 469] on span "Save" at bounding box center [993, 473] width 17 height 12
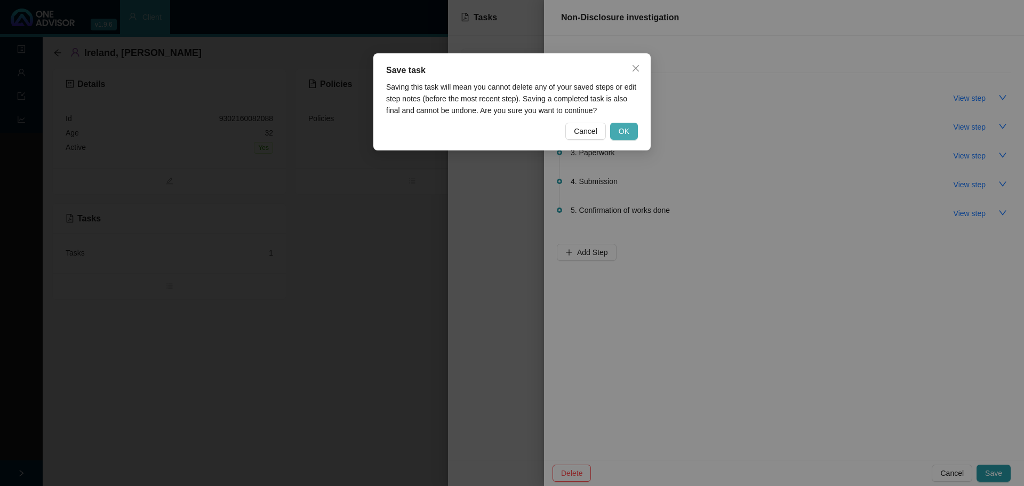
click at [622, 127] on span "OK" at bounding box center [624, 131] width 11 height 12
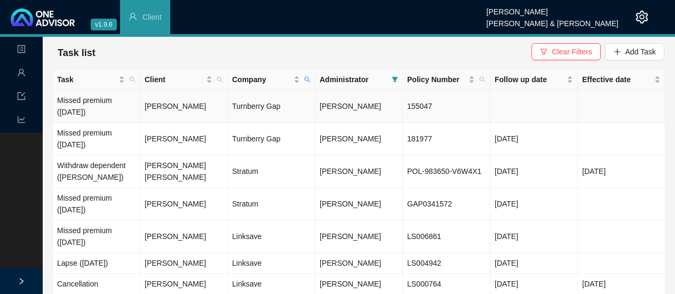
click at [186, 105] on td "[PERSON_NAME]" at bounding box center [183, 106] width 87 height 33
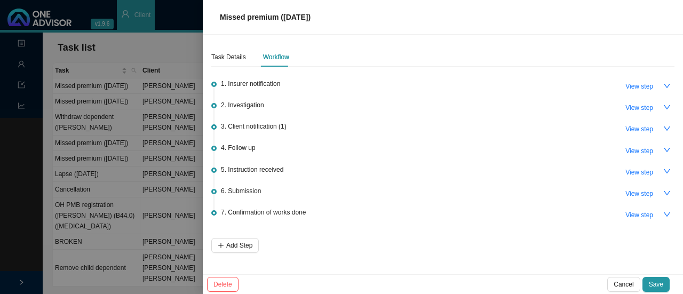
click at [160, 109] on div at bounding box center [341, 147] width 683 height 294
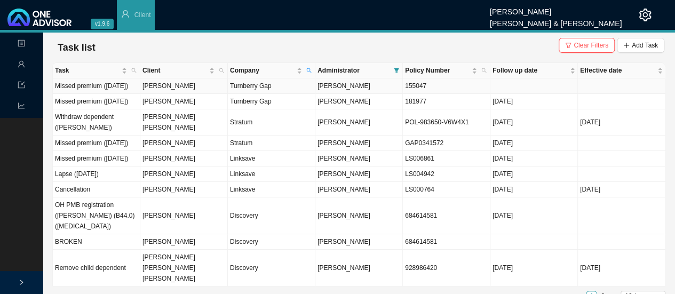
click at [257, 90] on td "Turnberry Gap" at bounding box center [271, 85] width 87 height 15
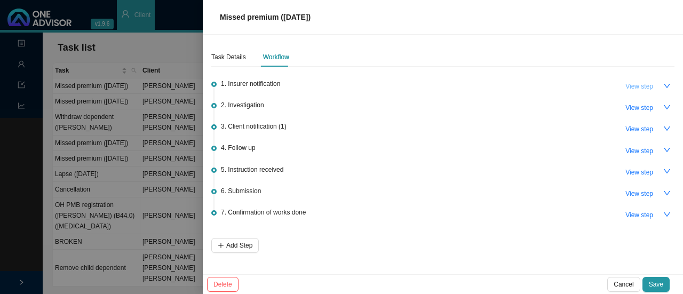
click at [640, 87] on span "View step" at bounding box center [639, 86] width 28 height 11
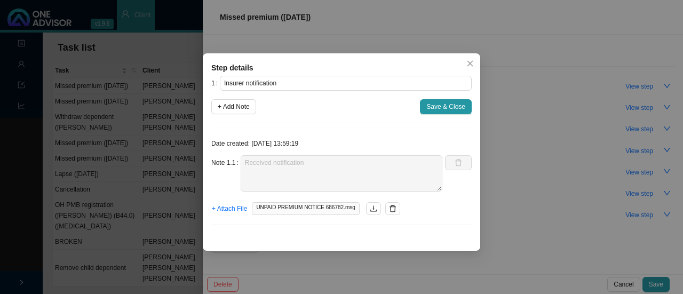
click at [270, 203] on span "UNPAID PREMIUM NOTICE 686782.msg" at bounding box center [305, 208] width 107 height 13
click at [370, 210] on icon "download" at bounding box center [373, 208] width 7 height 7
click at [465, 64] on span "Close" at bounding box center [469, 63] width 15 height 7
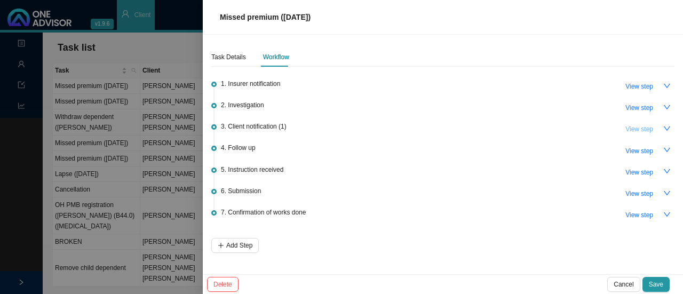
click at [641, 128] on span "View step" at bounding box center [639, 129] width 28 height 11
type input "Client notification (1)"
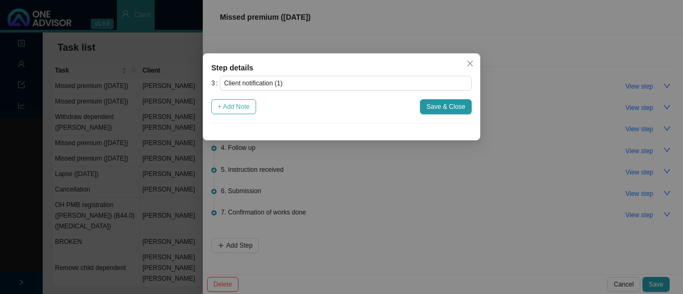
click at [234, 107] on span "+ Add Note" at bounding box center [234, 106] width 32 height 11
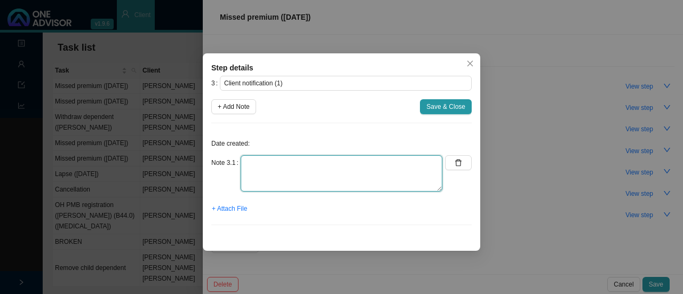
click at [265, 174] on textarea at bounding box center [342, 173] width 202 height 36
type textarea "Informed client"
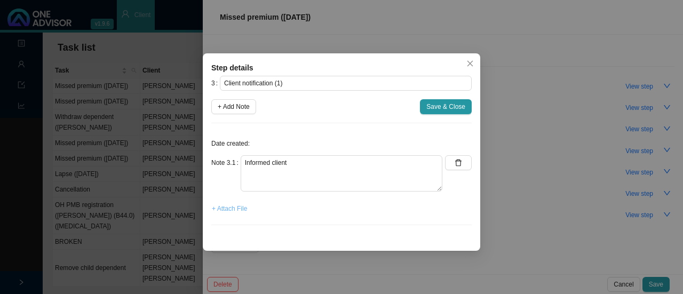
click at [225, 211] on span "+ Attach File" at bounding box center [229, 208] width 35 height 11
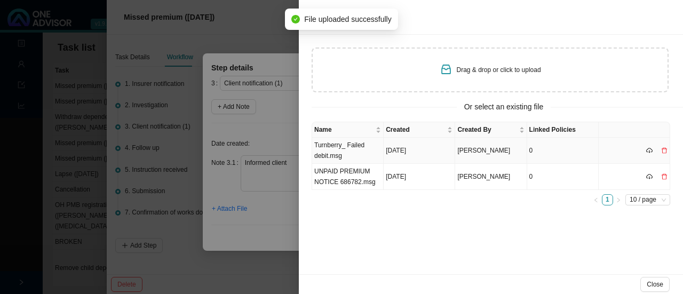
click at [340, 145] on td "Turnberry_ Failed debit.msg" at bounding box center [347, 151] width 71 height 26
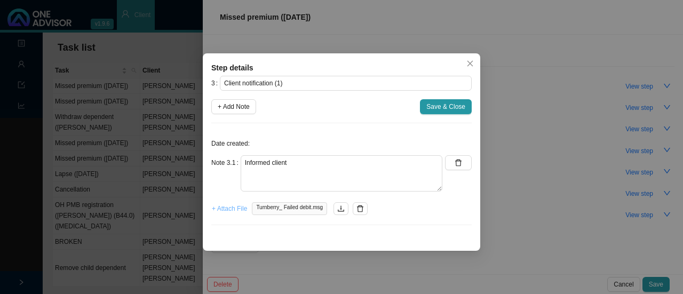
click at [231, 210] on span "+ Attach File" at bounding box center [229, 208] width 35 height 11
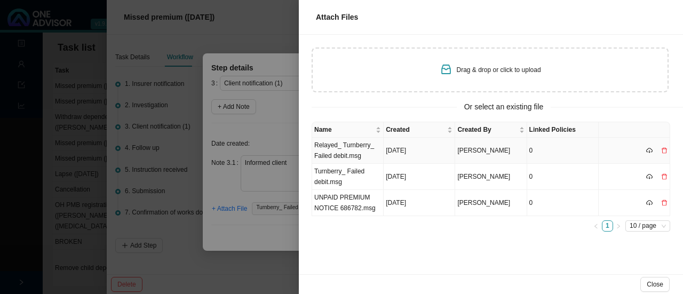
click at [323, 151] on td "Relayed_ Turnberry_ Failed debit.msg" at bounding box center [347, 151] width 71 height 26
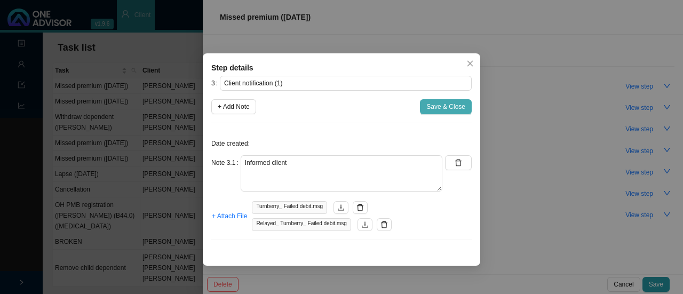
click at [434, 110] on span "Save & Close" at bounding box center [445, 106] width 39 height 11
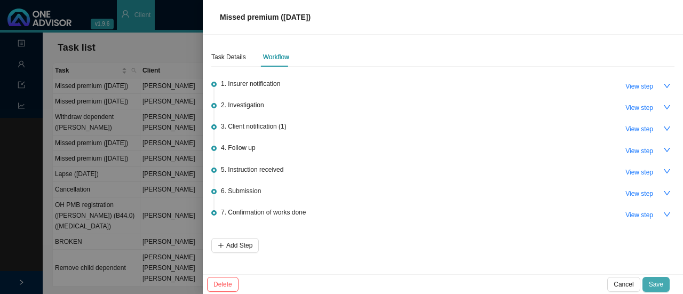
click at [661, 290] on button "Save" at bounding box center [655, 284] width 27 height 15
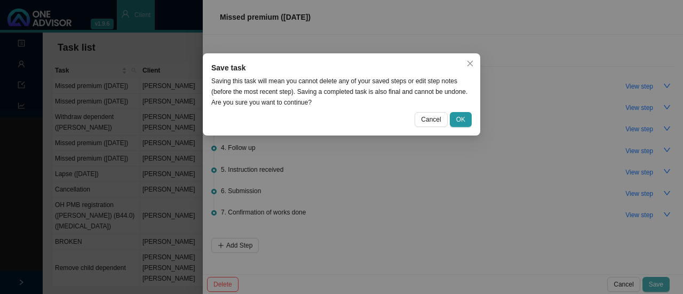
click at [661, 290] on div "Save task Saving this task will mean you cannot delete any of your saved steps …" at bounding box center [341, 147] width 683 height 294
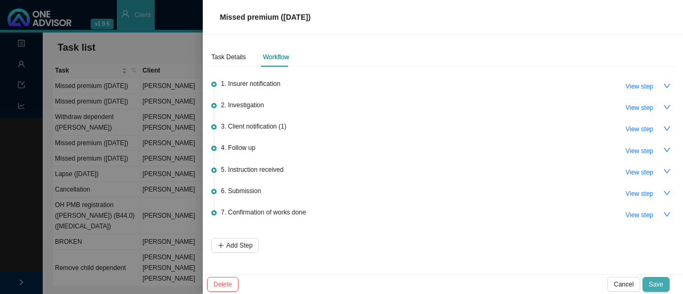
click at [665, 281] on button "Save" at bounding box center [655, 284] width 27 height 15
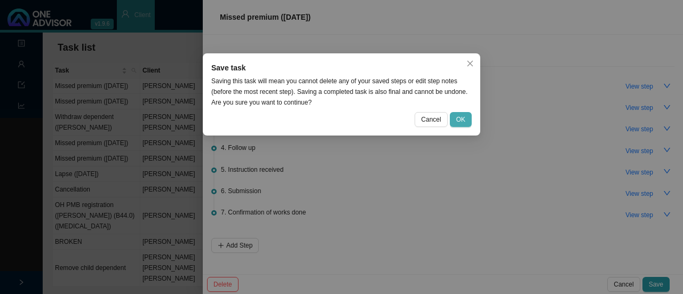
click at [457, 122] on span "OK" at bounding box center [460, 119] width 9 height 11
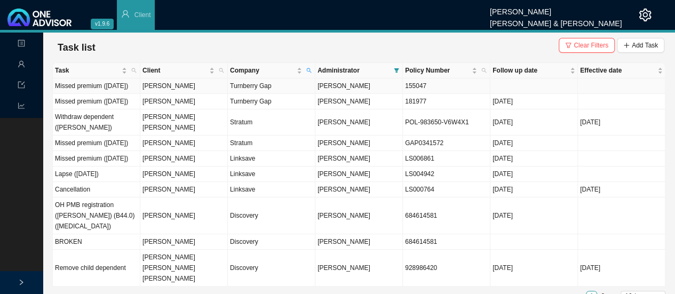
click at [408, 88] on td "155047" at bounding box center [446, 85] width 87 height 15
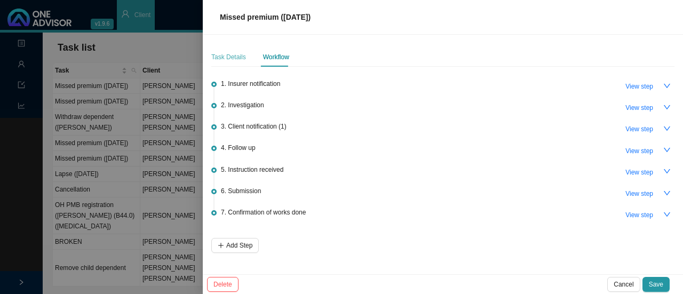
click at [227, 49] on div "Task Details" at bounding box center [228, 56] width 35 height 19
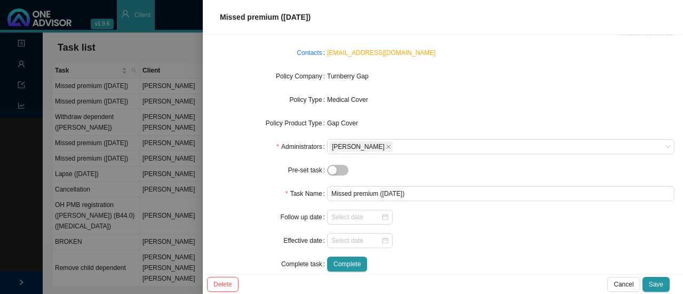
scroll to position [101, 0]
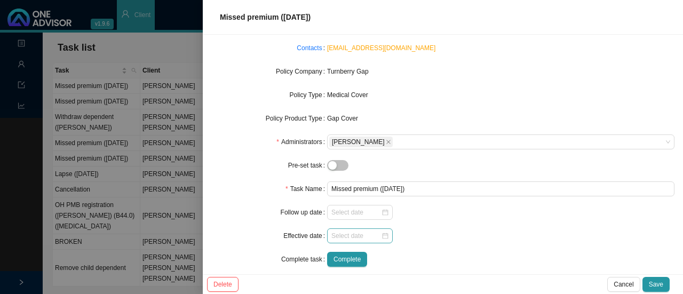
click at [385, 237] on div at bounding box center [360, 235] width 66 height 15
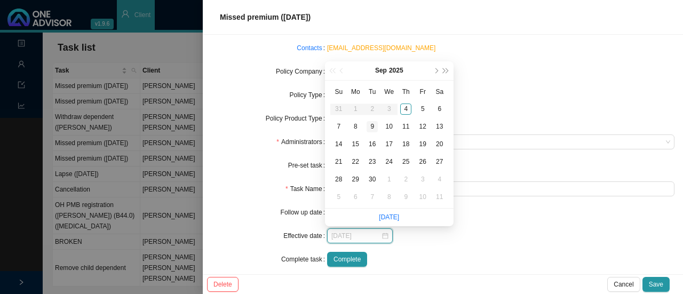
type input "[DATE]"
click at [371, 124] on div "9" at bounding box center [371, 126] width 11 height 11
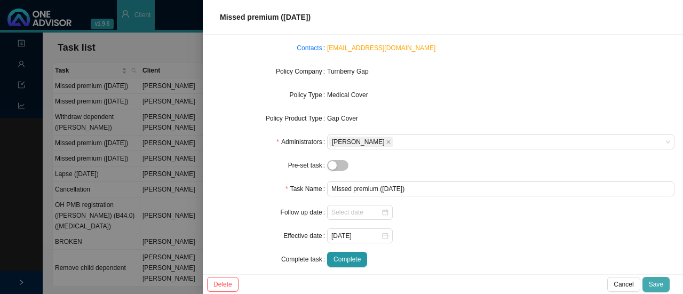
click at [658, 287] on span "Save" at bounding box center [656, 284] width 14 height 11
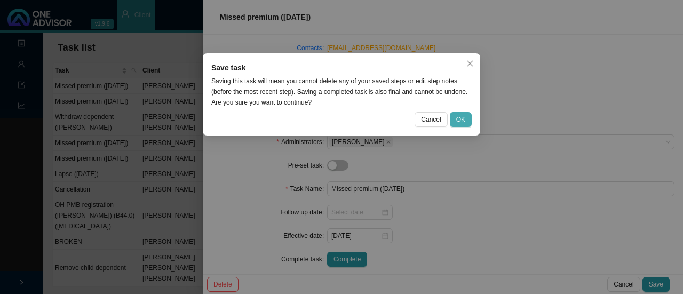
click at [456, 116] on button "OK" at bounding box center [461, 119] width 22 height 15
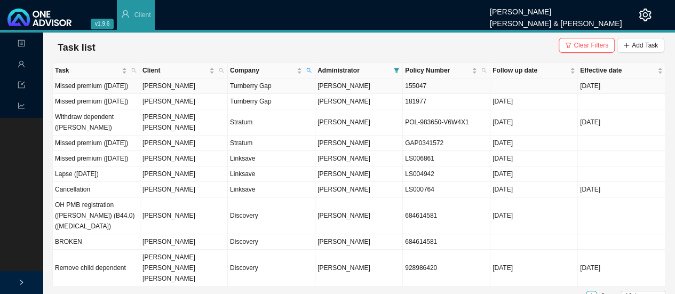
click at [419, 92] on td "155047" at bounding box center [446, 85] width 87 height 15
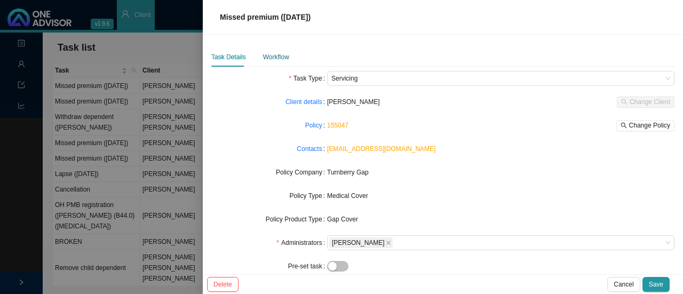
click at [270, 59] on div "Workflow" at bounding box center [276, 57] width 26 height 11
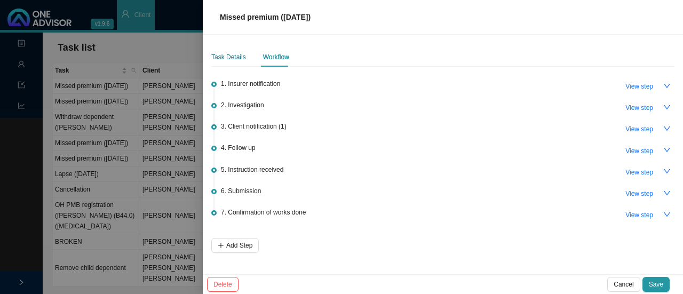
click at [230, 58] on div "Task Details" at bounding box center [228, 57] width 35 height 11
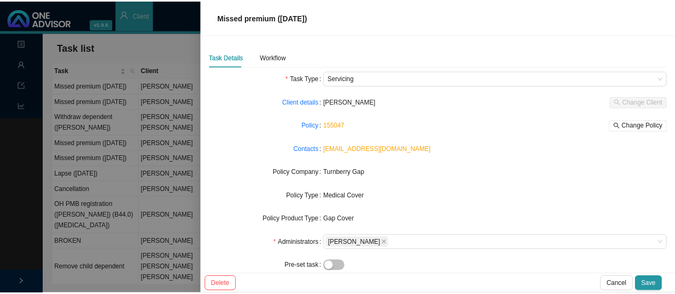
scroll to position [110, 0]
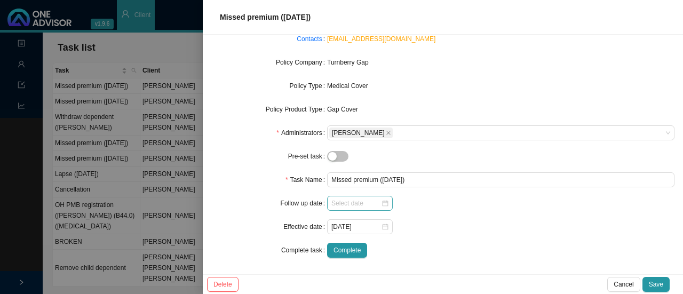
click at [382, 202] on div at bounding box center [359, 203] width 57 height 11
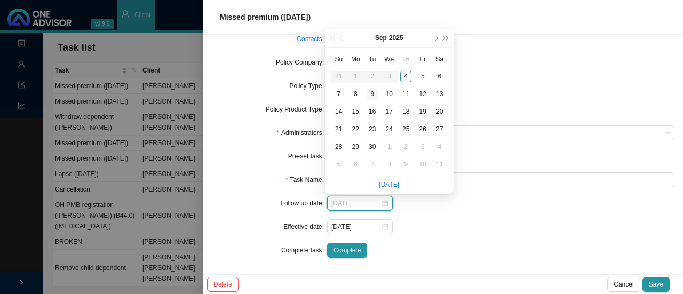
type input "[DATE]"
click at [370, 95] on div "9" at bounding box center [371, 94] width 11 height 11
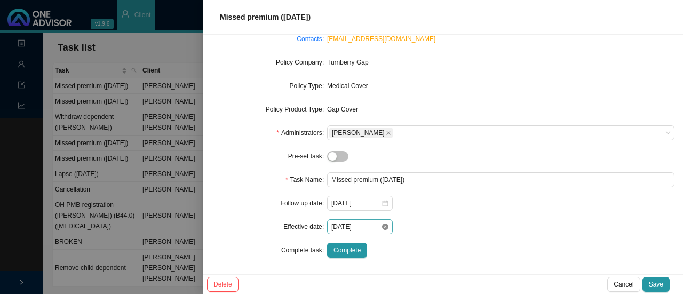
click at [383, 226] on icon "close-circle" at bounding box center [385, 226] width 6 height 6
click at [383, 226] on div at bounding box center [359, 226] width 57 height 11
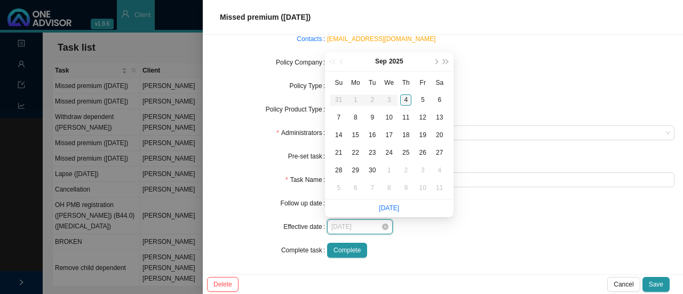
type input "[DATE]"
click at [407, 99] on div "4" at bounding box center [405, 99] width 11 height 11
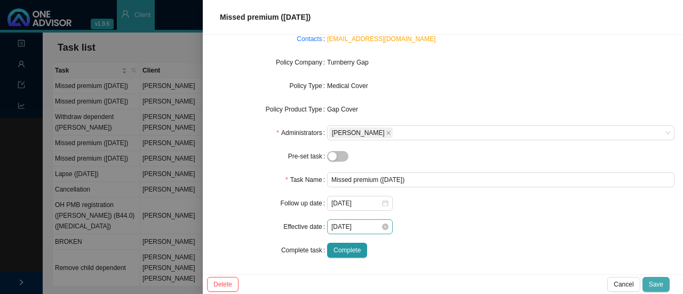
click at [662, 286] on span "Save" at bounding box center [656, 284] width 14 height 11
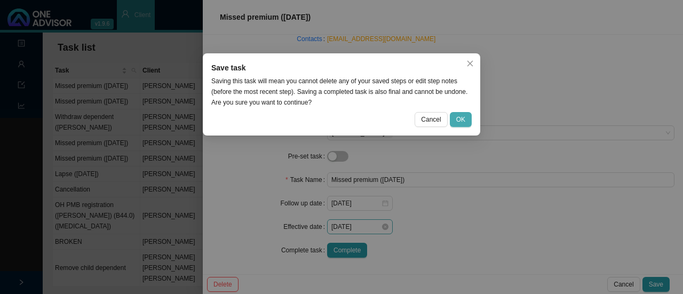
click at [458, 114] on button "OK" at bounding box center [461, 119] width 22 height 15
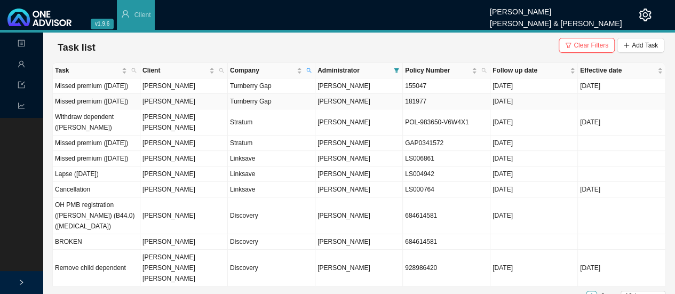
scroll to position [10, 0]
